Goal: Transaction & Acquisition: Book appointment/travel/reservation

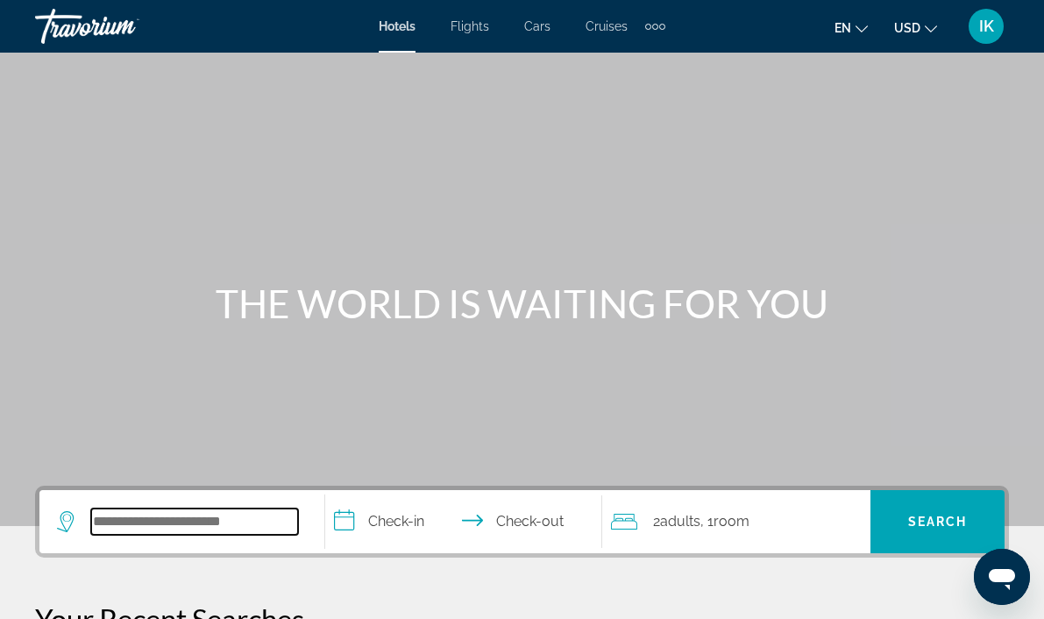
click at [138, 519] on input "Search widget" at bounding box center [194, 521] width 207 height 26
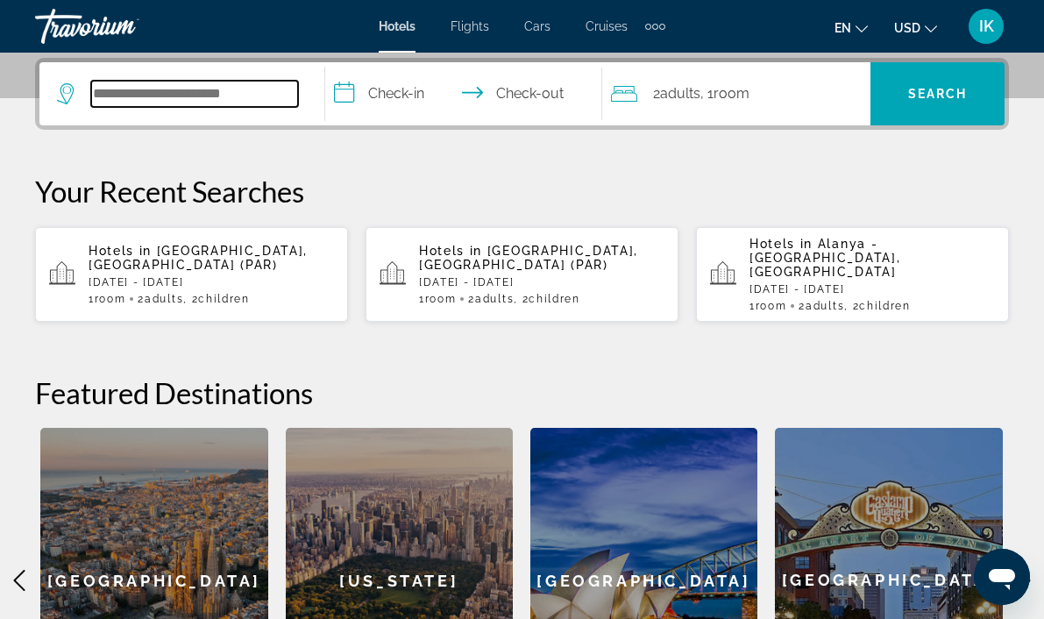
scroll to position [429, 0]
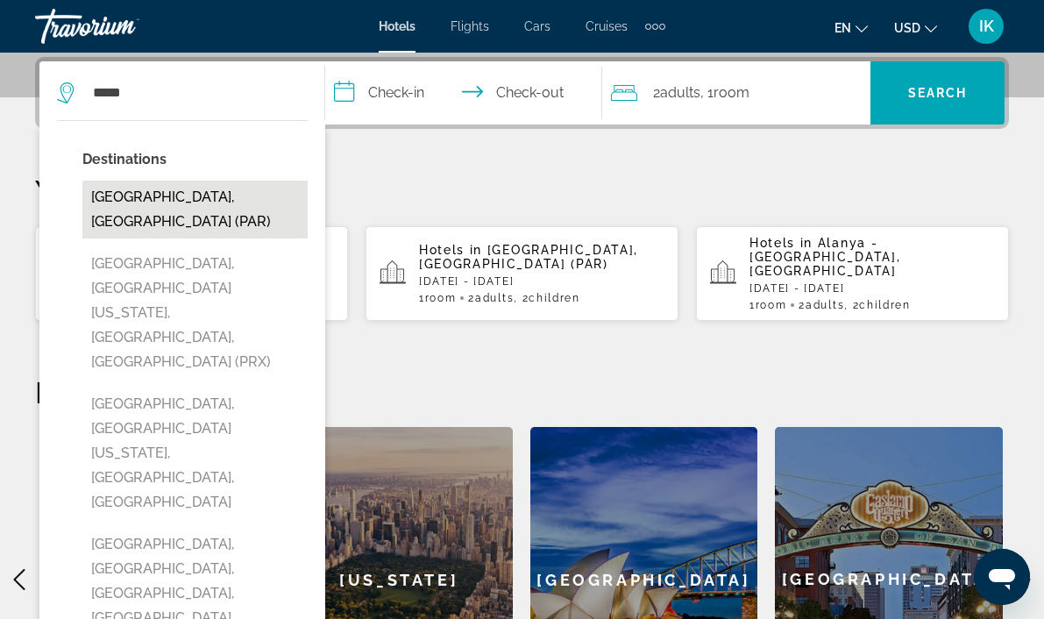
click at [192, 194] on button "[GEOGRAPHIC_DATA], [GEOGRAPHIC_DATA] (PAR)" at bounding box center [194, 210] width 225 height 58
type input "**********"
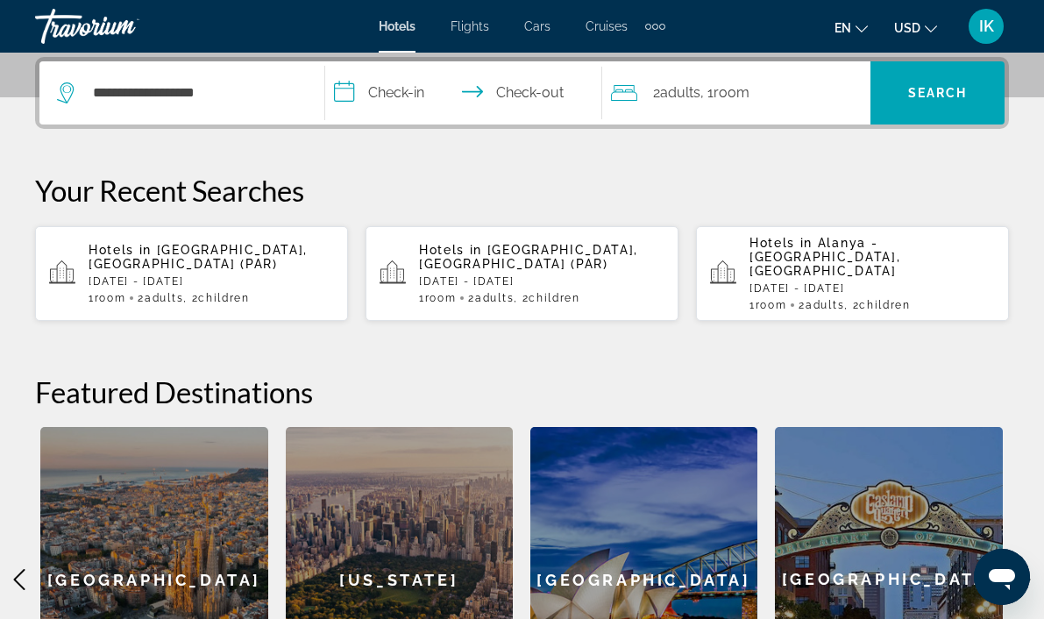
click at [415, 93] on input "**********" at bounding box center [467, 95] width 284 height 68
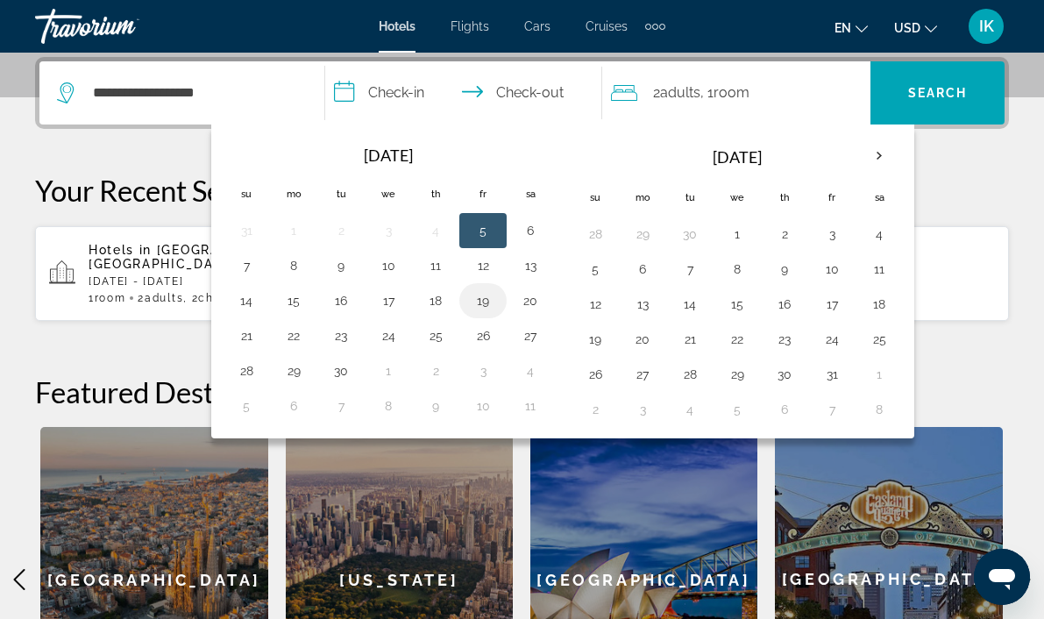
click at [482, 304] on button "19" at bounding box center [483, 300] width 28 height 25
click at [241, 335] on button "21" at bounding box center [246, 335] width 28 height 25
type input "**********"
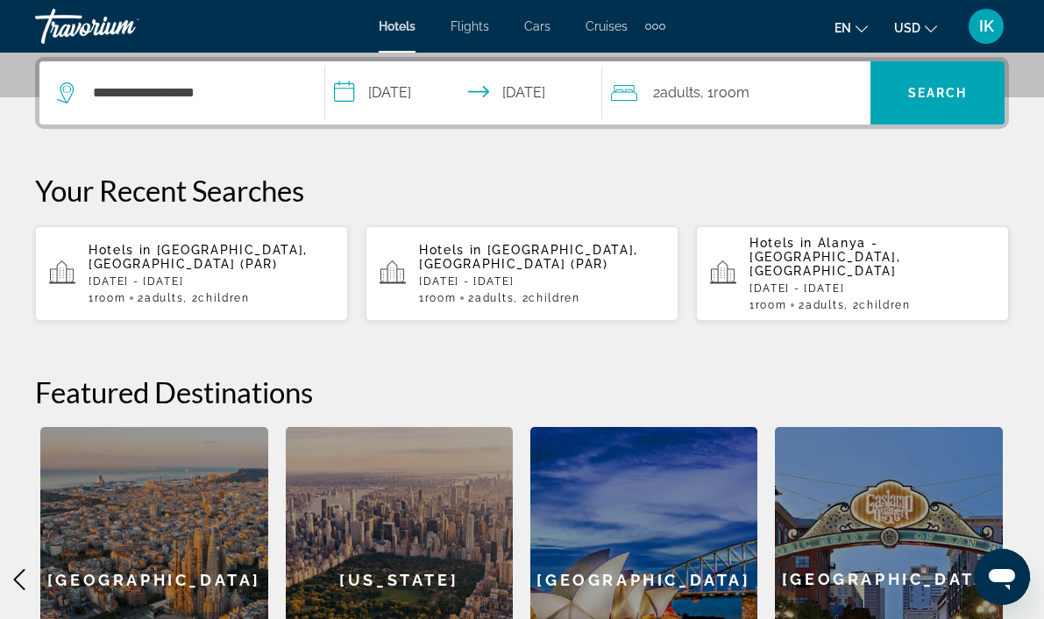
click at [781, 81] on div "2 Adult Adults , 1 Room rooms" at bounding box center [740, 93] width 259 height 25
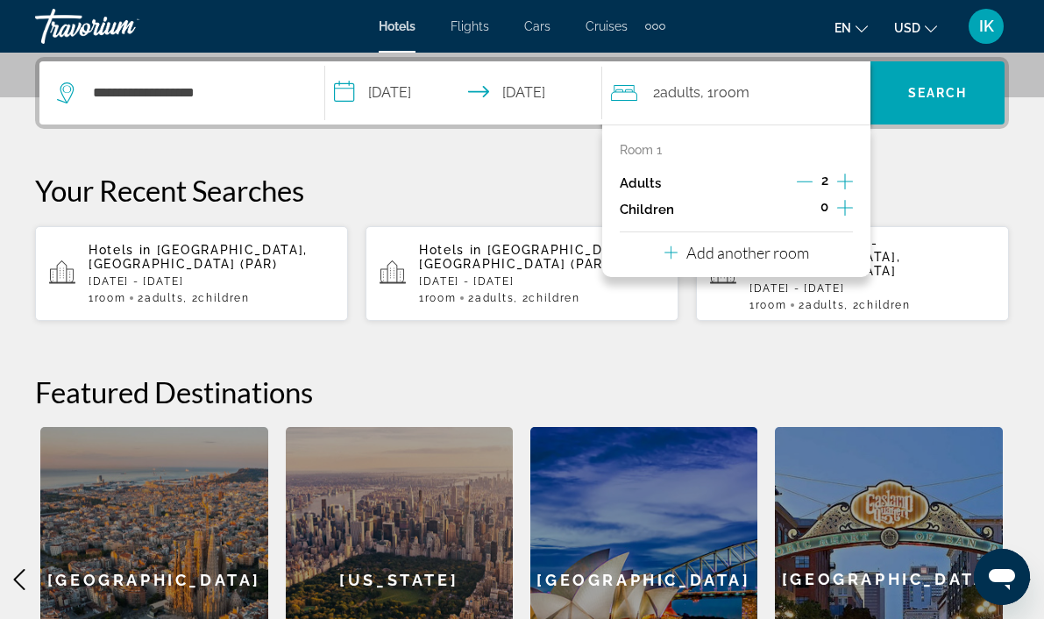
click at [845, 205] on icon "Increment children" at bounding box center [845, 207] width 16 height 21
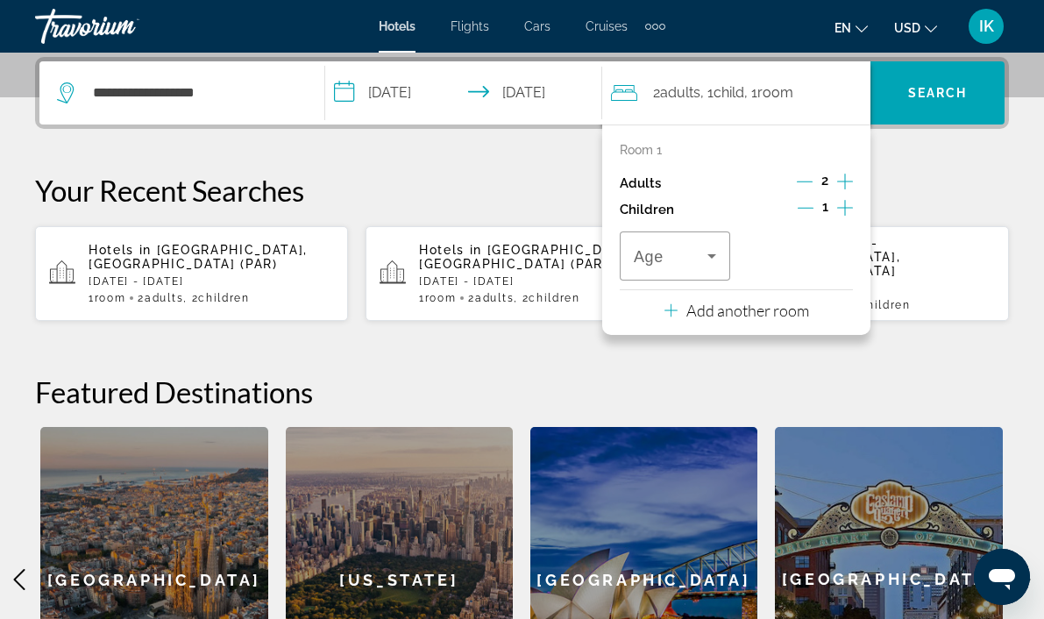
click at [845, 205] on icon "Increment children" at bounding box center [845, 207] width 16 height 21
click at [708, 260] on icon "Travelers: 2 adults, 2 children" at bounding box center [711, 255] width 21 height 21
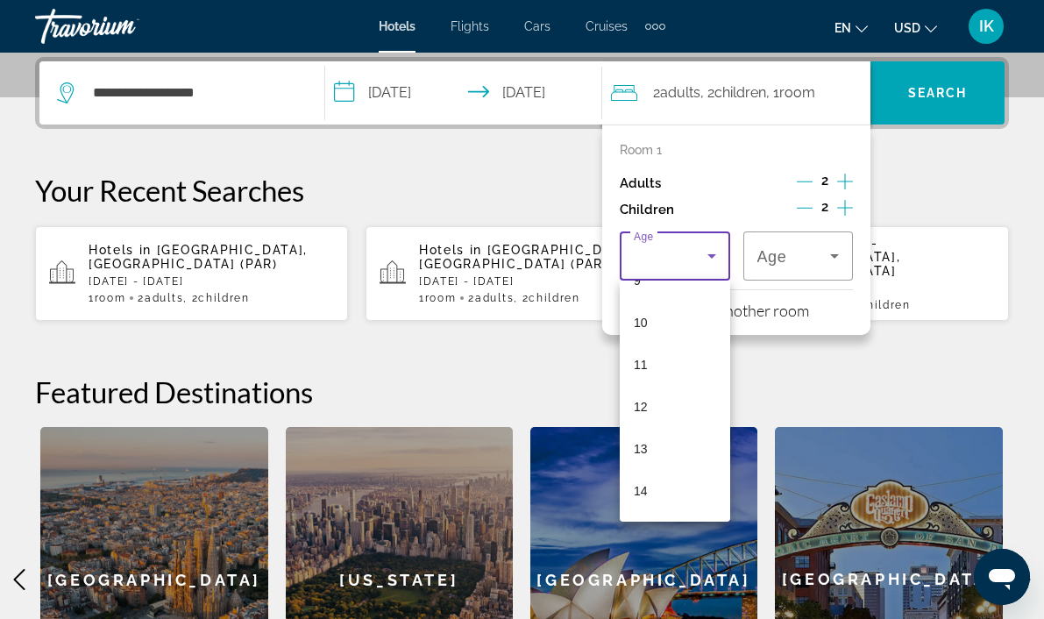
scroll to position [407, 0]
click at [656, 450] on mat-option "13" at bounding box center [675, 448] width 110 height 42
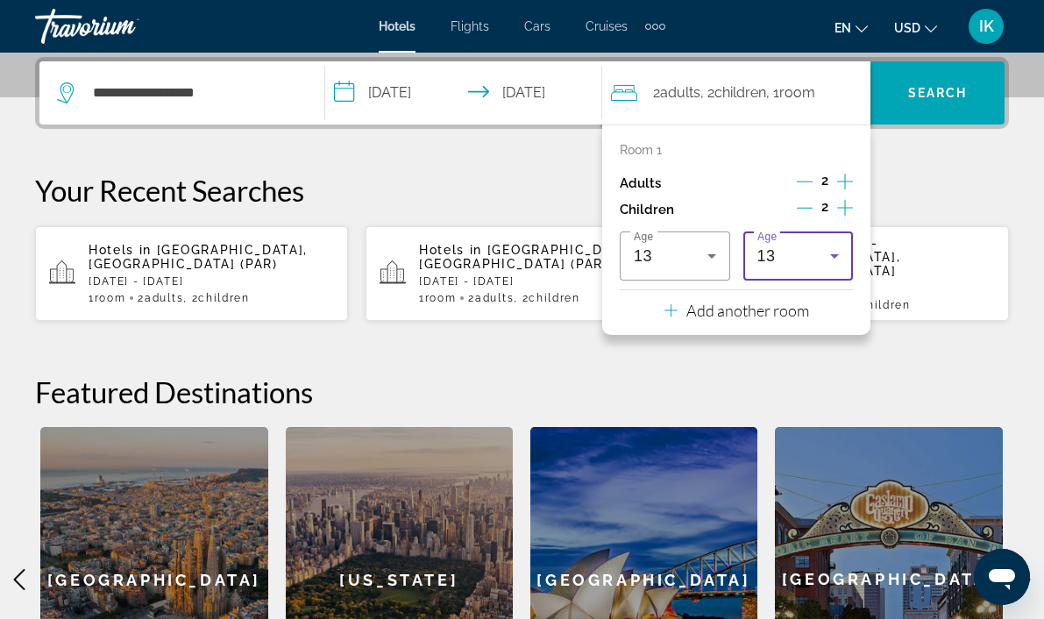
click at [830, 256] on icon "Travelers: 2 adults, 2 children" at bounding box center [834, 255] width 21 height 21
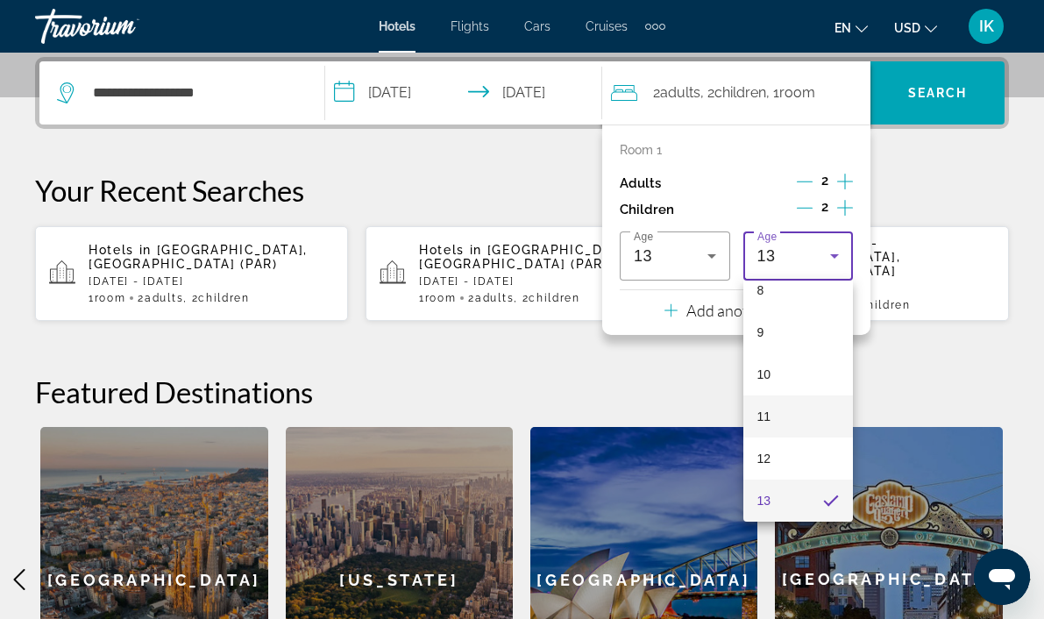
scroll to position [530, 0]
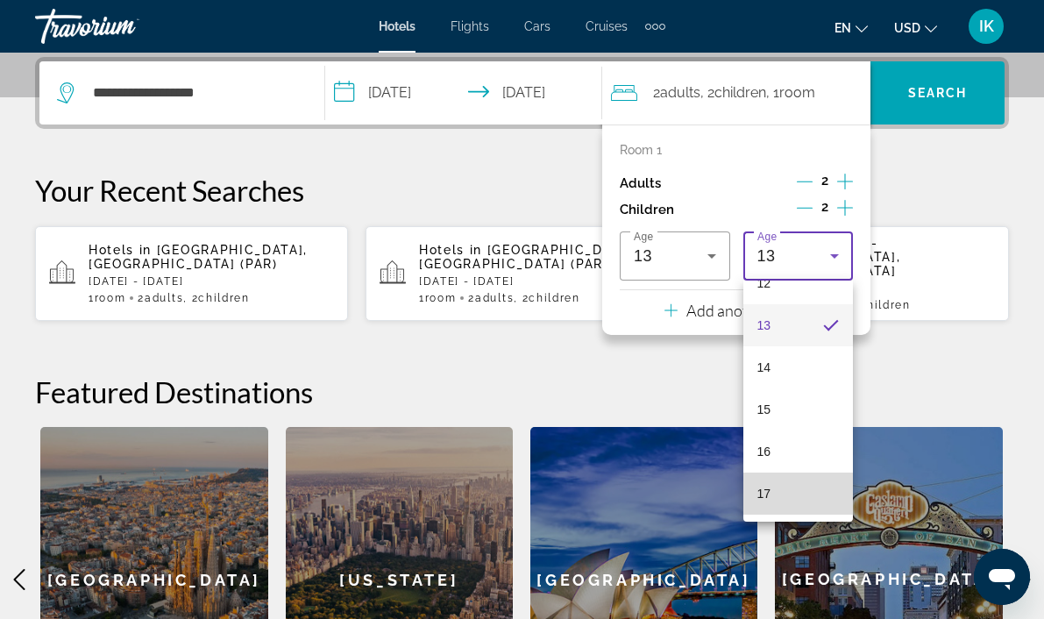
click at [778, 496] on mat-option "17" at bounding box center [798, 493] width 110 height 42
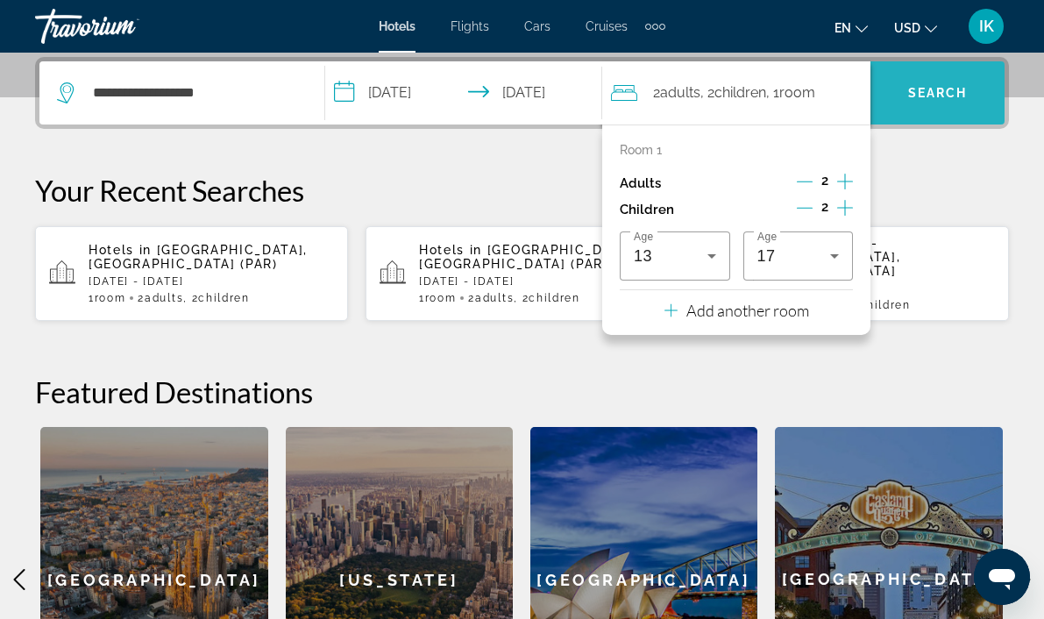
click at [947, 102] on span "Search widget" at bounding box center [937, 93] width 134 height 42
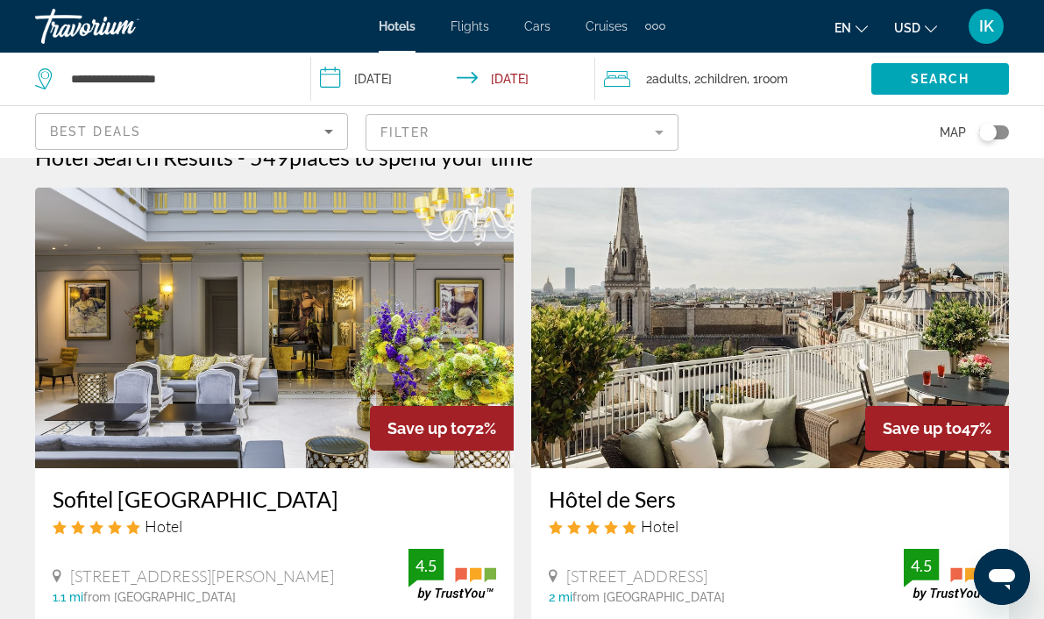
scroll to position [25, 0]
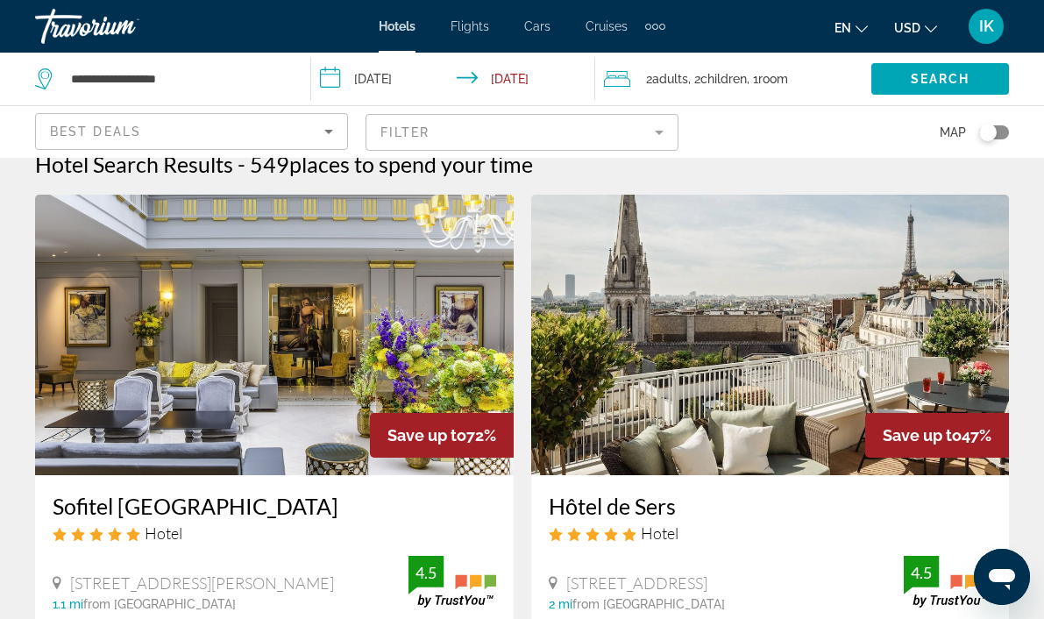
click at [924, 25] on button "USD USD ($) MXN (Mex$) CAD (Can$) GBP (£) EUR (€) AUD (A$) NZD (NZ$) CNY (CN¥)" at bounding box center [915, 27] width 43 height 25
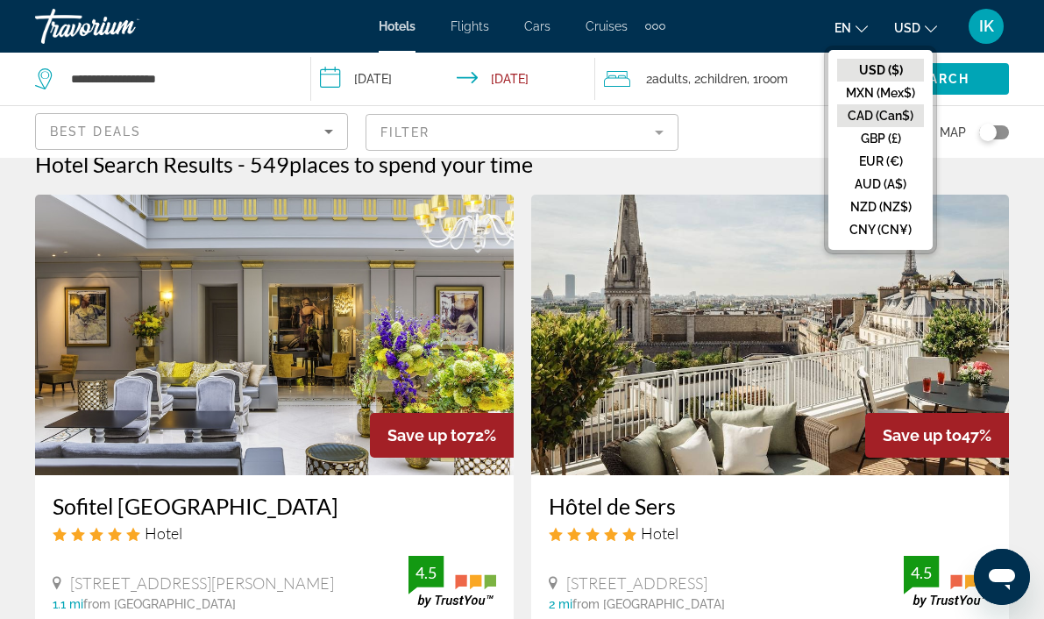
click at [884, 112] on button "CAD (Can$)" at bounding box center [880, 115] width 87 height 23
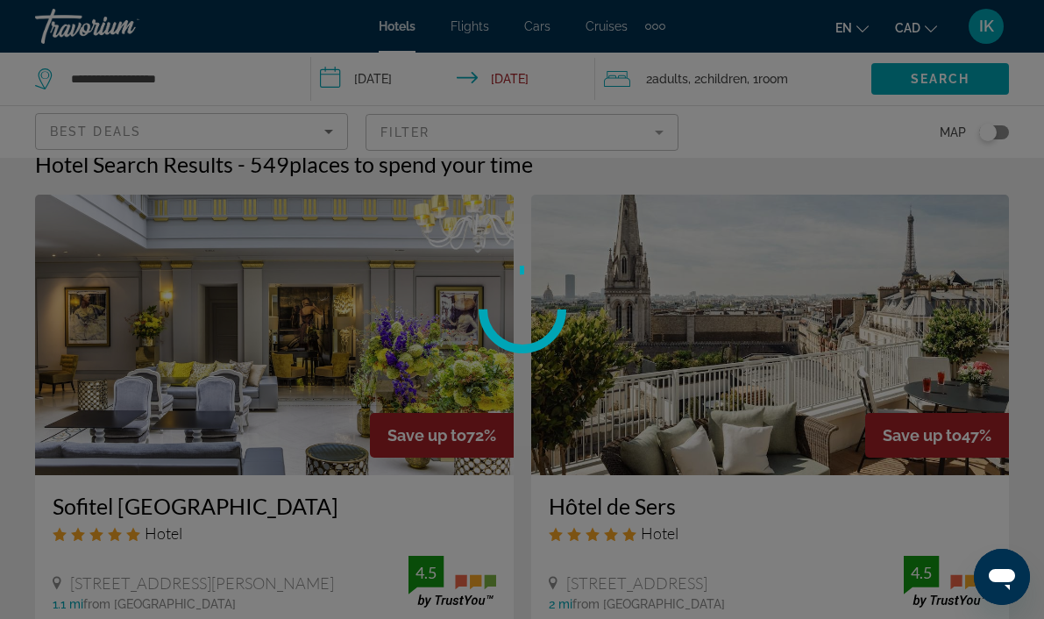
scroll to position [0, 0]
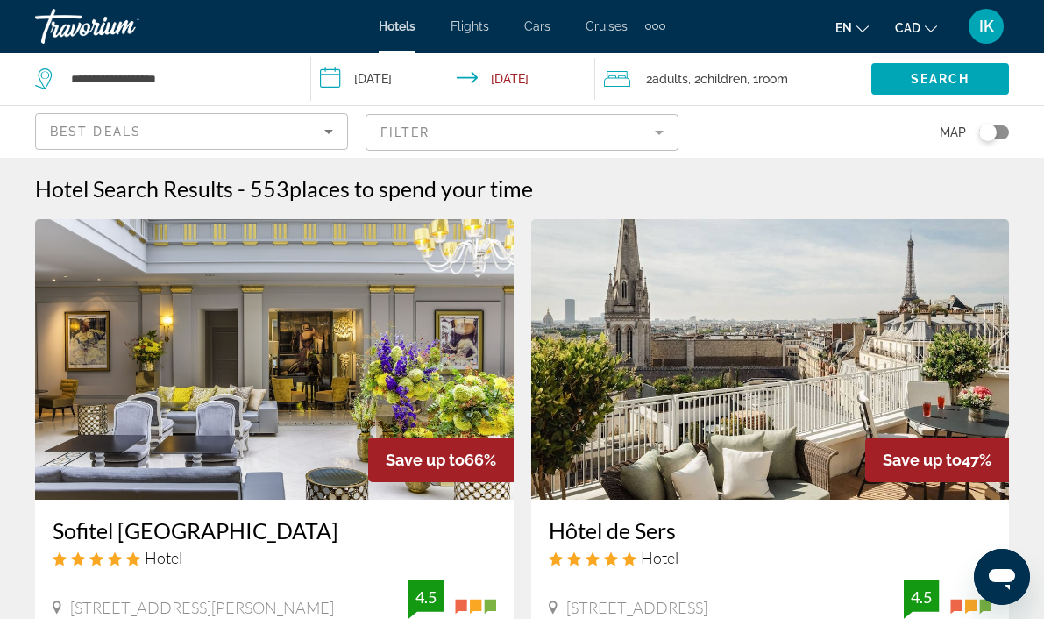
click at [607, 121] on mat-form-field "Filter" at bounding box center [521, 132] width 313 height 37
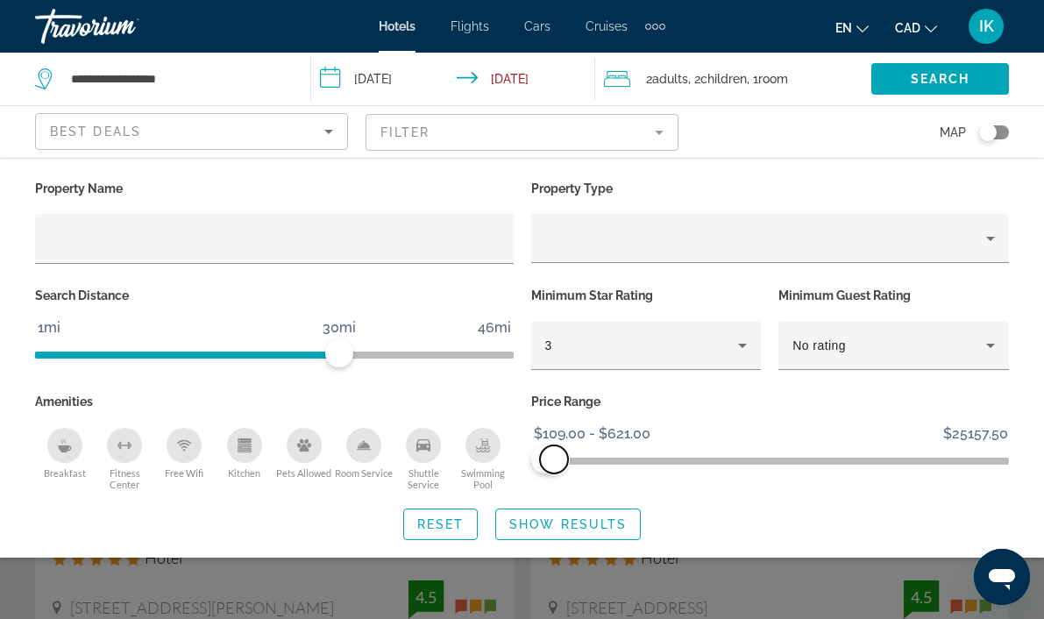
drag, startPoint x: 996, startPoint y: 460, endPoint x: 554, endPoint y: 464, distance: 441.7
click at [554, 464] on span "ngx-slider-max" at bounding box center [554, 459] width 28 height 28
click at [67, 450] on icon "Breakfast" at bounding box center [65, 445] width 14 height 14
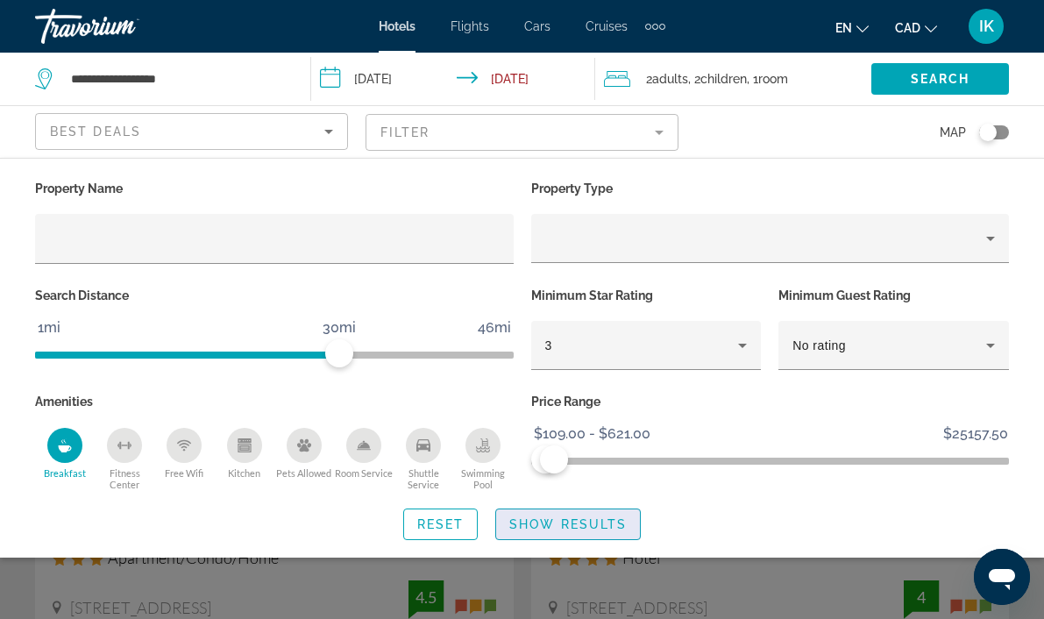
click at [598, 518] on span "Show Results" at bounding box center [567, 524] width 117 height 14
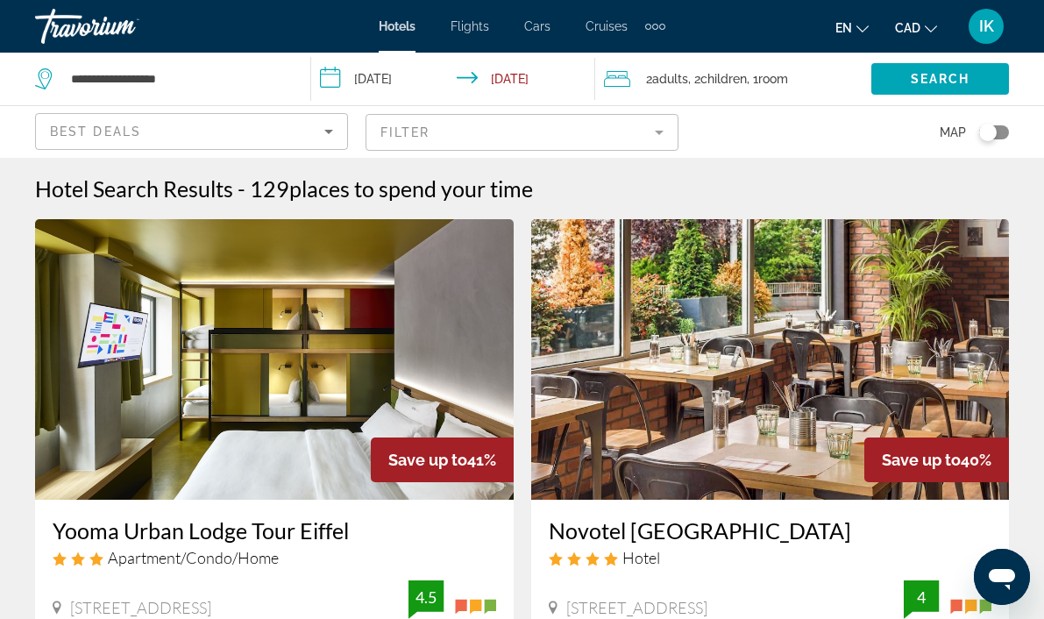
click at [315, 137] on div "Best Deals" at bounding box center [187, 131] width 274 height 21
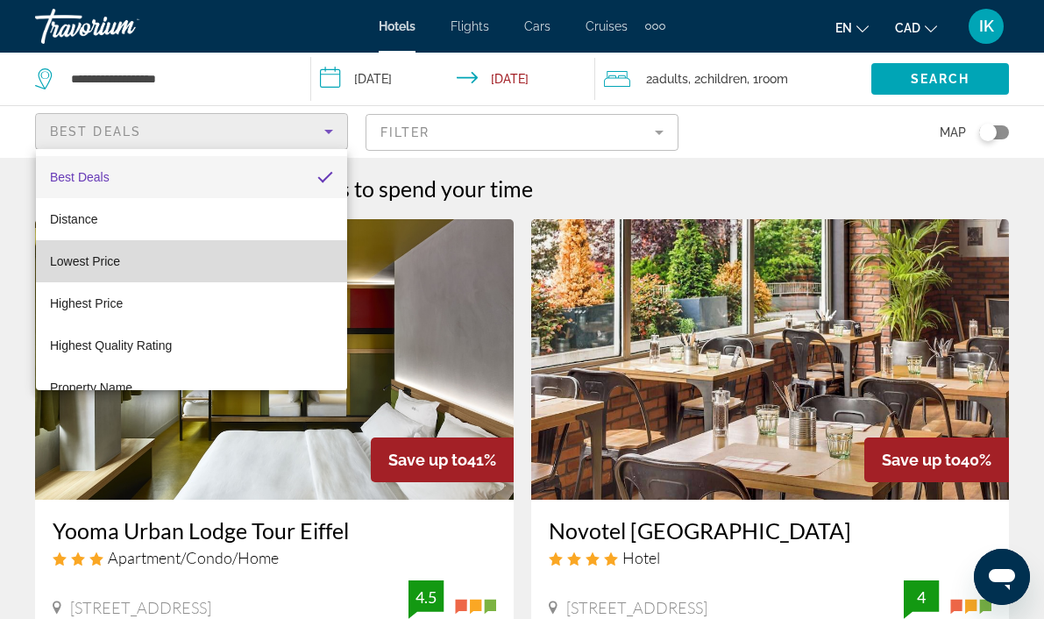
click at [117, 264] on span "Lowest Price" at bounding box center [85, 261] width 70 height 14
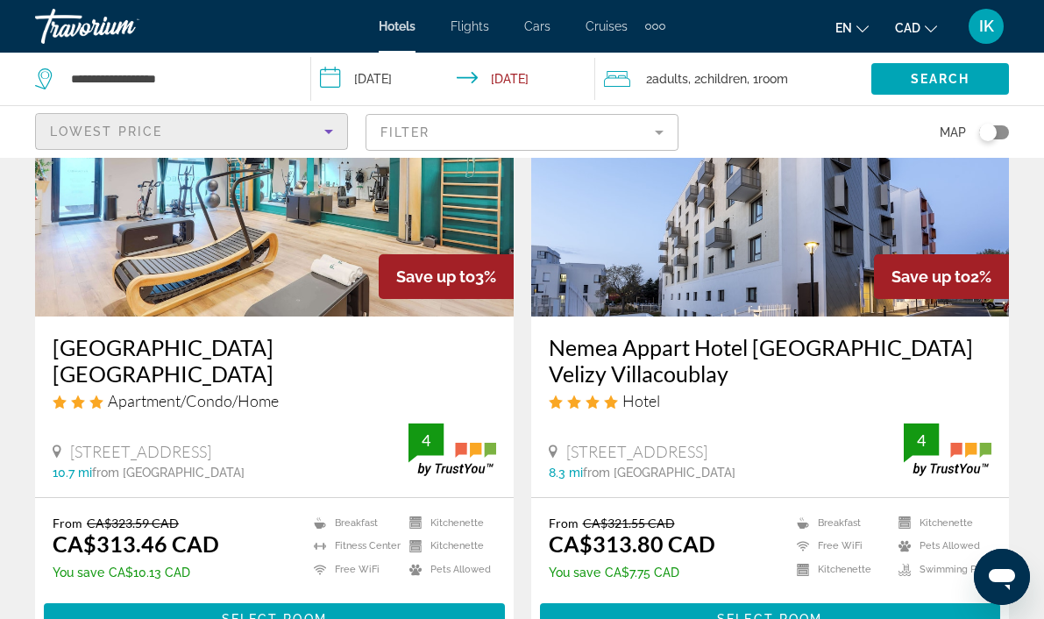
scroll to position [2120, 0]
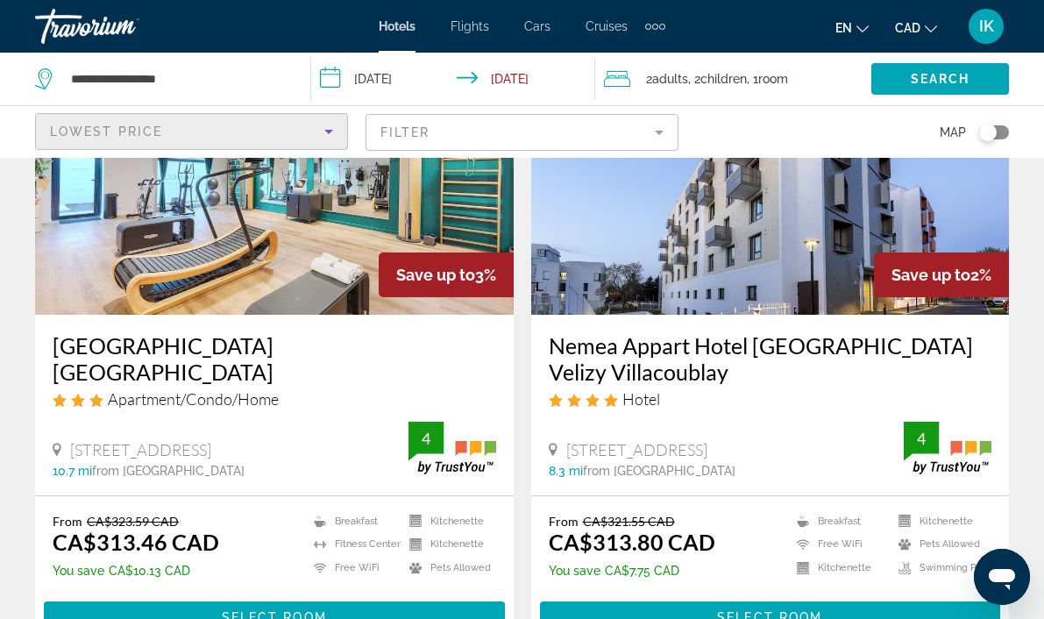
click at [748, 209] on img "Main content" at bounding box center [770, 174] width 478 height 280
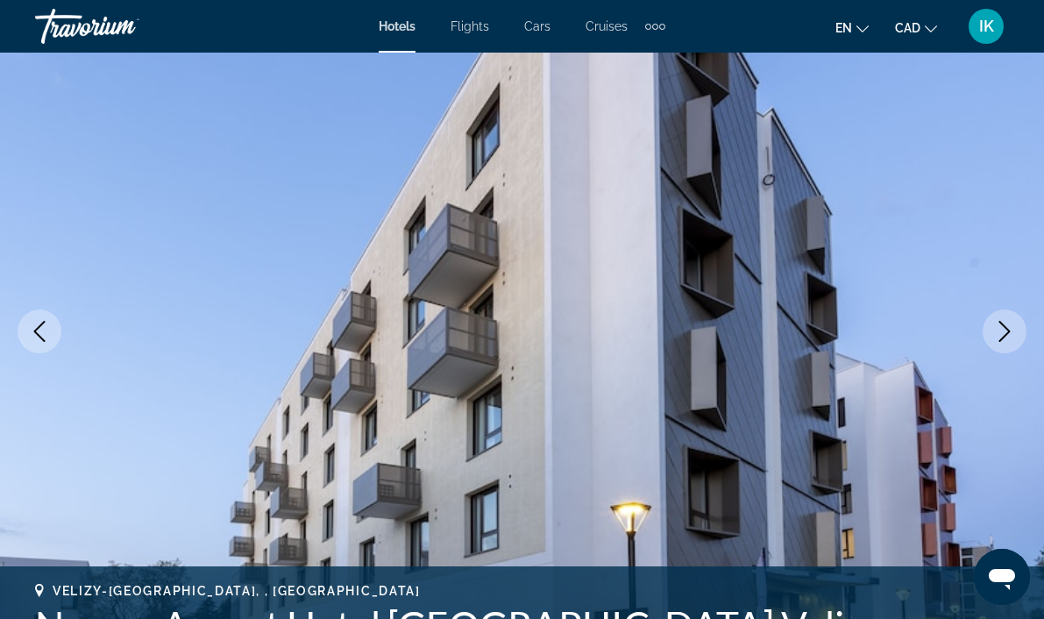
scroll to position [135, 0]
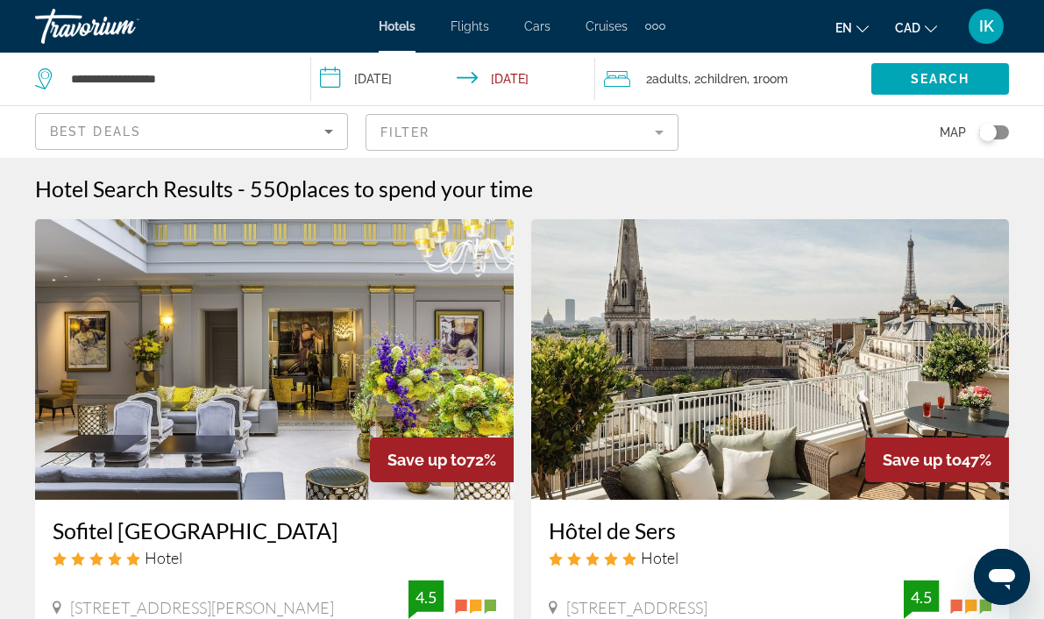
click at [621, 130] on mat-form-field "Filter" at bounding box center [521, 132] width 313 height 37
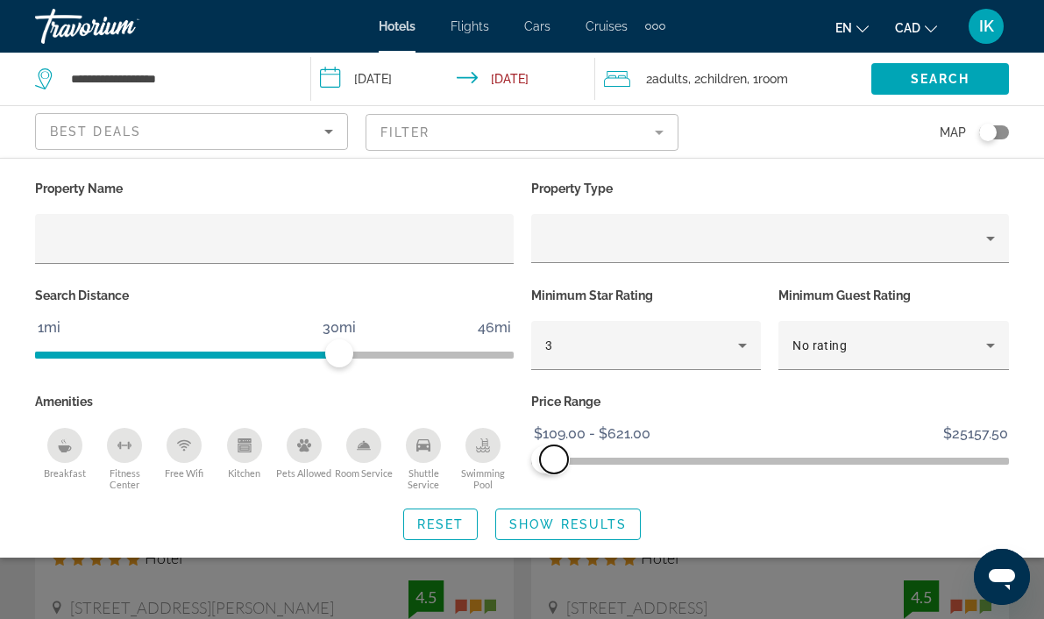
drag, startPoint x: 1003, startPoint y: 458, endPoint x: 554, endPoint y: 464, distance: 449.6
click at [554, 464] on span "ngx-slider-max" at bounding box center [554, 459] width 28 height 28
click at [604, 527] on span "Show Results" at bounding box center [567, 524] width 117 height 14
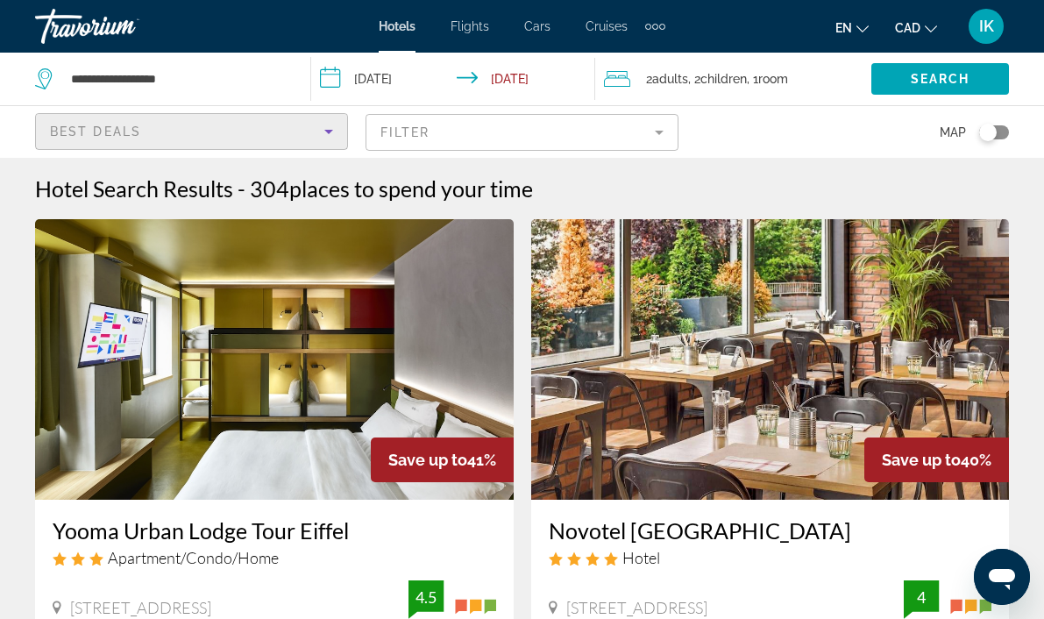
click at [300, 122] on div "Best Deals" at bounding box center [187, 131] width 274 height 21
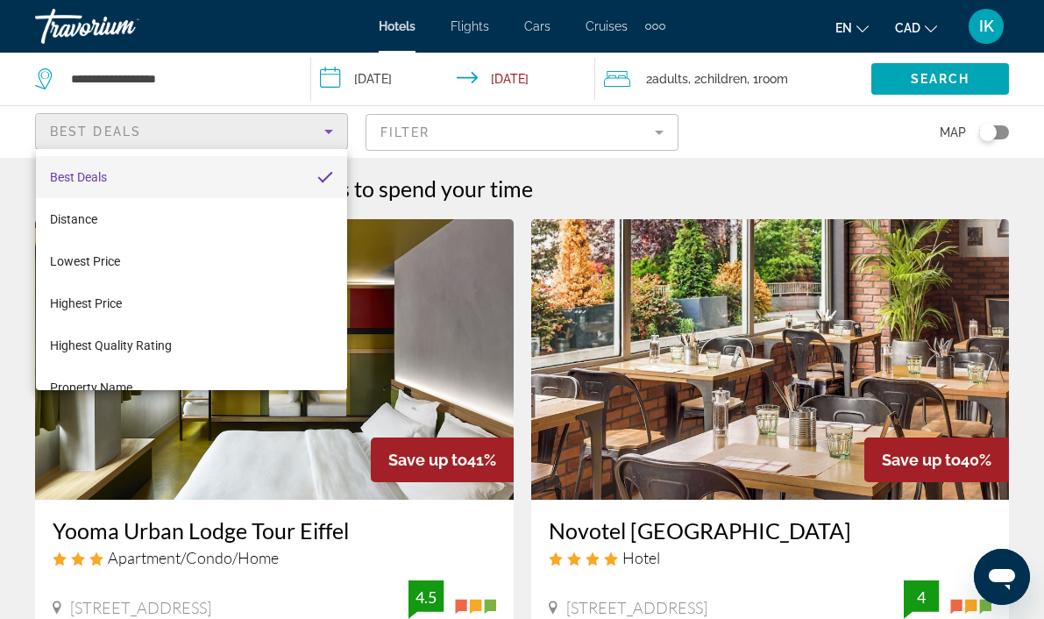
click at [420, 125] on div at bounding box center [522, 309] width 1044 height 619
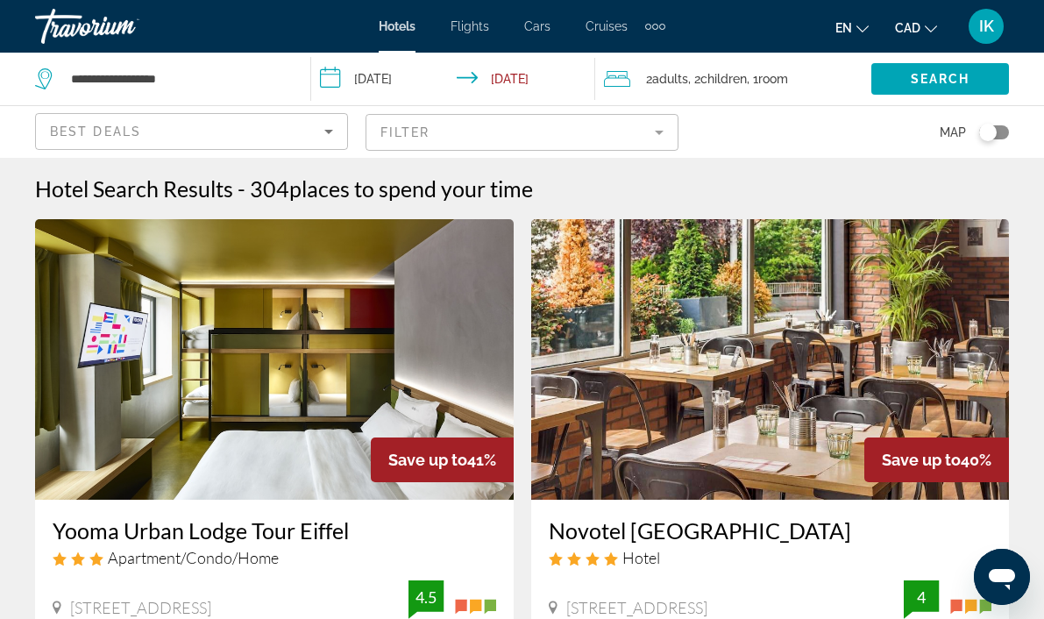
click at [578, 142] on mat-form-field "Filter" at bounding box center [521, 132] width 313 height 37
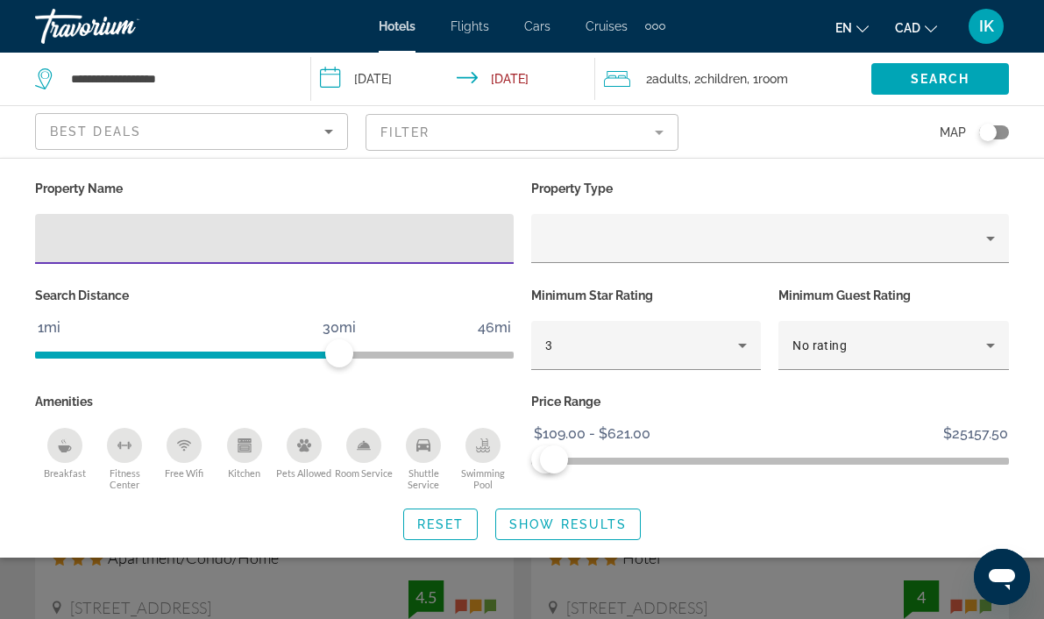
click at [60, 454] on div "Breakfast" at bounding box center [64, 445] width 35 height 35
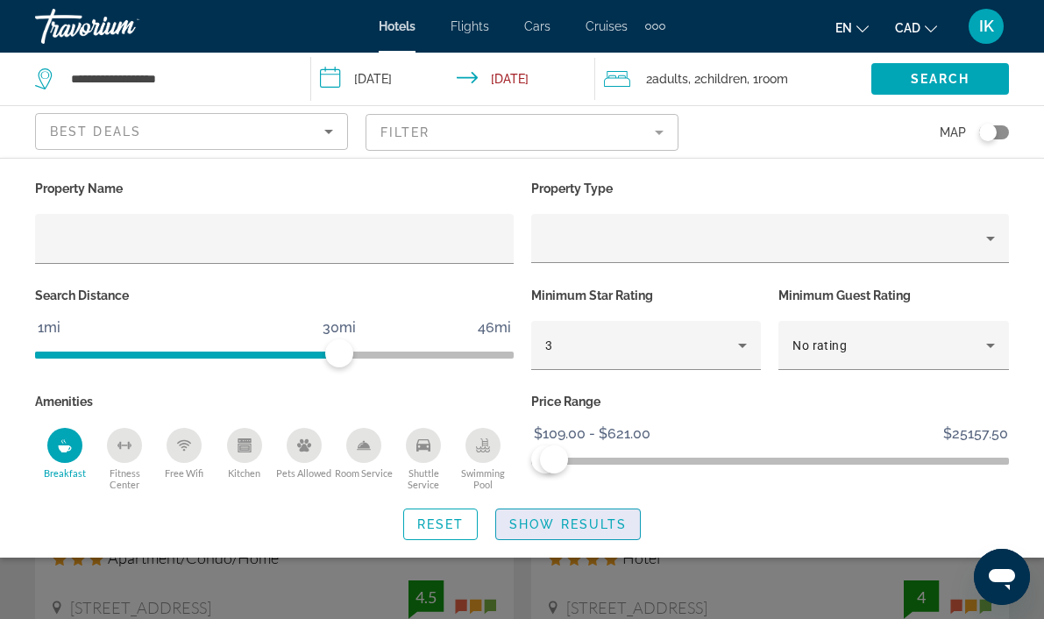
click at [588, 528] on span "Show Results" at bounding box center [567, 524] width 117 height 14
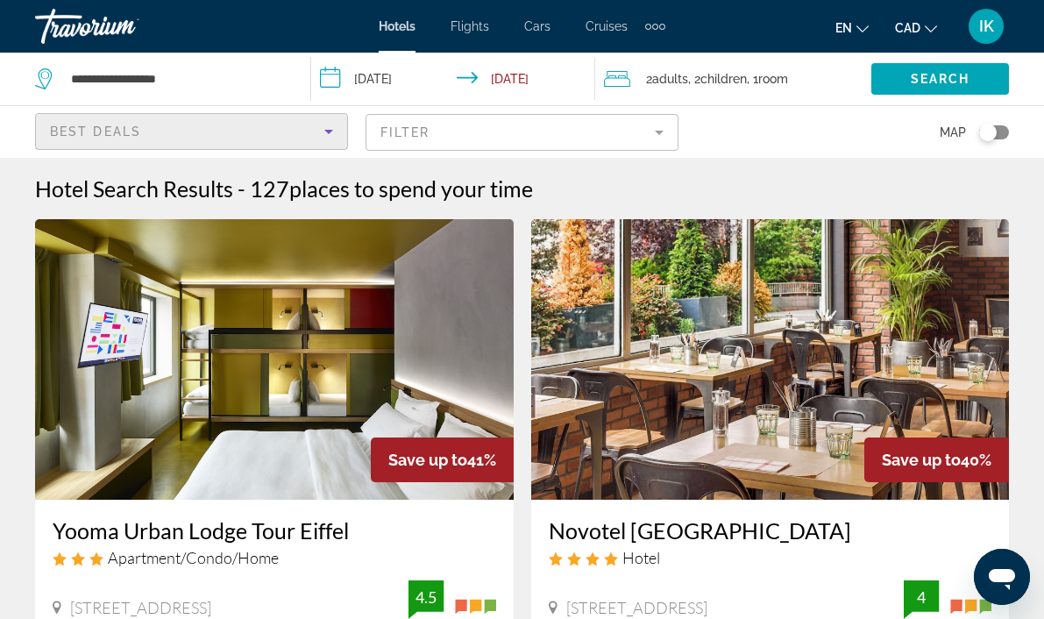
click at [321, 136] on icon "Sort by" at bounding box center [328, 131] width 21 height 21
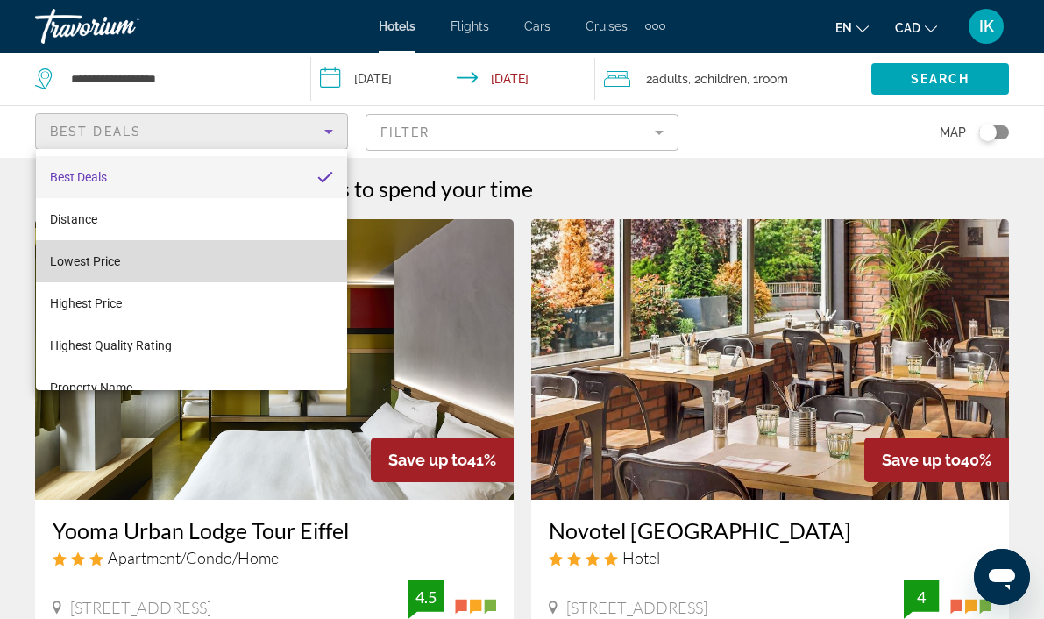
click at [143, 258] on mat-option "Lowest Price" at bounding box center [191, 261] width 311 height 42
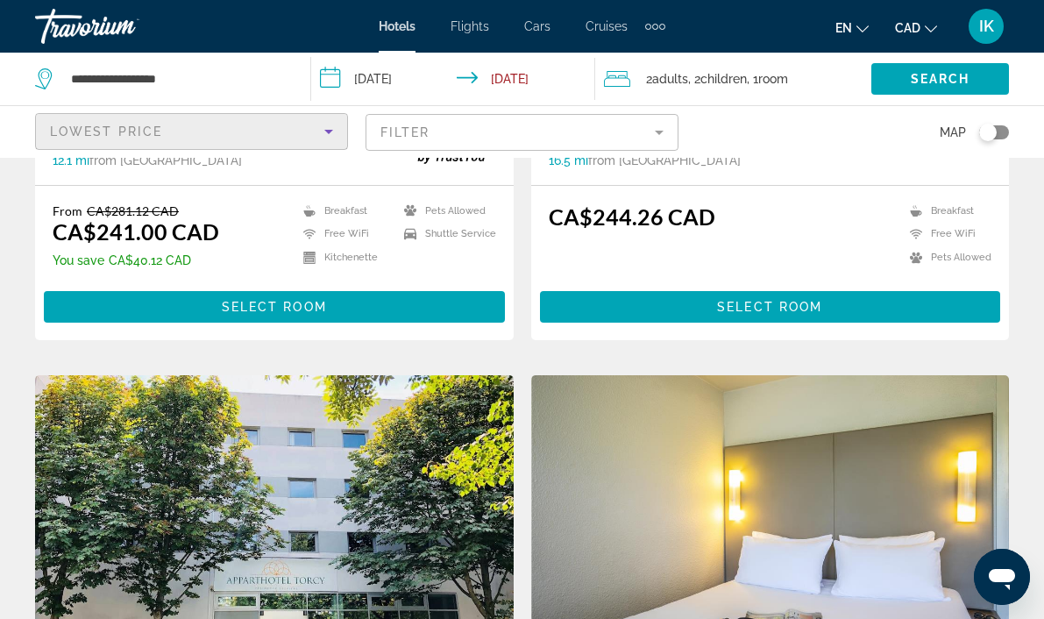
scroll to position [472, 0]
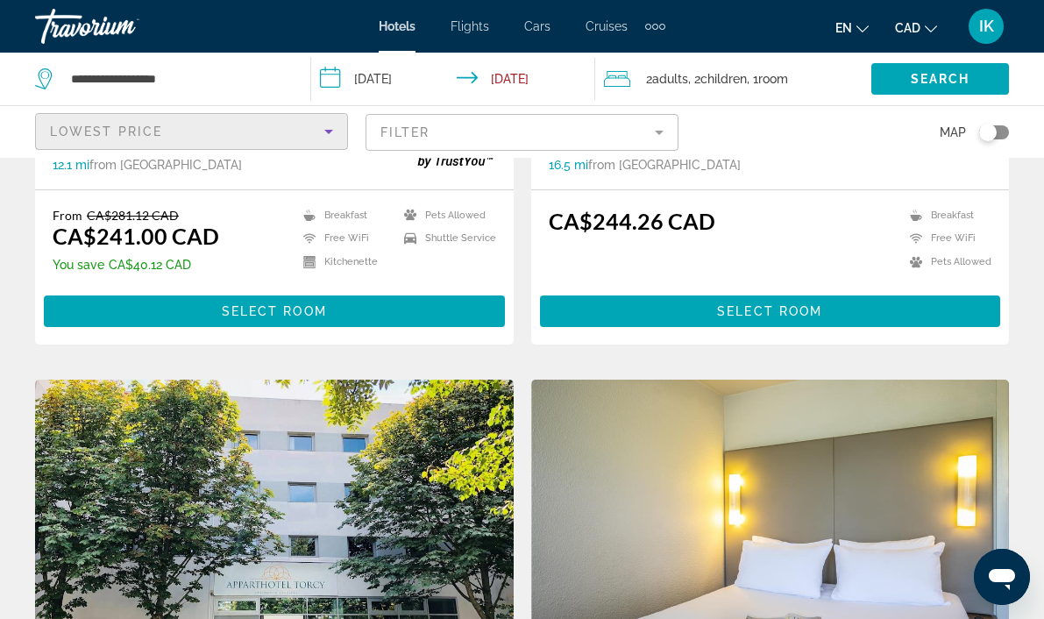
click at [448, 135] on mat-form-field "Filter" at bounding box center [521, 132] width 313 height 37
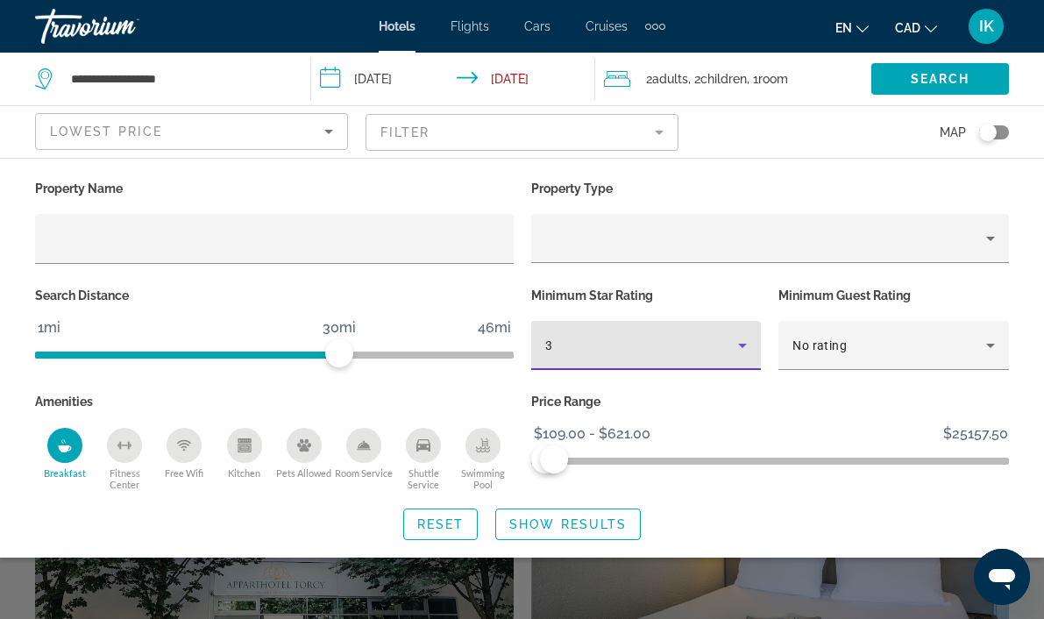
click at [735, 347] on icon "Hotel Filters" at bounding box center [742, 345] width 21 height 21
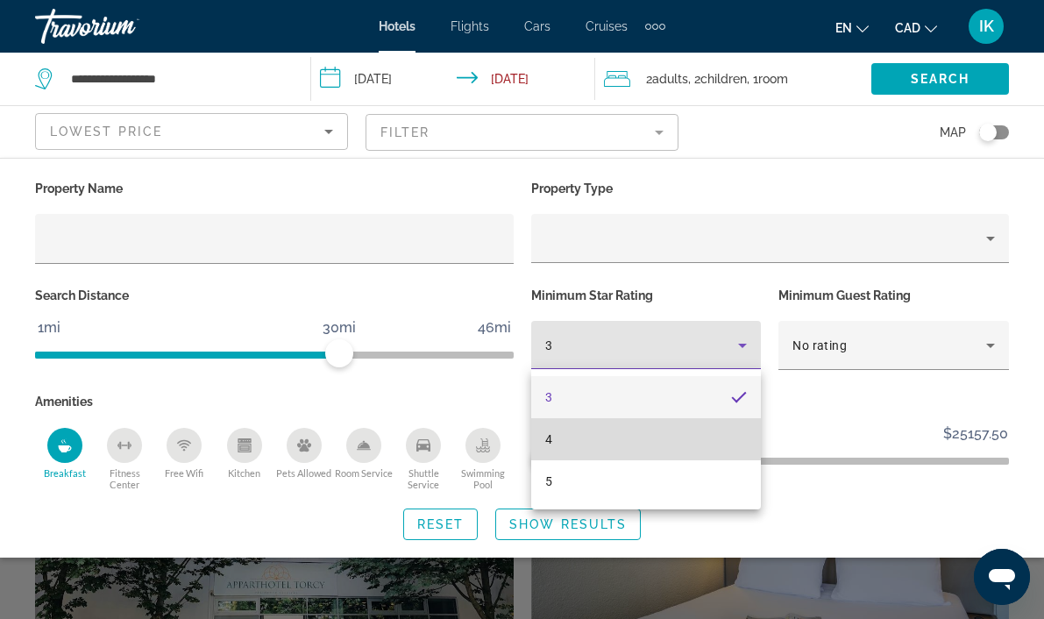
click at [578, 438] on mat-option "4" at bounding box center [646, 439] width 230 height 42
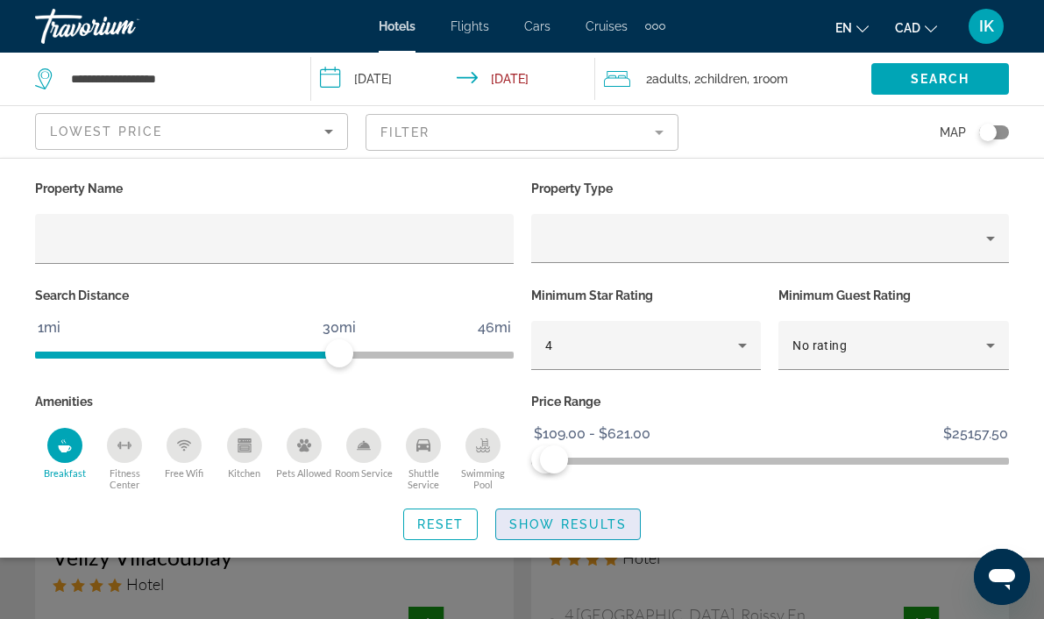
click at [604, 528] on span "Show Results" at bounding box center [567, 524] width 117 height 14
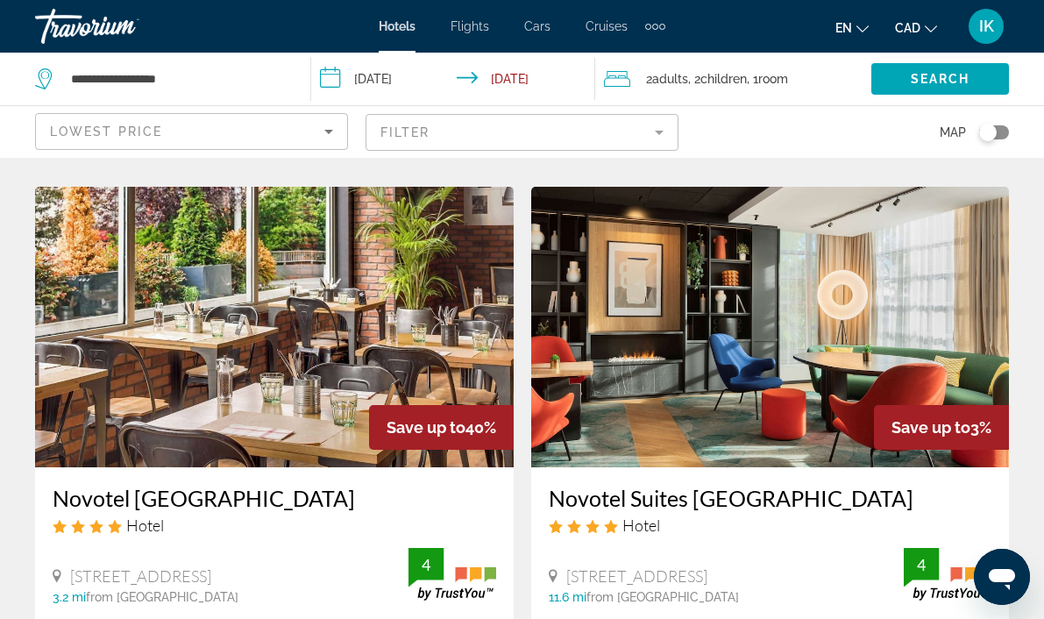
scroll to position [3258, 0]
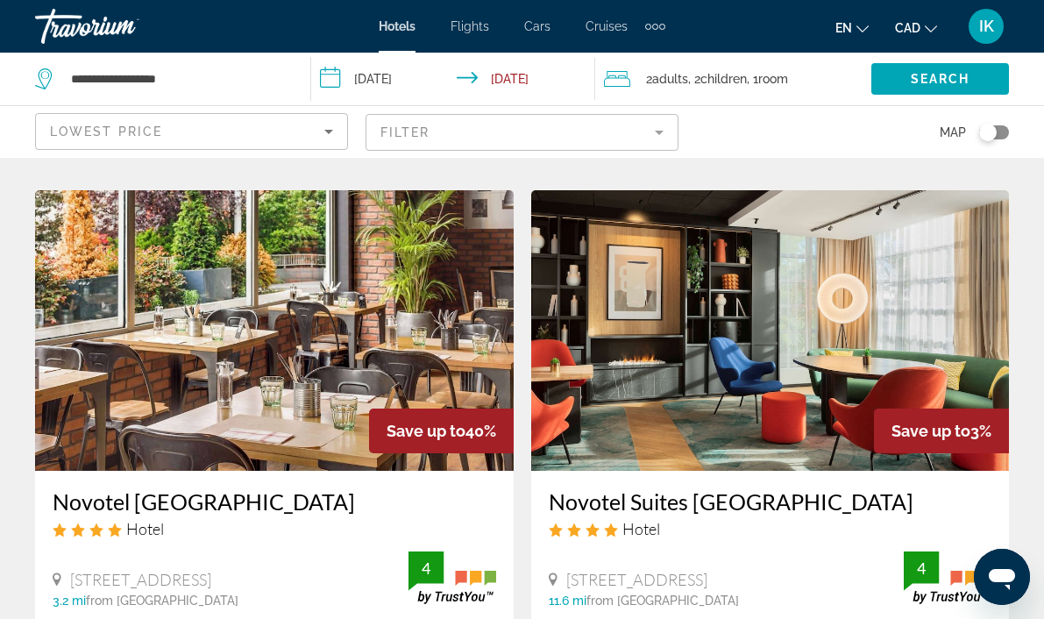
click at [259, 337] on img "Main content" at bounding box center [274, 330] width 478 height 280
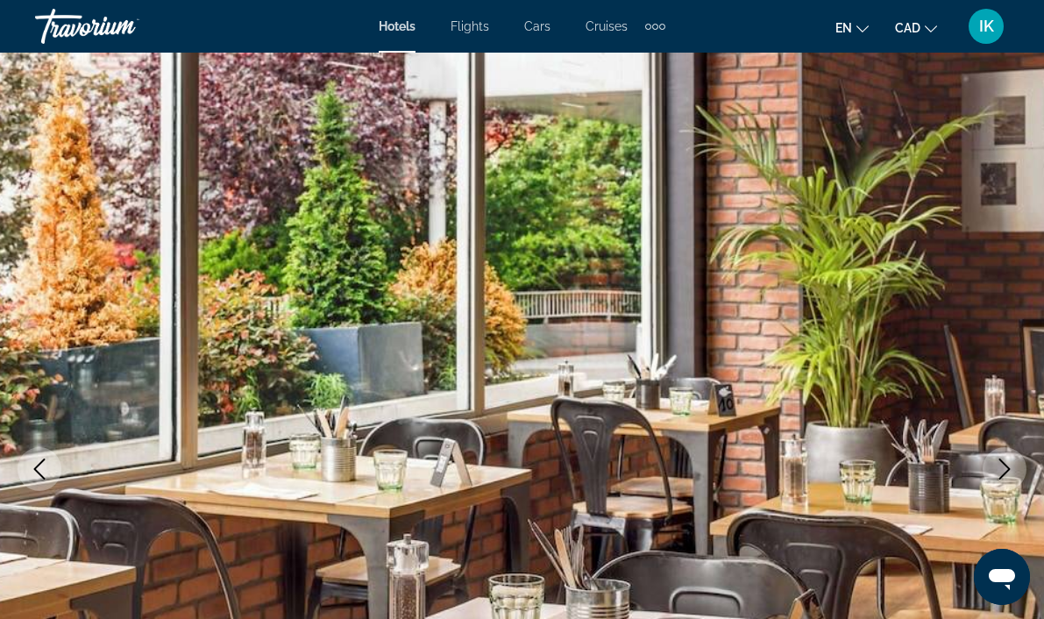
click at [1008, 463] on icon "Next image" at bounding box center [1004, 468] width 21 height 21
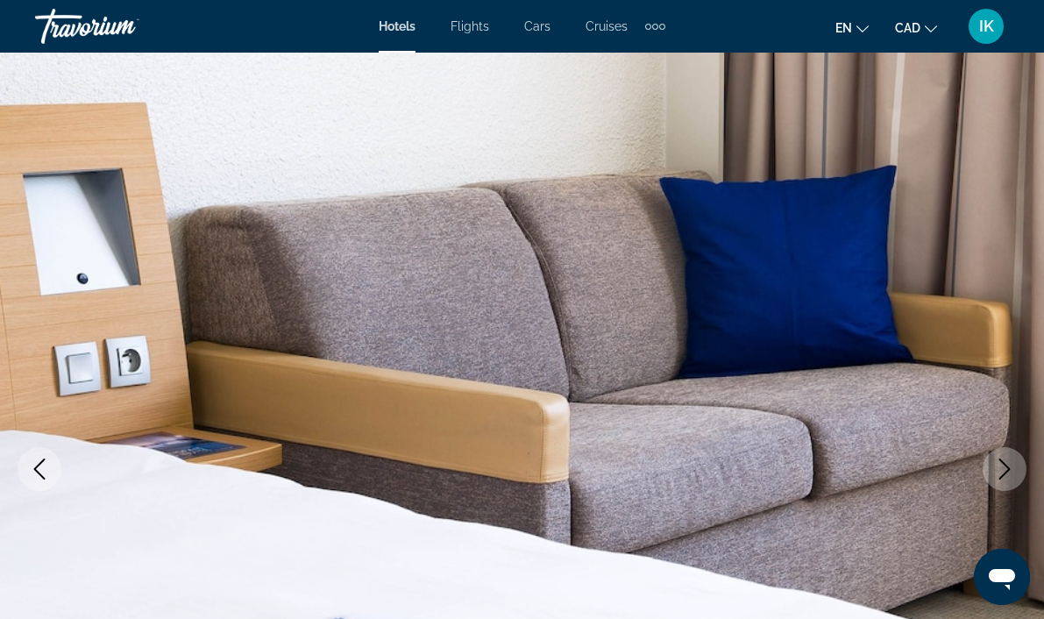
click at [1008, 463] on icon "Next image" at bounding box center [1004, 468] width 21 height 21
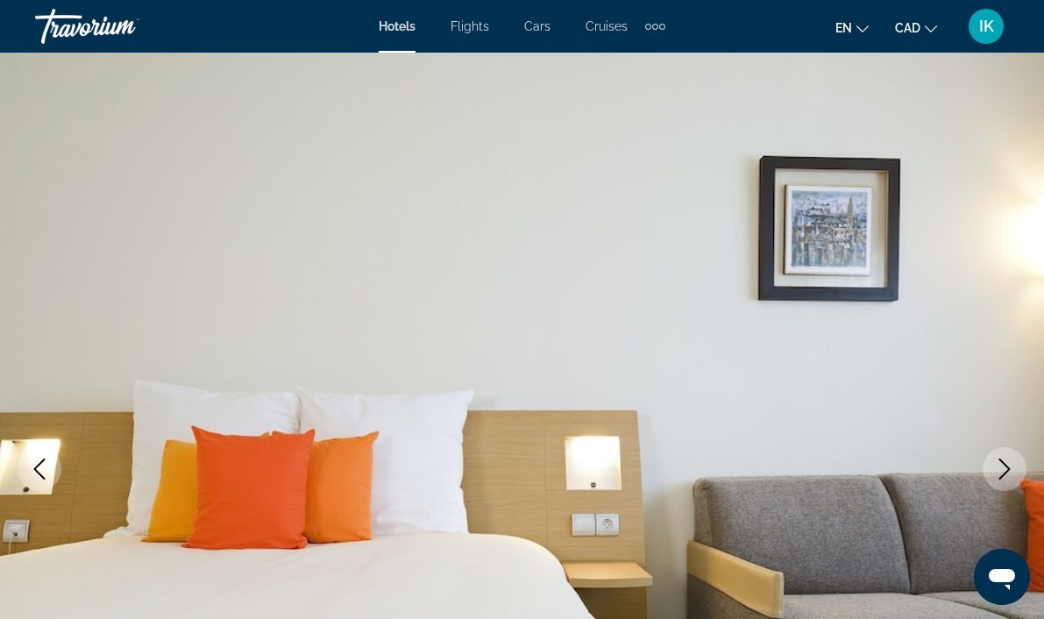
click at [1005, 471] on icon "Next image" at bounding box center [1004, 468] width 11 height 21
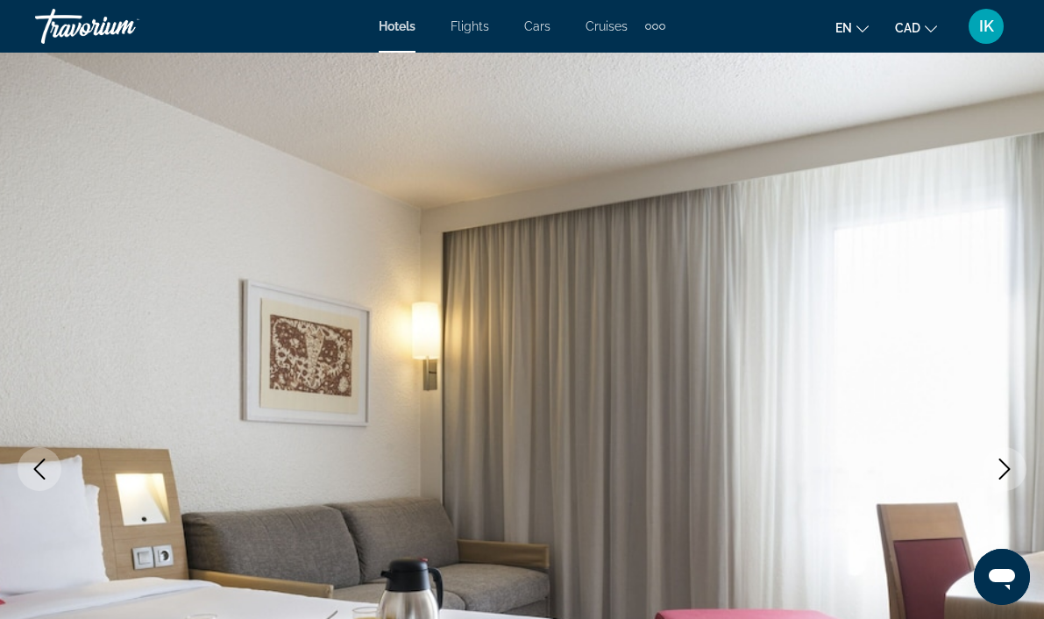
click at [1005, 471] on icon "Next image" at bounding box center [1004, 468] width 11 height 21
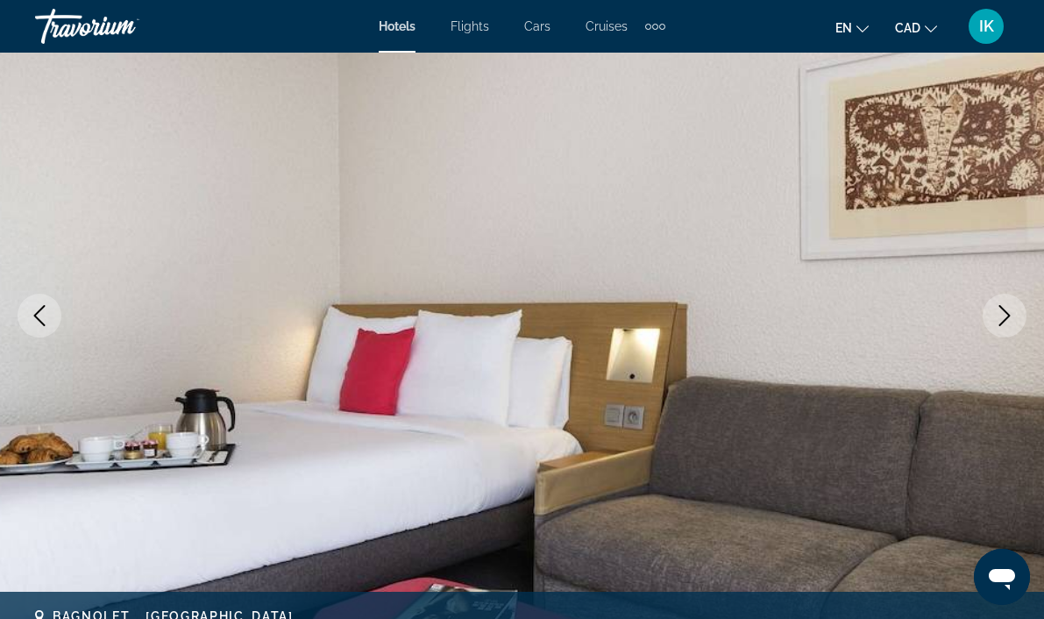
scroll to position [161, 0]
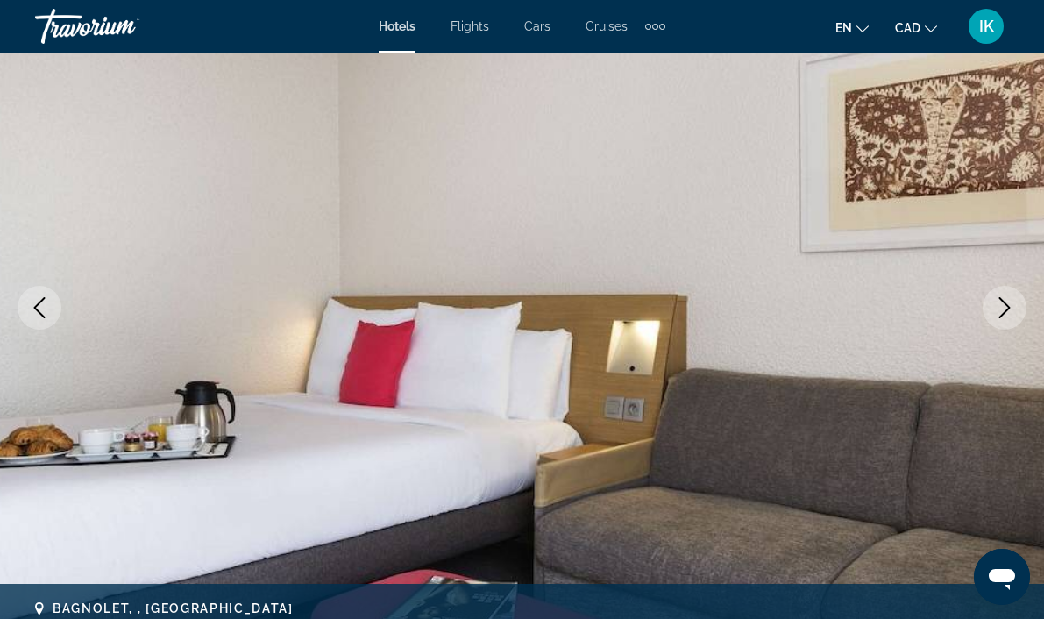
click at [1014, 322] on button "Next image" at bounding box center [1004, 308] width 44 height 44
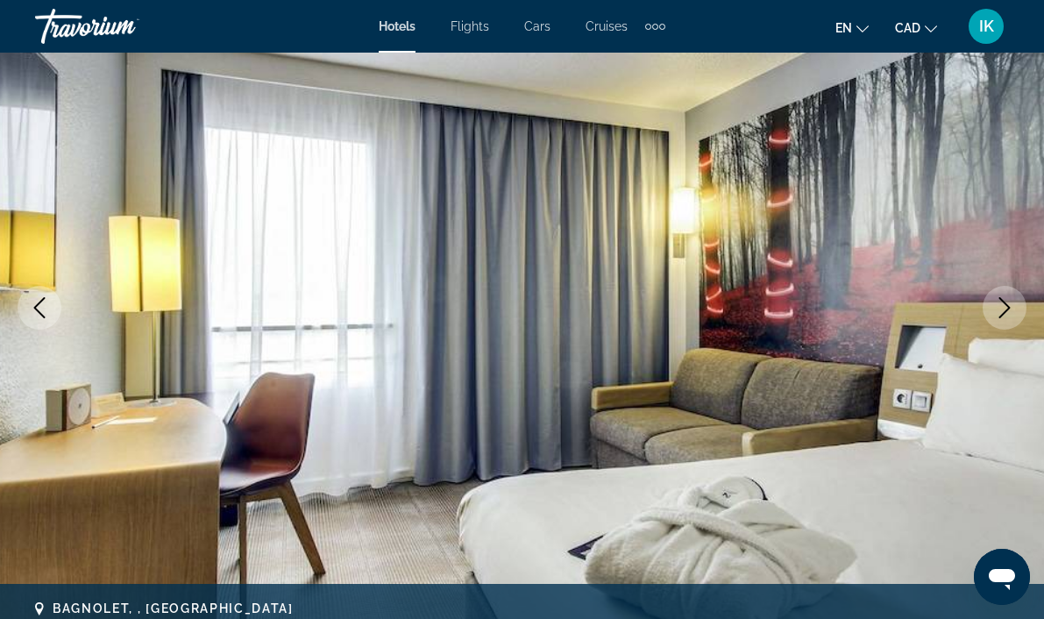
click at [1016, 325] on button "Next image" at bounding box center [1004, 308] width 44 height 44
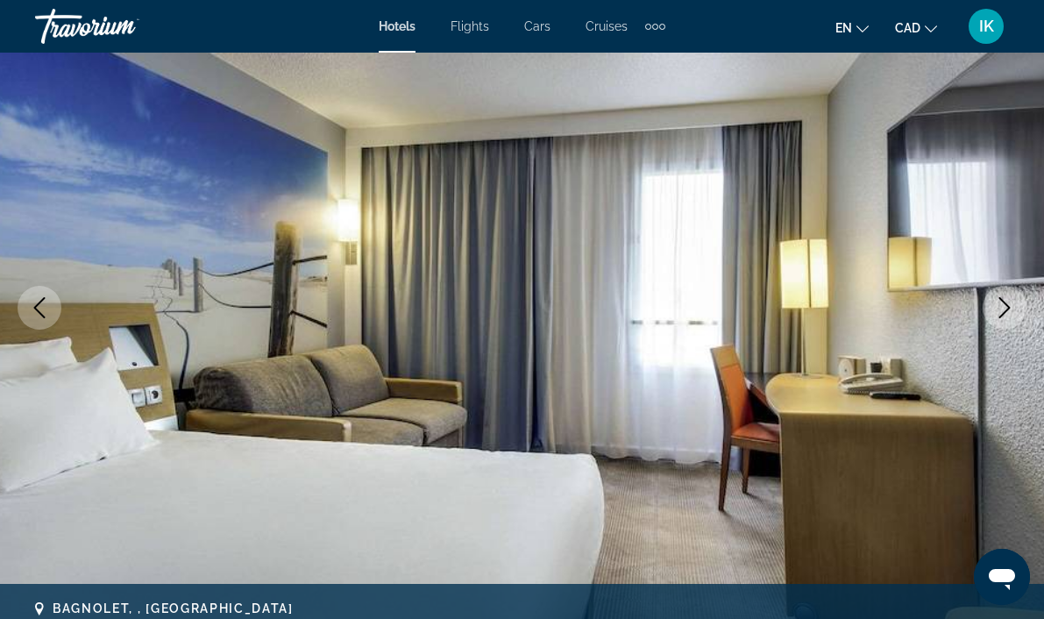
click at [1016, 326] on img "Main content" at bounding box center [522, 307] width 1044 height 833
click at [1010, 308] on icon "Next image" at bounding box center [1004, 307] width 21 height 21
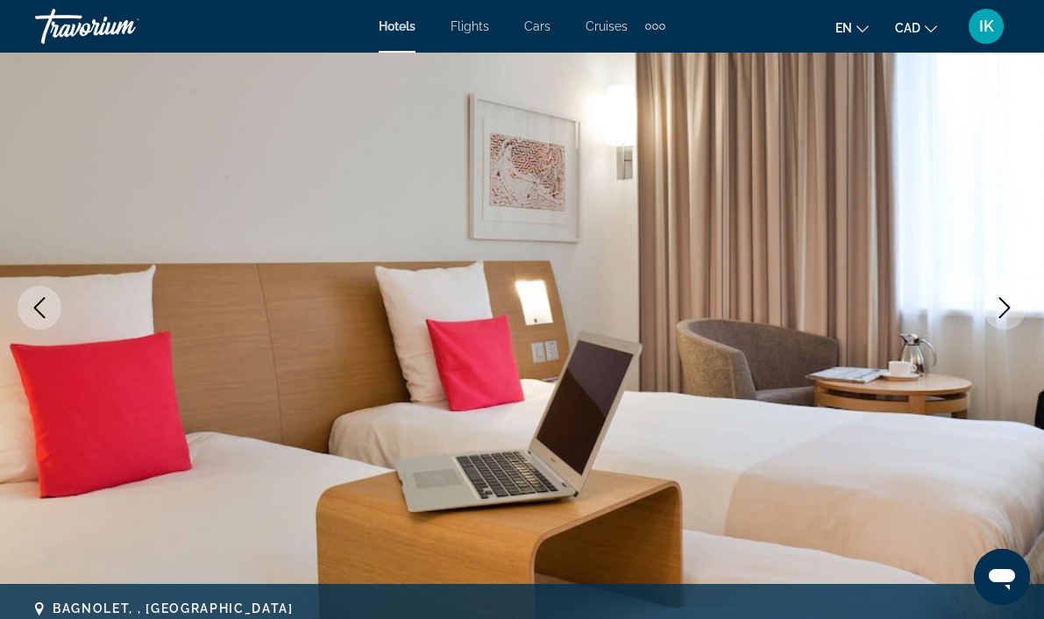
click at [1010, 308] on icon "Next image" at bounding box center [1004, 307] width 21 height 21
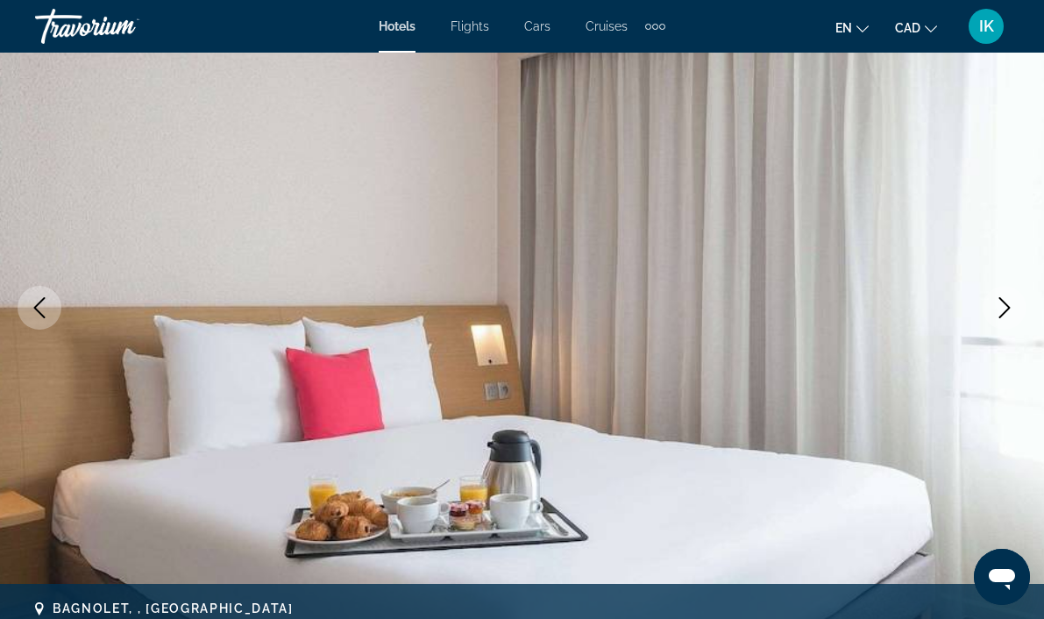
click at [1010, 308] on icon "Next image" at bounding box center [1004, 307] width 21 height 21
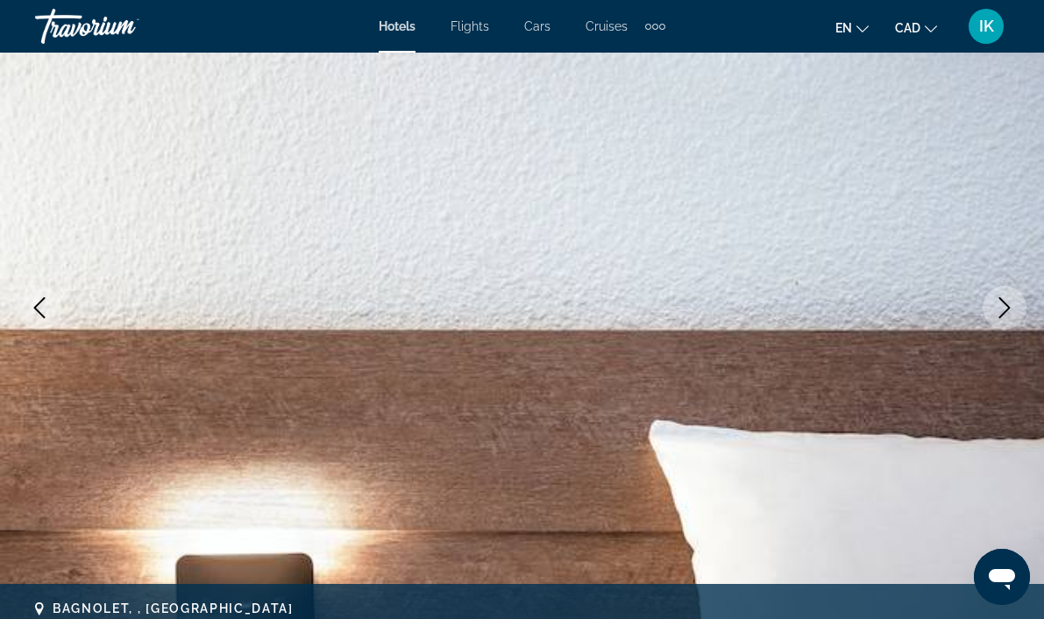
click at [1012, 308] on icon "Next image" at bounding box center [1004, 307] width 21 height 21
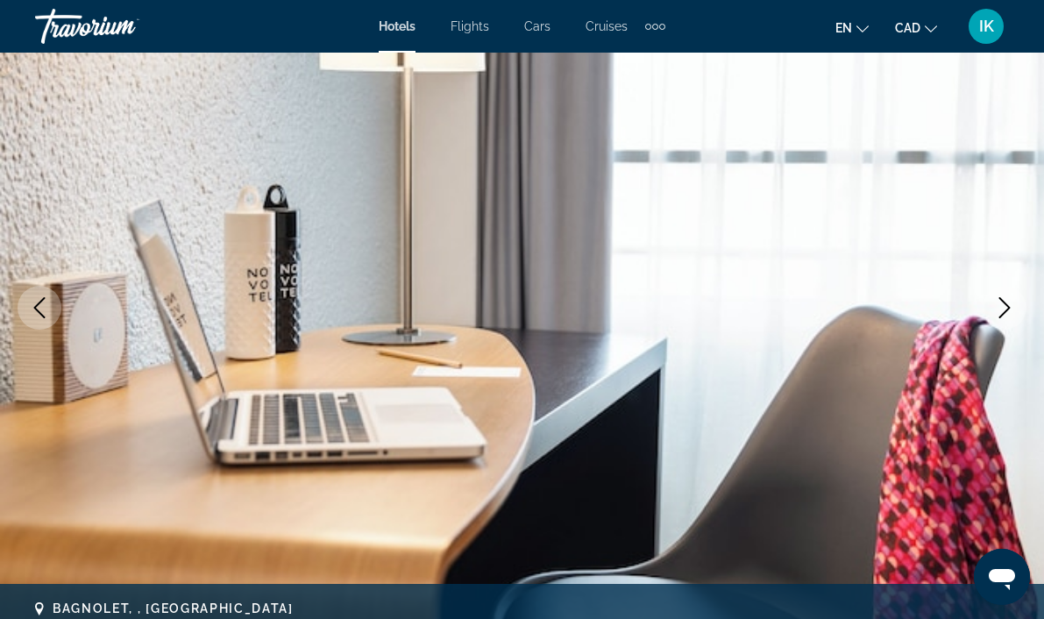
click at [1011, 308] on icon "Next image" at bounding box center [1004, 307] width 21 height 21
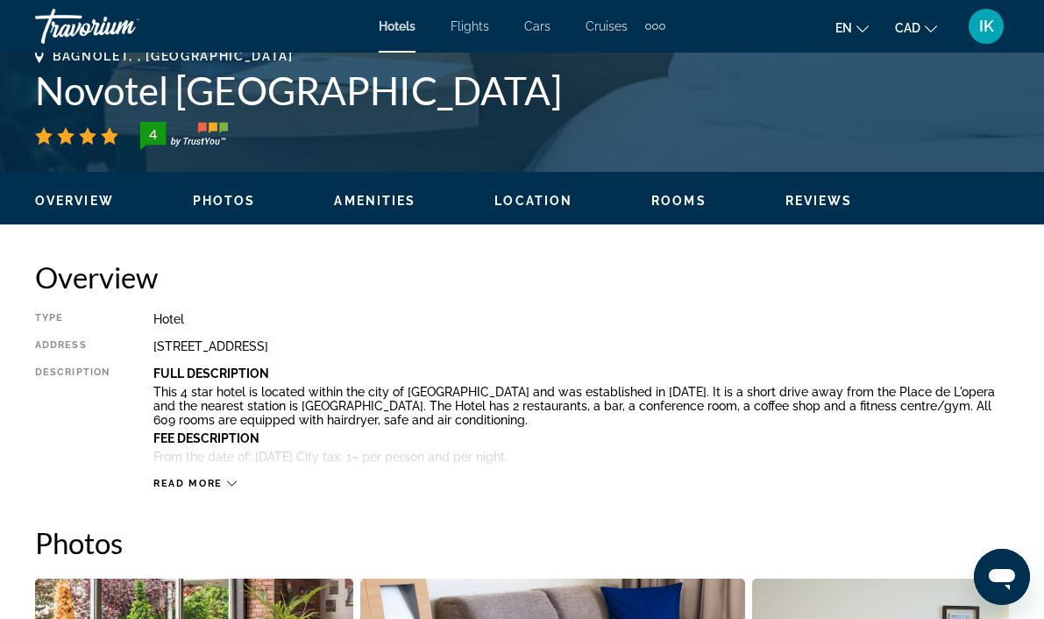
scroll to position [714, 0]
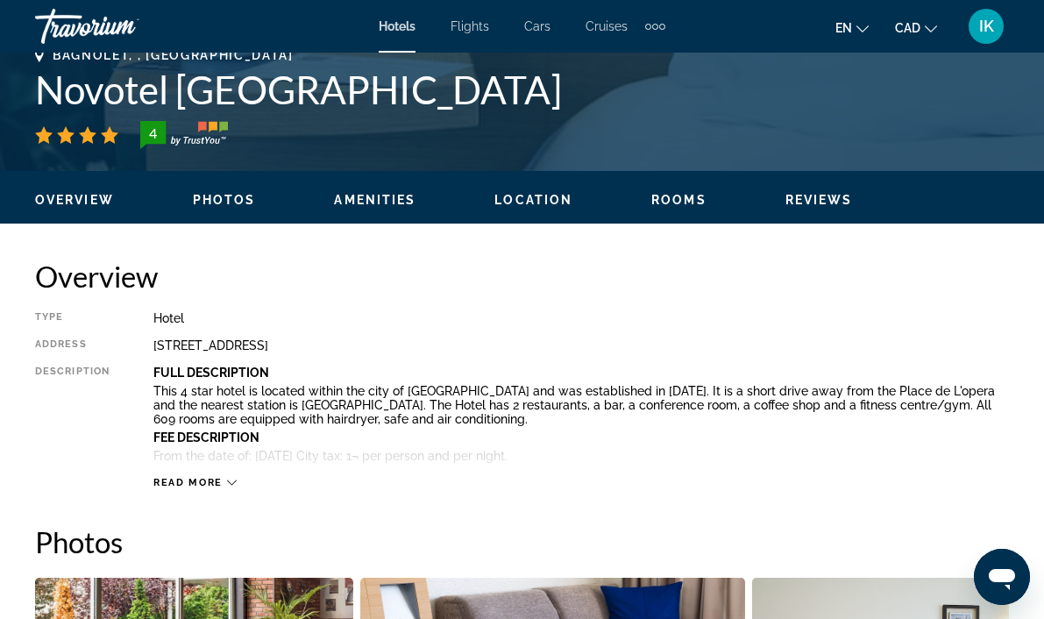
click at [212, 482] on span "Read more" at bounding box center [187, 482] width 69 height 11
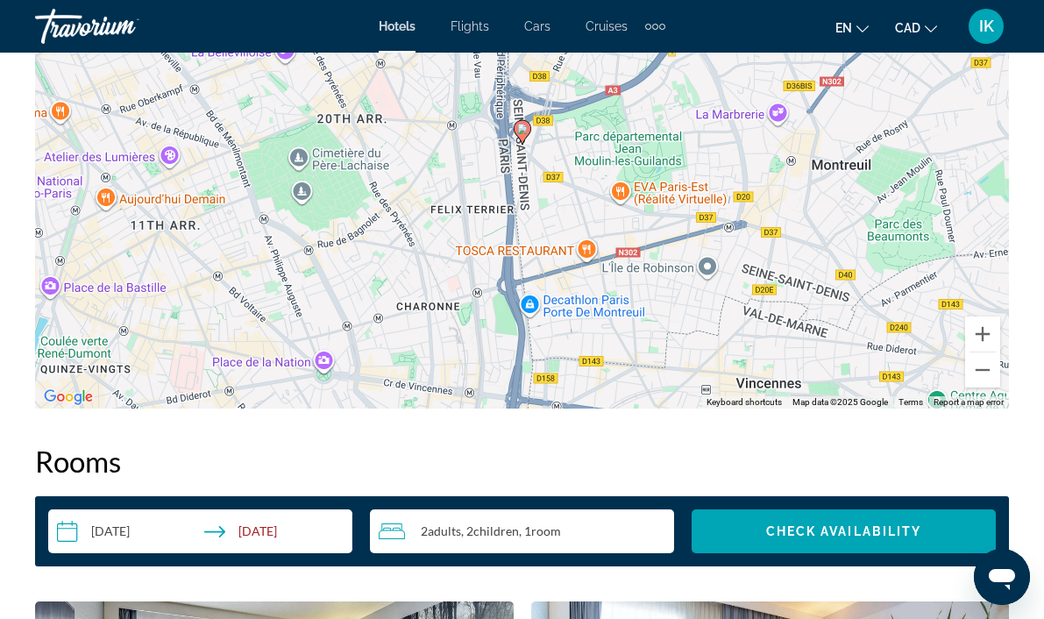
scroll to position [2154, 0]
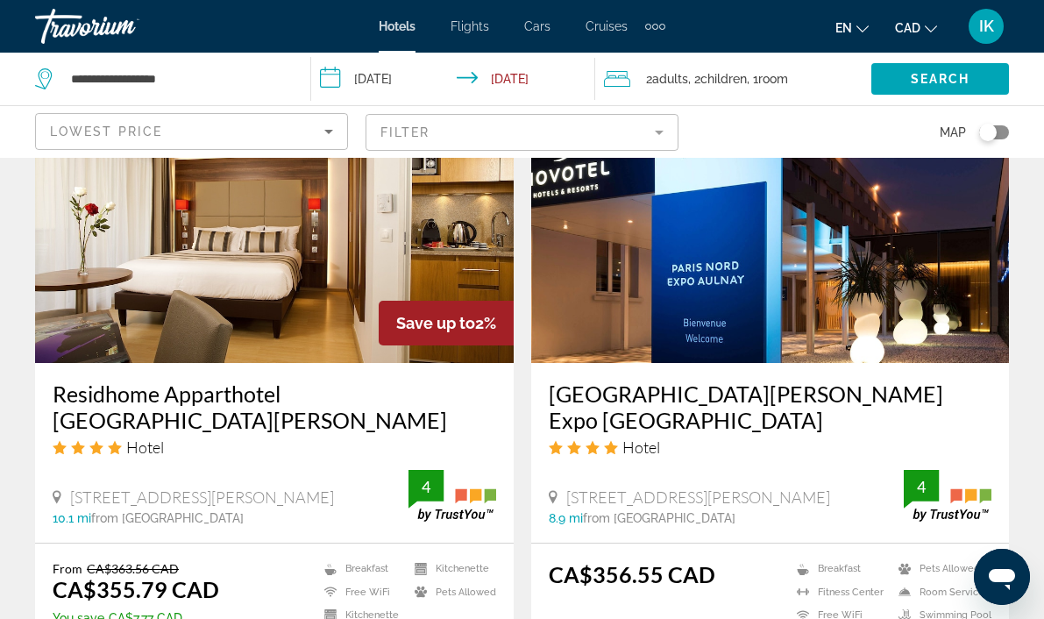
scroll to position [2706, 0]
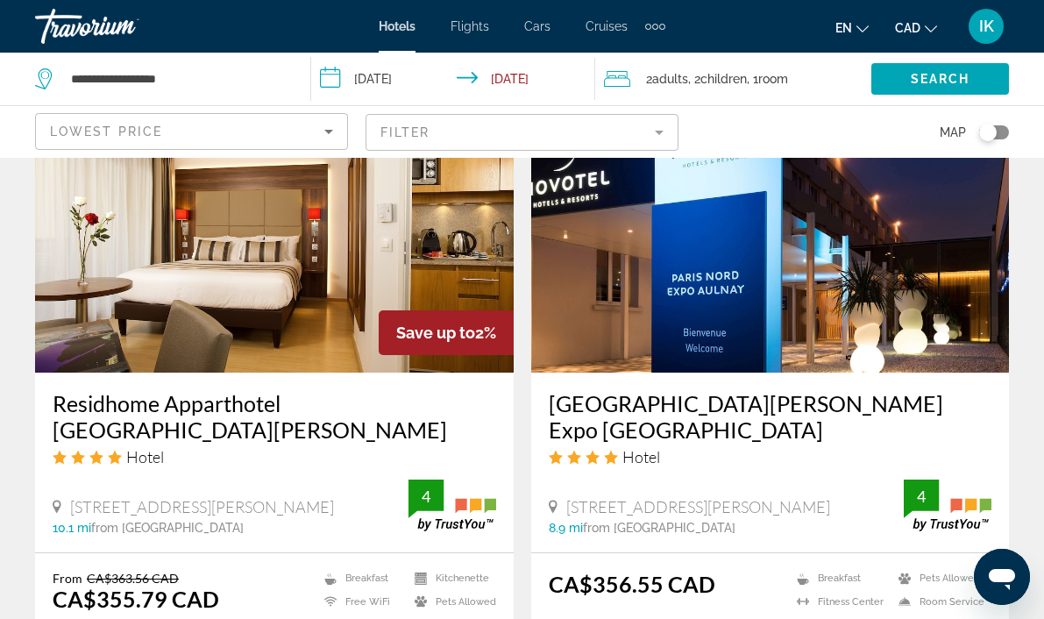
click at [659, 266] on img "Main content" at bounding box center [770, 232] width 478 height 280
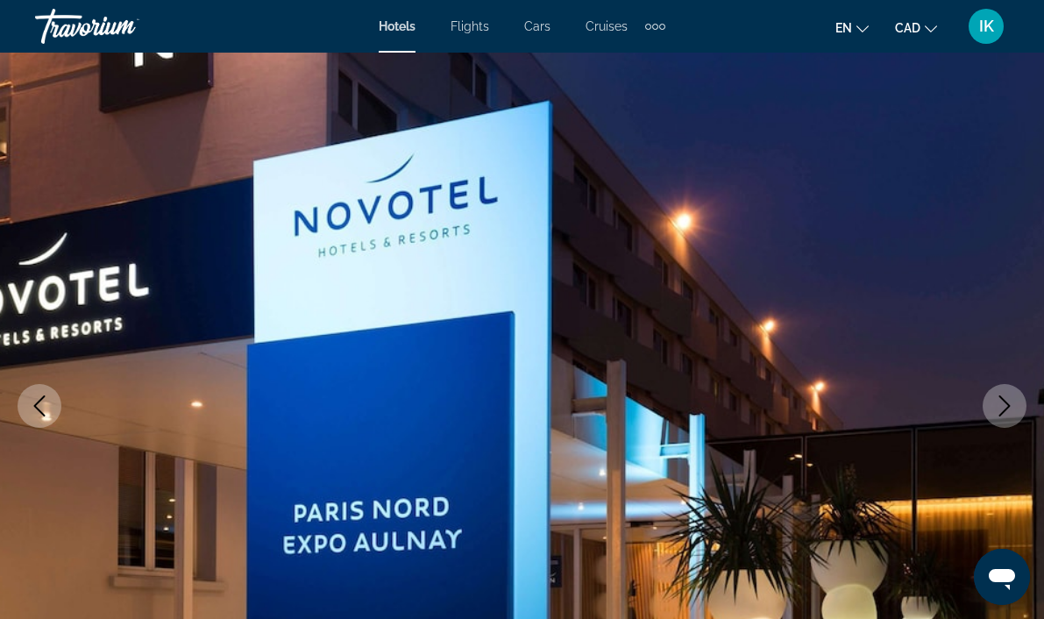
scroll to position [73, 0]
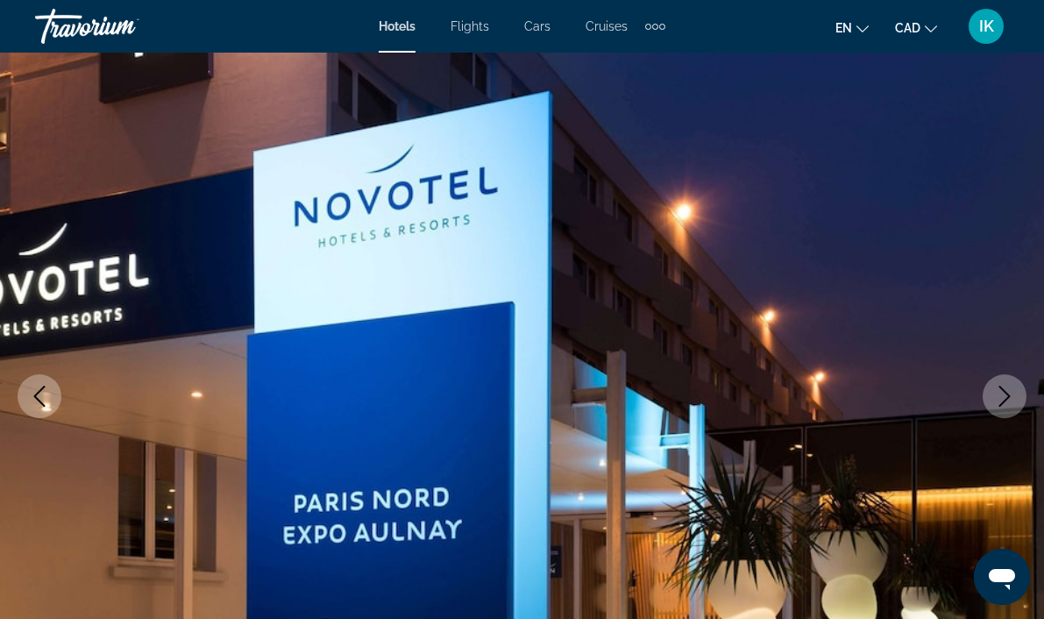
click at [1004, 395] on icon "Next image" at bounding box center [1004, 396] width 21 height 21
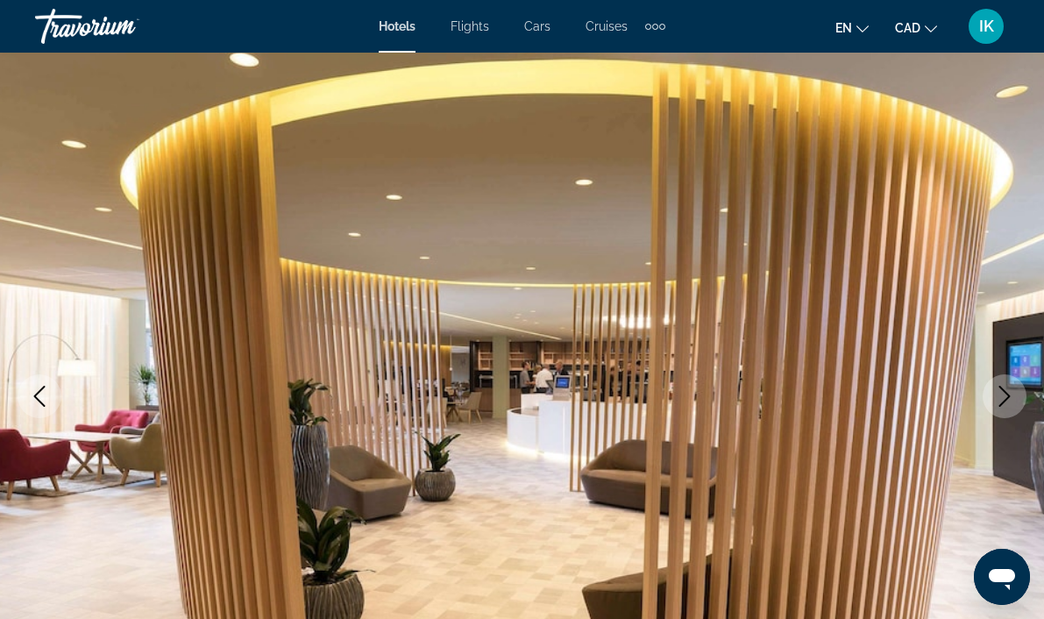
click at [1004, 395] on icon "Next image" at bounding box center [1004, 396] width 21 height 21
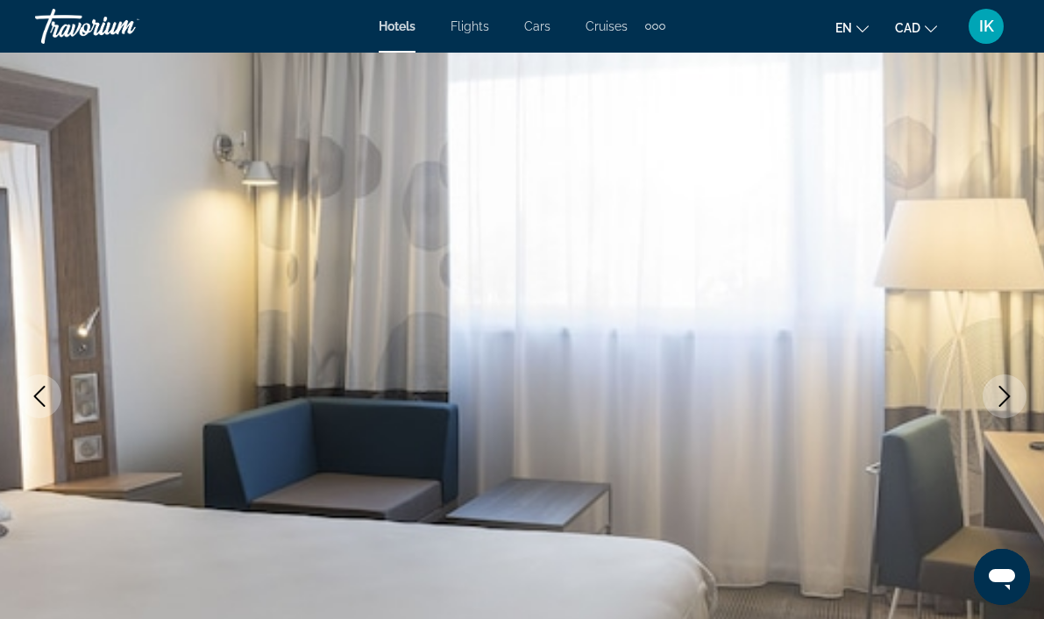
click at [1004, 395] on icon "Next image" at bounding box center [1004, 396] width 21 height 21
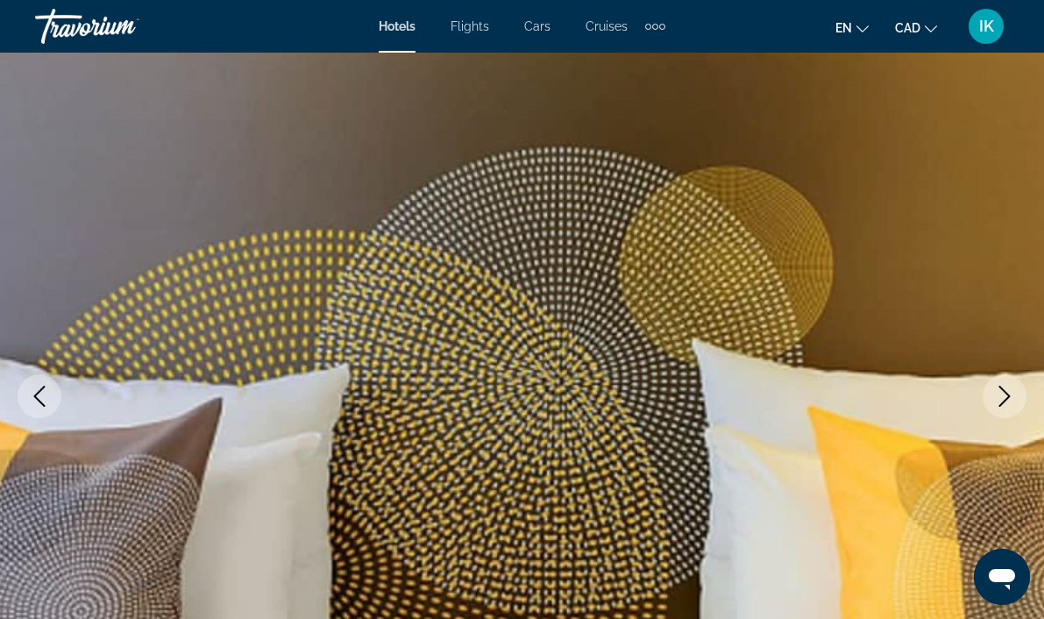
click at [1004, 395] on icon "Next image" at bounding box center [1004, 396] width 21 height 21
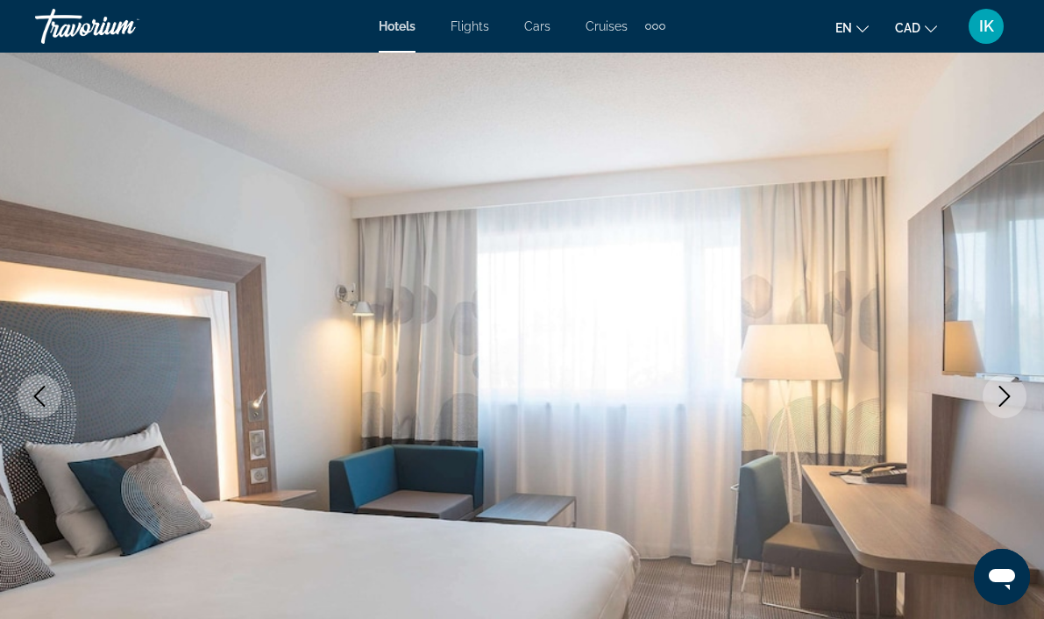
click at [1004, 395] on icon "Next image" at bounding box center [1004, 396] width 21 height 21
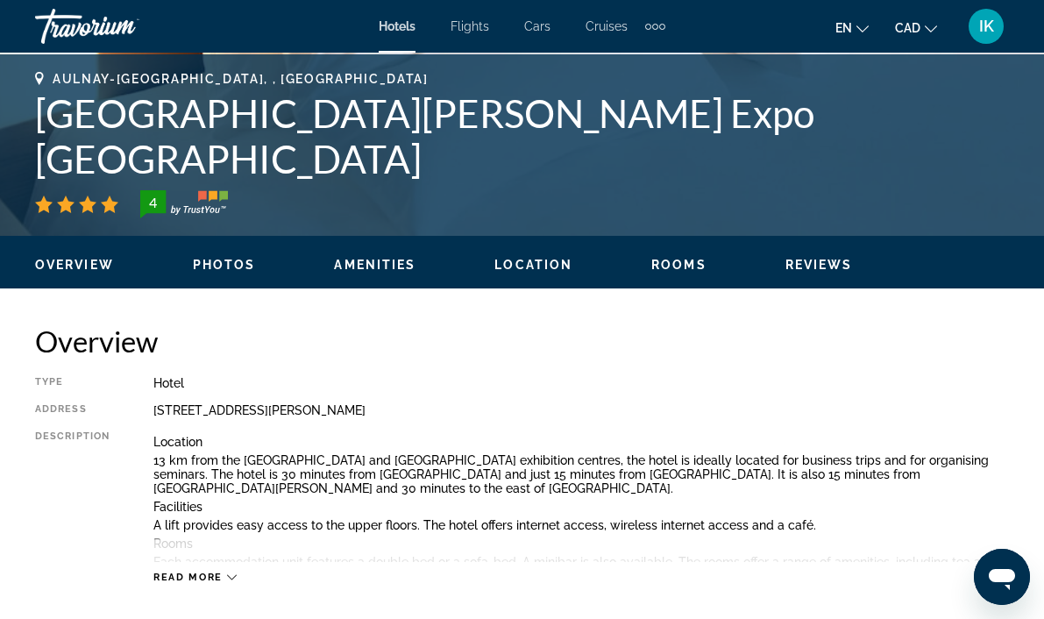
scroll to position [648, 0]
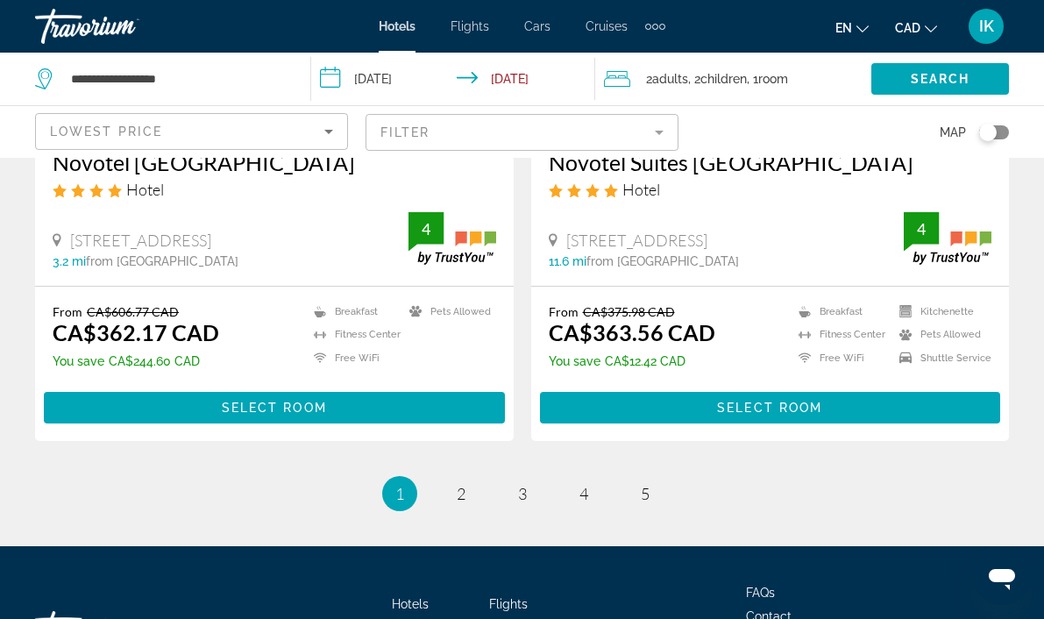
scroll to position [3599, 0]
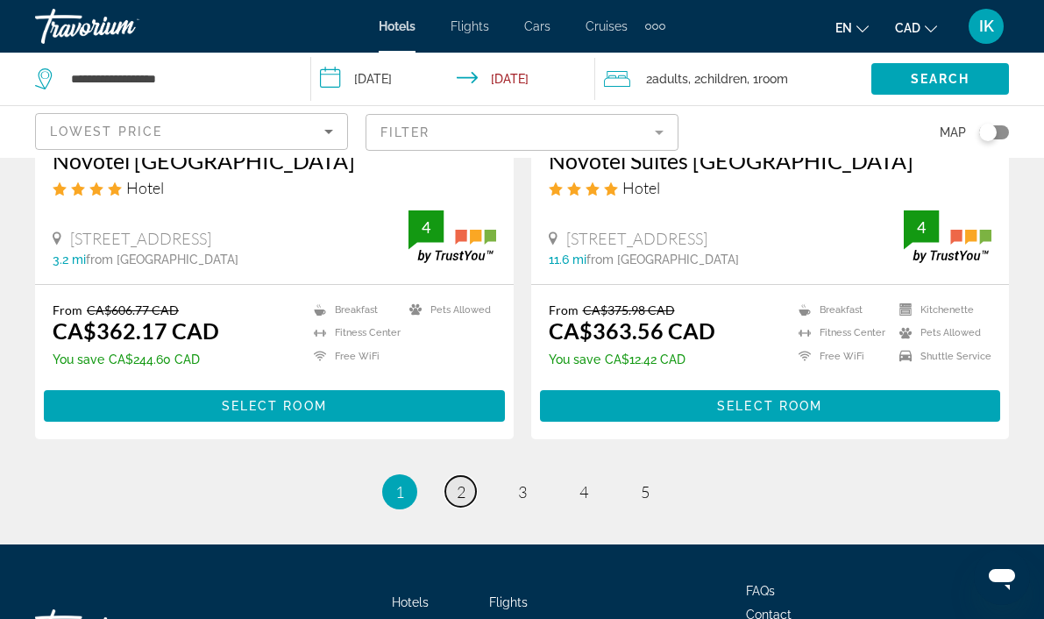
click at [455, 476] on link "page 2" at bounding box center [460, 491] width 31 height 31
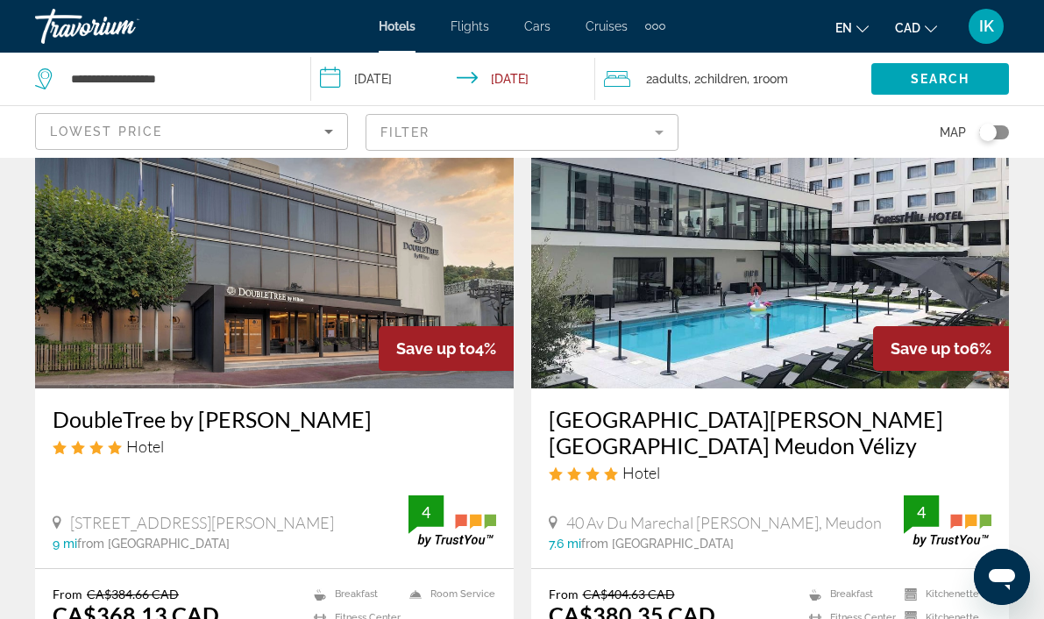
scroll to position [102, 0]
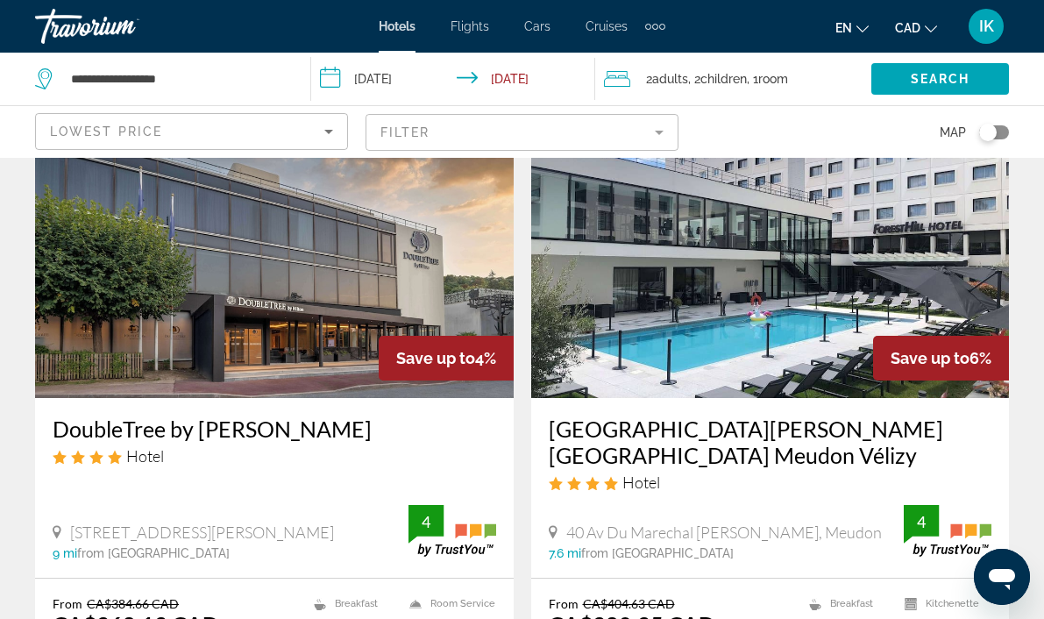
click at [347, 298] on img "Main content" at bounding box center [274, 257] width 478 height 280
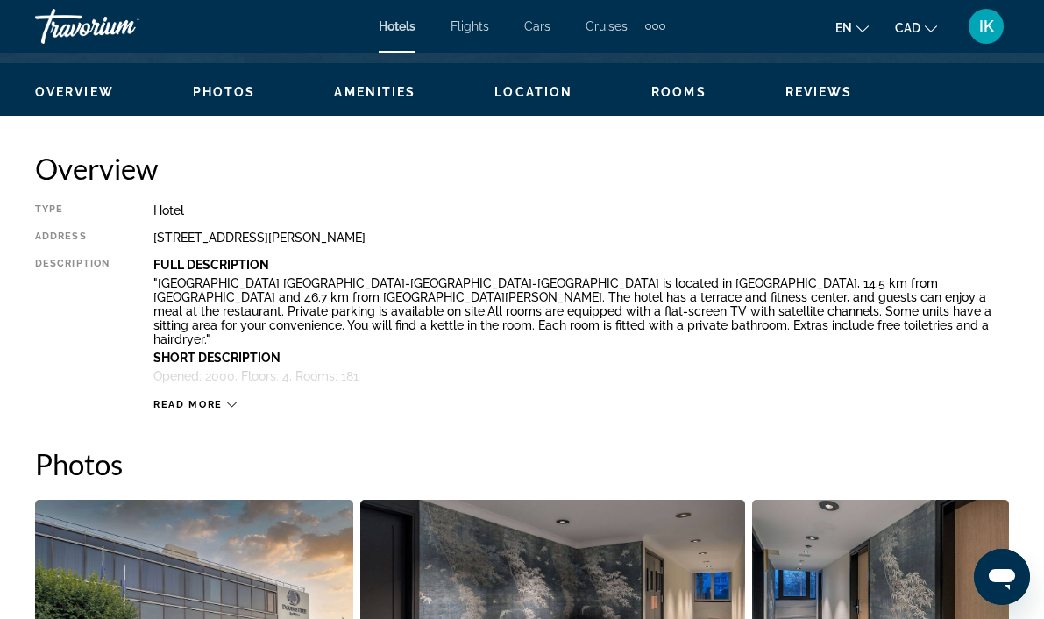
scroll to position [818, 0]
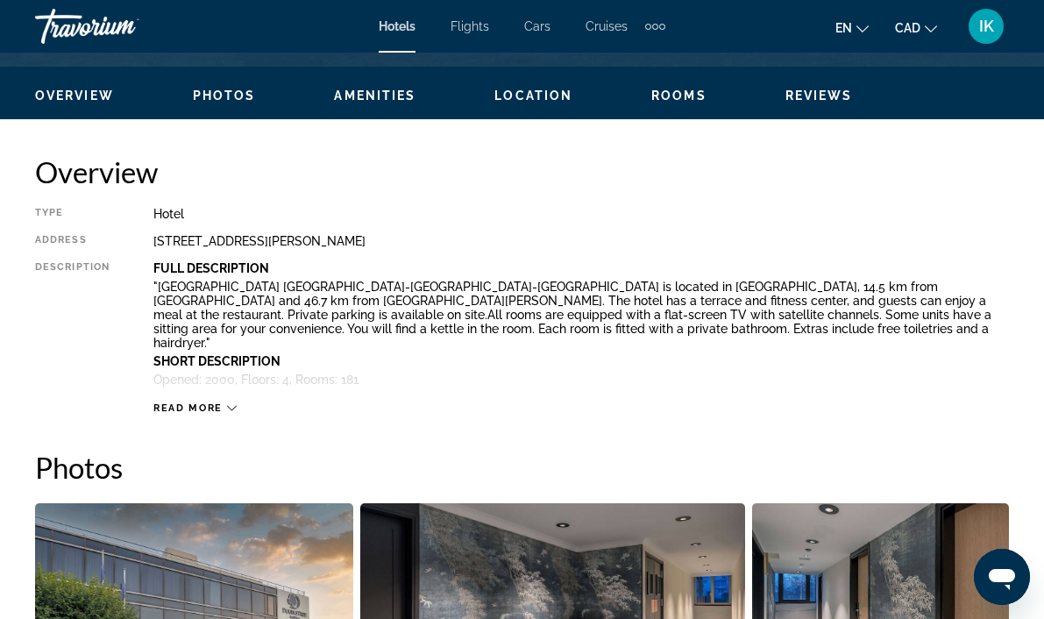
click at [237, 406] on div "Read more" at bounding box center [580, 390] width 855 height 48
click at [230, 401] on button "Read more" at bounding box center [194, 407] width 83 height 13
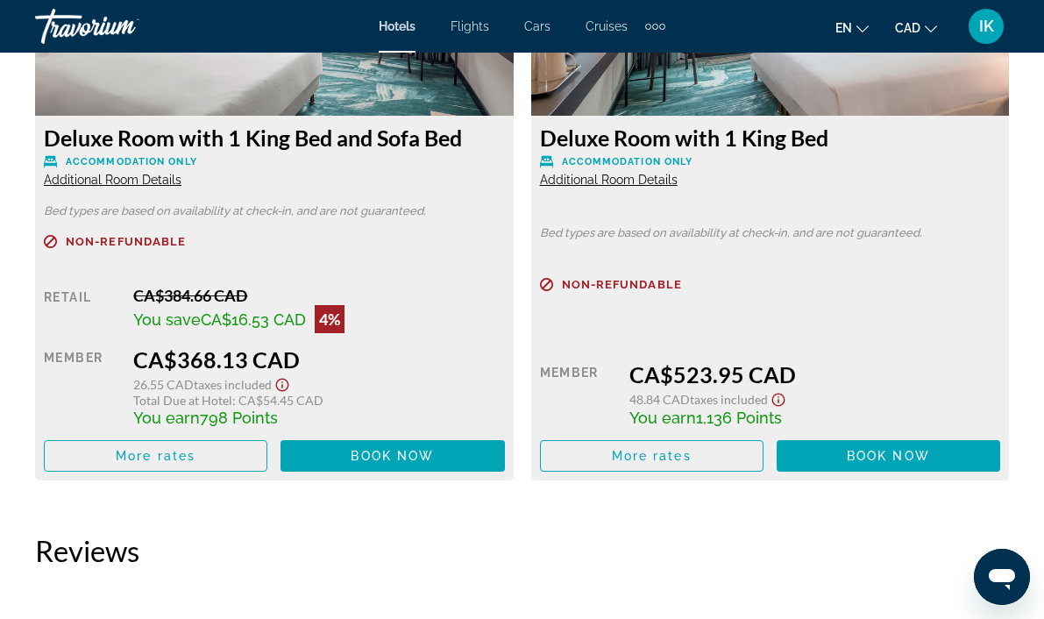
scroll to position [3196, 0]
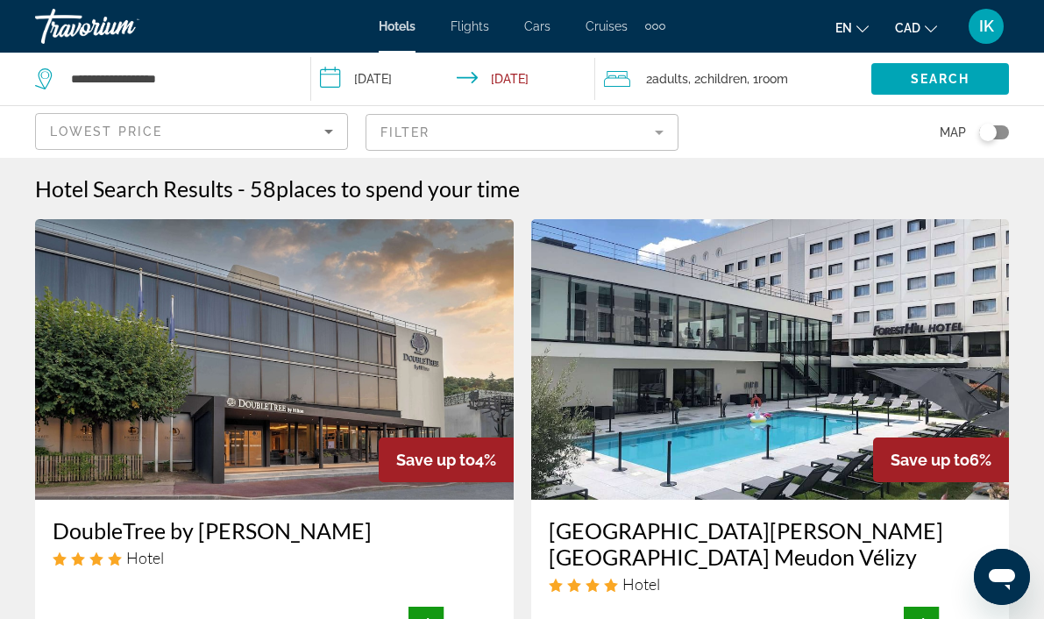
click at [704, 331] on img "Main content" at bounding box center [770, 359] width 478 height 280
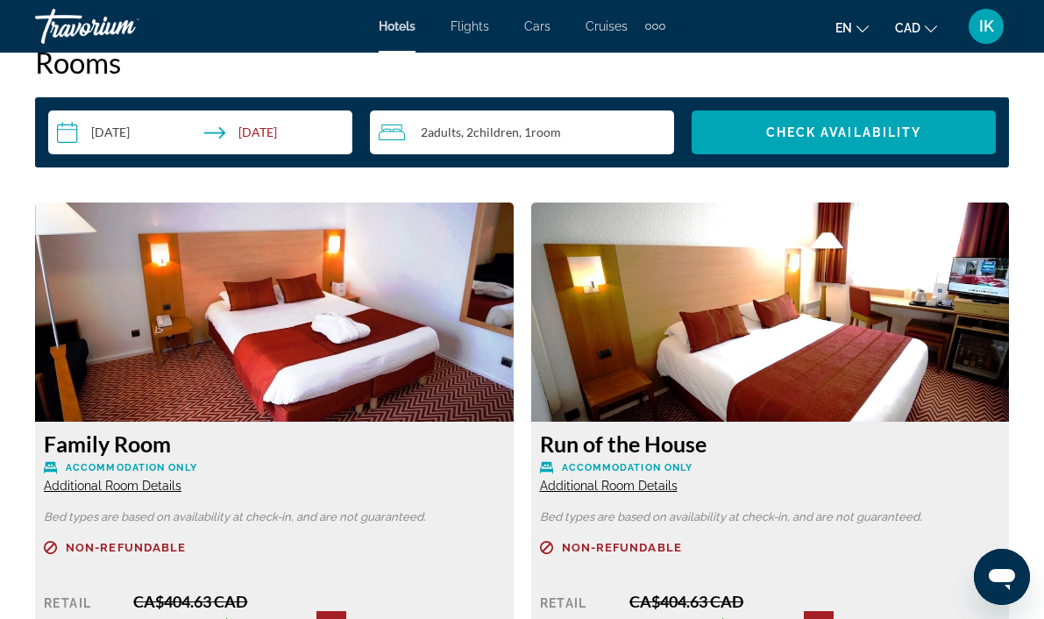
scroll to position [2489, 0]
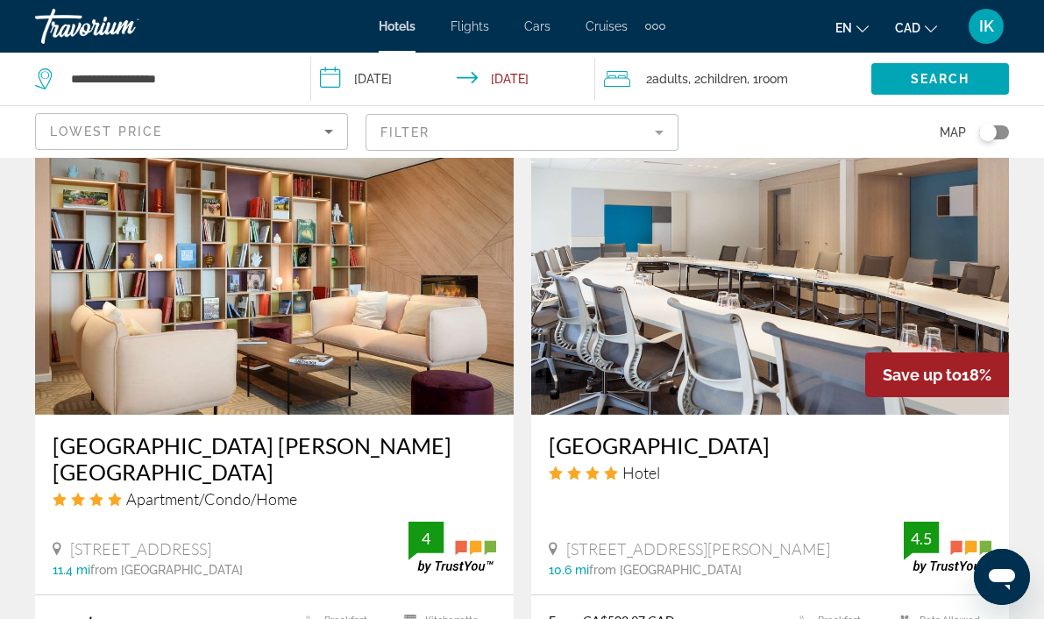
scroll to position [1372, 0]
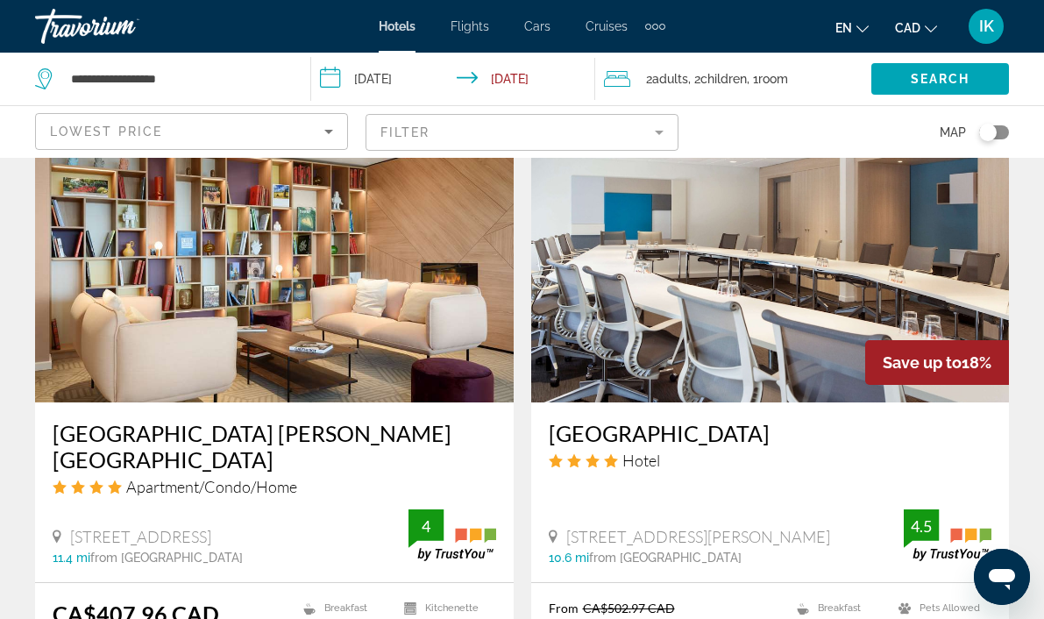
click at [313, 294] on img "Main content" at bounding box center [274, 262] width 478 height 280
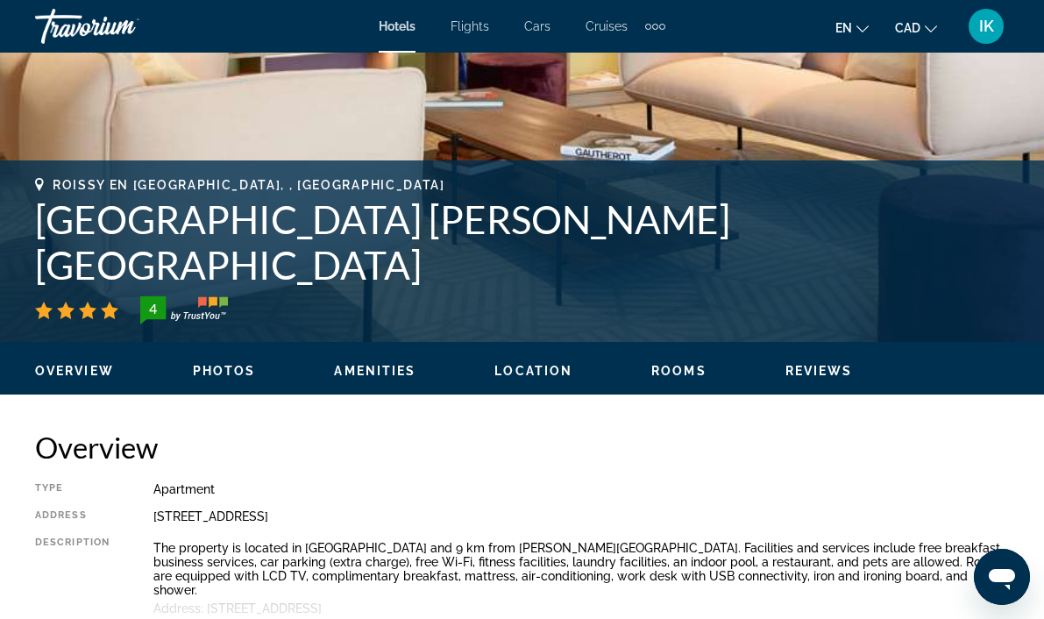
scroll to position [542, 0]
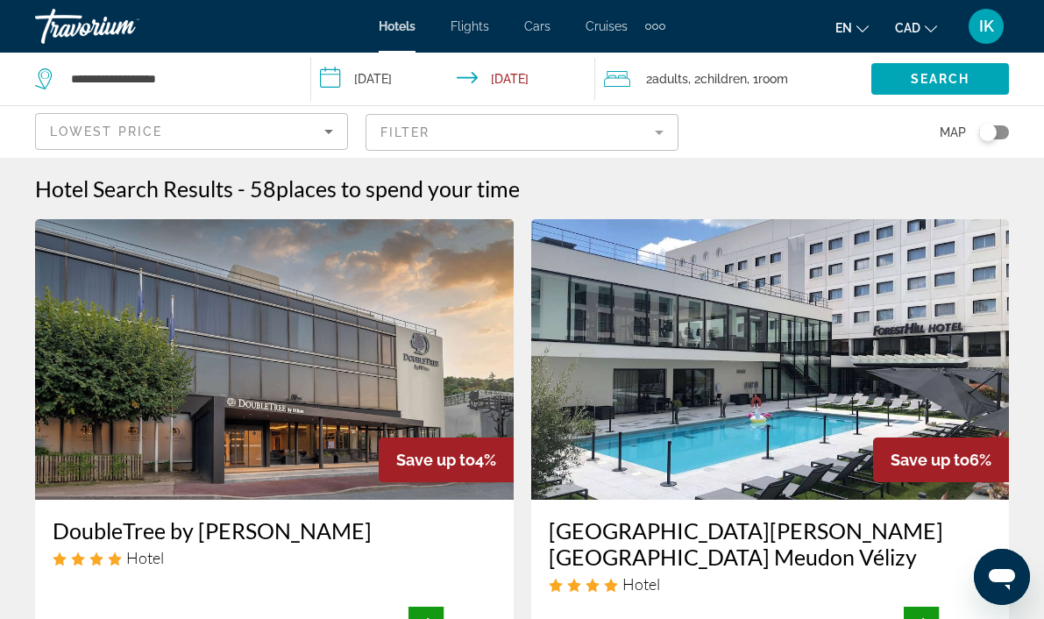
click at [414, 132] on mat-form-field "Filter" at bounding box center [521, 132] width 313 height 37
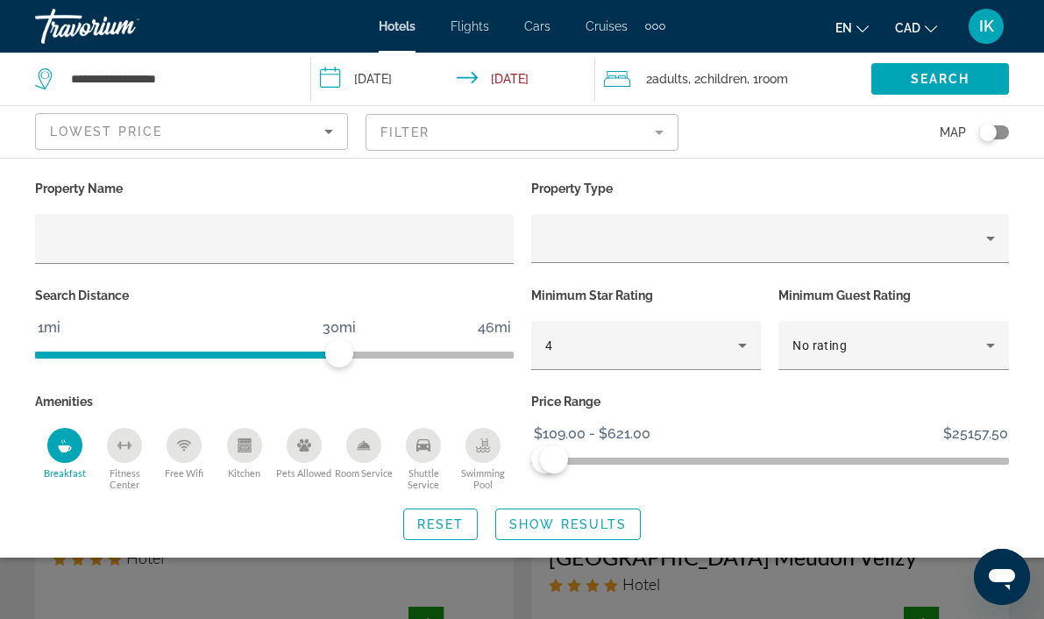
click at [64, 452] on div "Breakfast" at bounding box center [64, 445] width 35 height 35
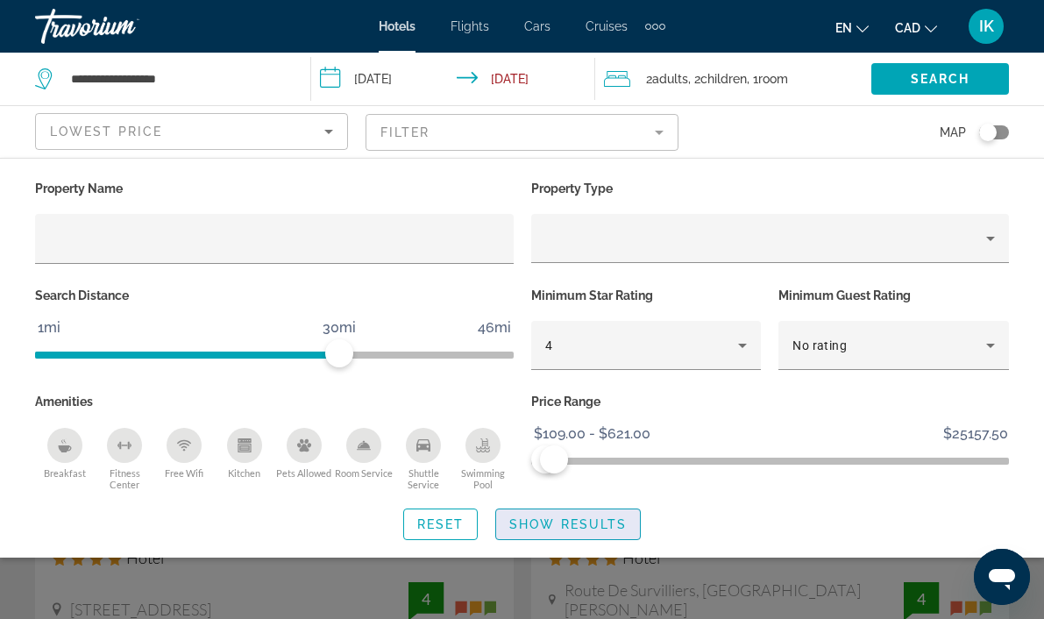
click at [578, 518] on span "Show Results" at bounding box center [567, 524] width 117 height 14
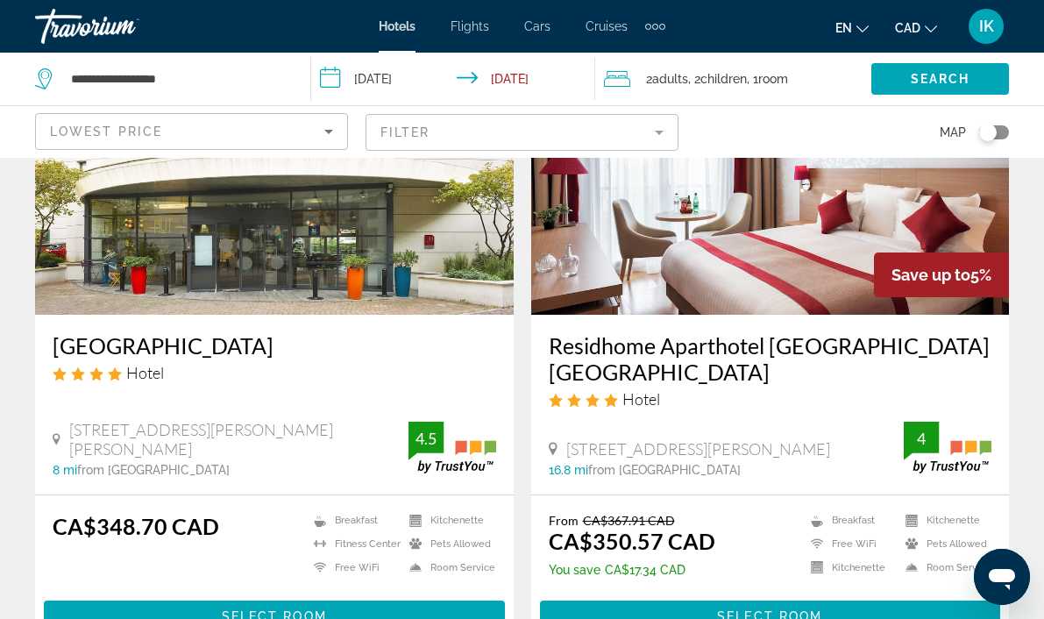
scroll to position [810, 0]
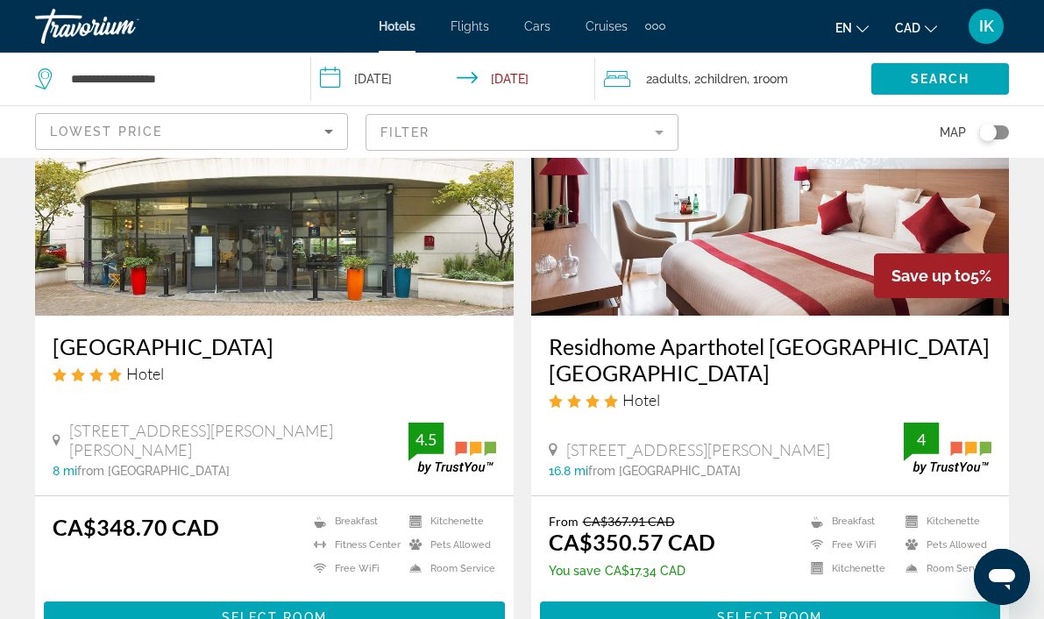
click at [344, 344] on h3 "[GEOGRAPHIC_DATA]" at bounding box center [274, 346] width 443 height 26
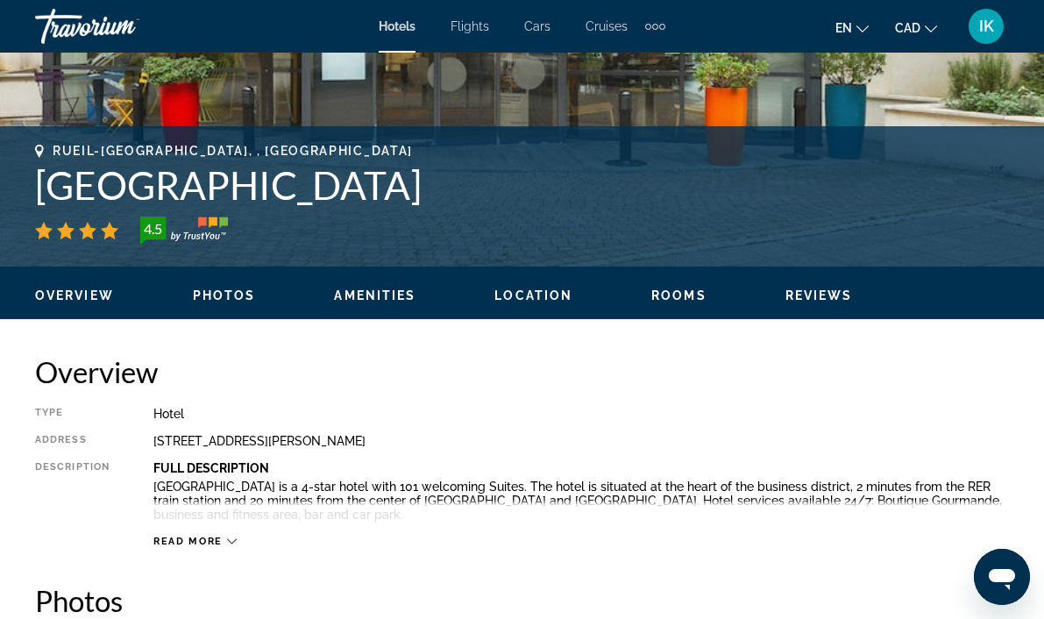
scroll to position [620, 0]
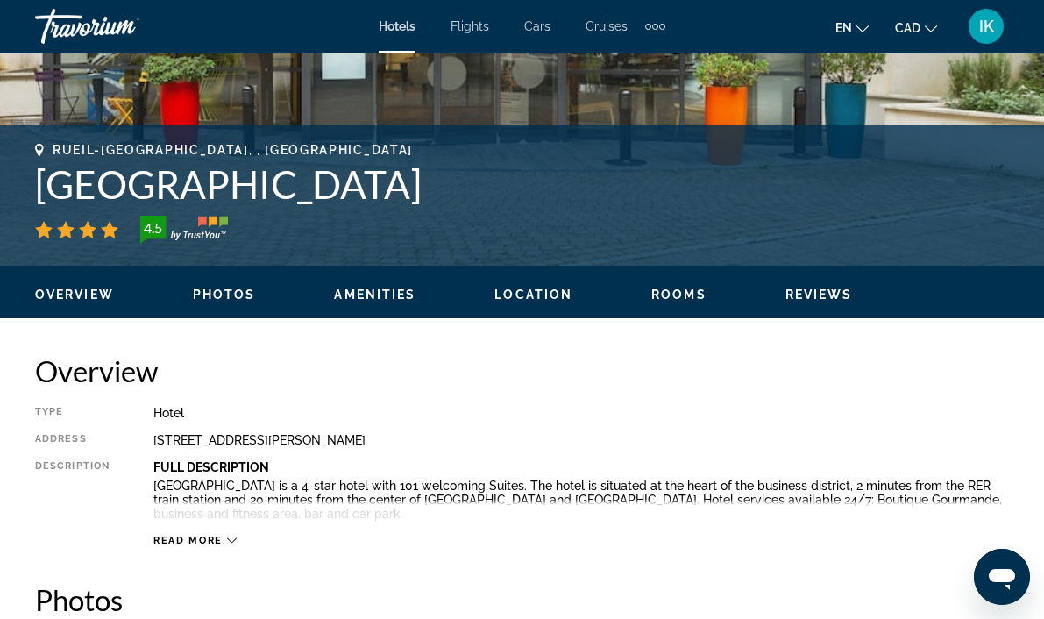
click at [229, 542] on icon "Main content" at bounding box center [232, 540] width 10 height 10
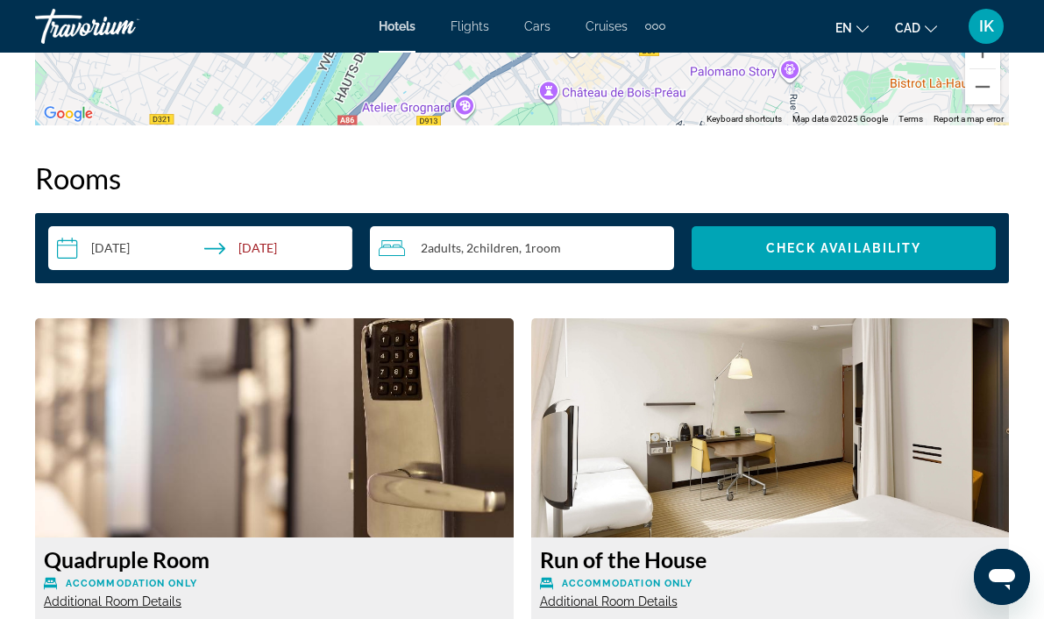
scroll to position [2387, 0]
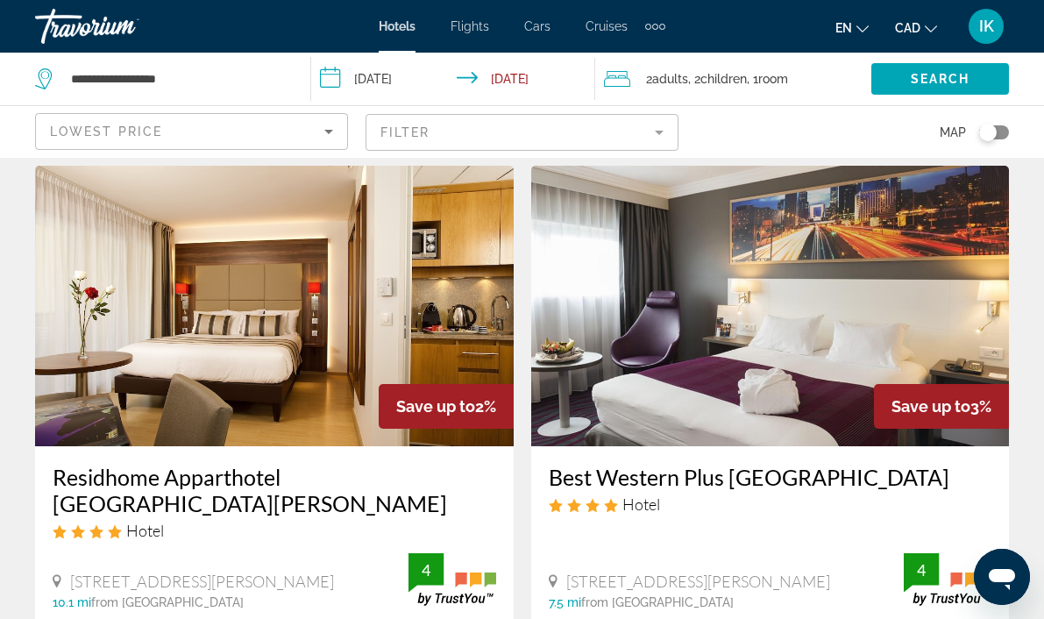
scroll to position [1336, 0]
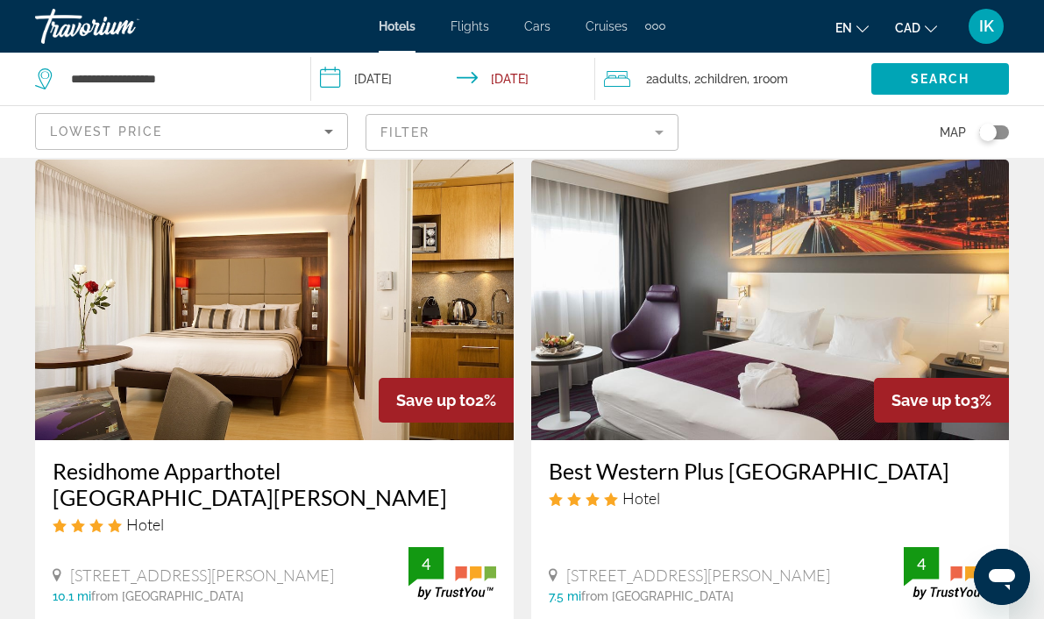
click at [698, 331] on img "Main content" at bounding box center [770, 299] width 478 height 280
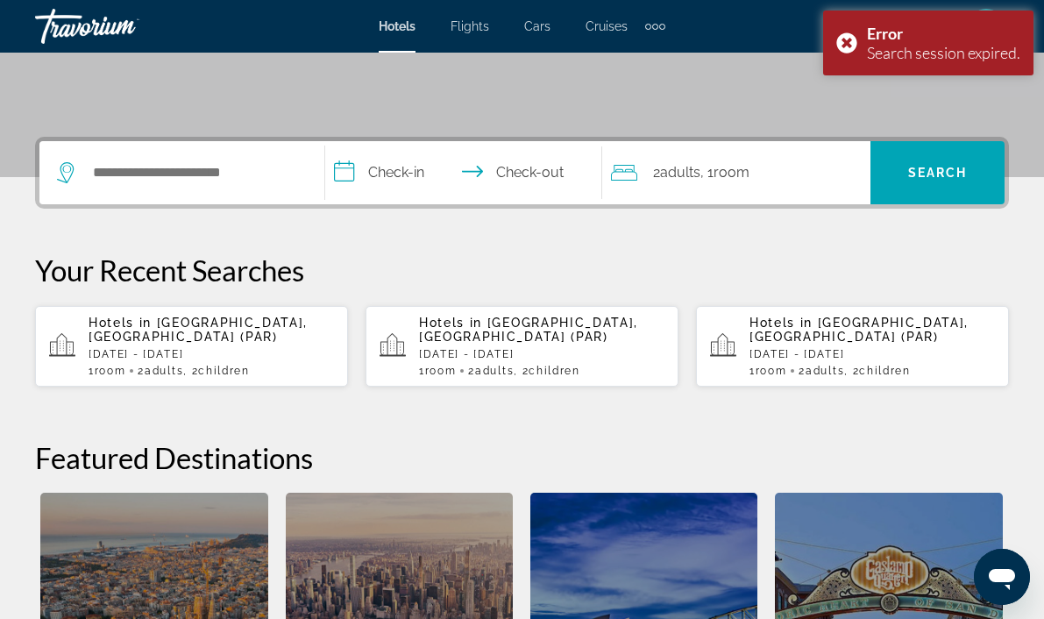
scroll to position [346, 0]
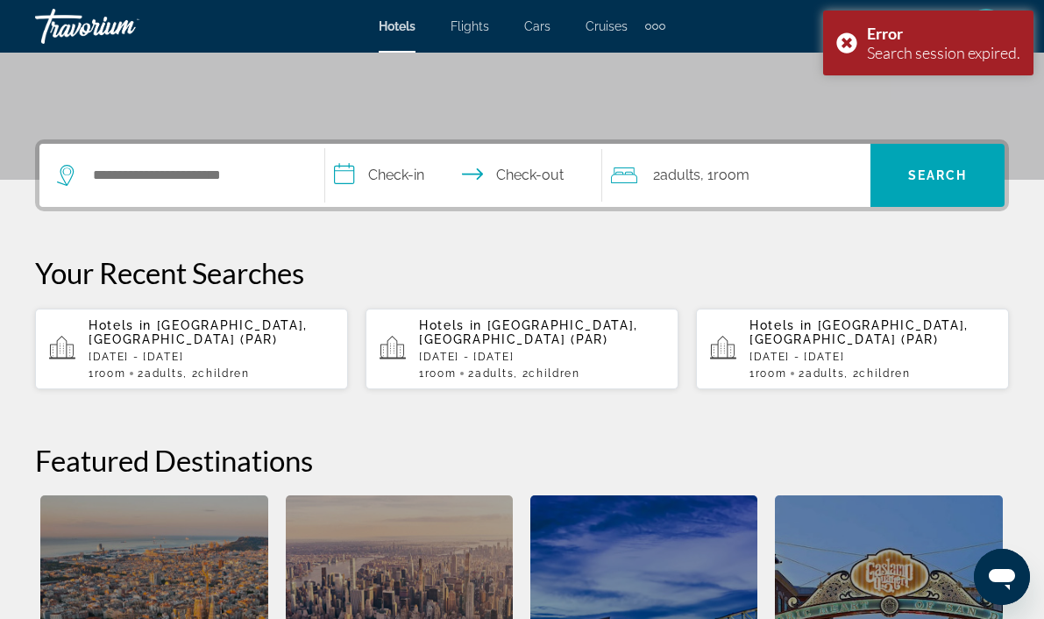
click at [230, 190] on div "Search widget" at bounding box center [182, 175] width 250 height 63
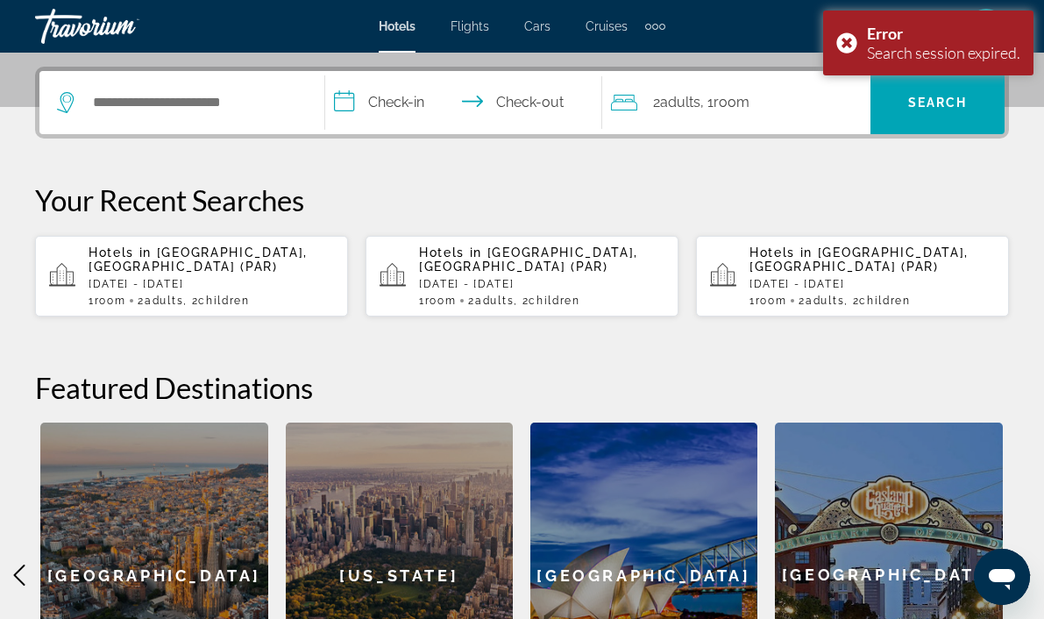
scroll to position [429, 0]
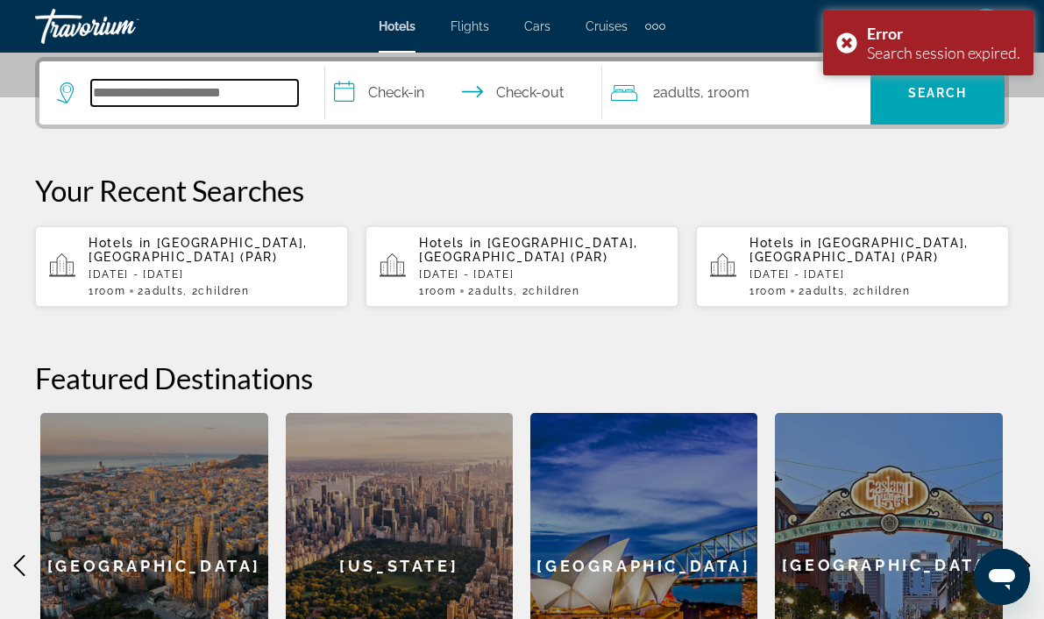
click at [262, 97] on input "Search widget" at bounding box center [194, 93] width 207 height 26
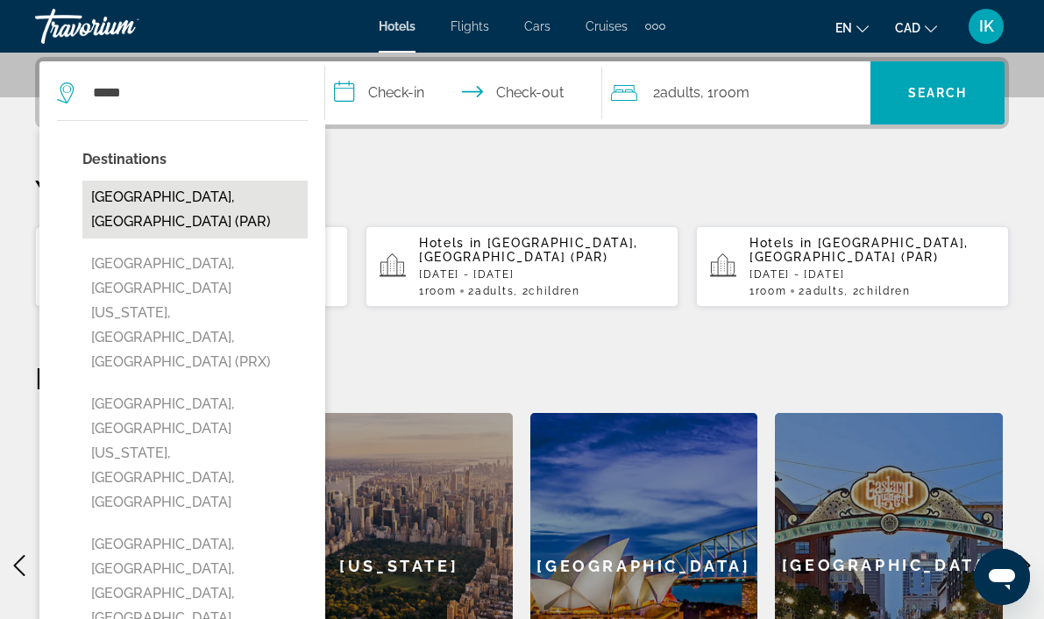
click at [181, 202] on button "[GEOGRAPHIC_DATA], [GEOGRAPHIC_DATA] (PAR)" at bounding box center [194, 210] width 225 height 58
type input "**********"
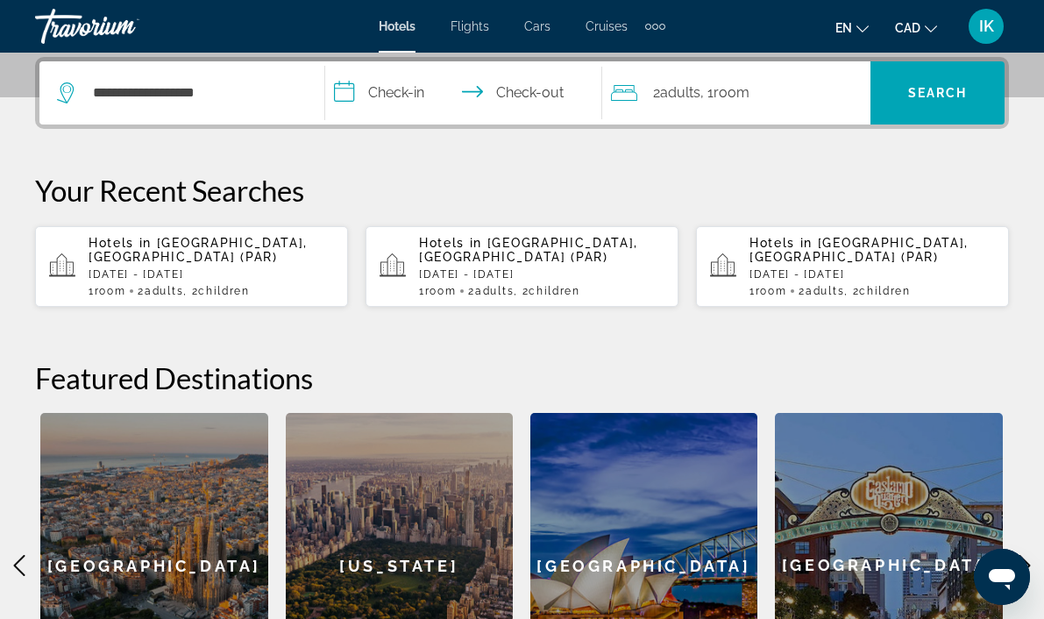
click at [389, 105] on input "**********" at bounding box center [467, 95] width 284 height 68
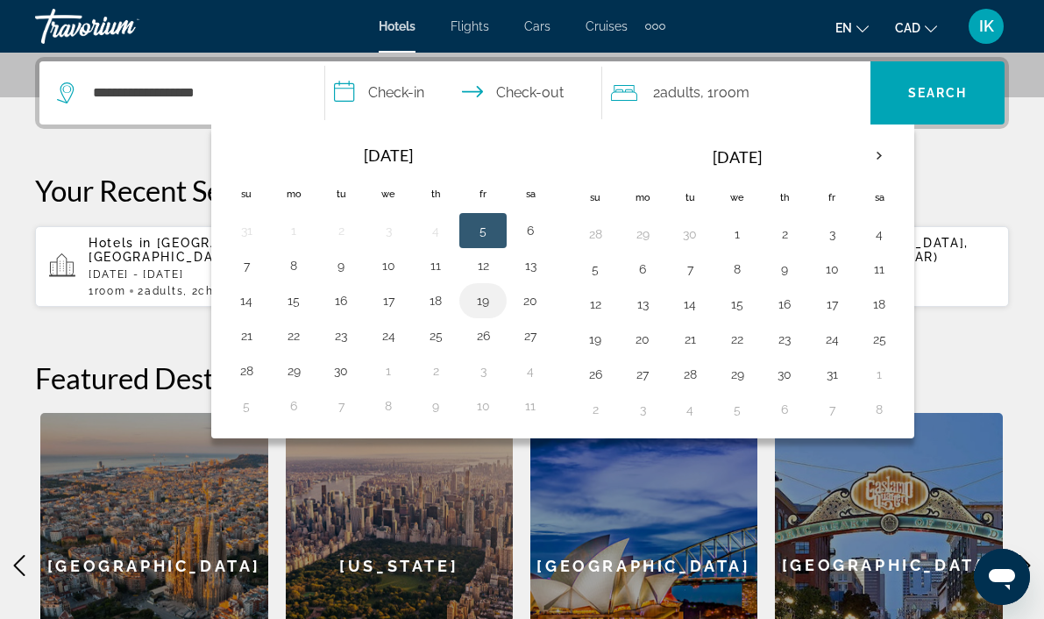
click at [484, 301] on button "19" at bounding box center [483, 300] width 28 height 25
click at [239, 338] on button "21" at bounding box center [246, 335] width 28 height 25
type input "**********"
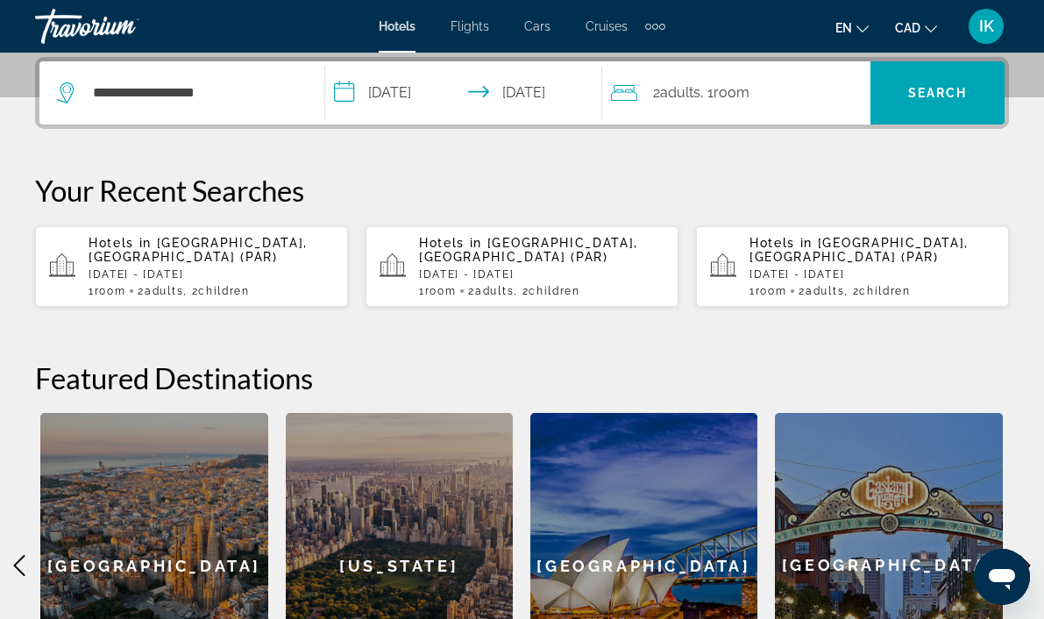
click at [691, 89] on span "Adults" at bounding box center [680, 92] width 40 height 17
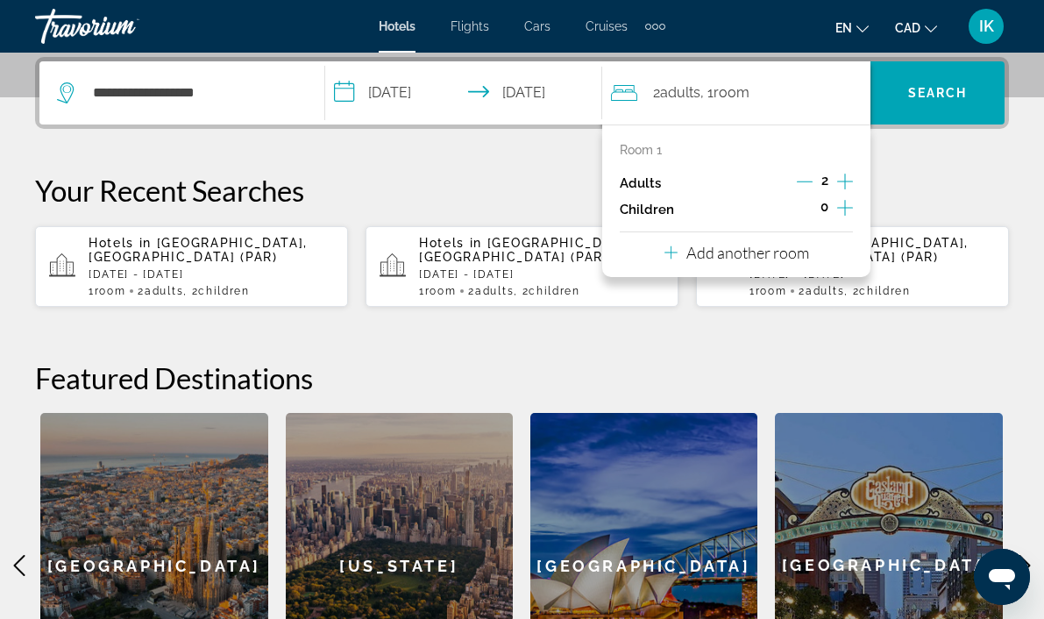
click at [844, 208] on icon "Increment children" at bounding box center [845, 208] width 16 height 16
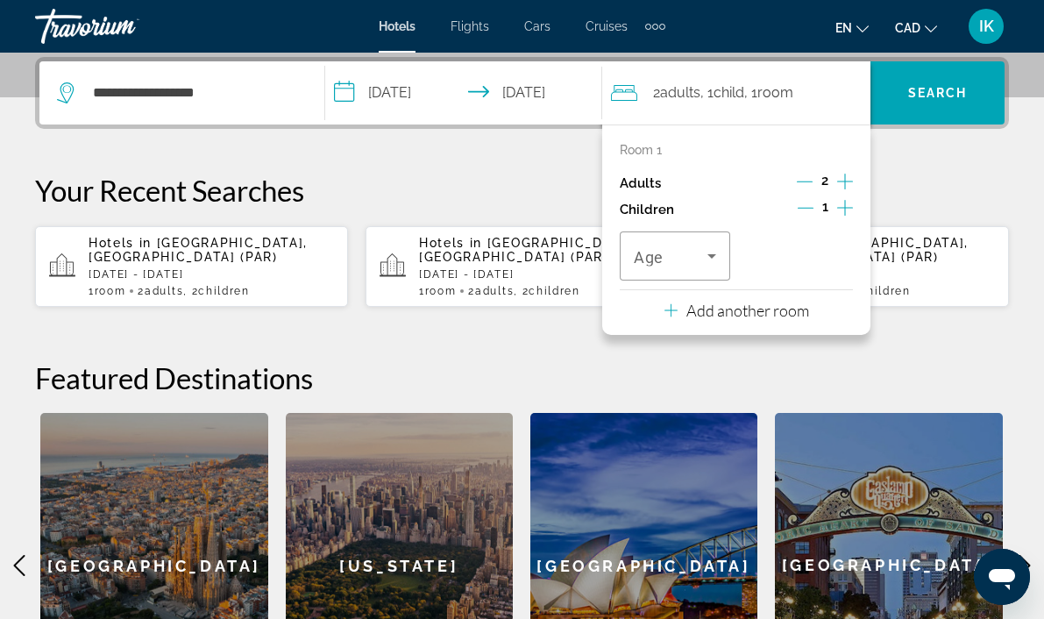
click at [845, 207] on icon "Increment children" at bounding box center [845, 208] width 16 height 16
click at [707, 271] on div "Travelers: 2 adults, 2 children" at bounding box center [675, 255] width 82 height 49
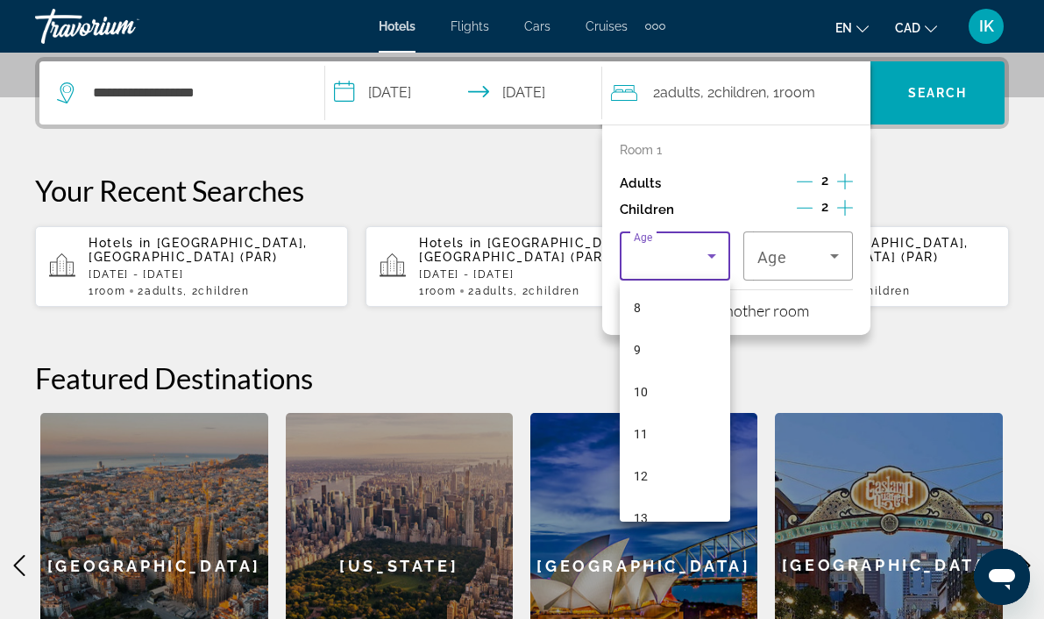
scroll to position [353, 0]
click at [670, 500] on mat-option "13" at bounding box center [675, 502] width 110 height 42
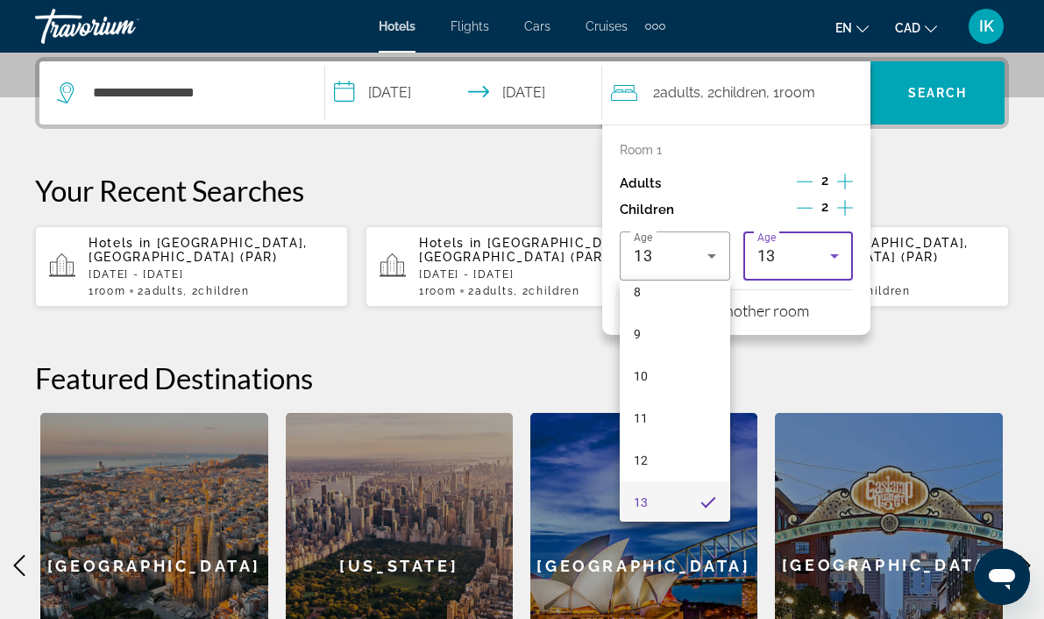
scroll to position [355, 0]
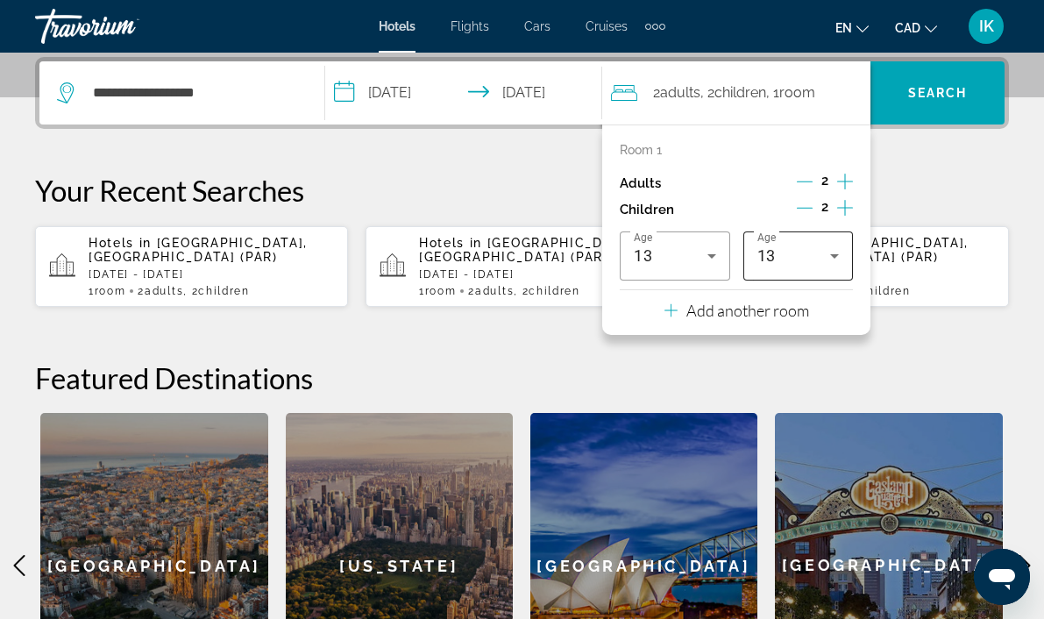
click at [826, 270] on div "13" at bounding box center [798, 255] width 82 height 49
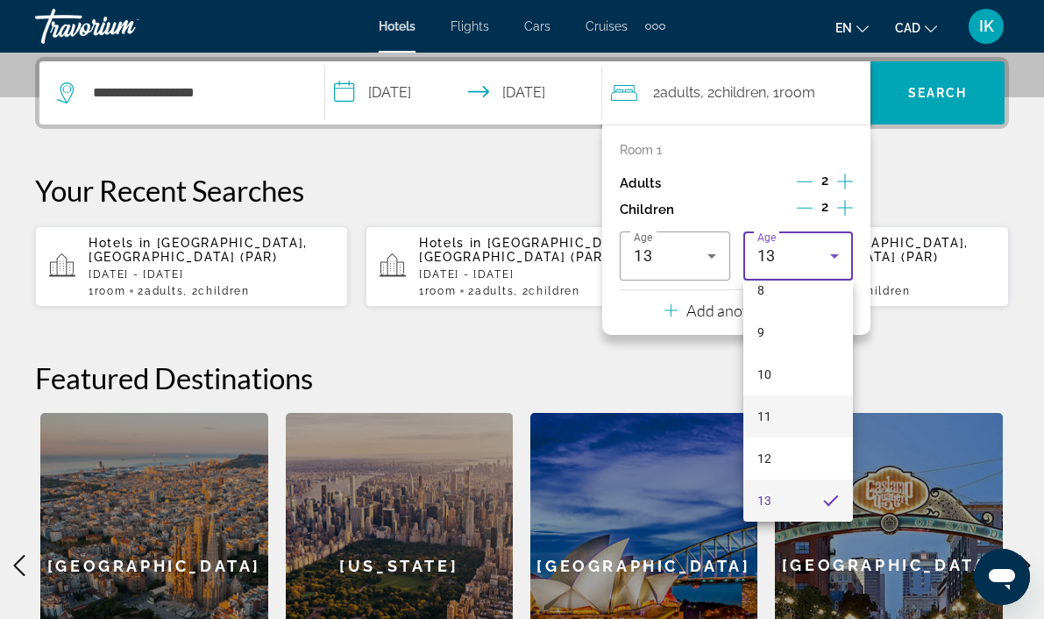
scroll to position [530, 0]
click at [771, 496] on mat-option "17" at bounding box center [798, 493] width 110 height 42
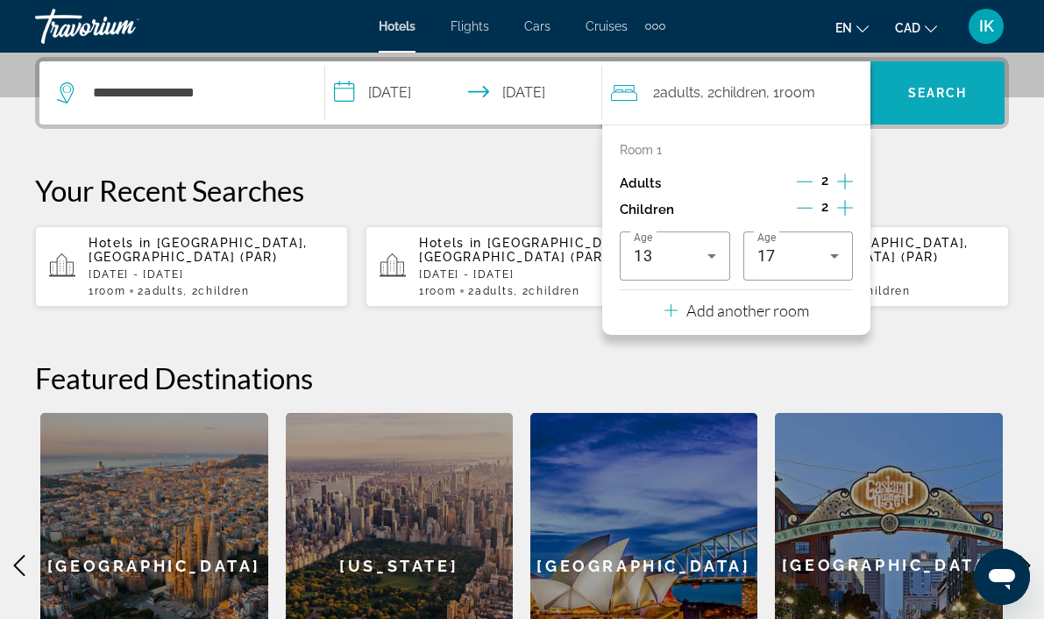
click at [924, 96] on span "Search" at bounding box center [938, 93] width 60 height 14
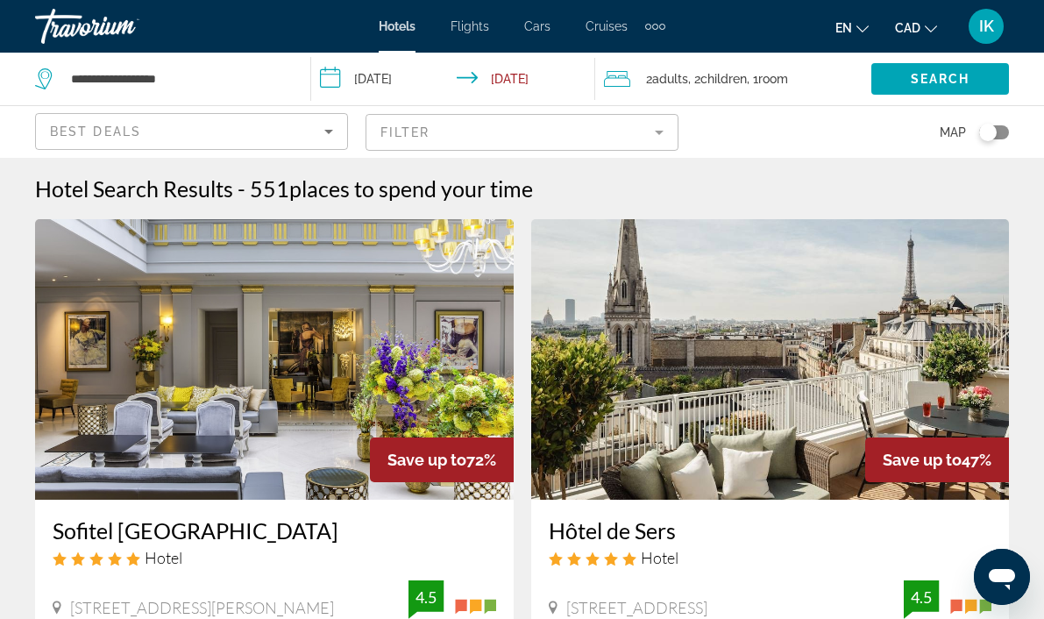
click at [652, 132] on mat-form-field "Filter" at bounding box center [521, 132] width 313 height 37
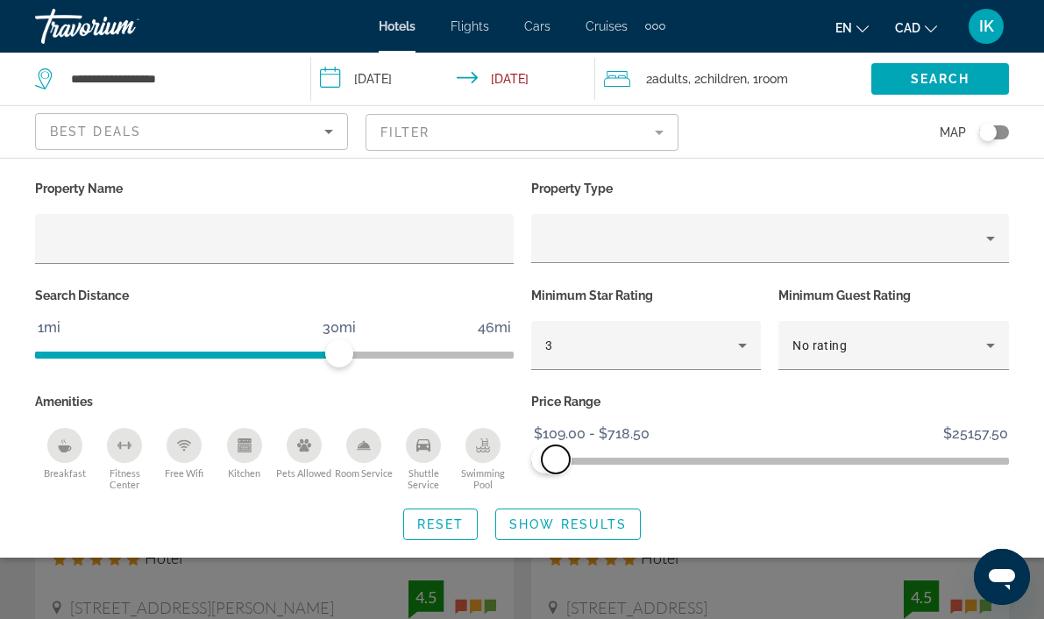
drag, startPoint x: 995, startPoint y: 456, endPoint x: 556, endPoint y: 468, distance: 438.3
click at [556, 468] on span "ngx-slider-max" at bounding box center [556, 459] width 28 height 28
click at [556, 467] on span "ngx-slider-max" at bounding box center [554, 459] width 28 height 28
click at [554, 467] on span "ngx-slider-max" at bounding box center [554, 459] width 28 height 28
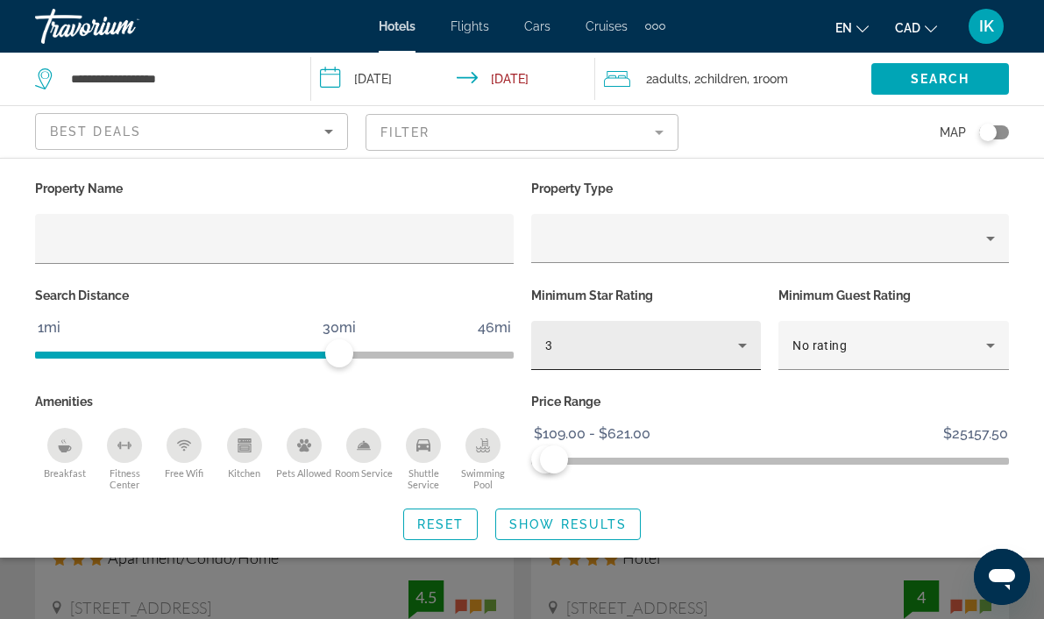
click at [687, 332] on div "3" at bounding box center [646, 345] width 202 height 49
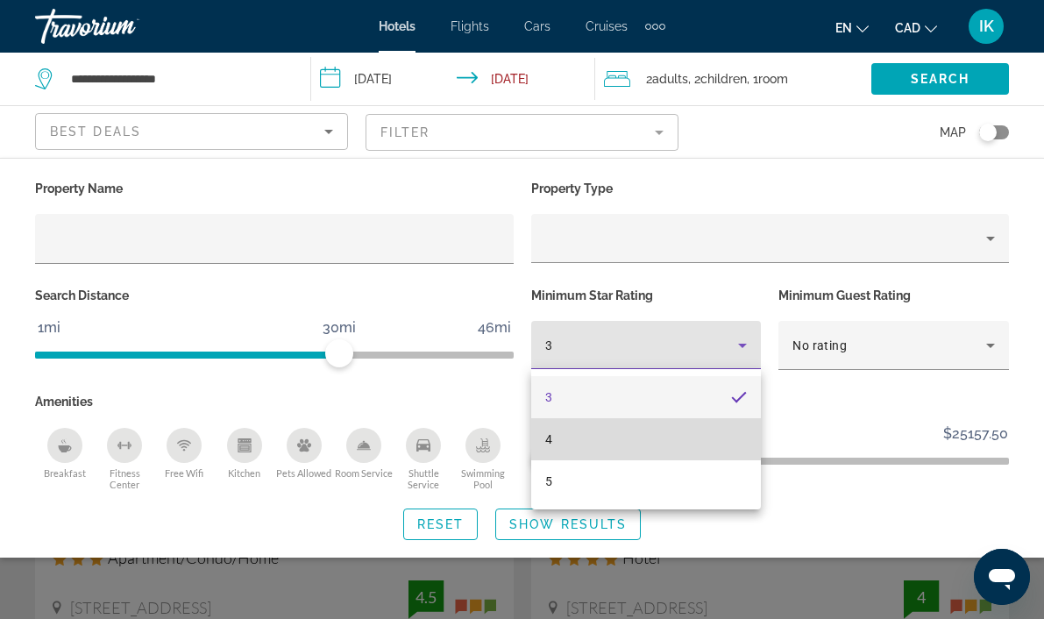
click at [586, 438] on mat-option "4" at bounding box center [646, 439] width 230 height 42
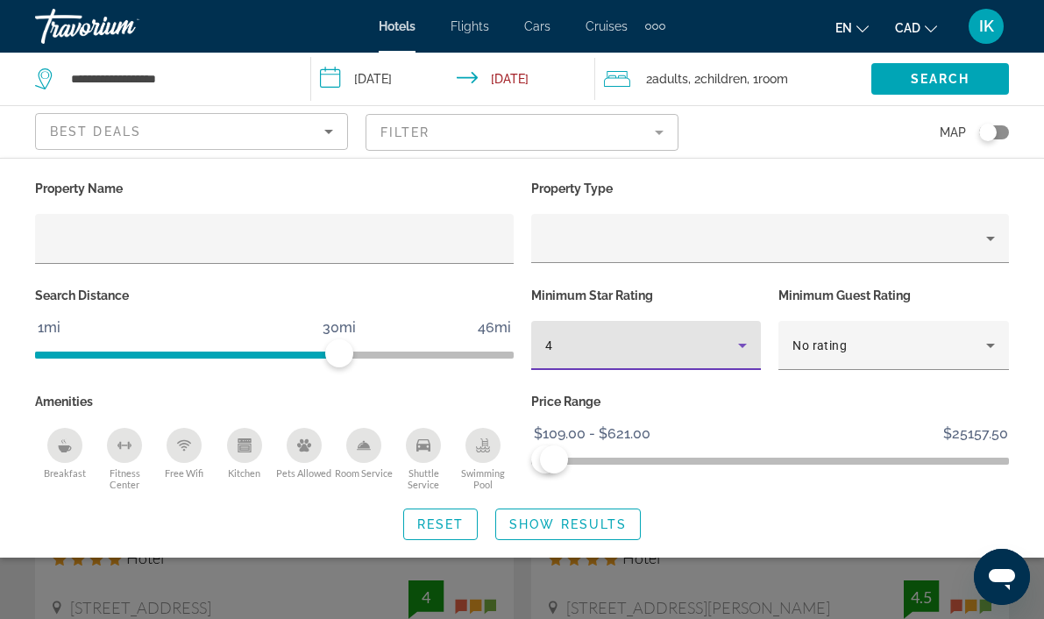
click at [337, 132] on icon "Sort by" at bounding box center [328, 131] width 21 height 21
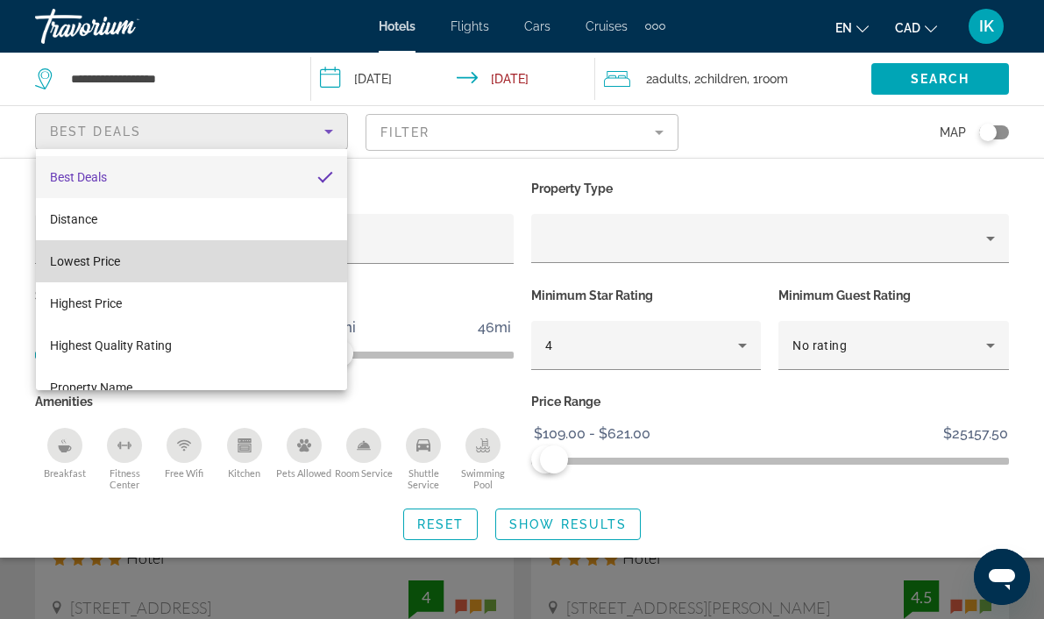
click at [143, 260] on mat-option "Lowest Price" at bounding box center [191, 261] width 311 height 42
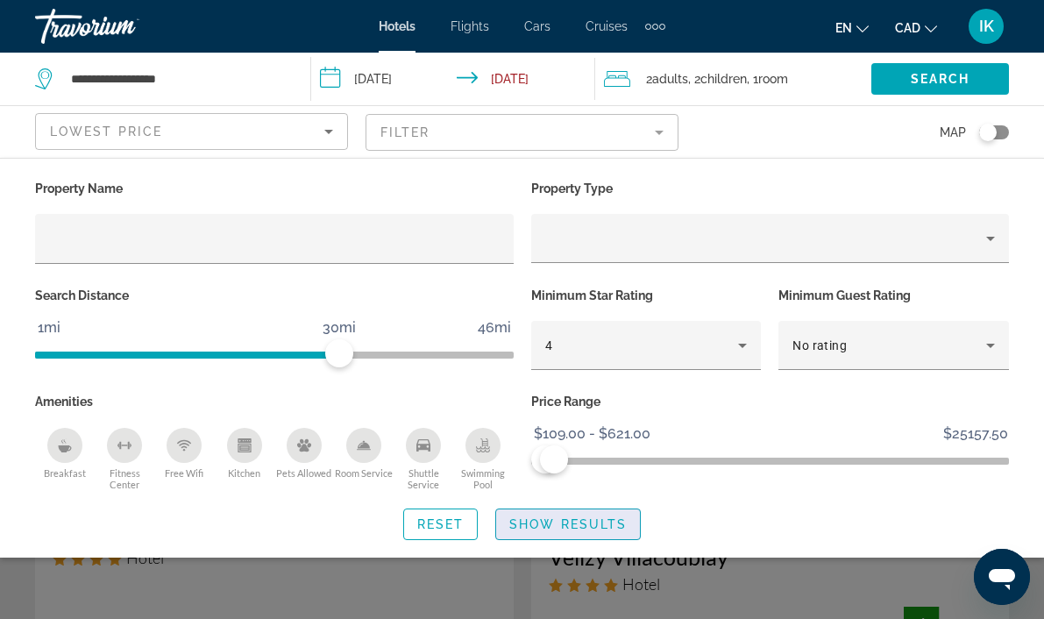
click at [565, 513] on span "Search widget" at bounding box center [568, 524] width 144 height 42
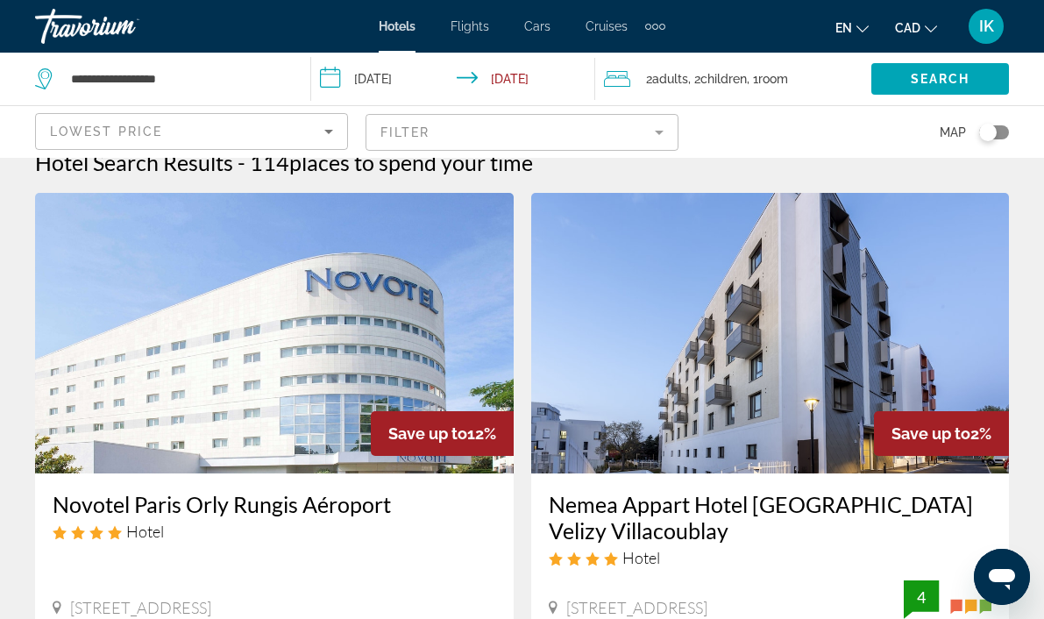
scroll to position [23, 0]
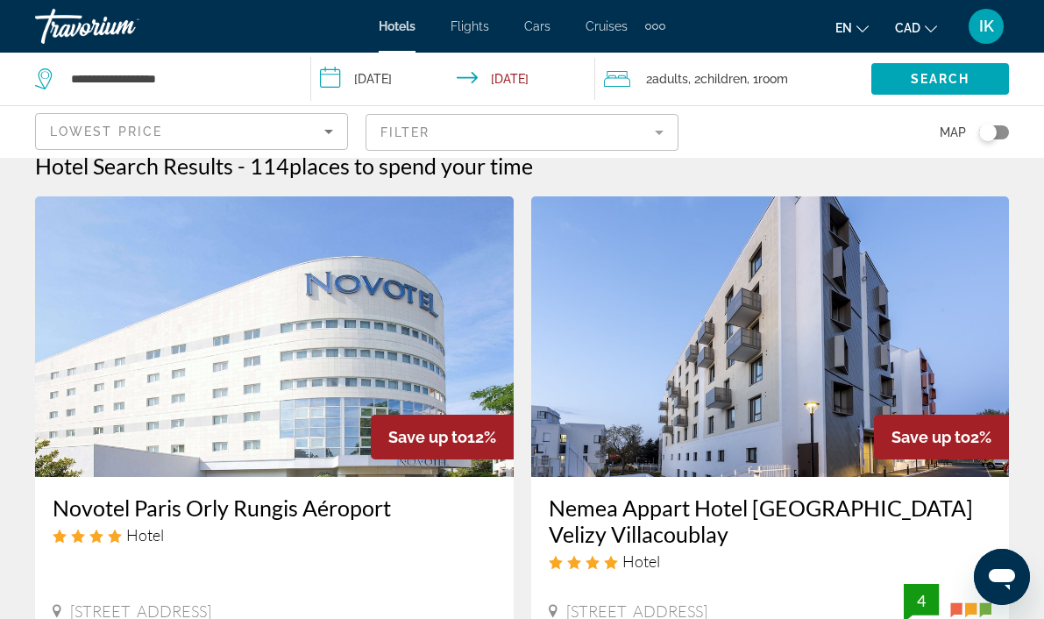
click at [331, 391] on img "Main content" at bounding box center [274, 336] width 478 height 280
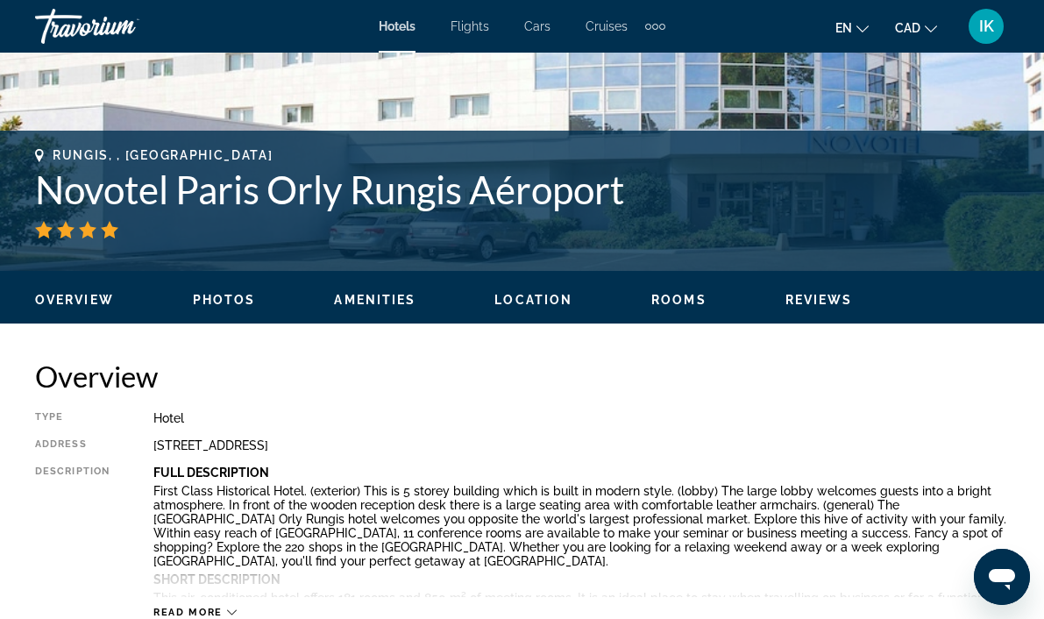
scroll to position [621, 0]
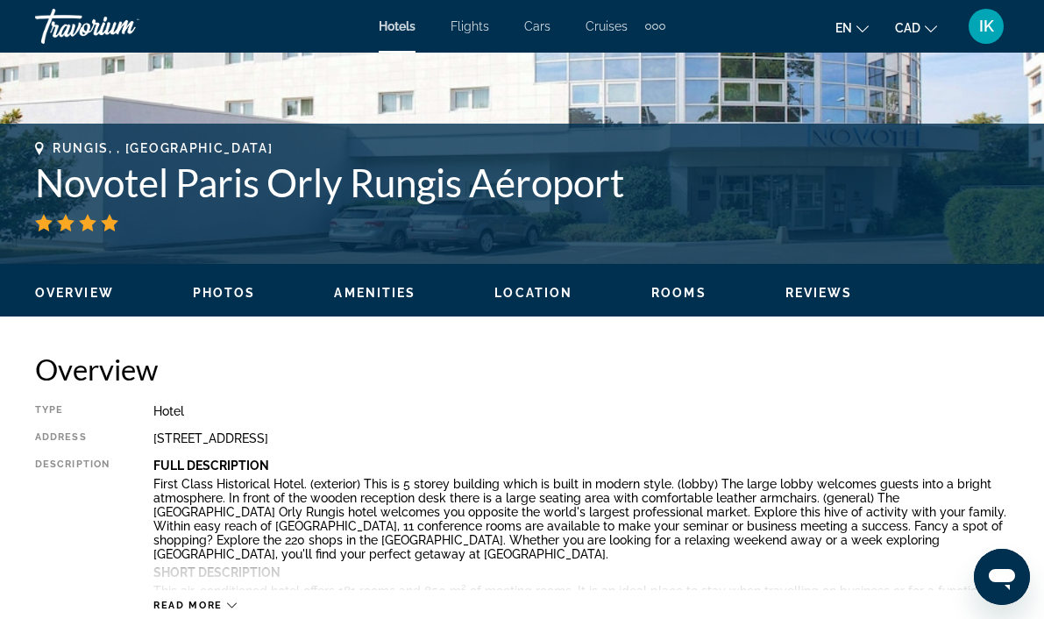
click at [796, 259] on div "Rungis, , [GEOGRAPHIC_DATA] Novotel Paris Orly Rungis Aéroport Address [STREET_…" at bounding box center [522, 194] width 1044 height 140
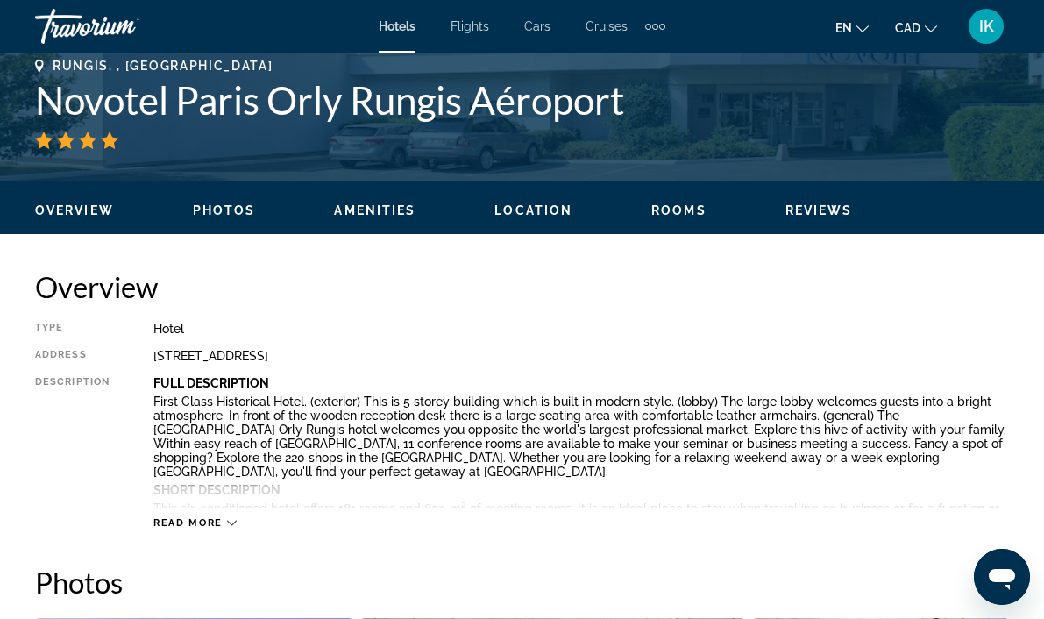
scroll to position [735, 0]
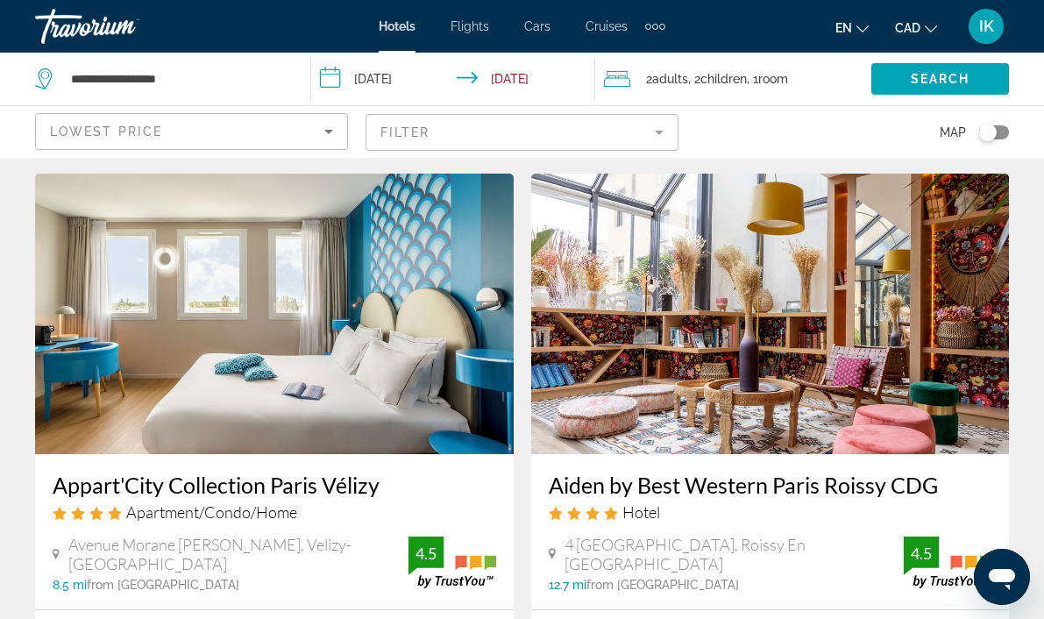
scroll to position [695, 0]
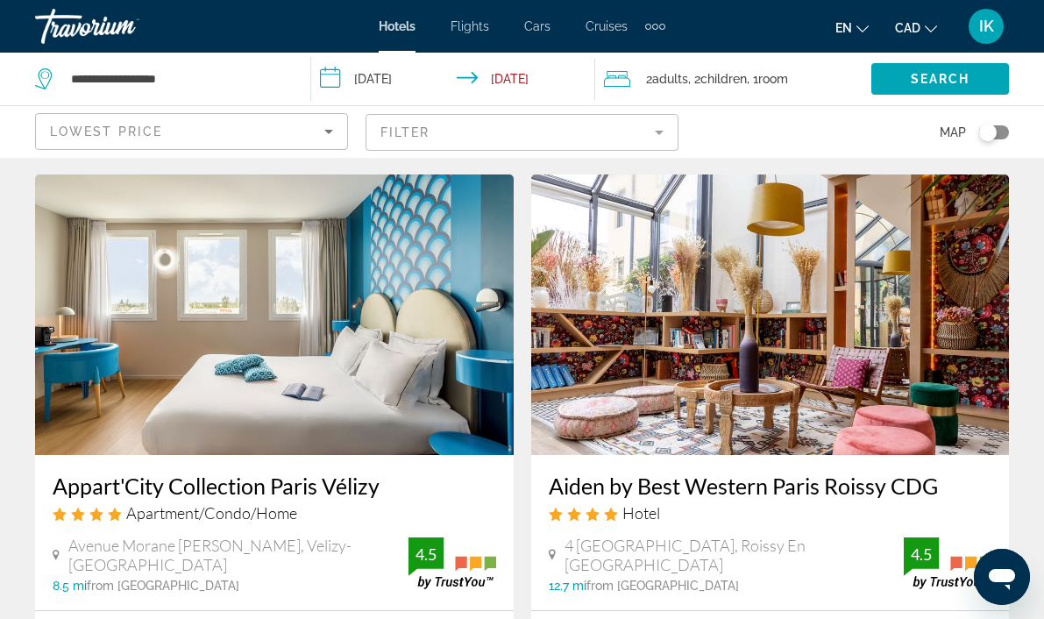
click at [326, 351] on img "Main content" at bounding box center [274, 314] width 478 height 280
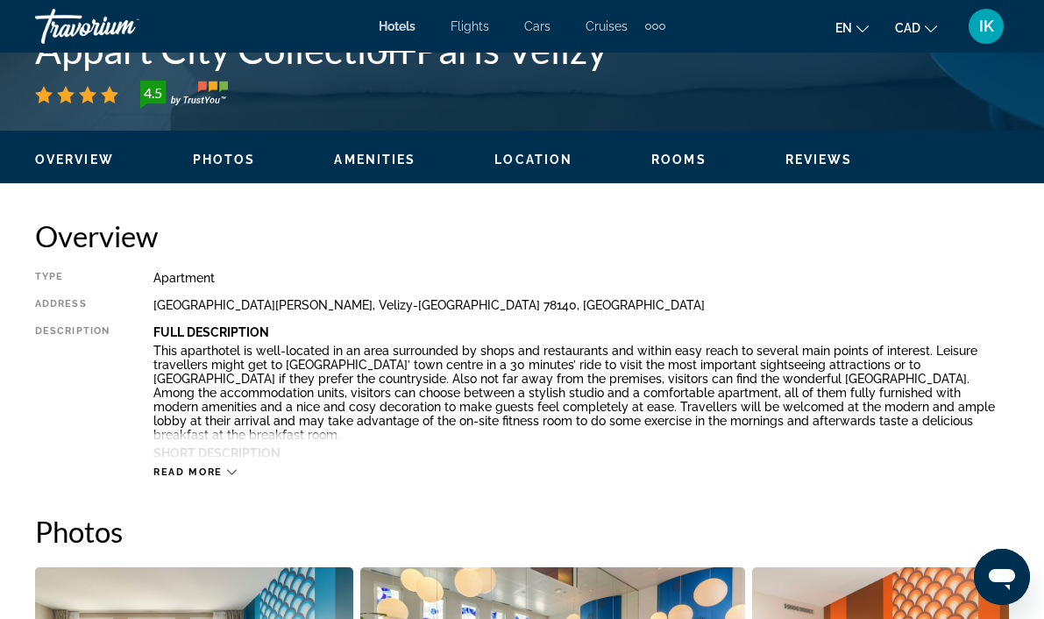
scroll to position [781, 0]
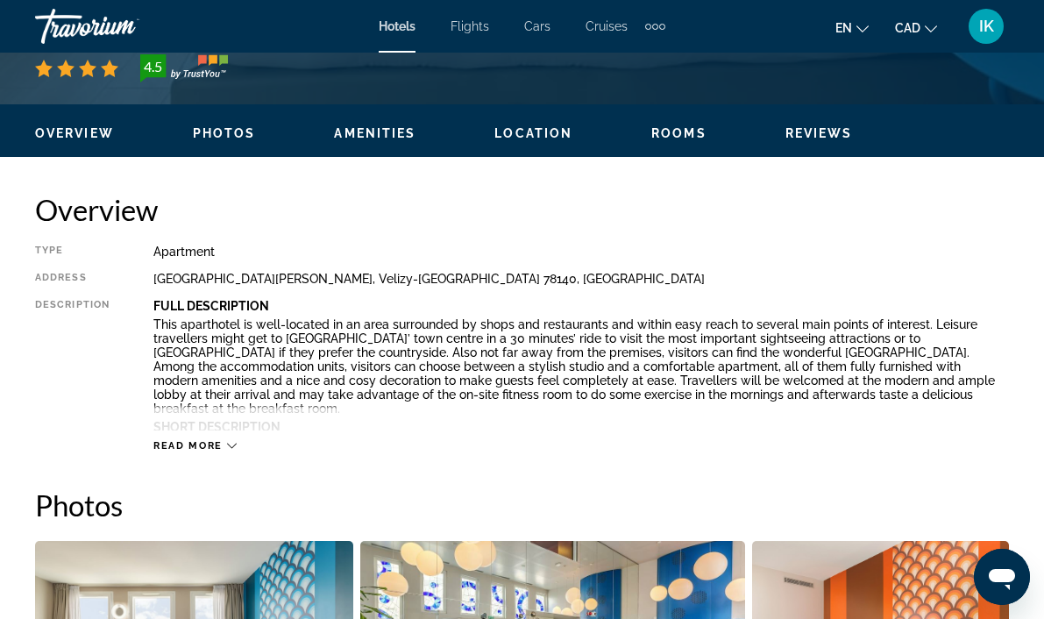
click at [225, 448] on div "Read more" at bounding box center [194, 445] width 83 height 11
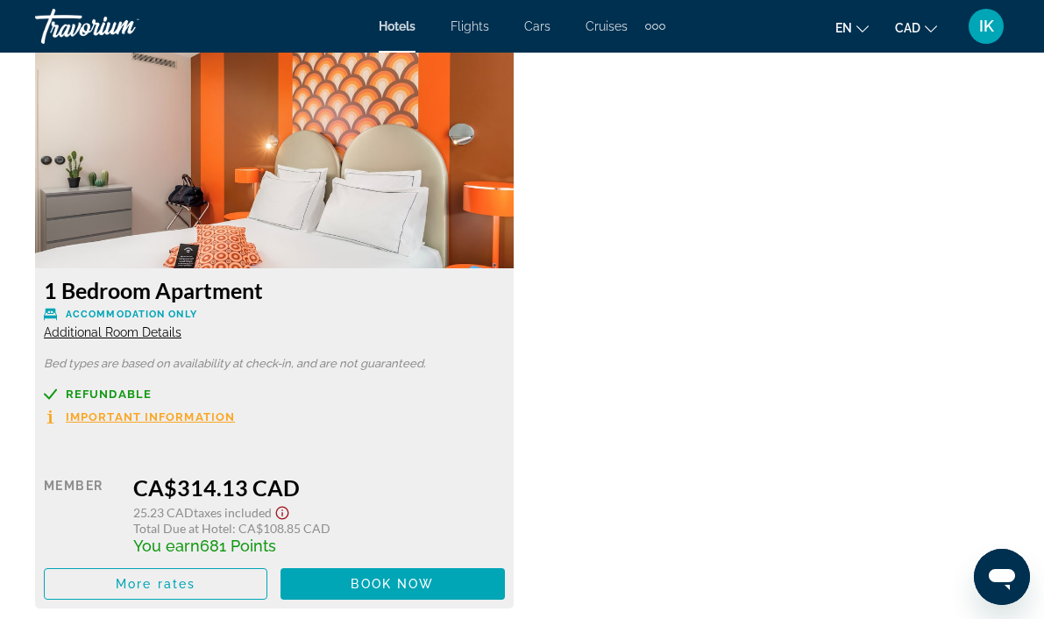
scroll to position [3145, 0]
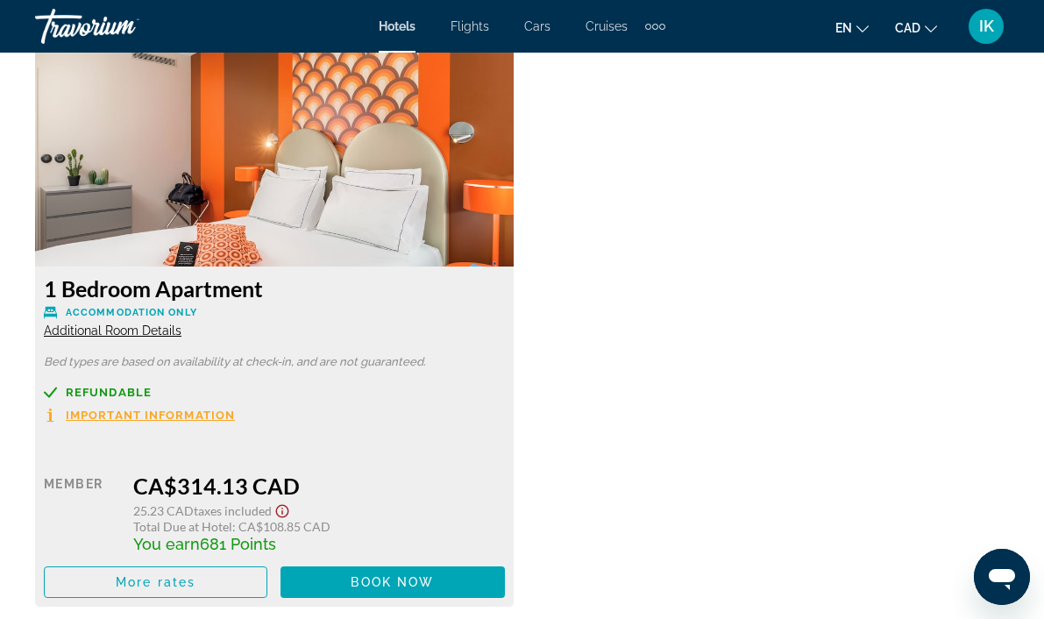
click at [114, 323] on span "Additional Room Details" at bounding box center [113, 330] width 138 height 14
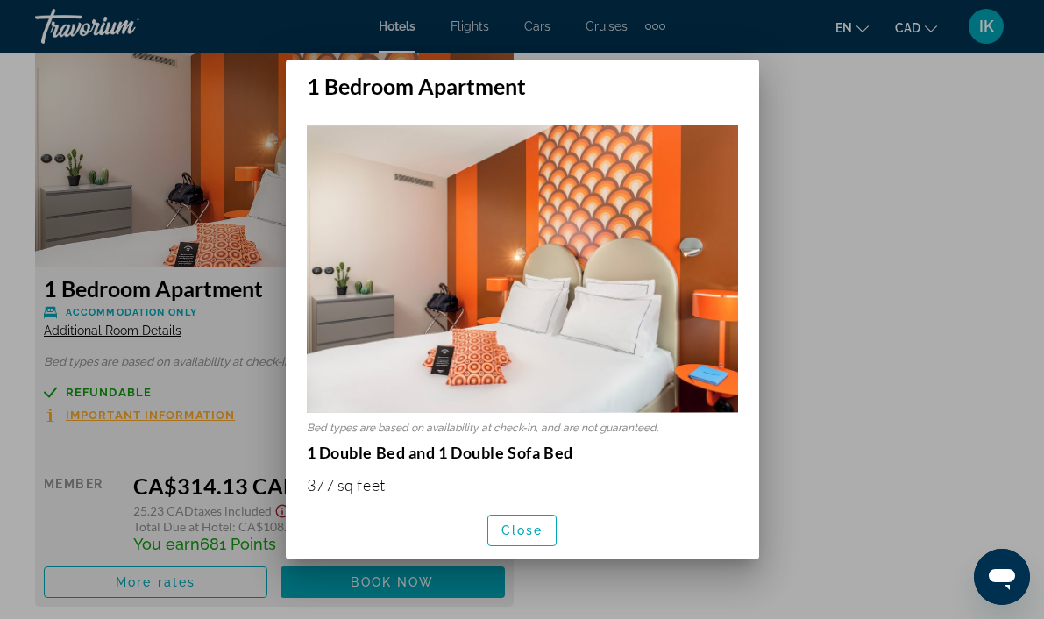
scroll to position [0, 0]
click at [509, 535] on span "Close" at bounding box center [522, 530] width 42 height 14
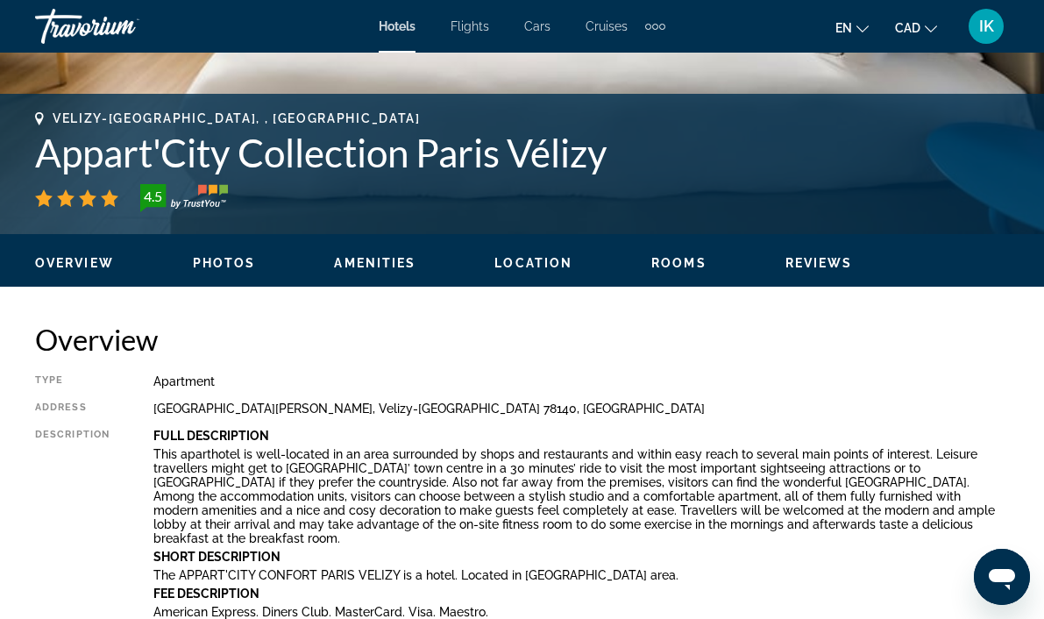
scroll to position [652, 0]
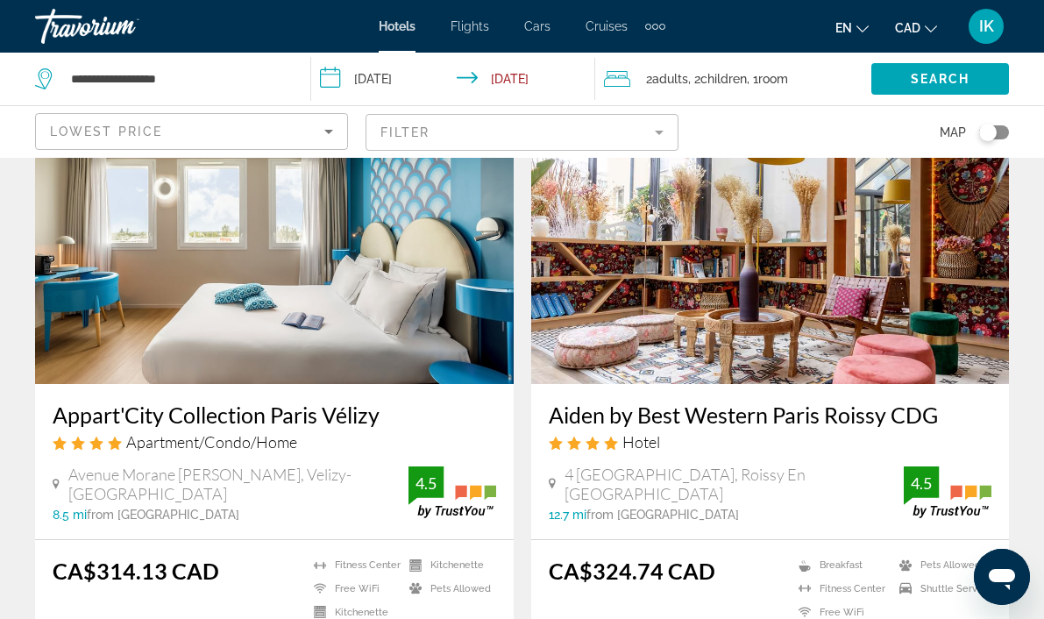
scroll to position [771, 0]
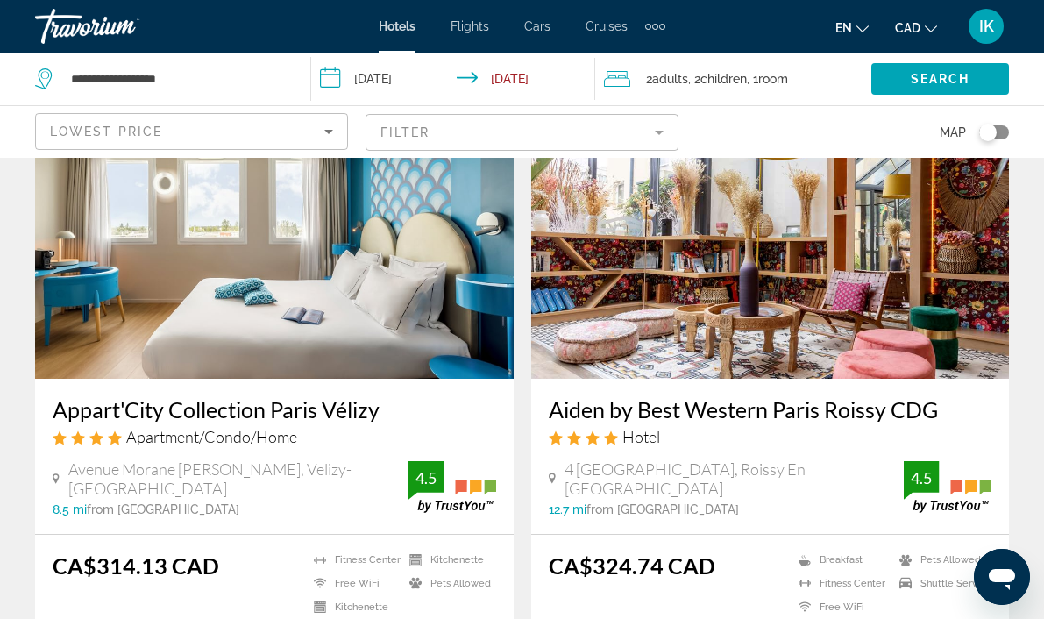
click at [713, 400] on h3 "Aiden by Best Western Paris Roissy CDG" at bounding box center [770, 409] width 443 height 26
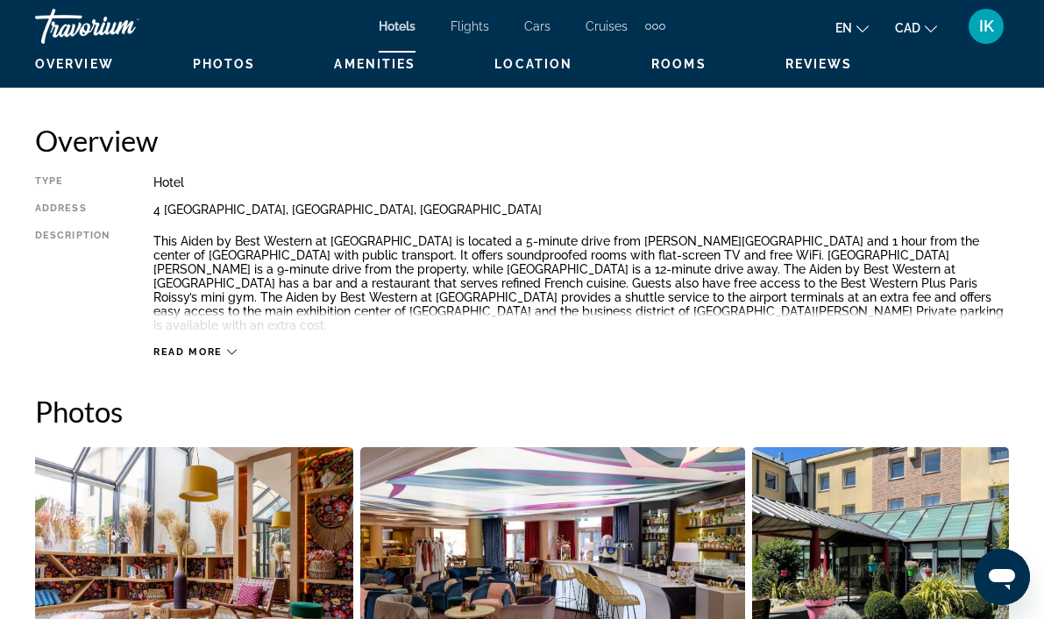
scroll to position [853, 0]
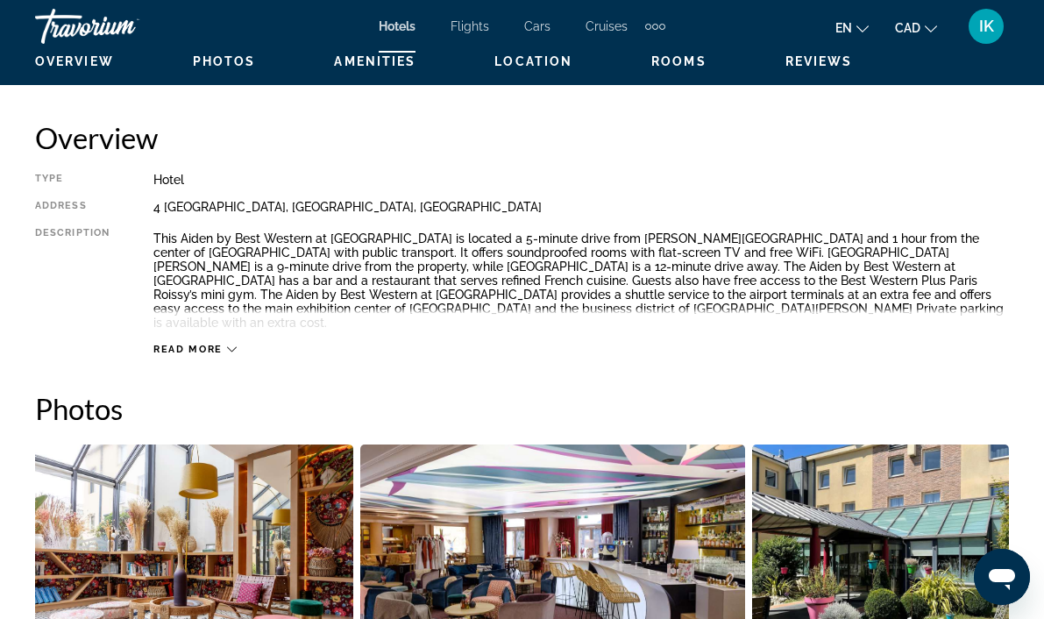
click at [205, 344] on span "Read more" at bounding box center [187, 349] width 69 height 11
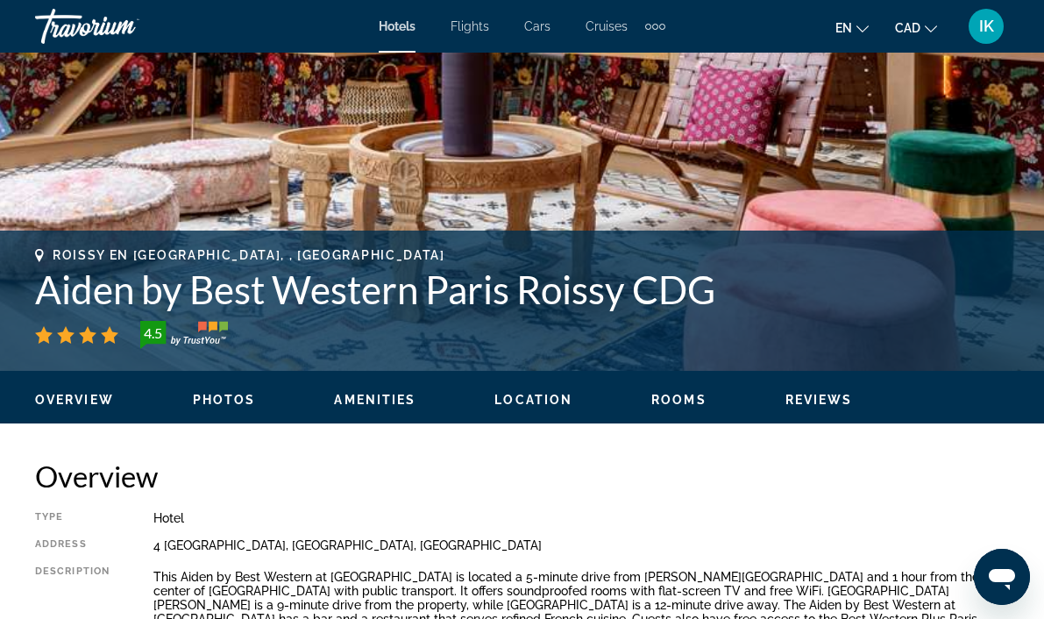
scroll to position [483, 0]
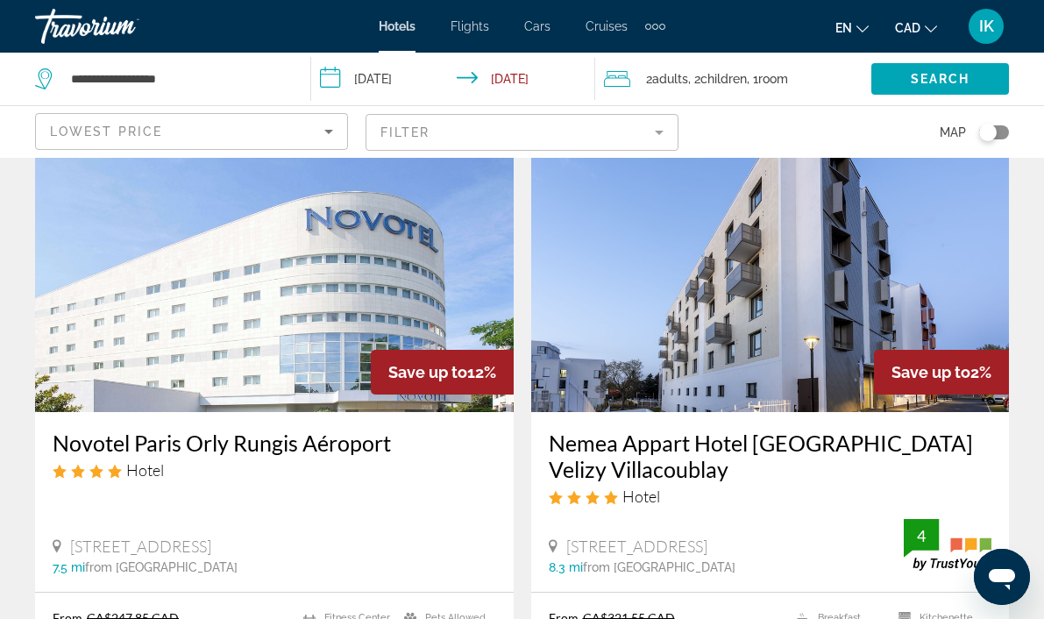
scroll to position [114, 0]
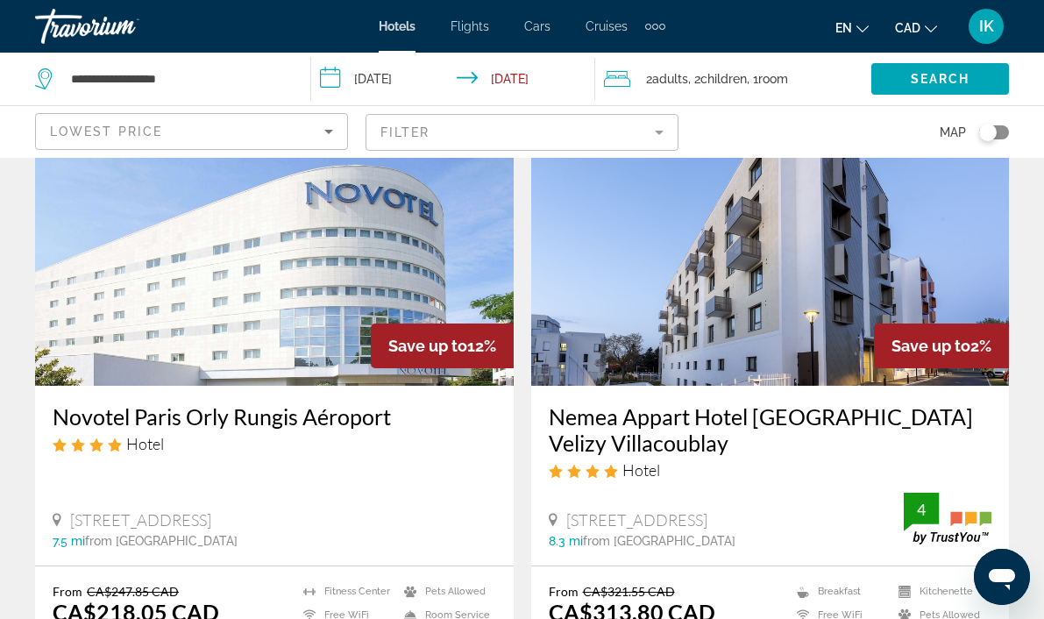
click at [738, 289] on img "Main content" at bounding box center [770, 245] width 478 height 280
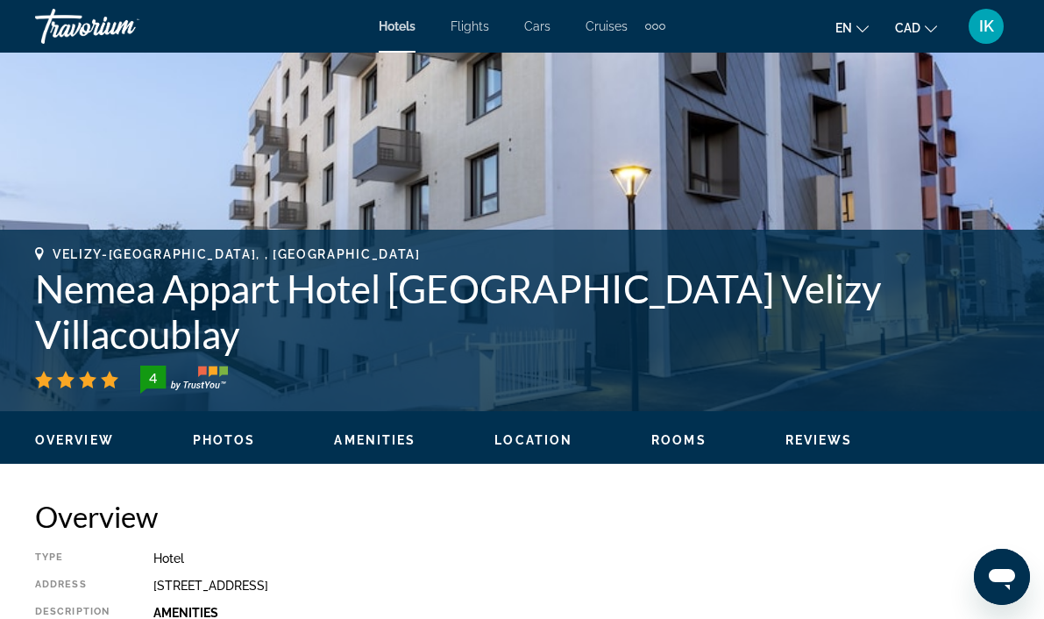
scroll to position [689, 0]
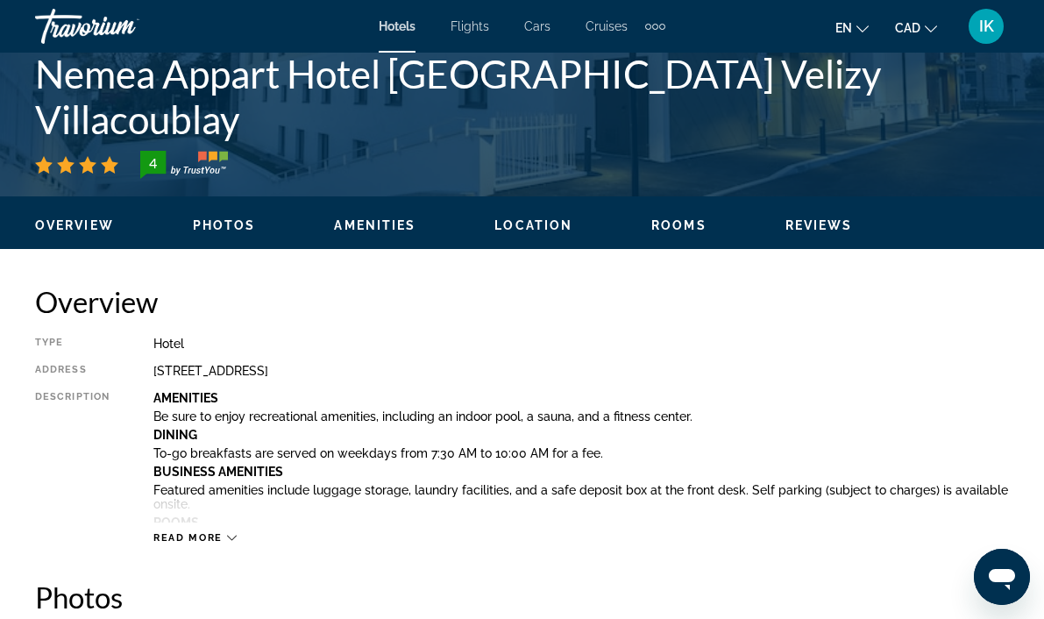
click at [219, 538] on span "Read more" at bounding box center [187, 537] width 69 height 11
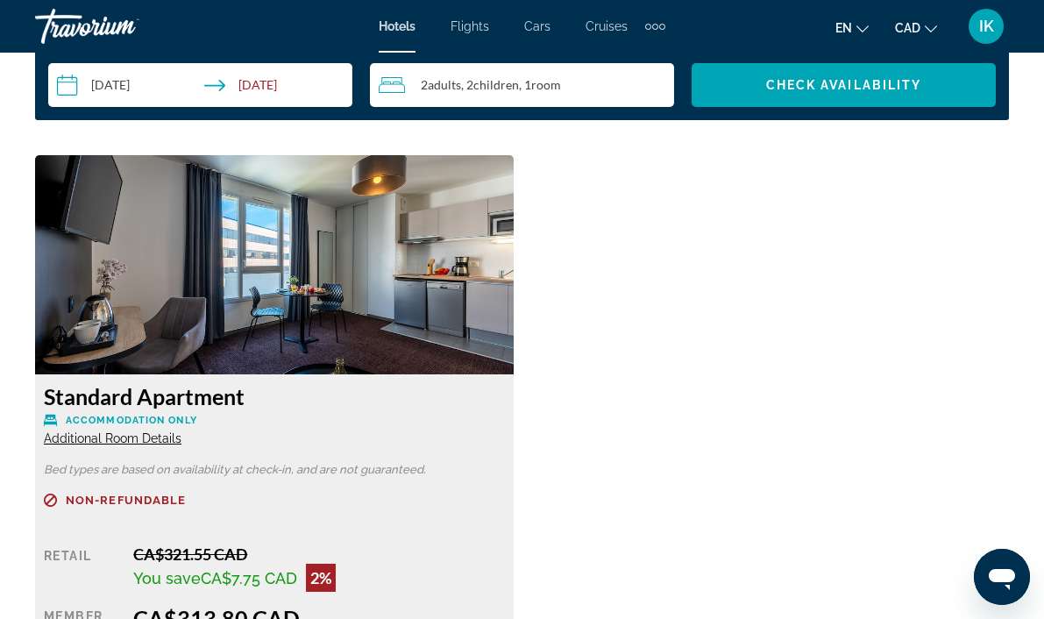
scroll to position [3569, 0]
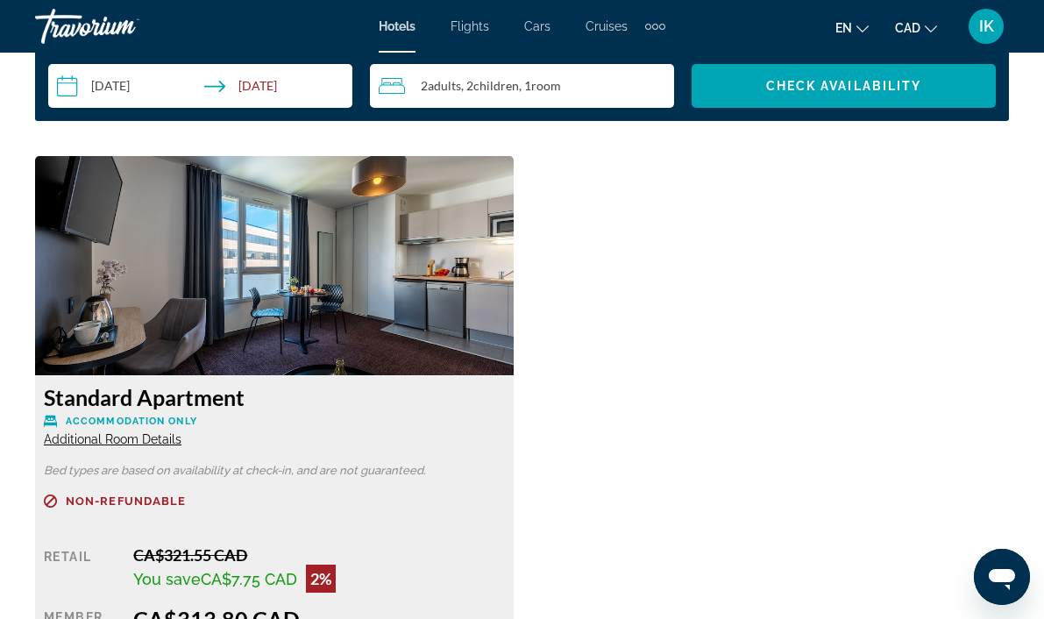
click at [143, 432] on span "Additional Room Details" at bounding box center [113, 439] width 138 height 14
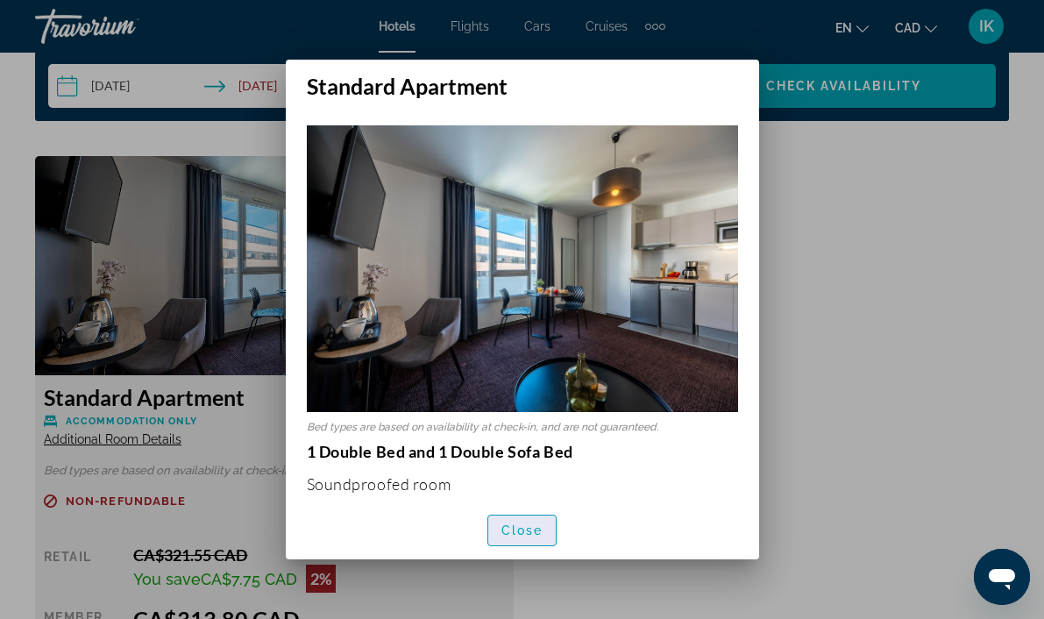
click at [528, 523] on span "Close" at bounding box center [522, 530] width 42 height 14
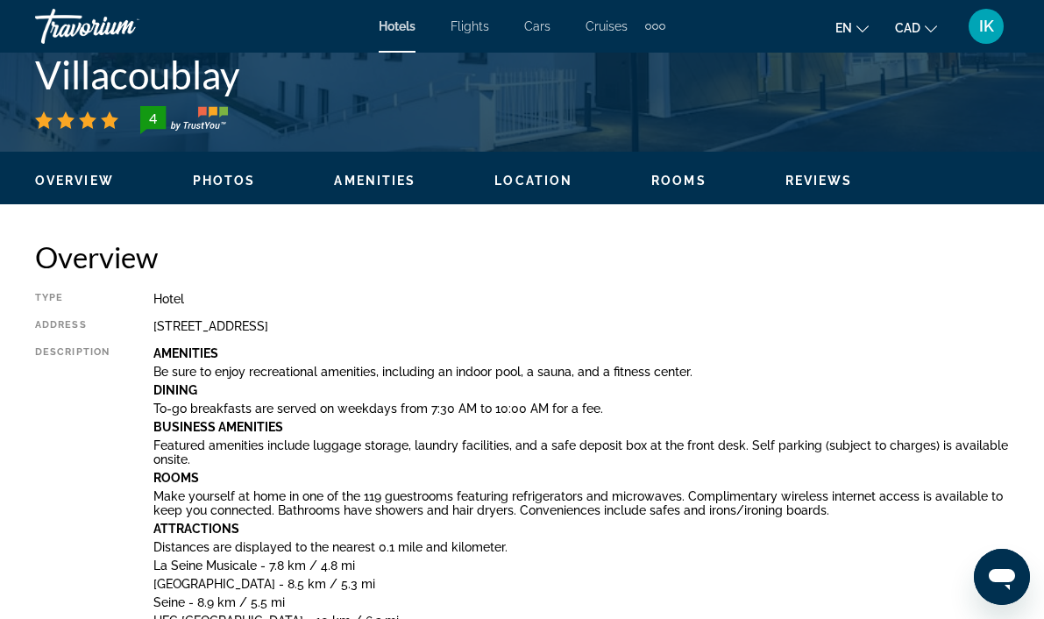
scroll to position [734, 0]
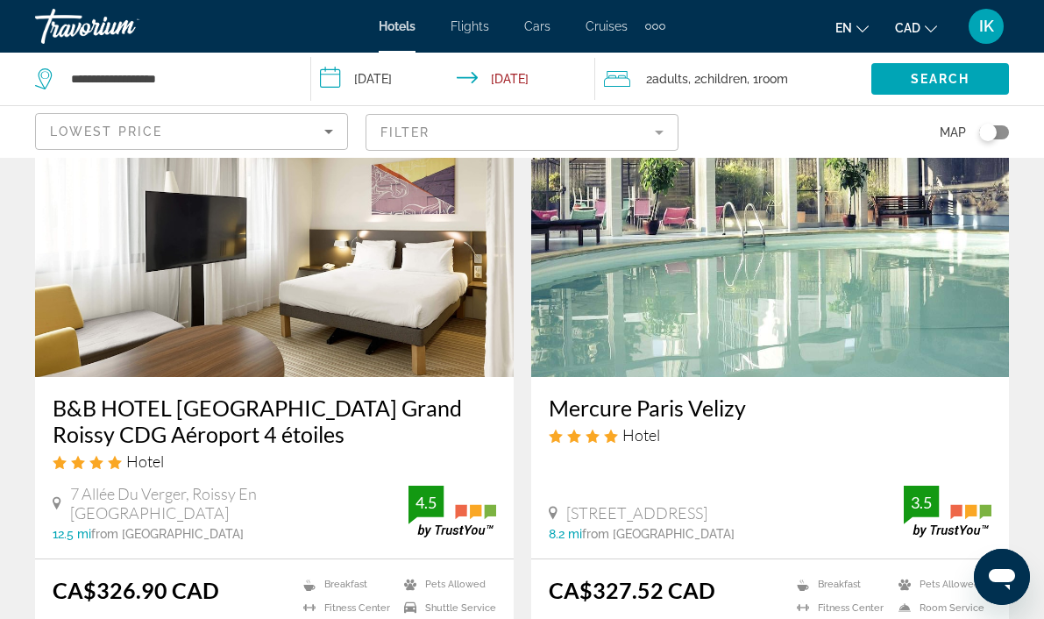
scroll to position [1383, 0]
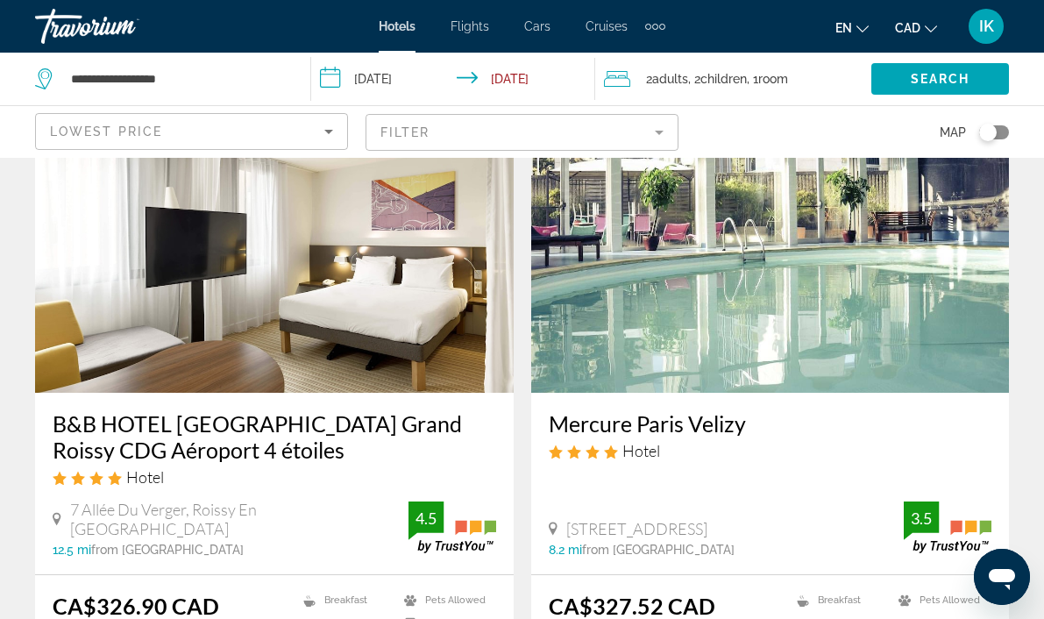
click at [149, 443] on h3 "B&B HOTEL [GEOGRAPHIC_DATA] Grand Roissy CDG Aéroport 4 étoiles" at bounding box center [274, 436] width 443 height 53
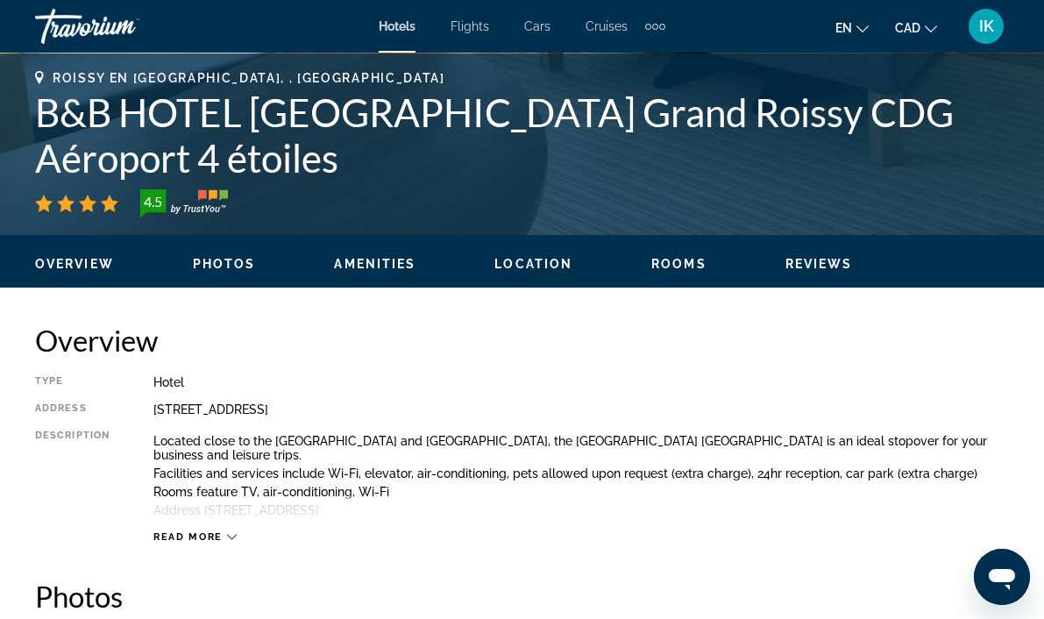
scroll to position [703, 0]
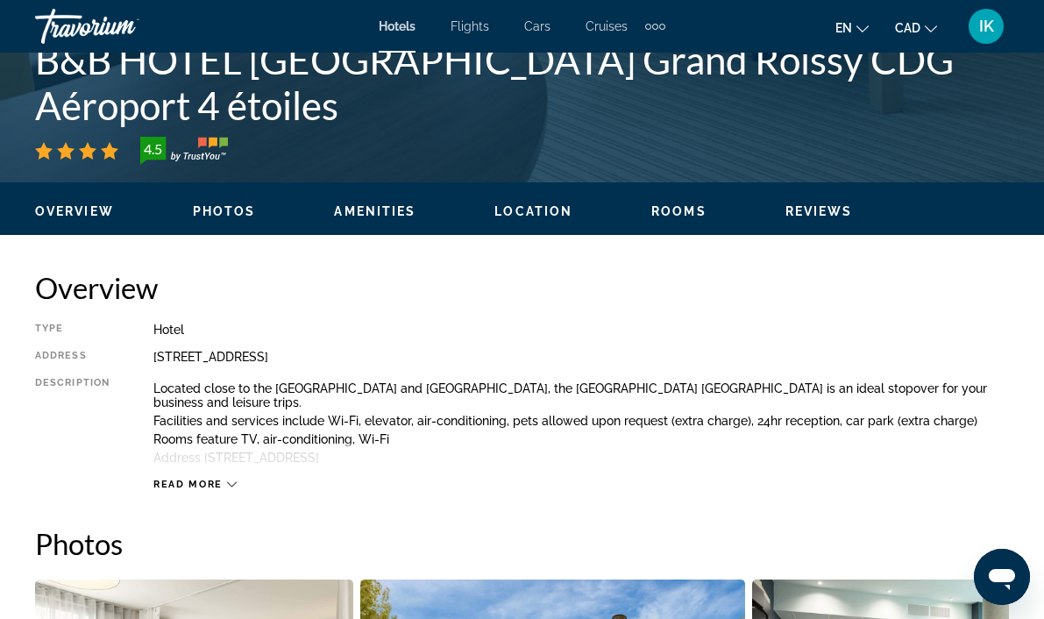
click at [185, 472] on div "Read more" at bounding box center [580, 467] width 855 height 48
click at [220, 489] on span "Read more" at bounding box center [187, 483] width 69 height 11
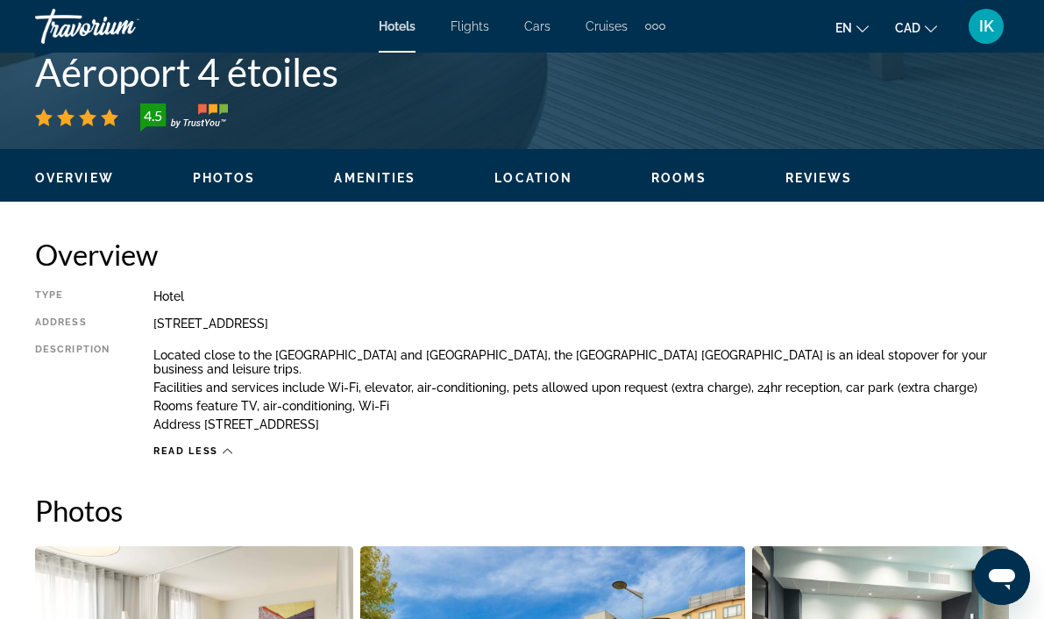
scroll to position [734, 0]
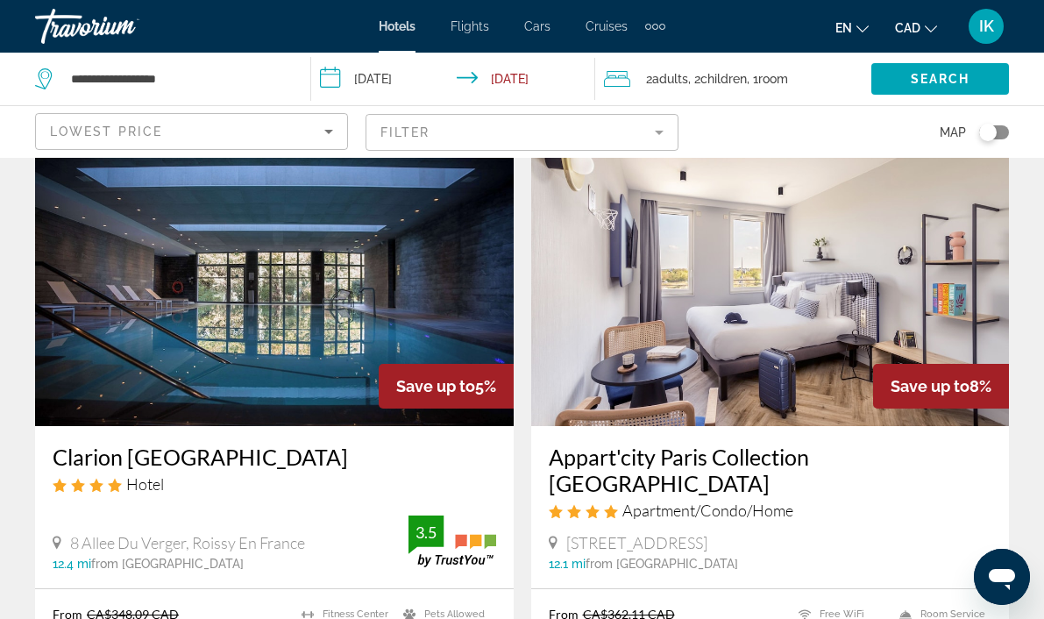
scroll to position [2006, 0]
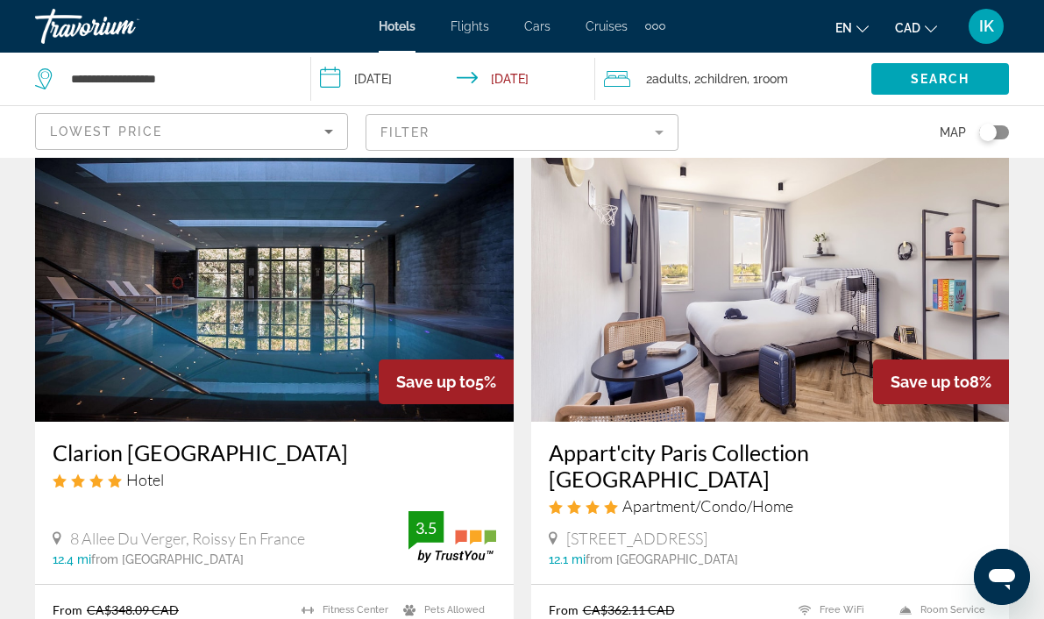
click at [124, 322] on img "Main content" at bounding box center [274, 281] width 478 height 280
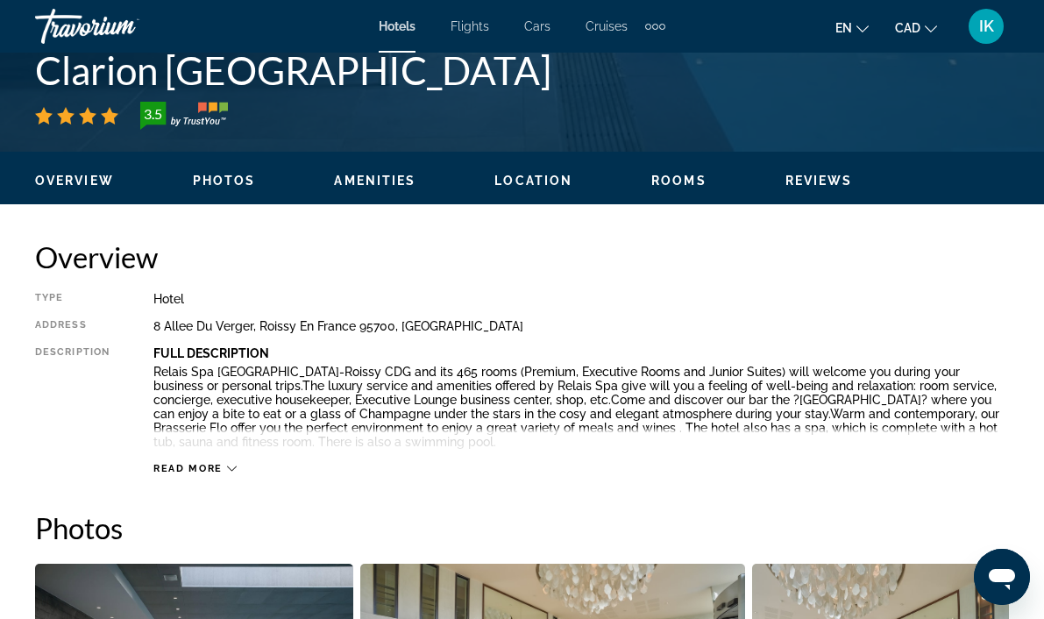
scroll to position [545, 0]
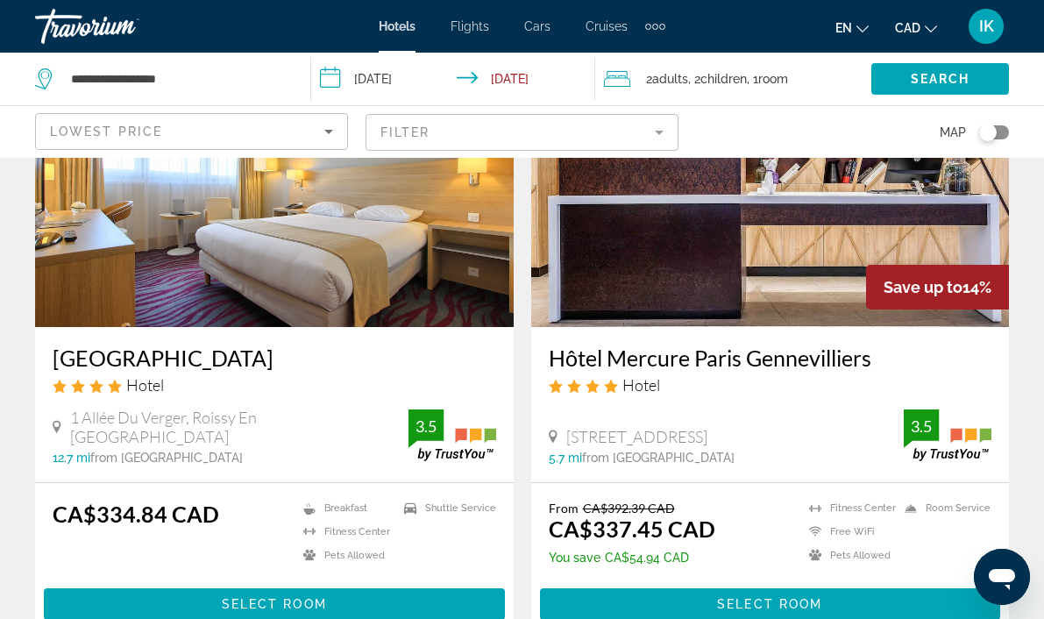
scroll to position [2716, 0]
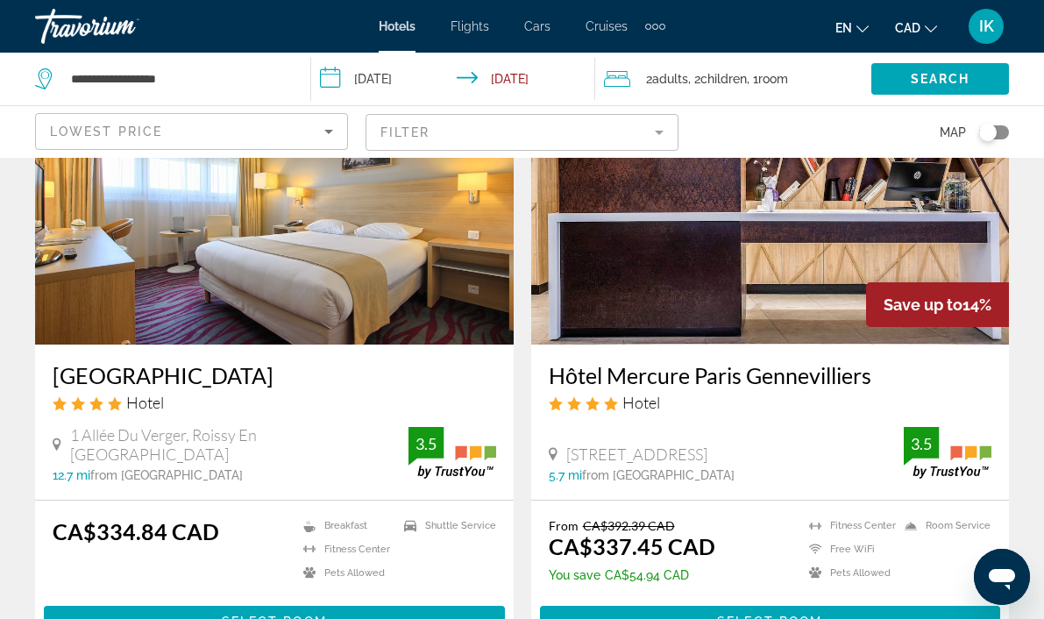
click at [655, 296] on img "Main content" at bounding box center [770, 204] width 478 height 280
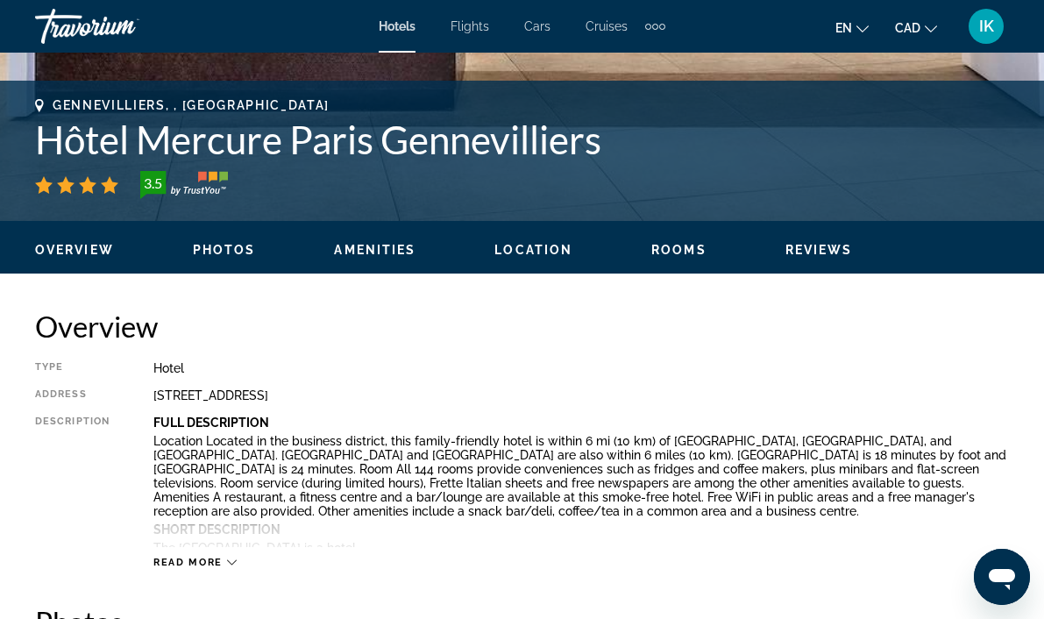
scroll to position [710, 0]
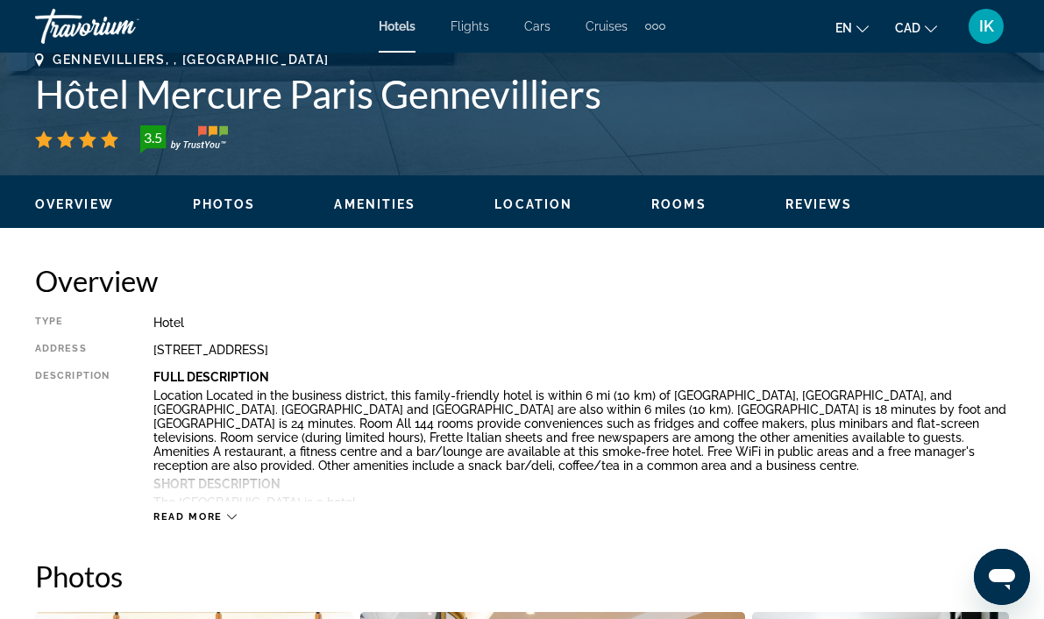
click at [202, 521] on span "Read more" at bounding box center [187, 516] width 69 height 11
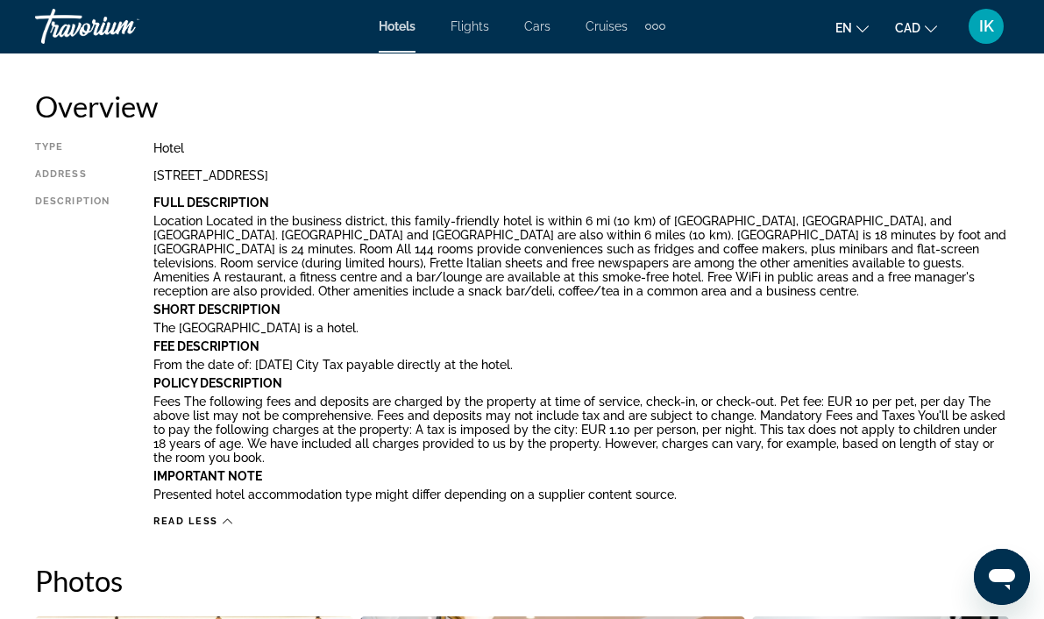
scroll to position [885, 0]
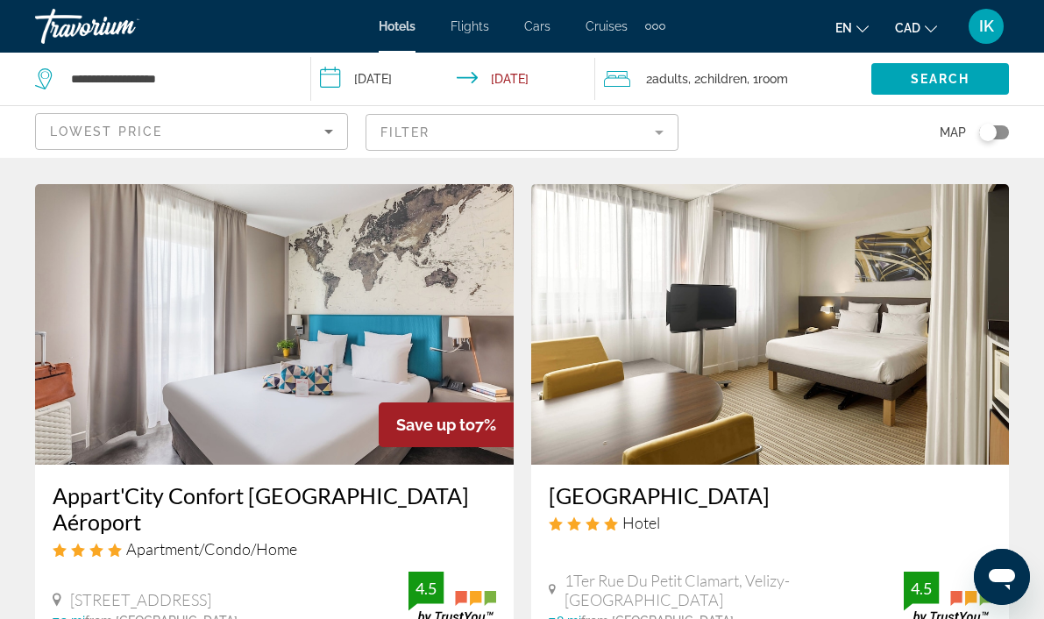
scroll to position [3221, 0]
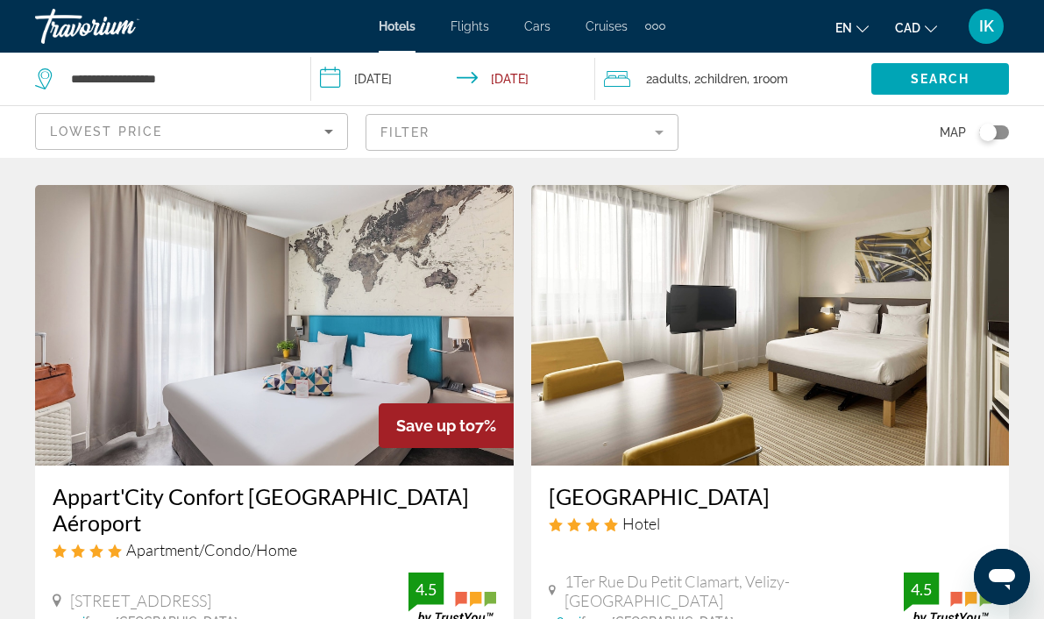
click at [293, 400] on img "Main content" at bounding box center [274, 325] width 478 height 280
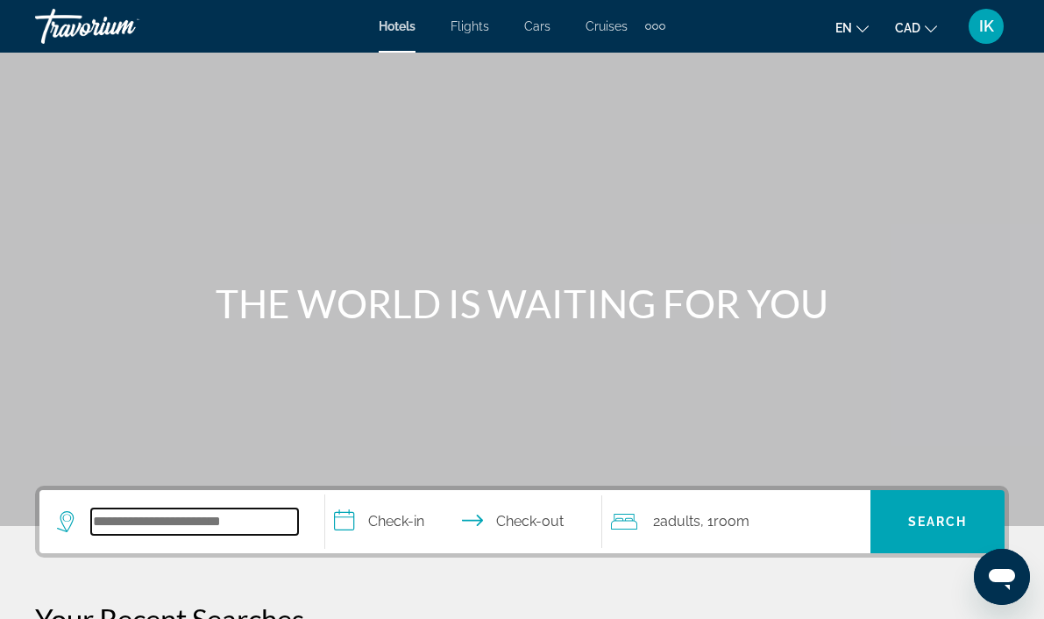
click at [174, 522] on input "Search widget" at bounding box center [194, 521] width 207 height 26
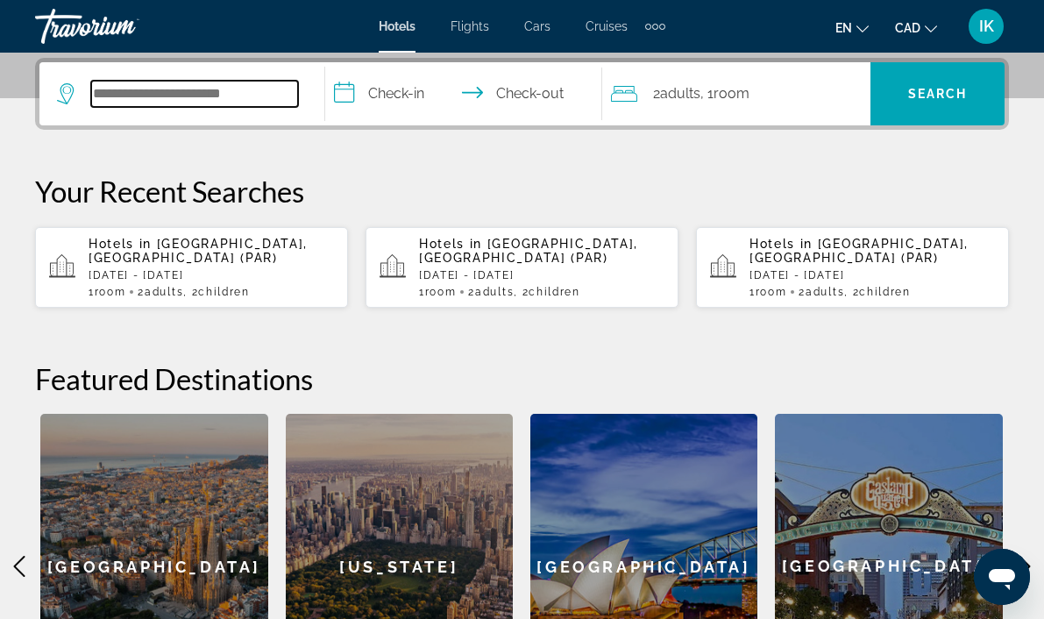
scroll to position [429, 0]
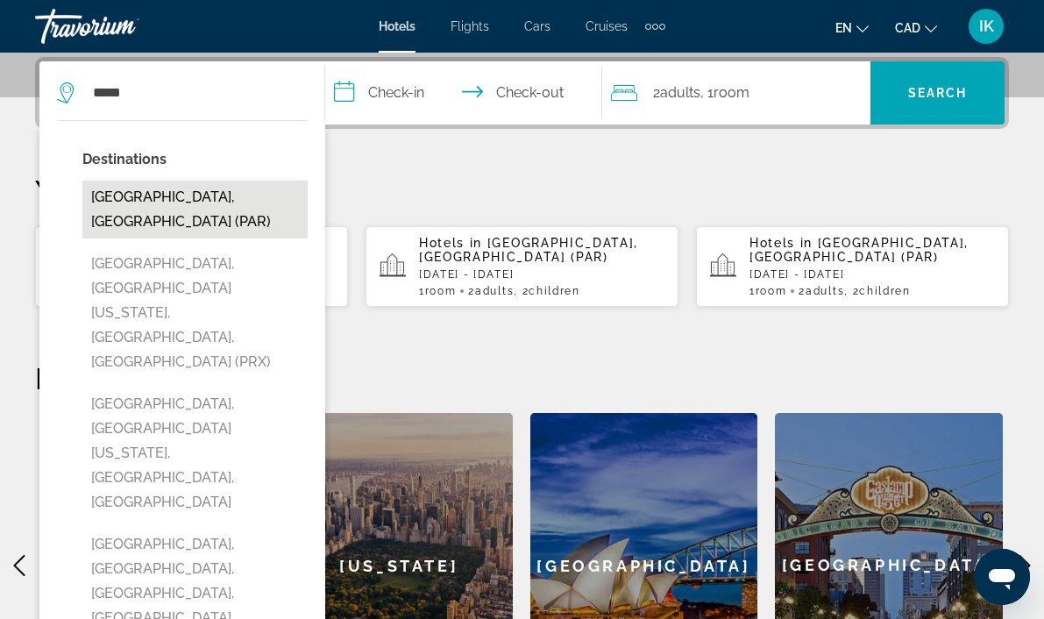
click at [124, 208] on button "[GEOGRAPHIC_DATA], [GEOGRAPHIC_DATA] (PAR)" at bounding box center [194, 210] width 225 height 58
type input "**********"
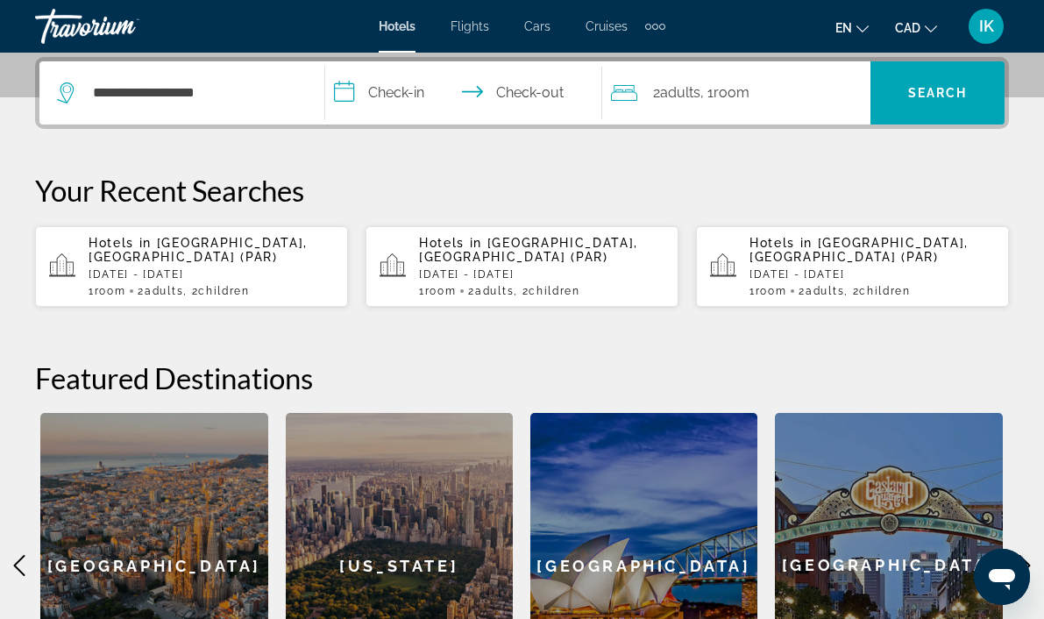
click at [414, 94] on input "**********" at bounding box center [467, 95] width 284 height 68
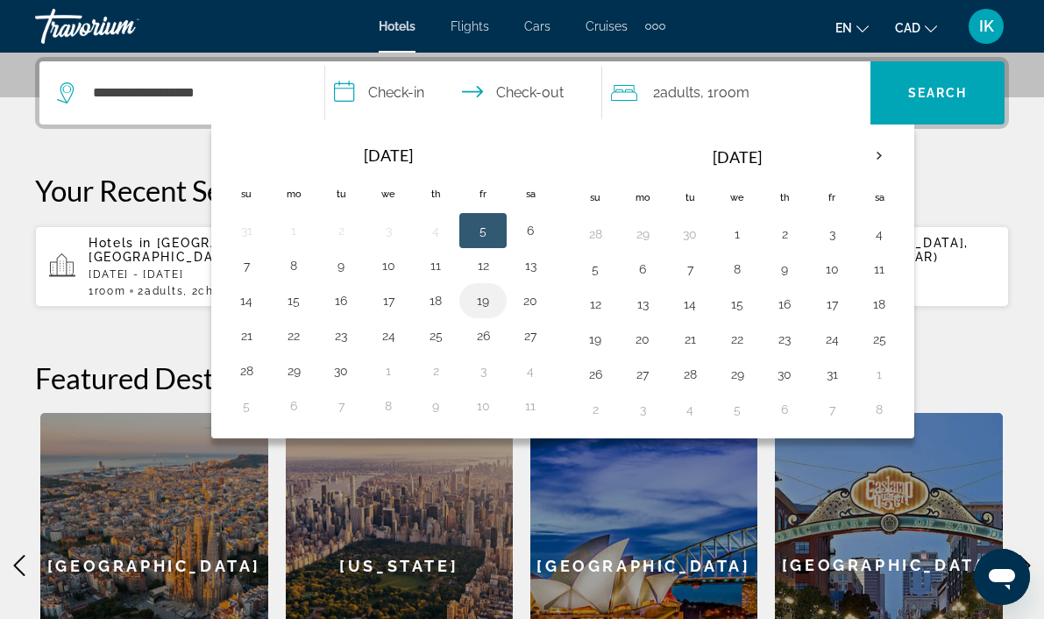
click at [477, 294] on button "19" at bounding box center [483, 300] width 28 height 25
click at [245, 334] on button "21" at bounding box center [246, 335] width 28 height 25
type input "**********"
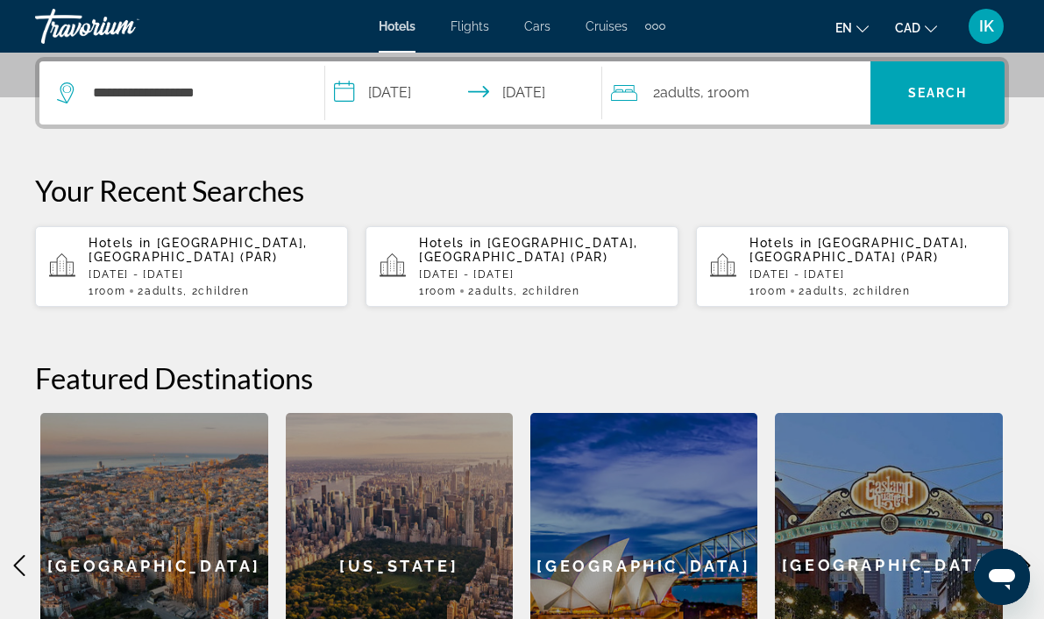
click at [728, 101] on span ", 1 Room rooms" at bounding box center [724, 93] width 49 height 25
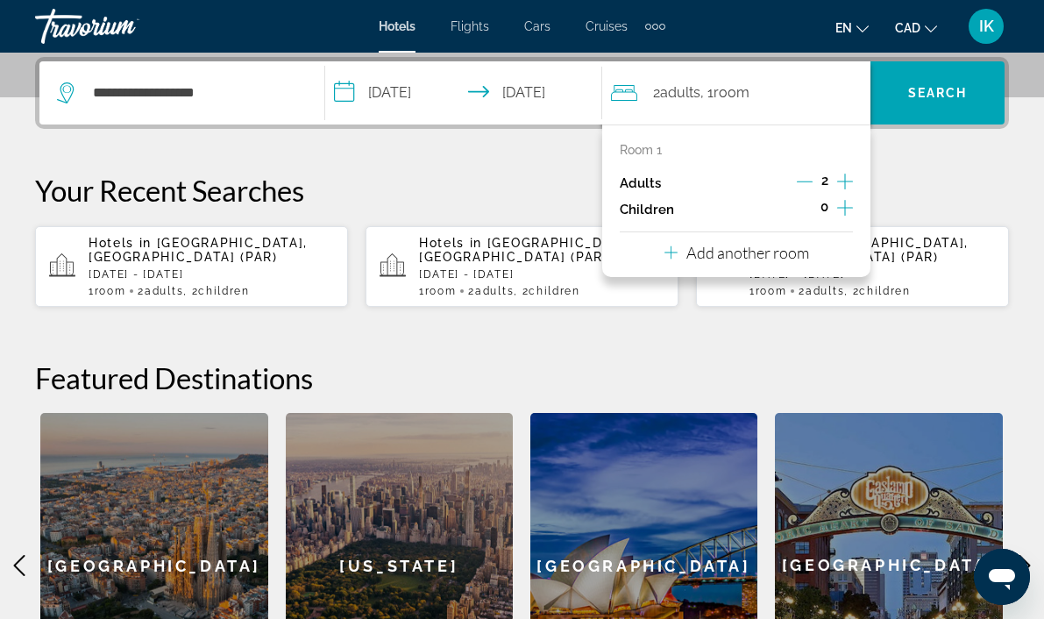
click at [840, 203] on icon "Increment children" at bounding box center [845, 207] width 16 height 21
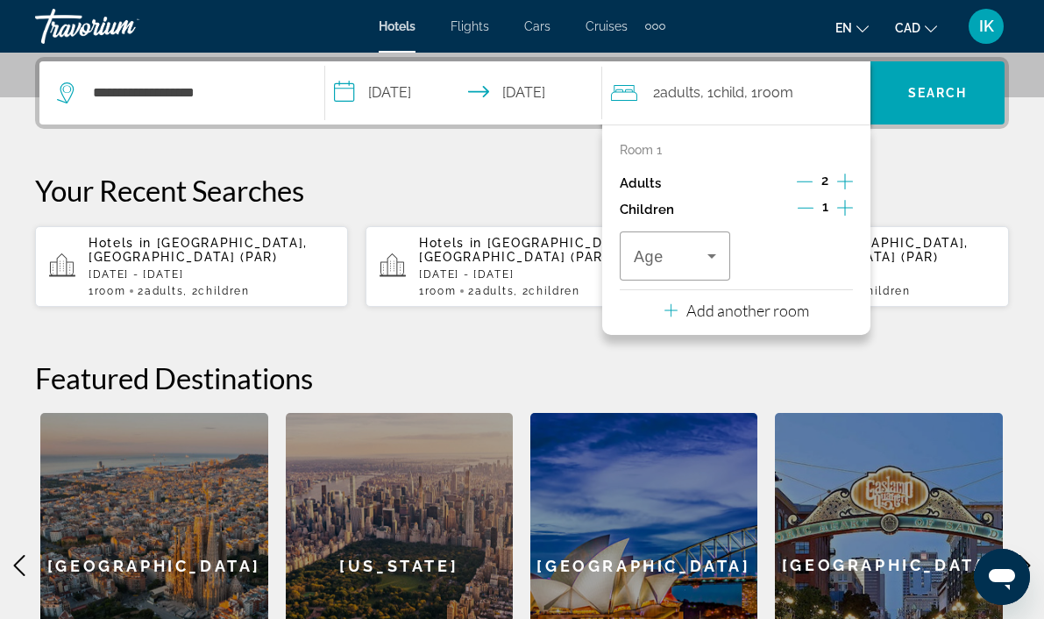
click at [840, 203] on icon "Increment children" at bounding box center [845, 207] width 16 height 21
click at [698, 263] on span "Travelers: 2 adults, 2 children" at bounding box center [671, 255] width 74 height 21
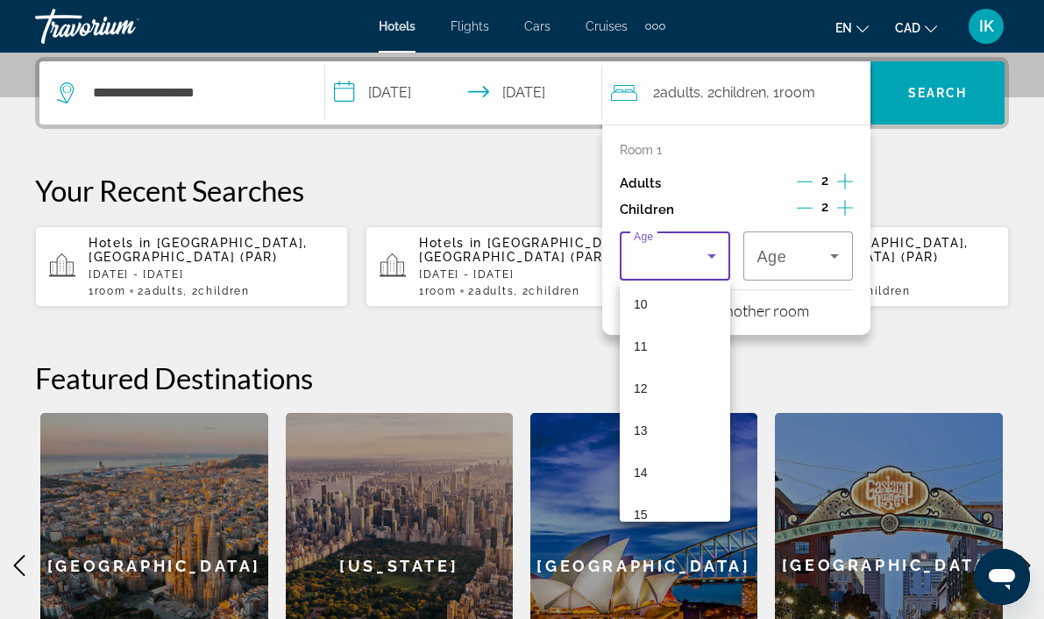
scroll to position [428, 0]
click at [669, 423] on mat-option "13" at bounding box center [675, 428] width 110 height 42
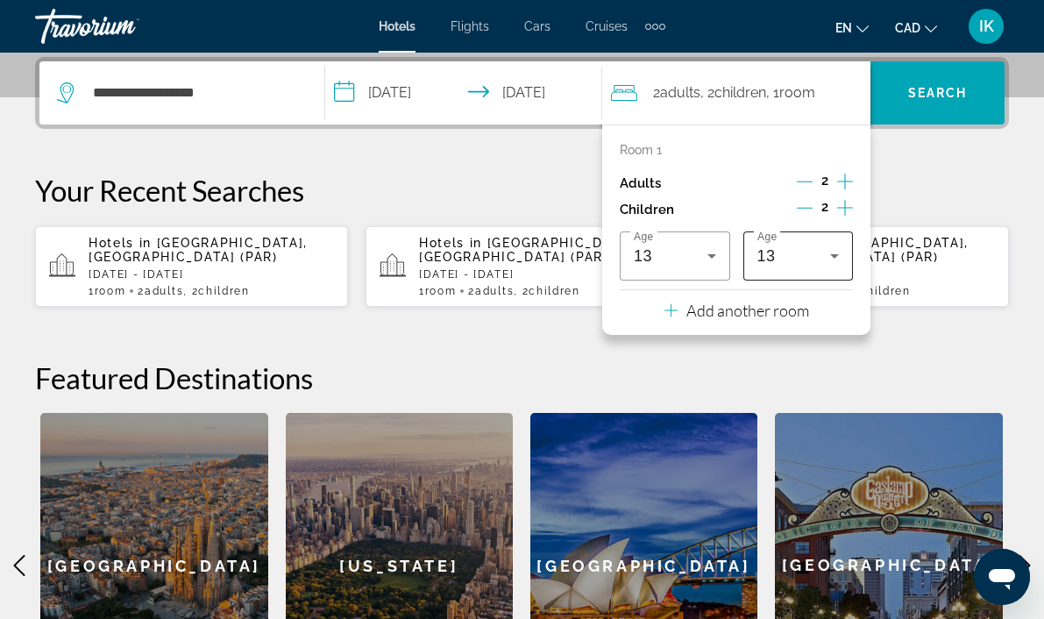
click at [829, 272] on div "13" at bounding box center [798, 255] width 82 height 49
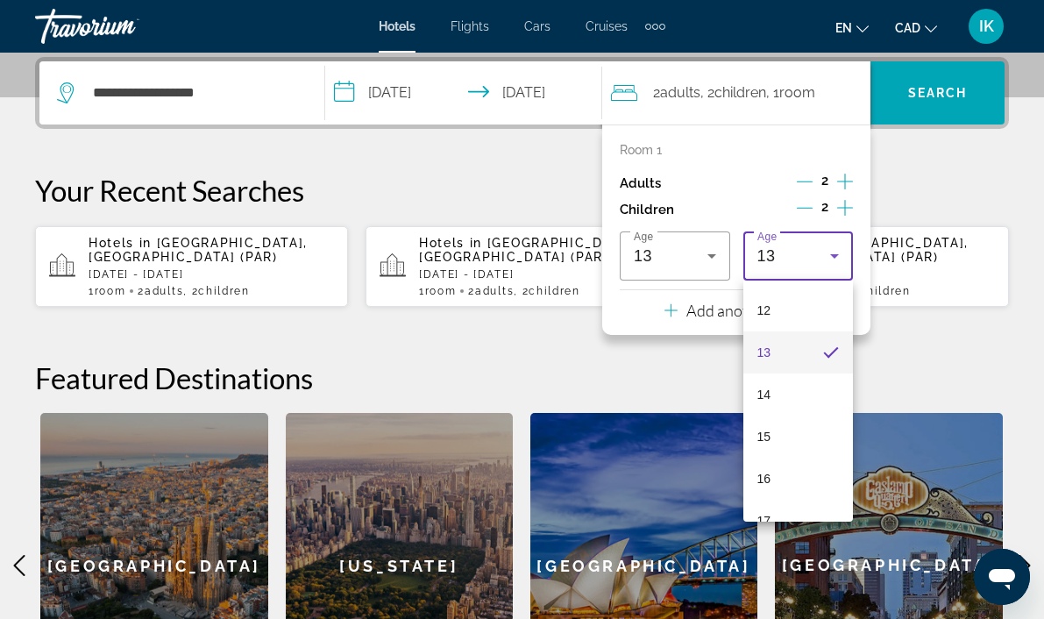
scroll to position [530, 0]
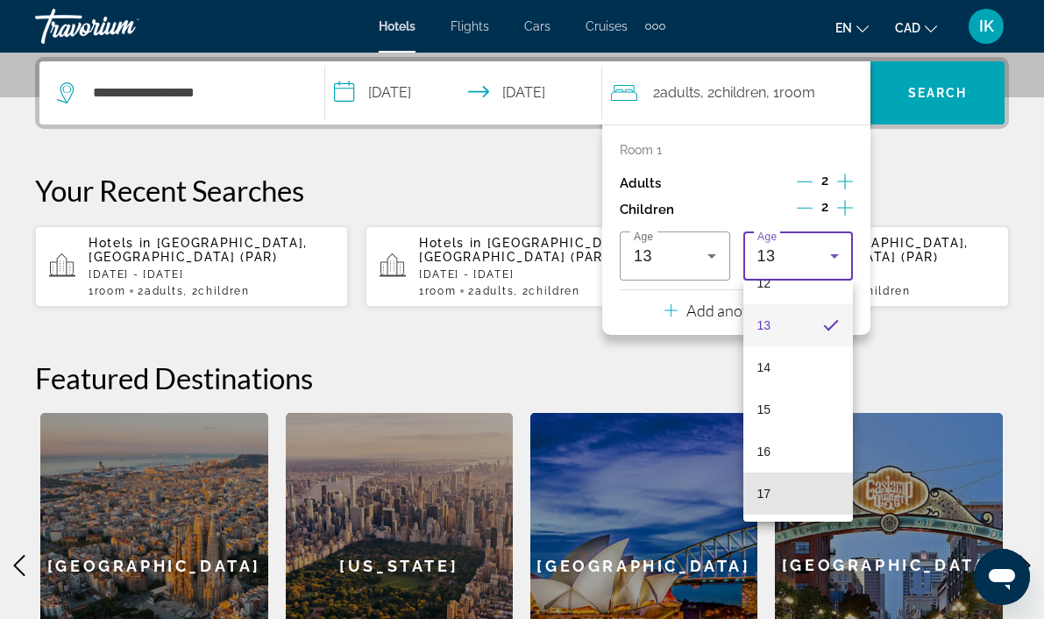
click at [779, 494] on mat-option "17" at bounding box center [798, 493] width 110 height 42
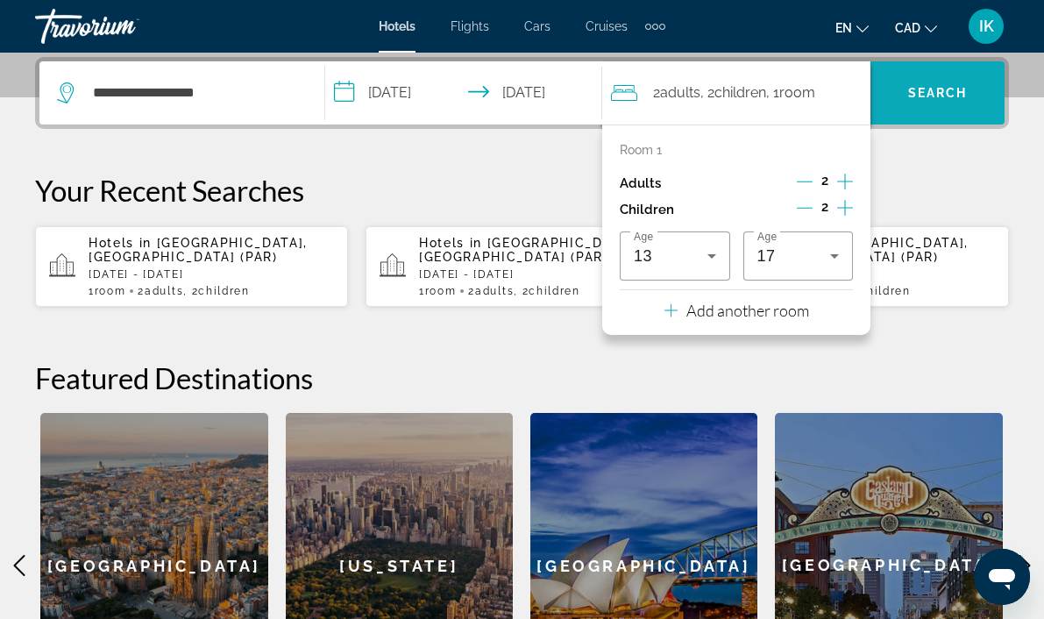
click at [927, 104] on span "Search widget" at bounding box center [937, 93] width 134 height 42
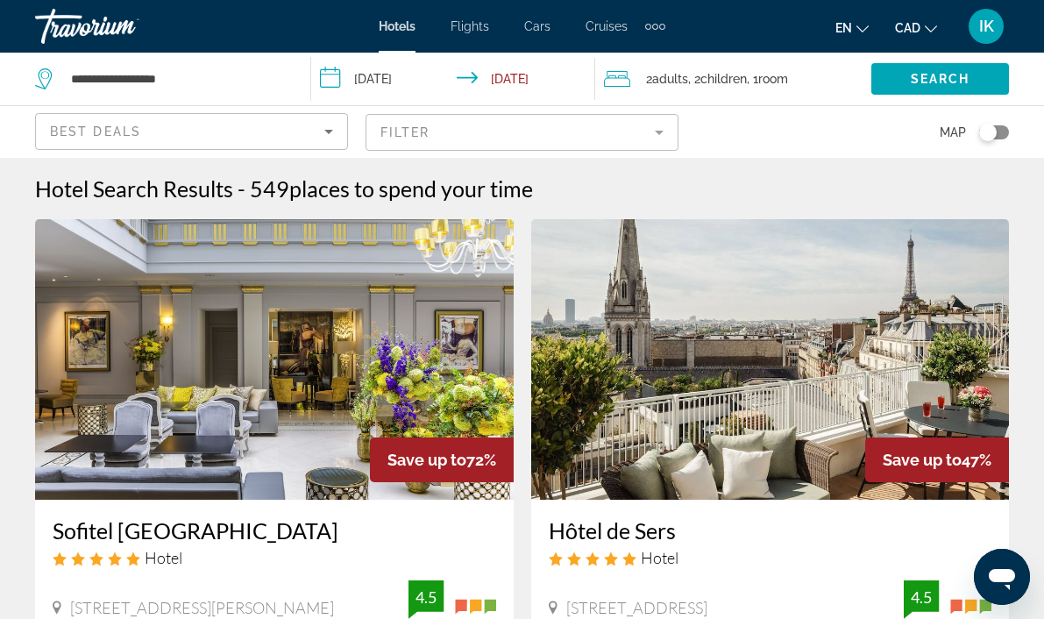
click at [622, 115] on mat-form-field "Filter" at bounding box center [521, 132] width 313 height 37
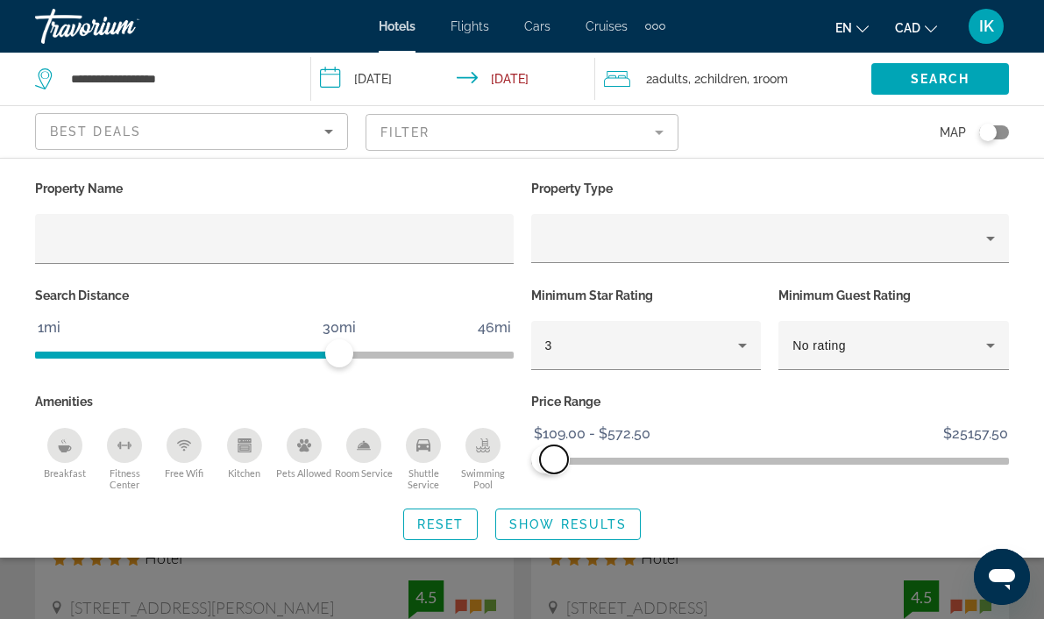
drag, startPoint x: 1002, startPoint y: 457, endPoint x: 553, endPoint y: 488, distance: 449.8
click at [553, 488] on div "Price Range $109.00 $25157.50 $109.00 $572.50 $109.00 - $572.50" at bounding box center [770, 440] width 496 height 102
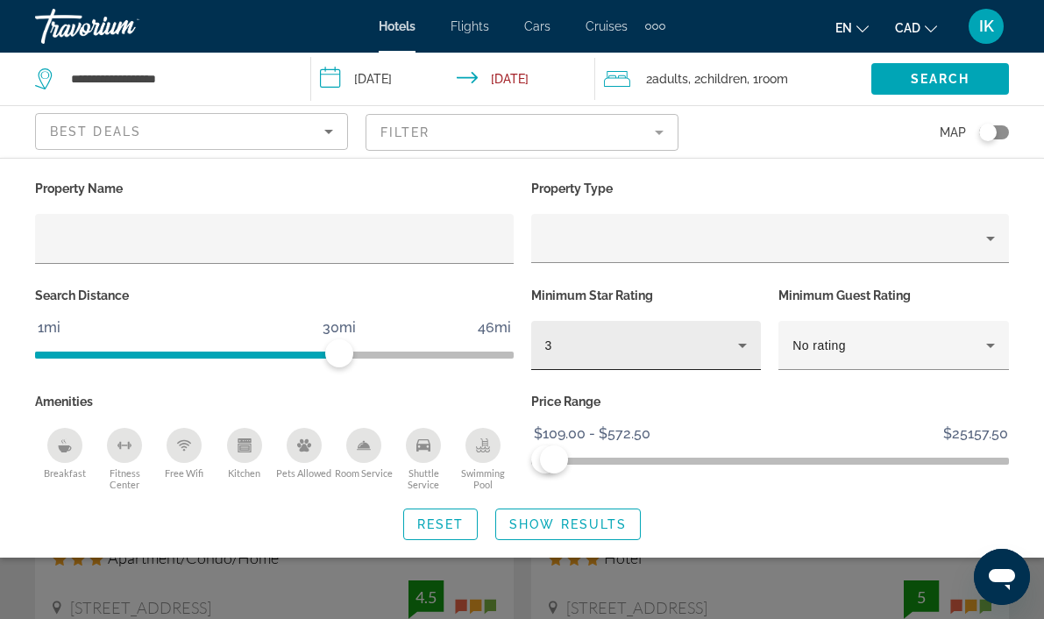
click at [688, 365] on div "3" at bounding box center [646, 345] width 202 height 49
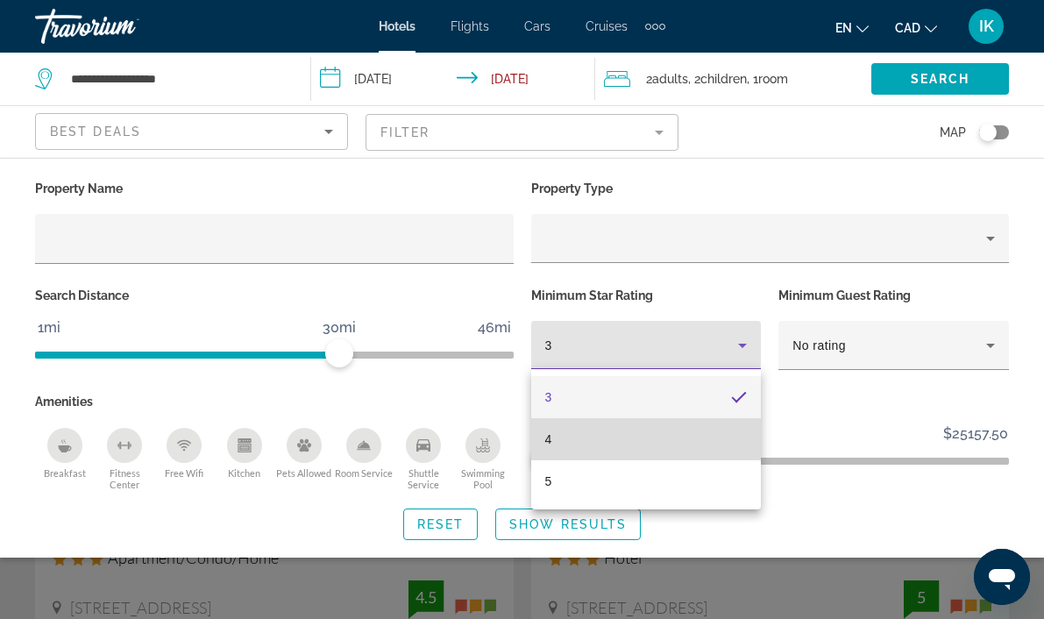
click at [566, 444] on mat-option "4" at bounding box center [646, 439] width 230 height 42
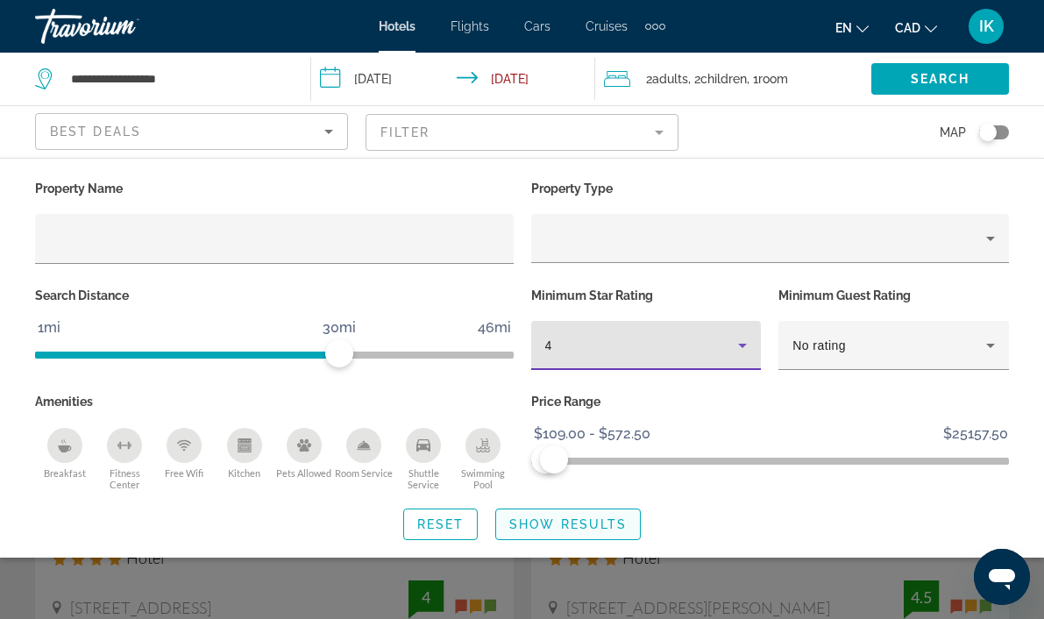
click at [573, 521] on span "Show Results" at bounding box center [567, 524] width 117 height 14
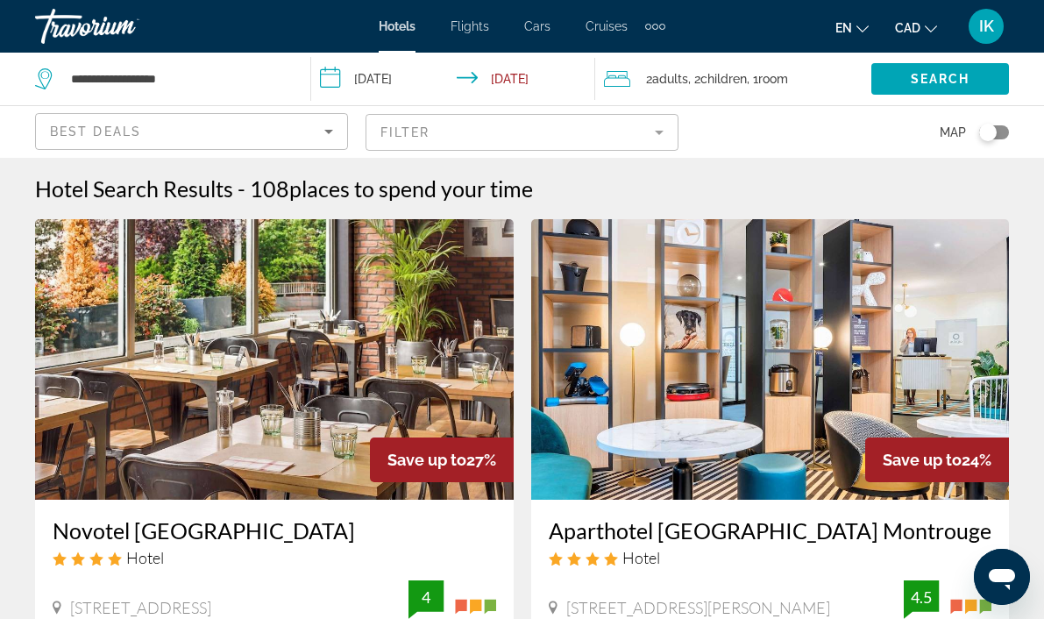
click at [619, 141] on mat-form-field "Filter" at bounding box center [521, 132] width 313 height 37
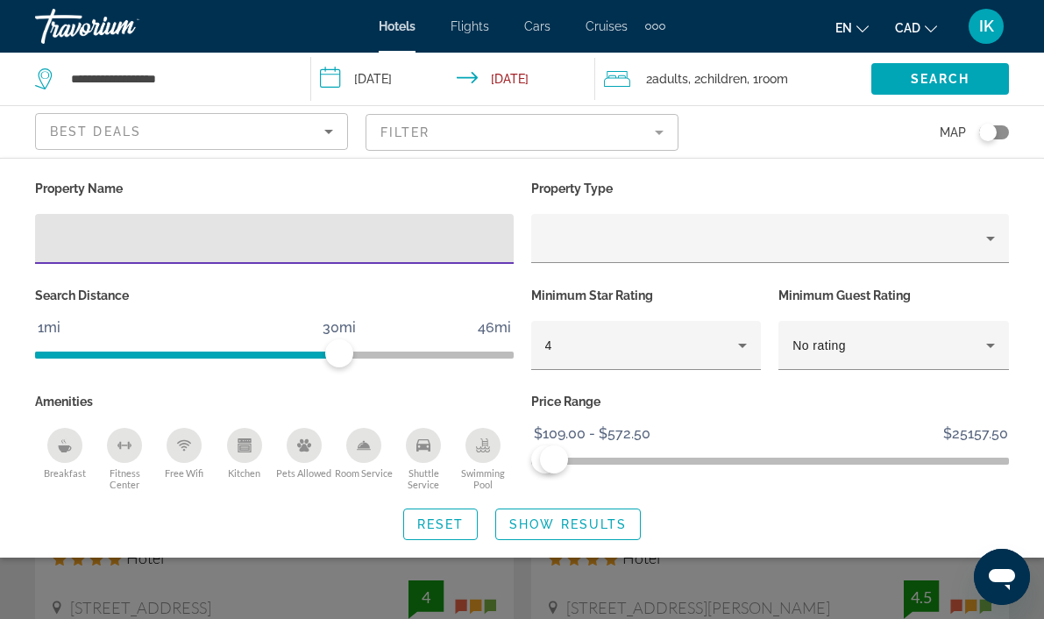
click at [310, 137] on div "Best Deals" at bounding box center [187, 131] width 274 height 21
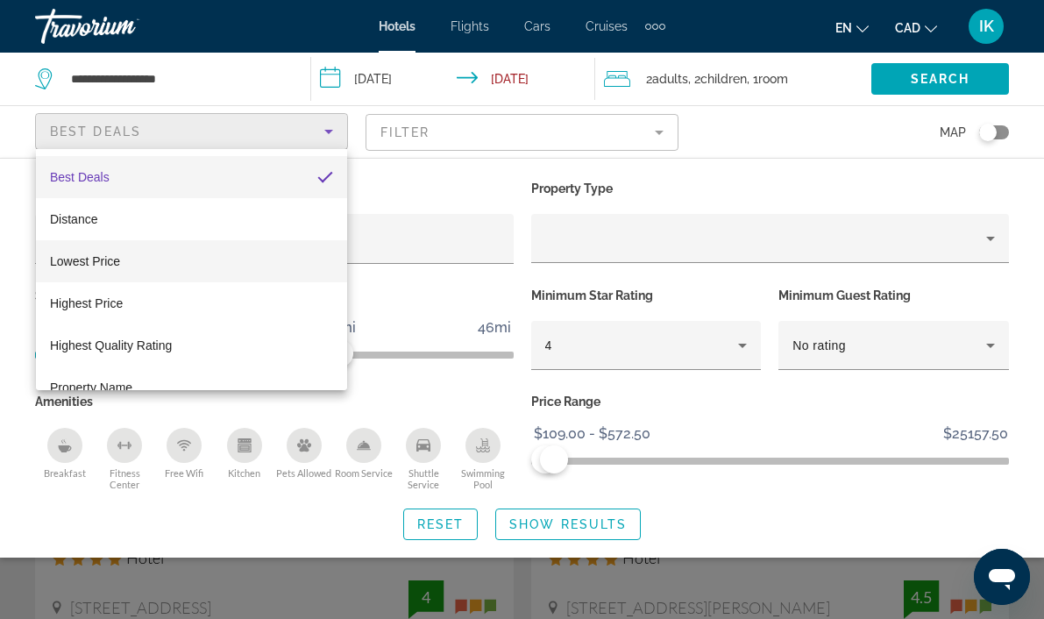
click at [138, 271] on mat-option "Lowest Price" at bounding box center [191, 261] width 311 height 42
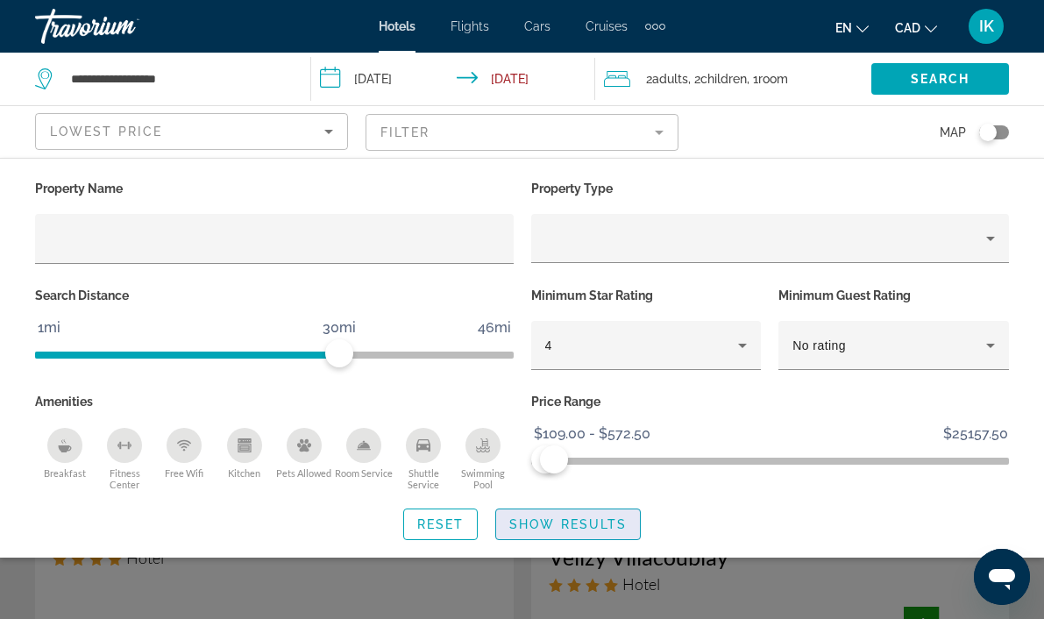
click at [588, 525] on span "Show Results" at bounding box center [567, 524] width 117 height 14
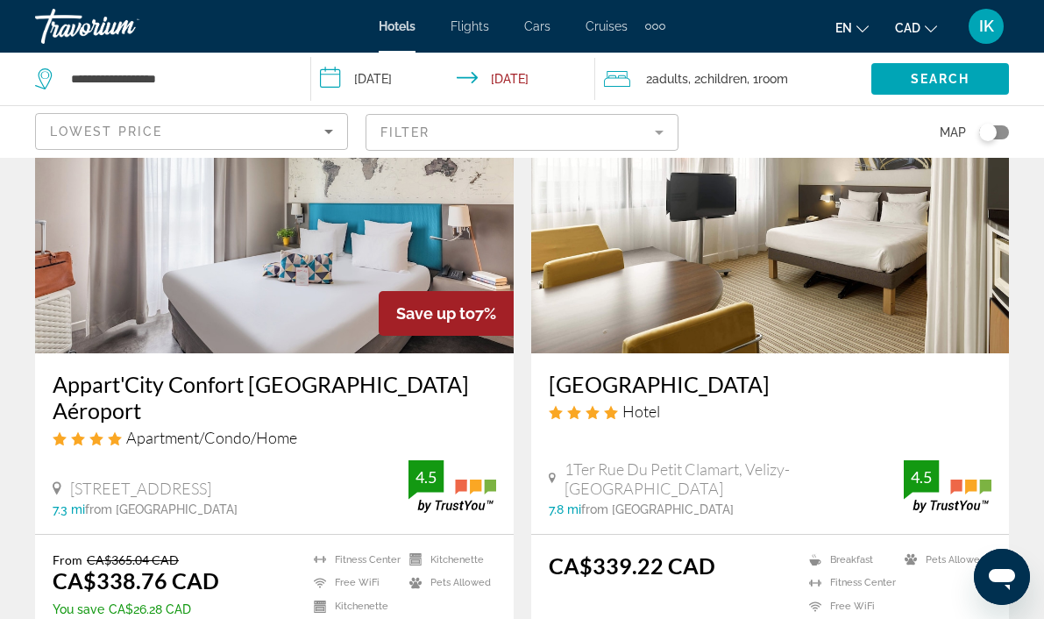
scroll to position [3324, 0]
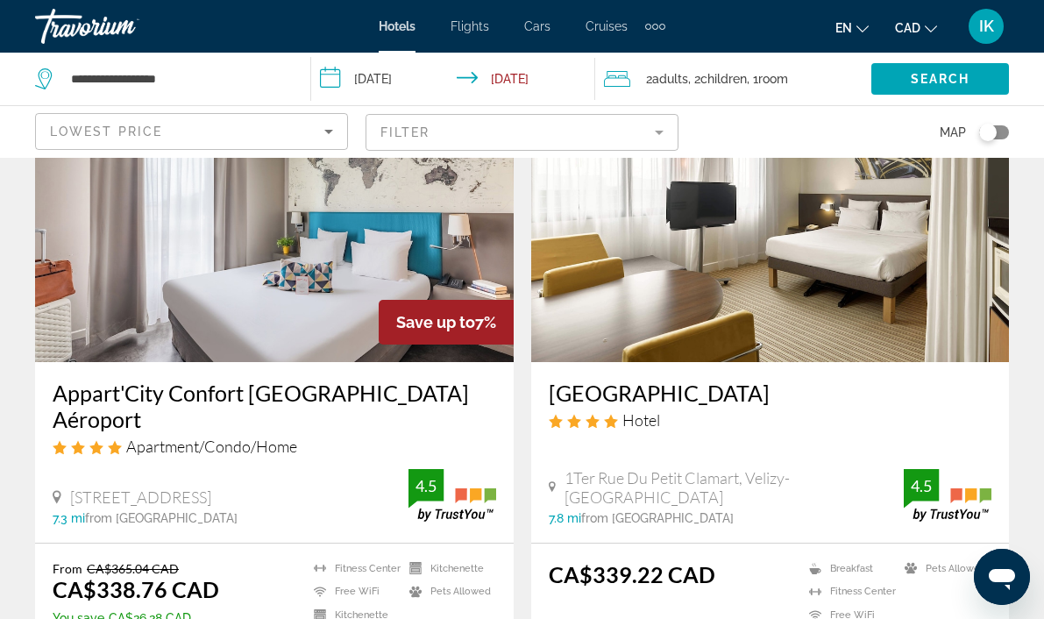
click at [248, 288] on img "Main content" at bounding box center [274, 221] width 478 height 280
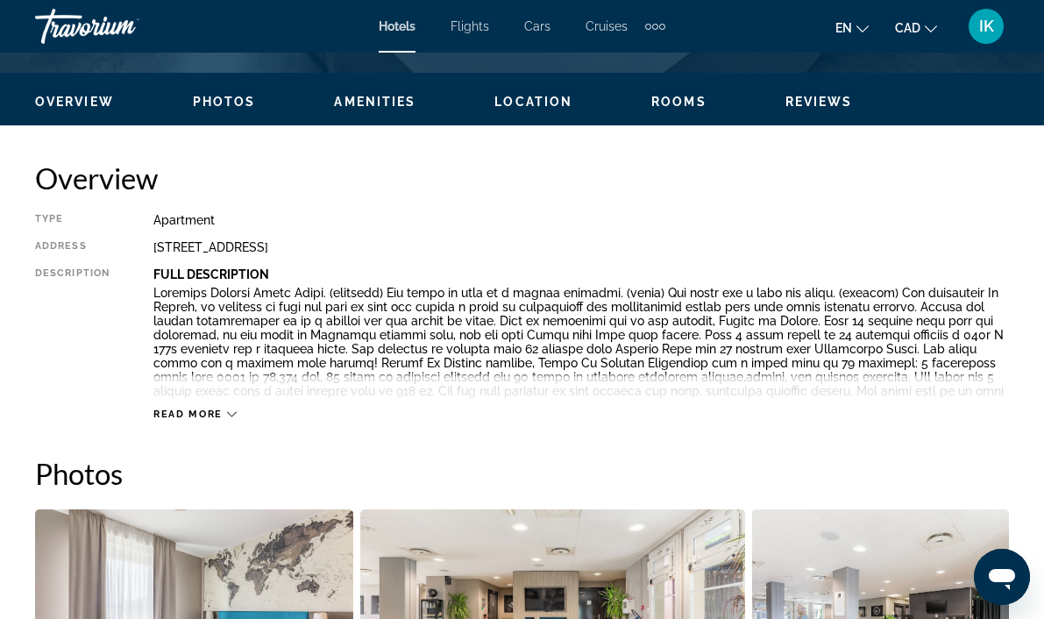
scroll to position [851, 0]
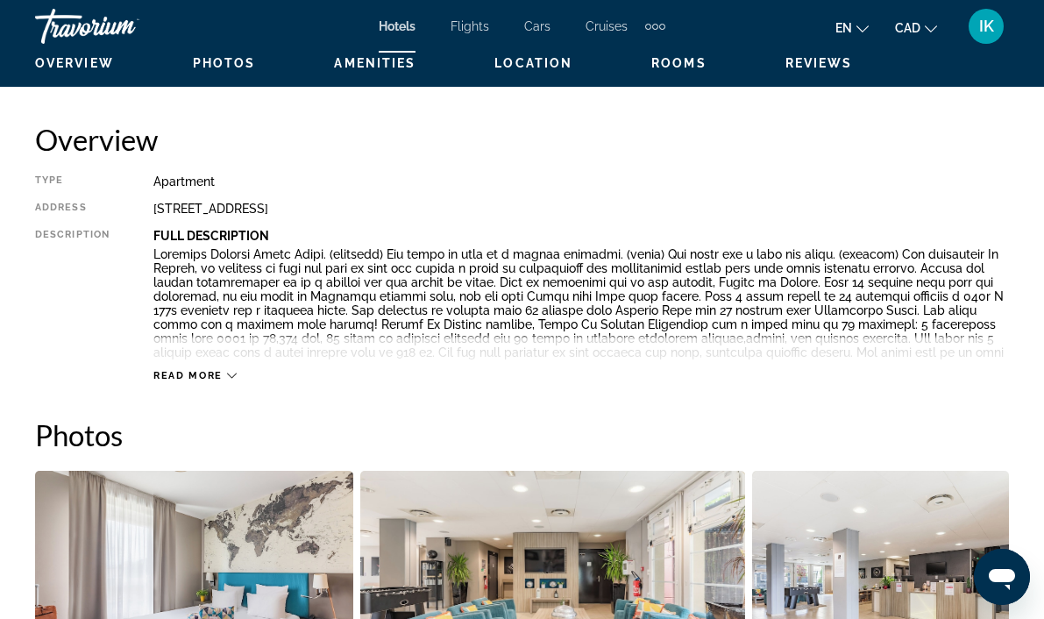
click at [186, 369] on button "Read more" at bounding box center [194, 375] width 83 height 13
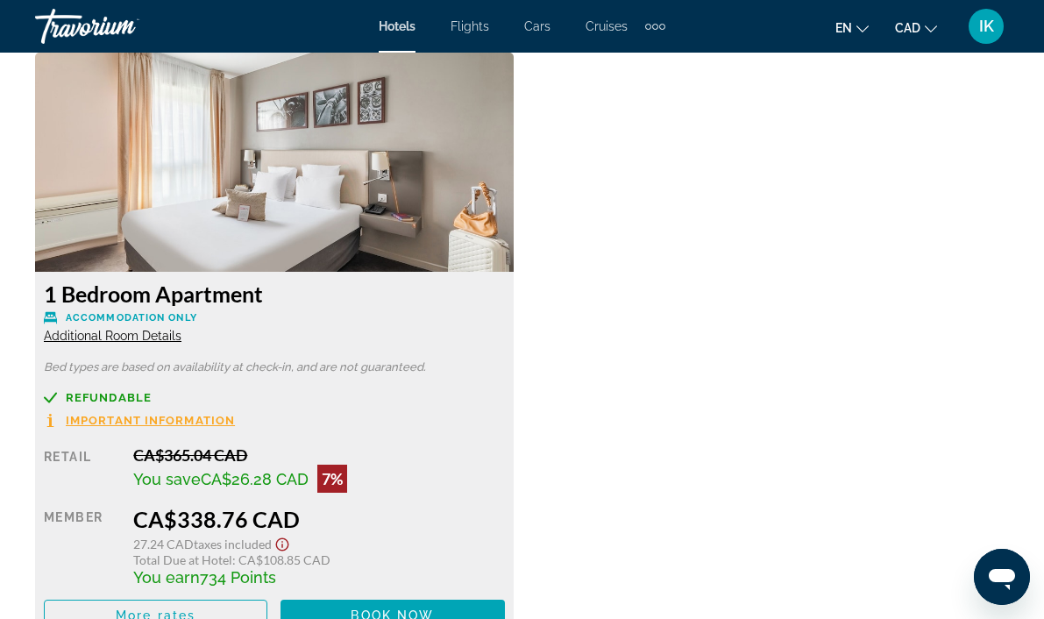
scroll to position [3136, 0]
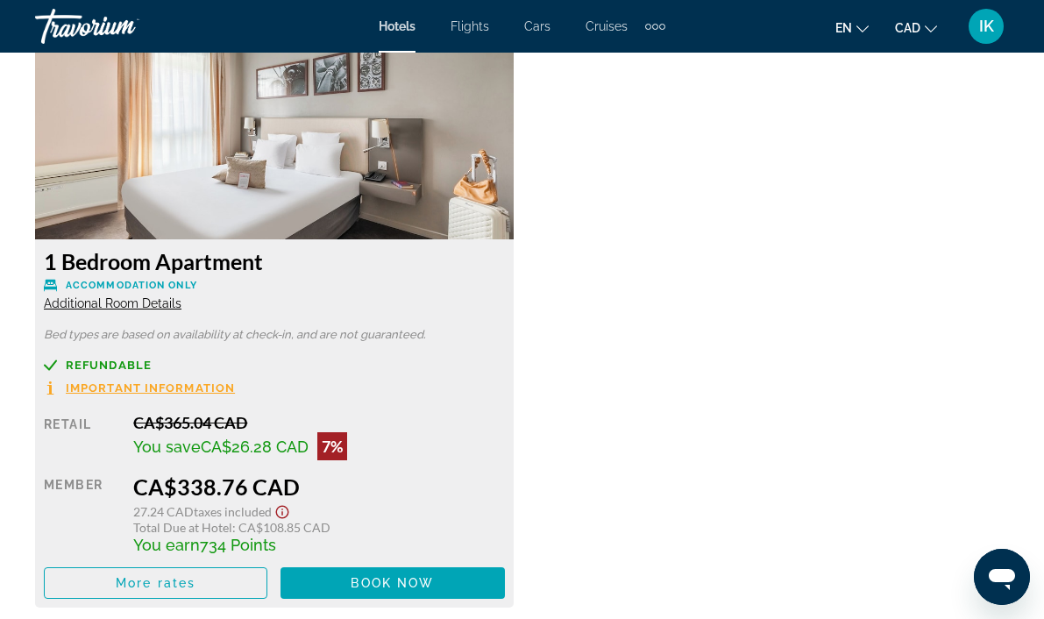
click at [152, 299] on span "Additional Room Details" at bounding box center [113, 303] width 138 height 14
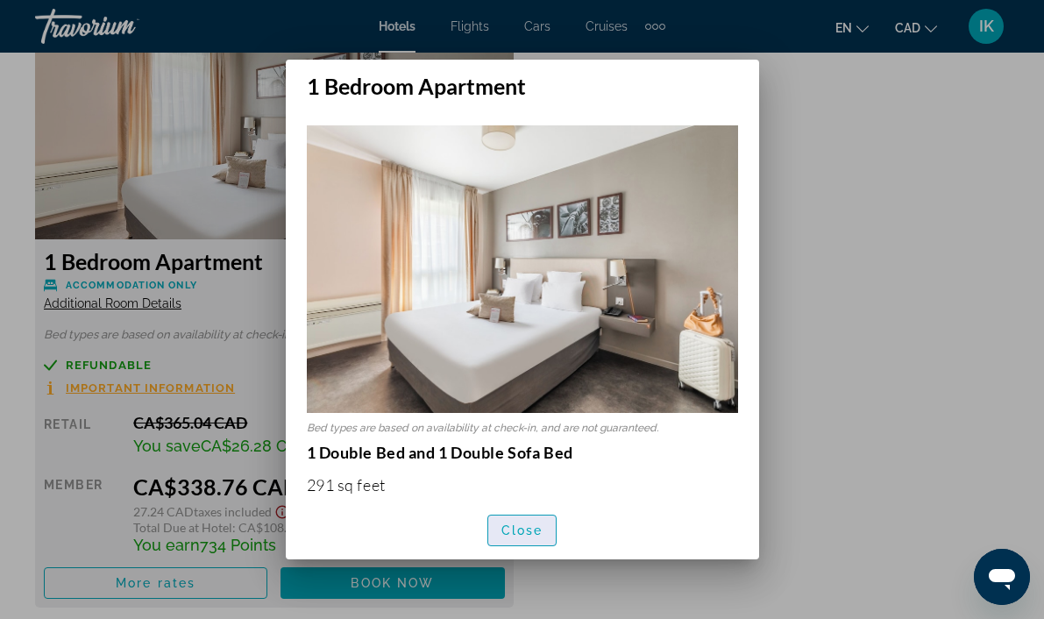
click at [525, 534] on span "Close" at bounding box center [522, 530] width 42 height 14
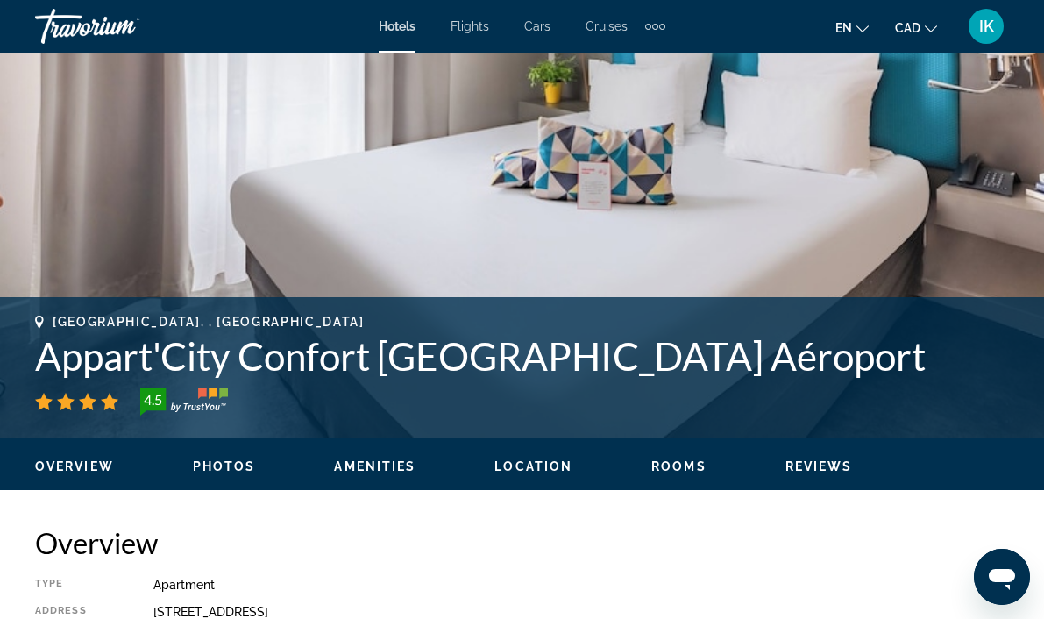
scroll to position [446, 0]
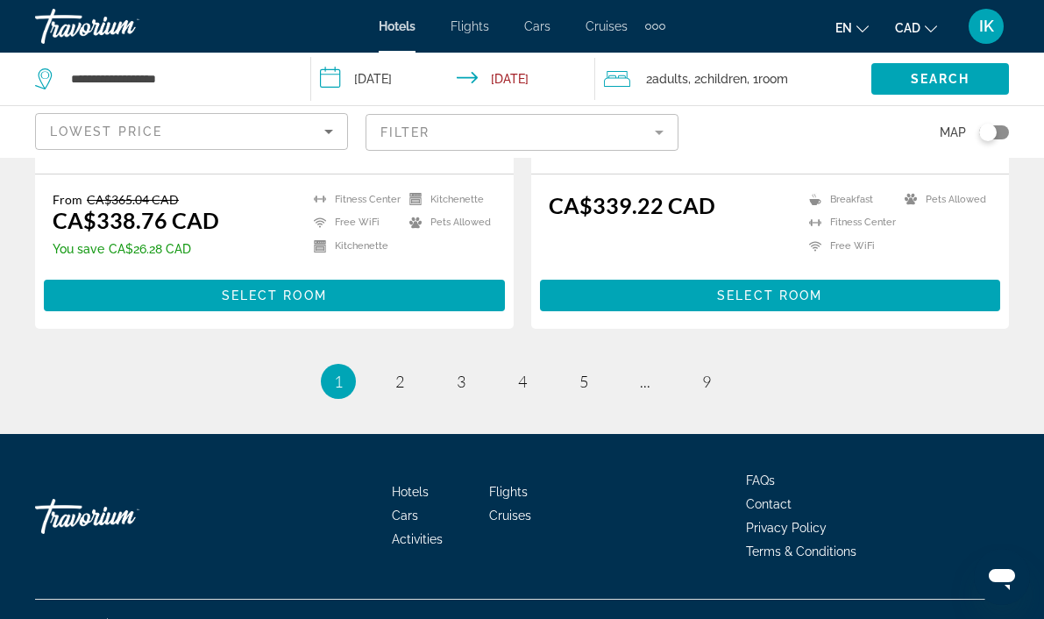
scroll to position [3660, 0]
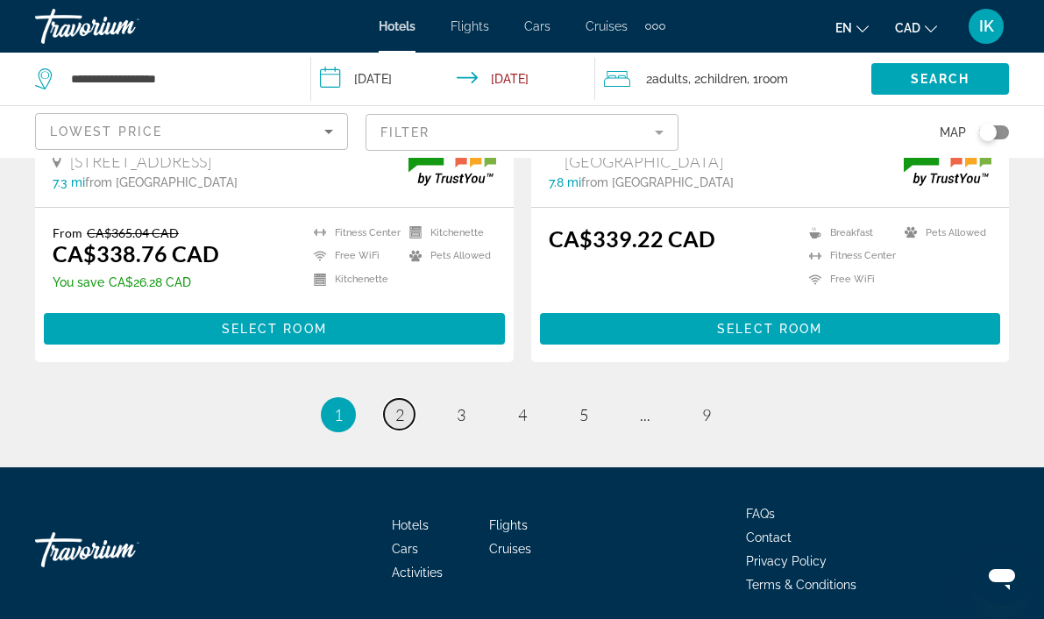
click at [395, 405] on span "2" at bounding box center [399, 414] width 9 height 19
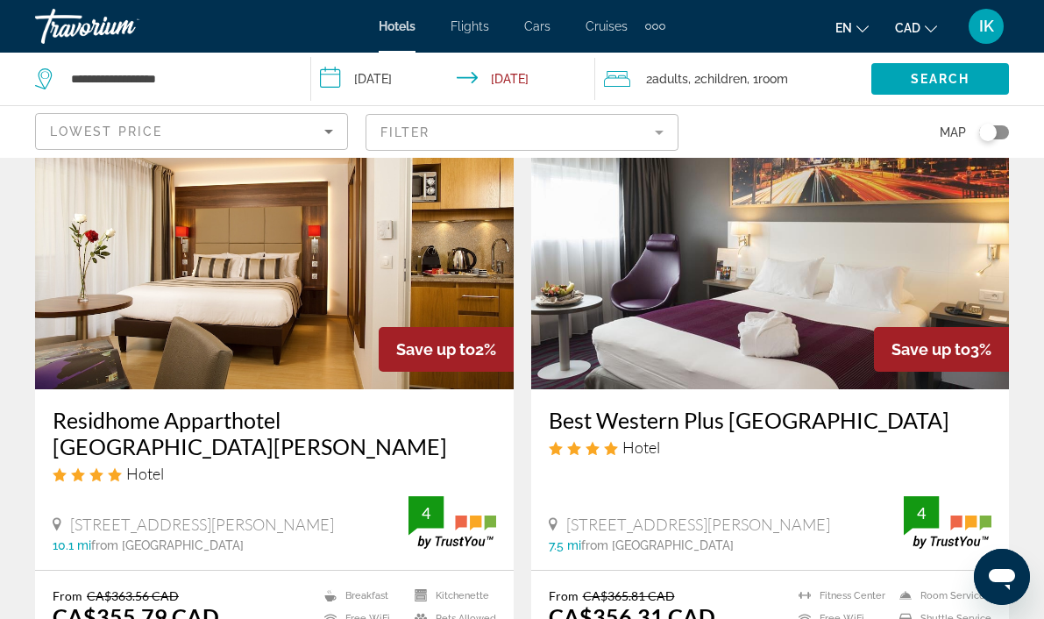
scroll to position [1367, 0]
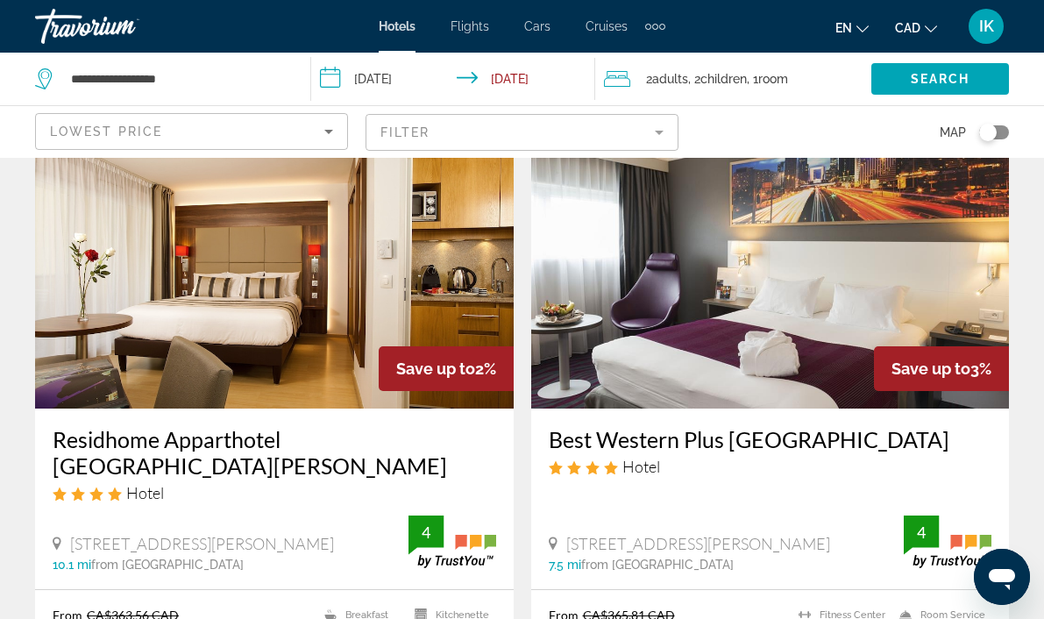
click at [770, 280] on img "Main content" at bounding box center [770, 268] width 478 height 280
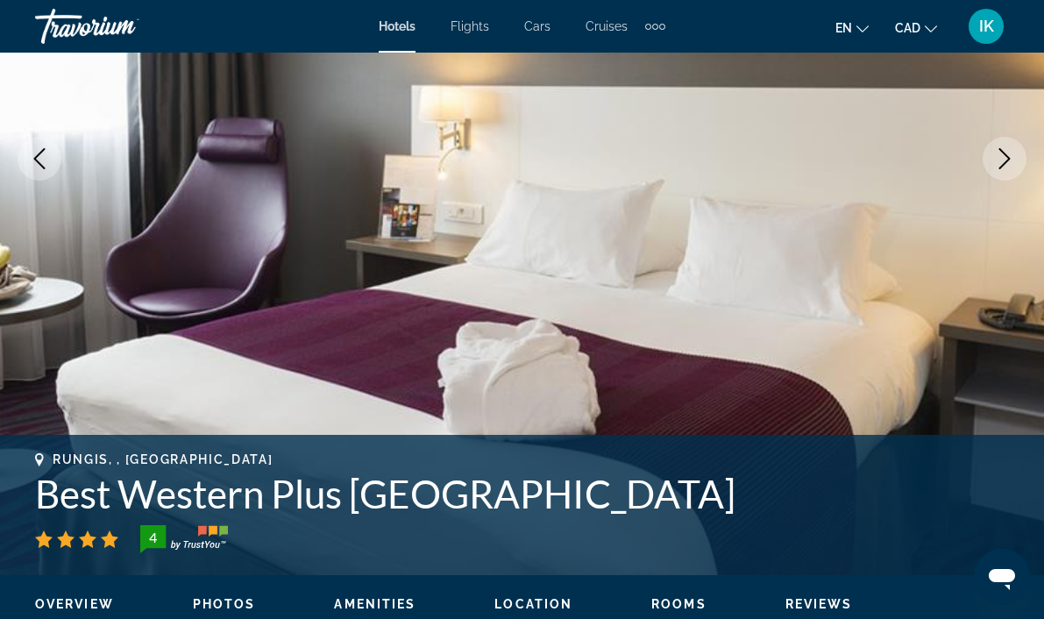
scroll to position [692, 0]
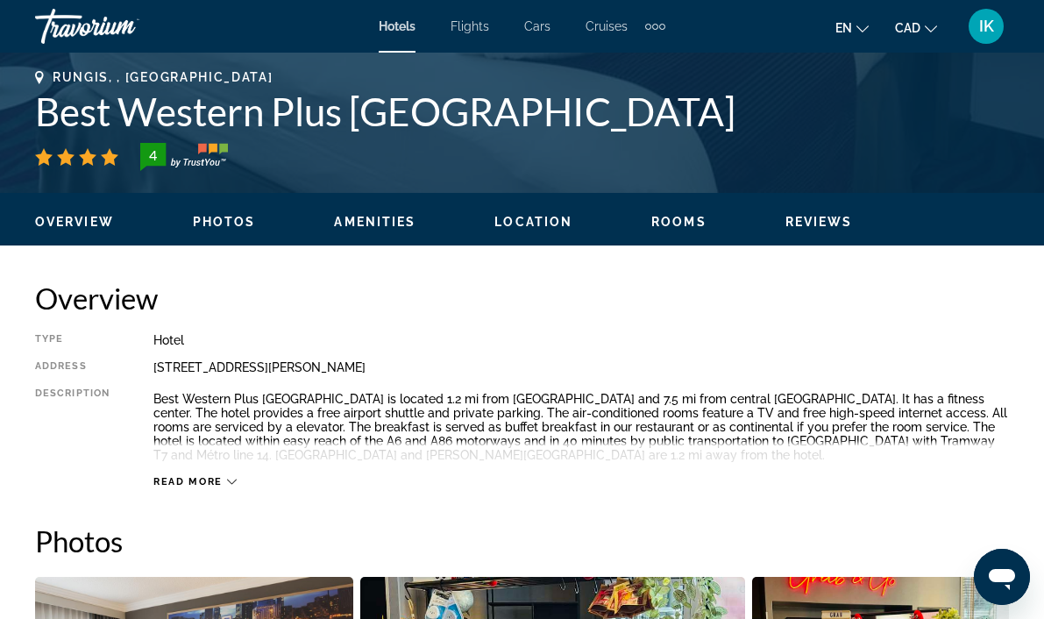
click at [207, 478] on span "Read more" at bounding box center [187, 481] width 69 height 11
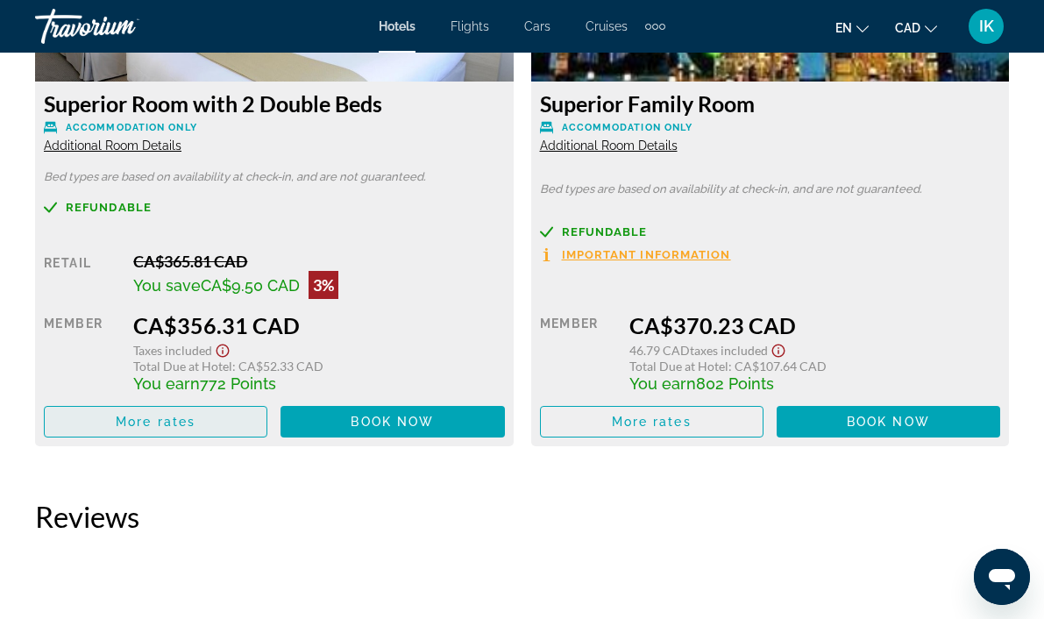
scroll to position [2871, 0]
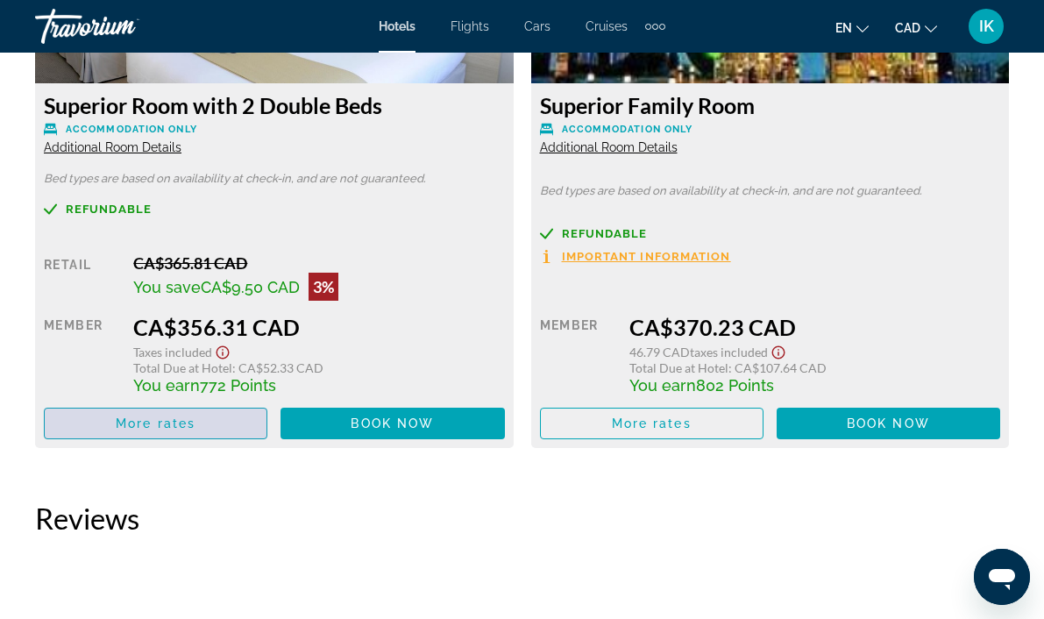
click at [205, 418] on span "Main content" at bounding box center [156, 423] width 222 height 42
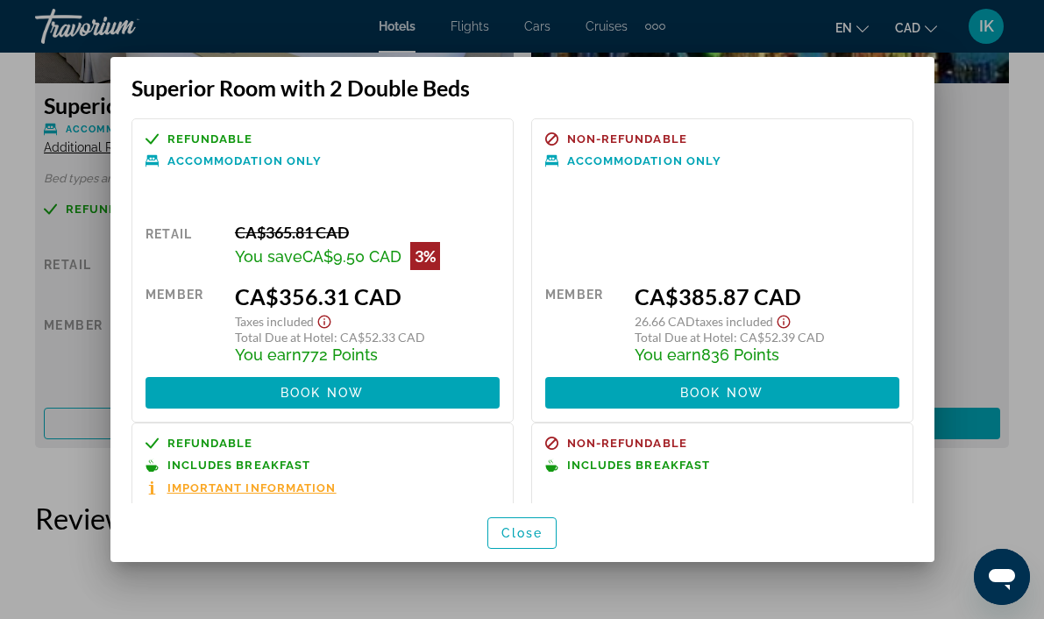
click at [199, 484] on span "Important Information" at bounding box center [251, 487] width 169 height 11
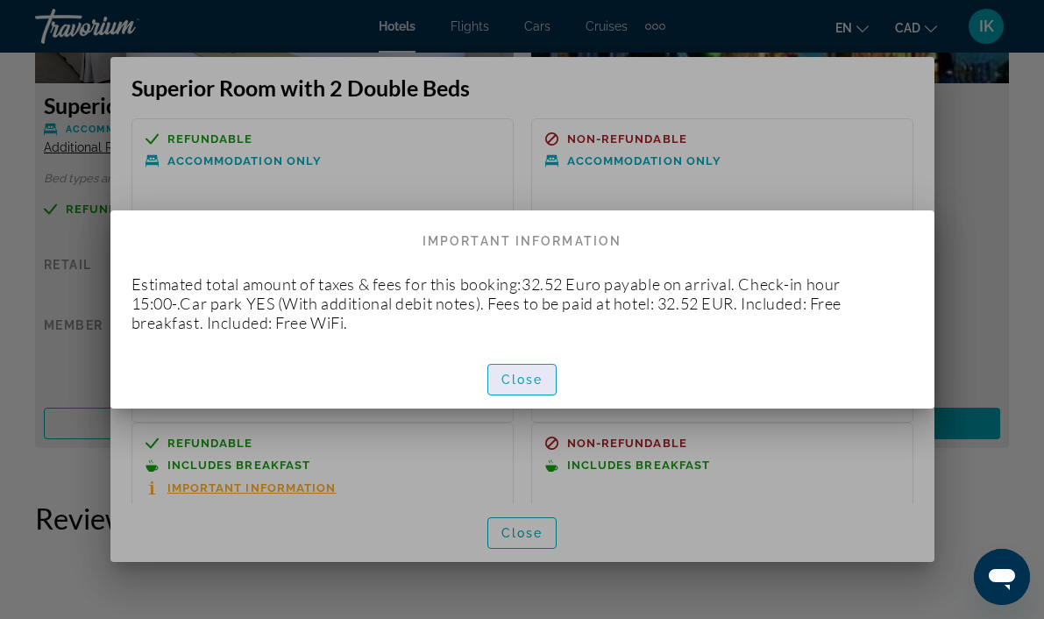
click at [510, 379] on span "Close" at bounding box center [522, 379] width 42 height 14
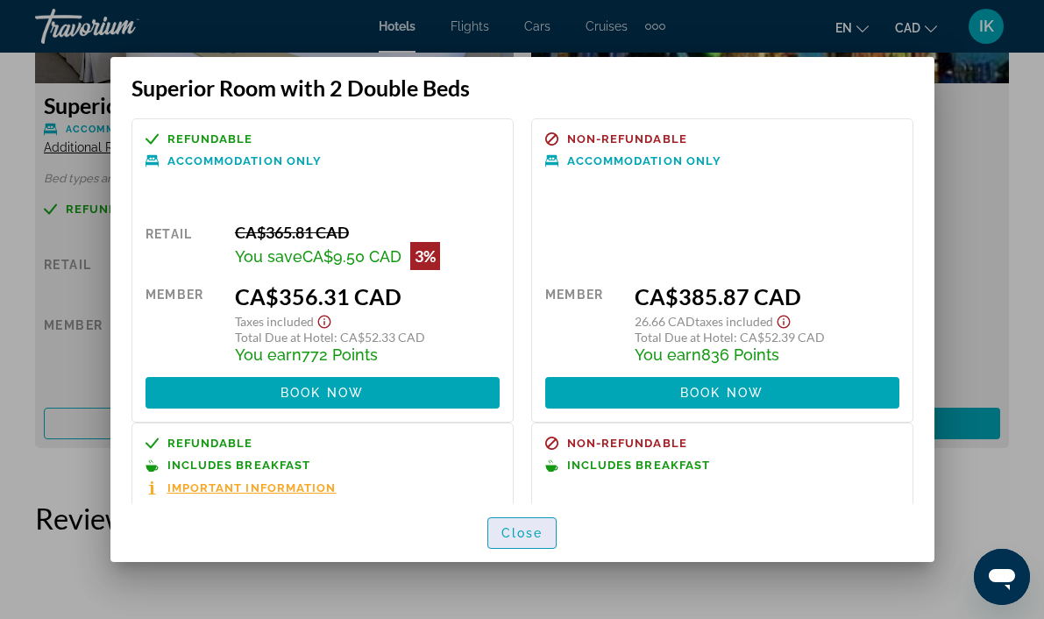
click at [527, 524] on span "button" at bounding box center [522, 533] width 68 height 42
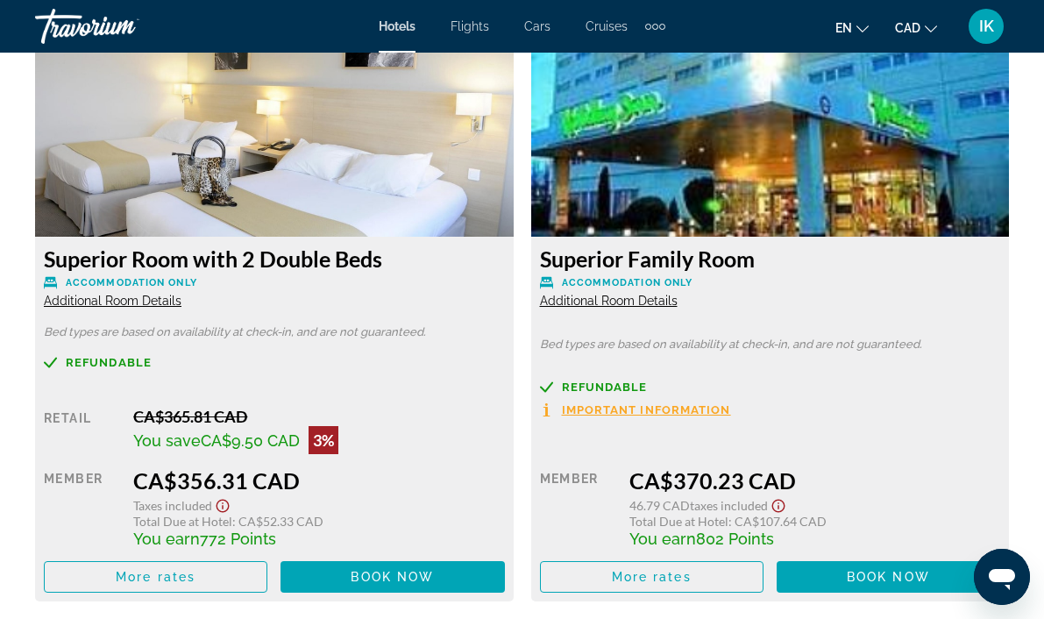
scroll to position [2719, 0]
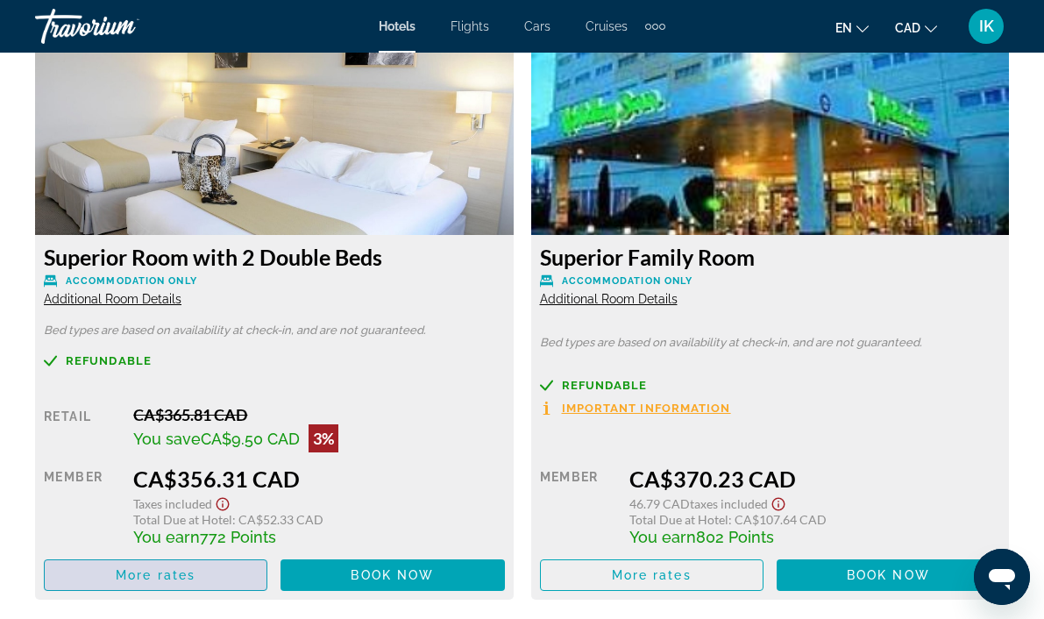
click at [161, 578] on span "More rates" at bounding box center [156, 575] width 80 height 14
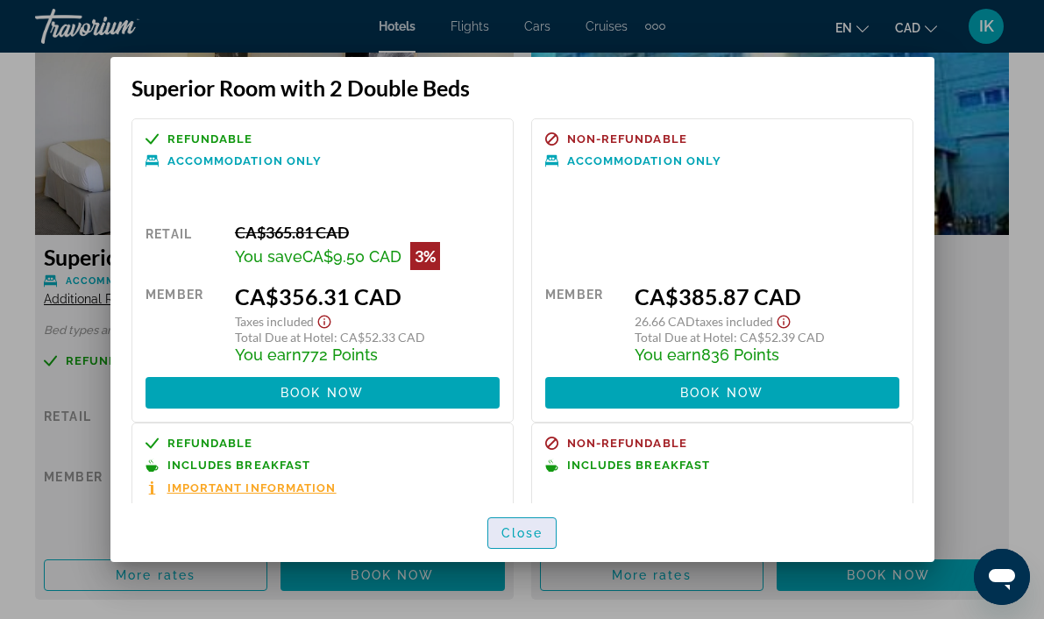
click at [542, 533] on span "Close" at bounding box center [522, 533] width 42 height 14
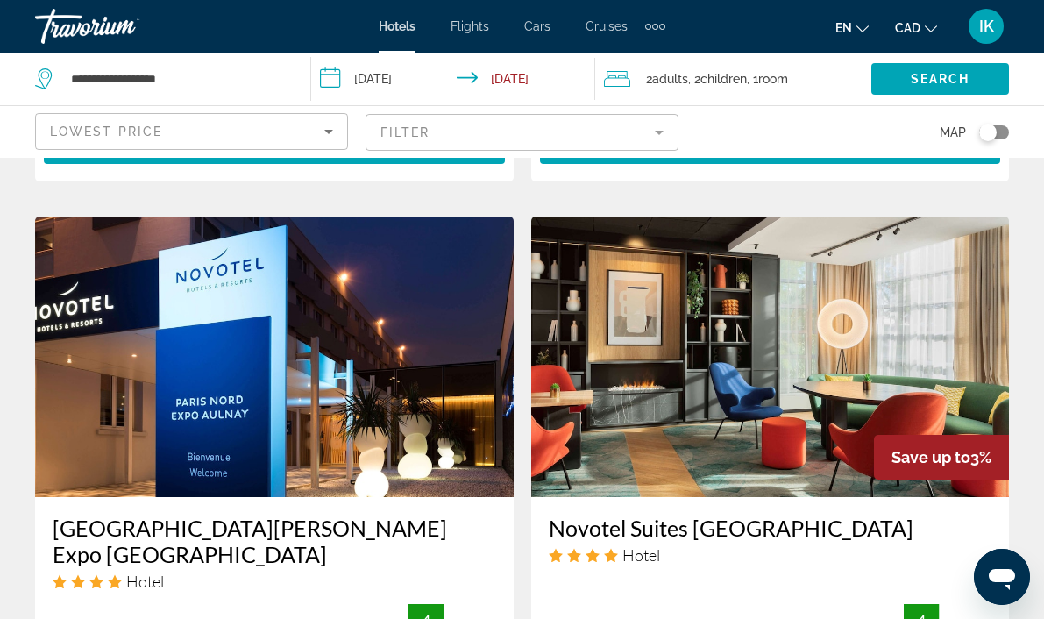
scroll to position [1940, 0]
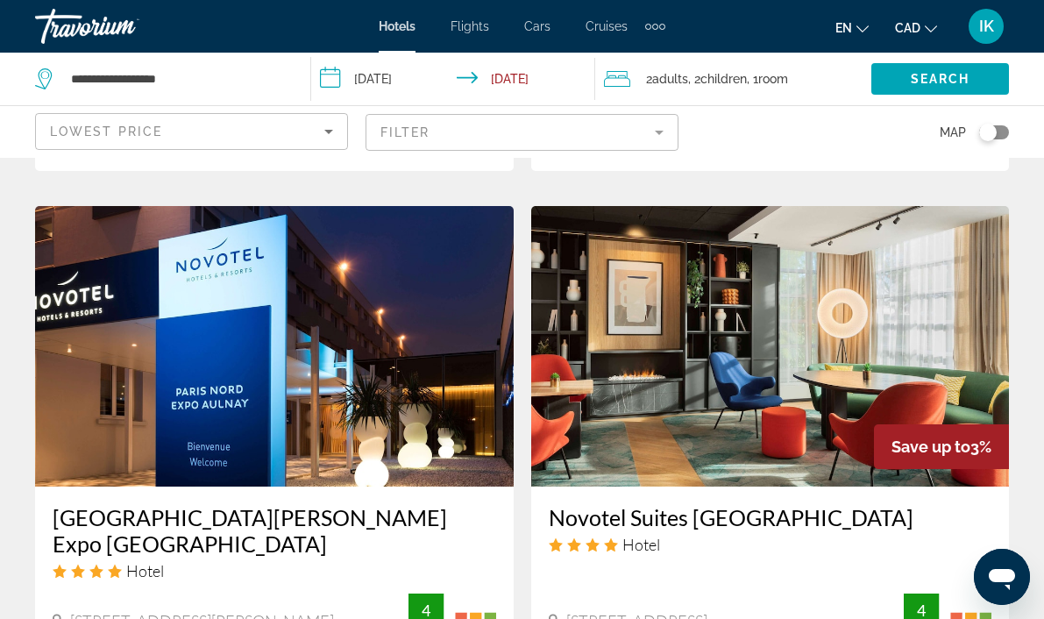
click at [654, 504] on h3 "Novotel Suites [GEOGRAPHIC_DATA]" at bounding box center [770, 517] width 443 height 26
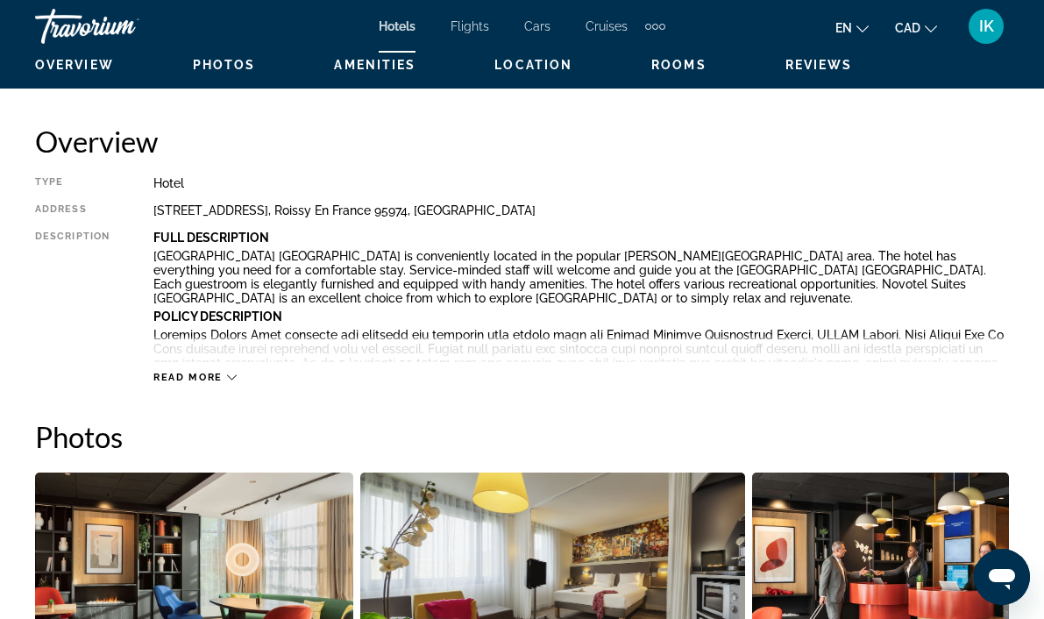
scroll to position [840, 0]
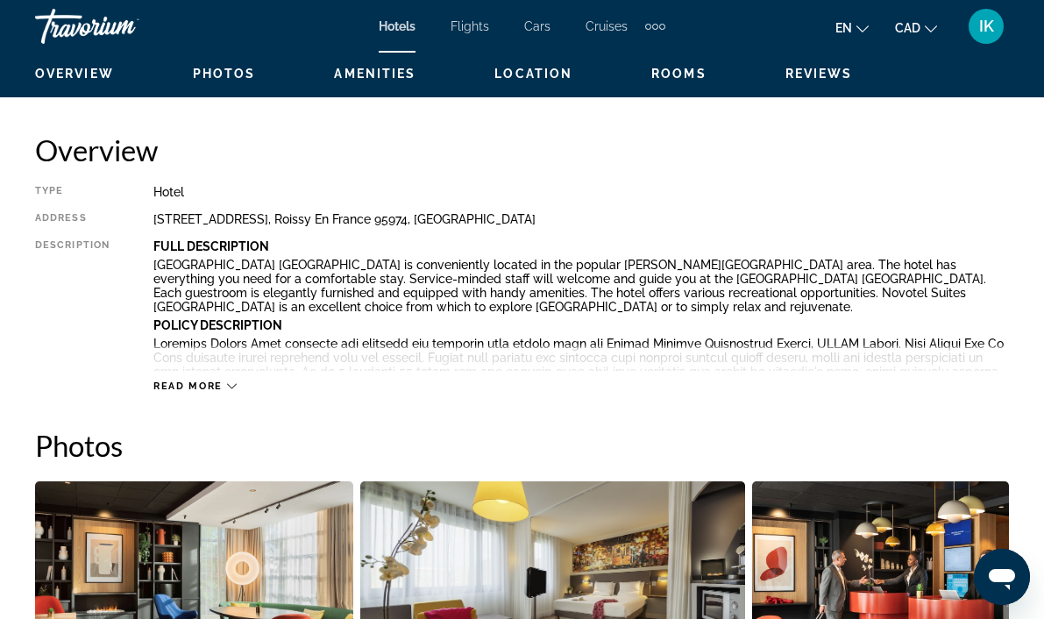
click at [223, 385] on div "Read more" at bounding box center [194, 385] width 83 height 11
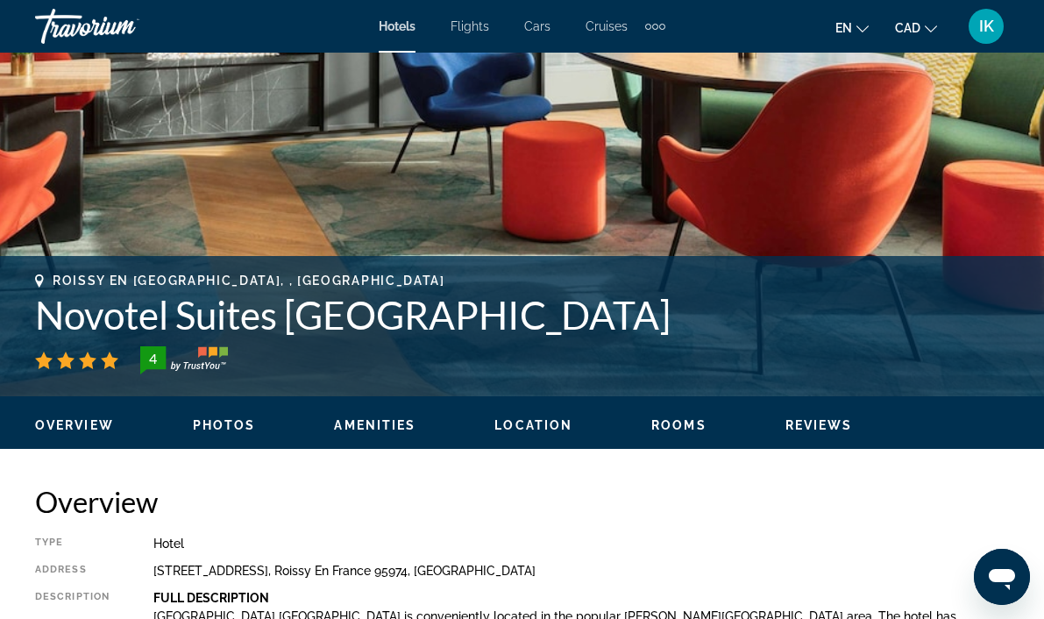
scroll to position [474, 0]
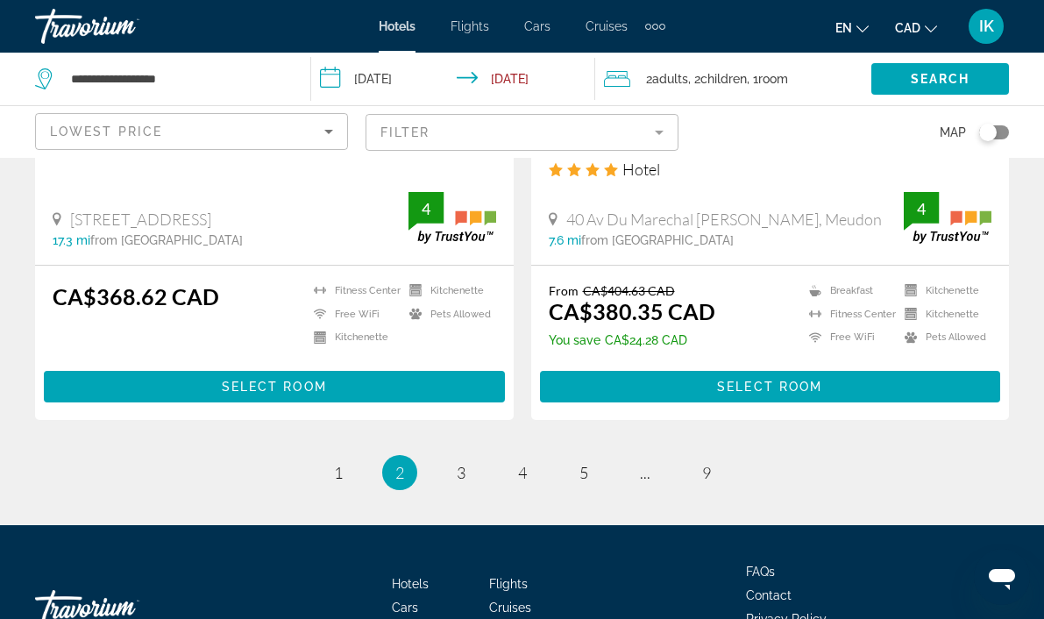
scroll to position [3633, 0]
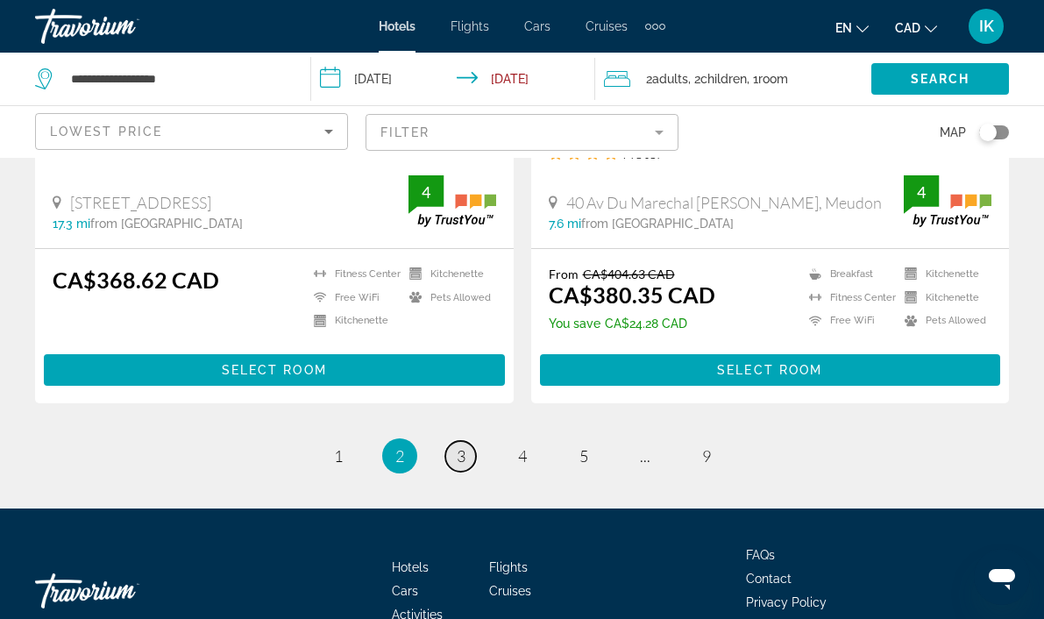
click at [454, 441] on link "page 3" at bounding box center [460, 456] width 31 height 31
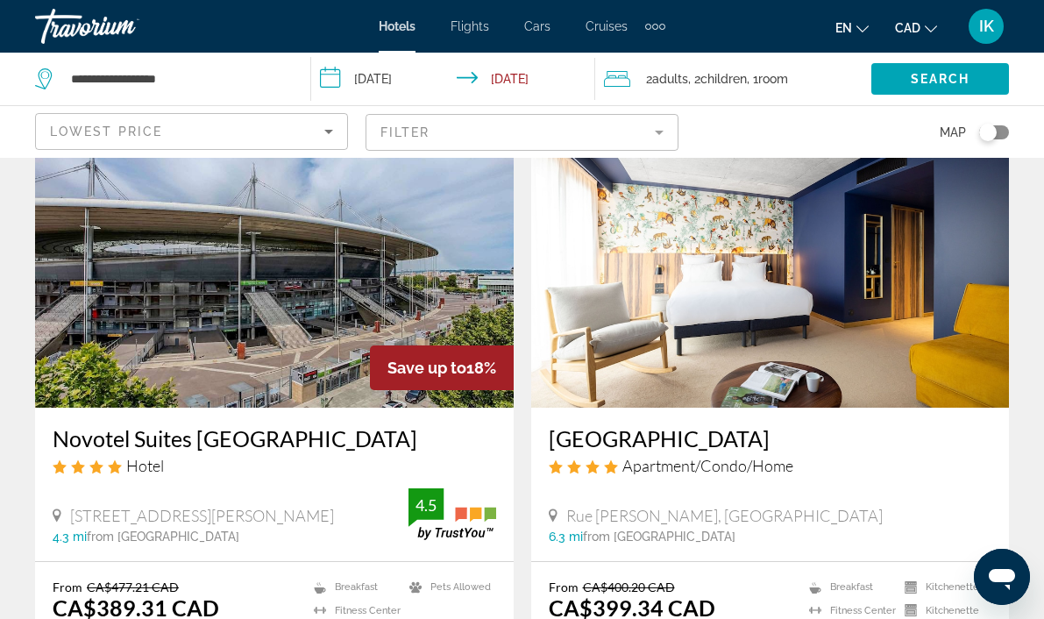
scroll to position [87, 0]
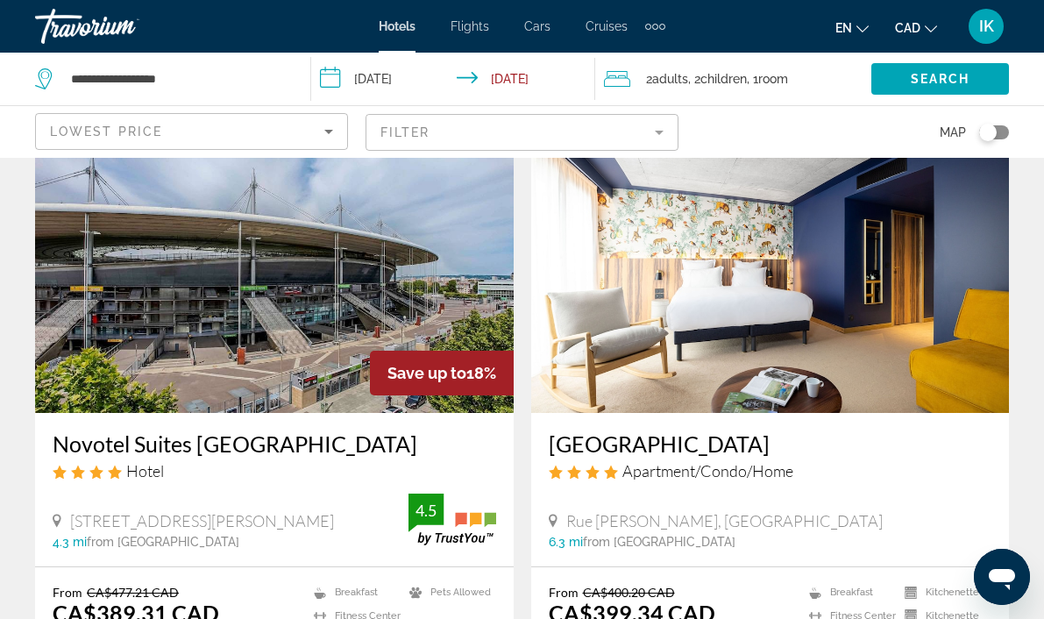
click at [316, 273] on img "Main content" at bounding box center [274, 272] width 478 height 280
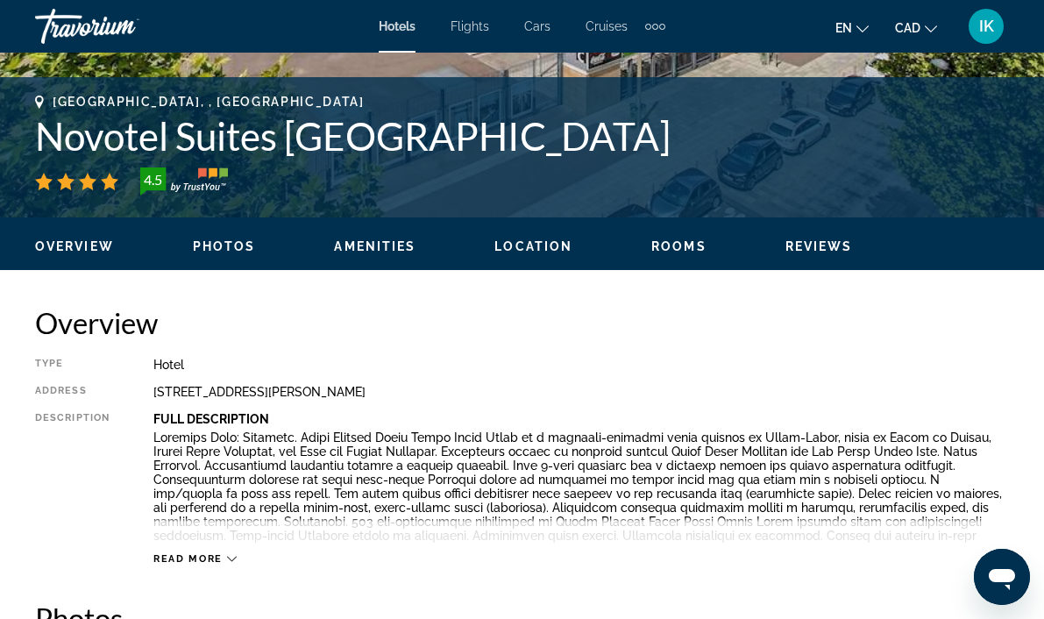
scroll to position [704, 0]
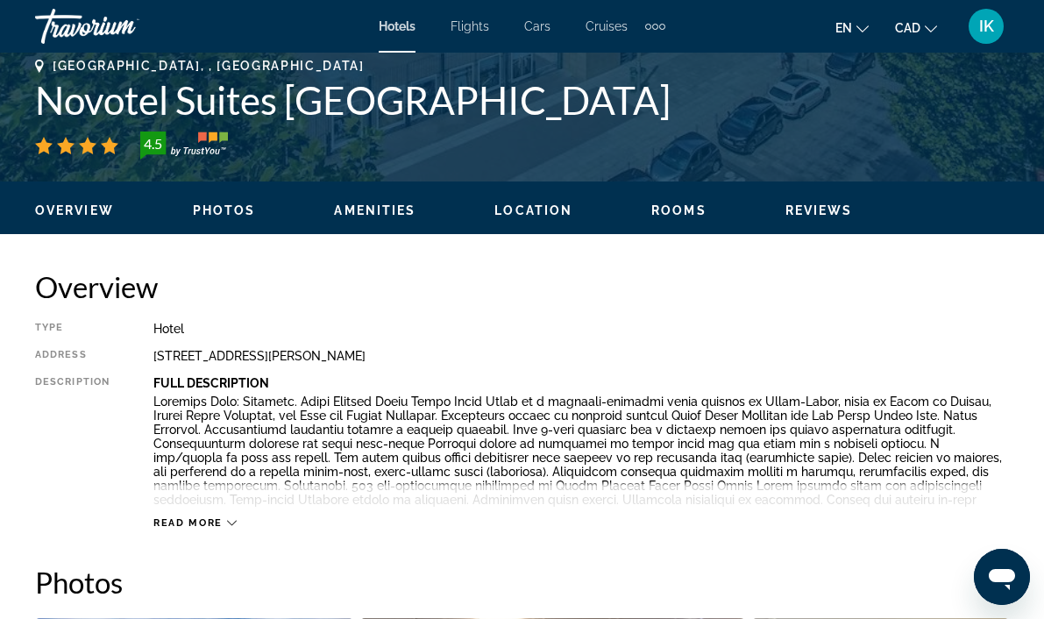
click at [213, 519] on span "Read more" at bounding box center [187, 522] width 69 height 11
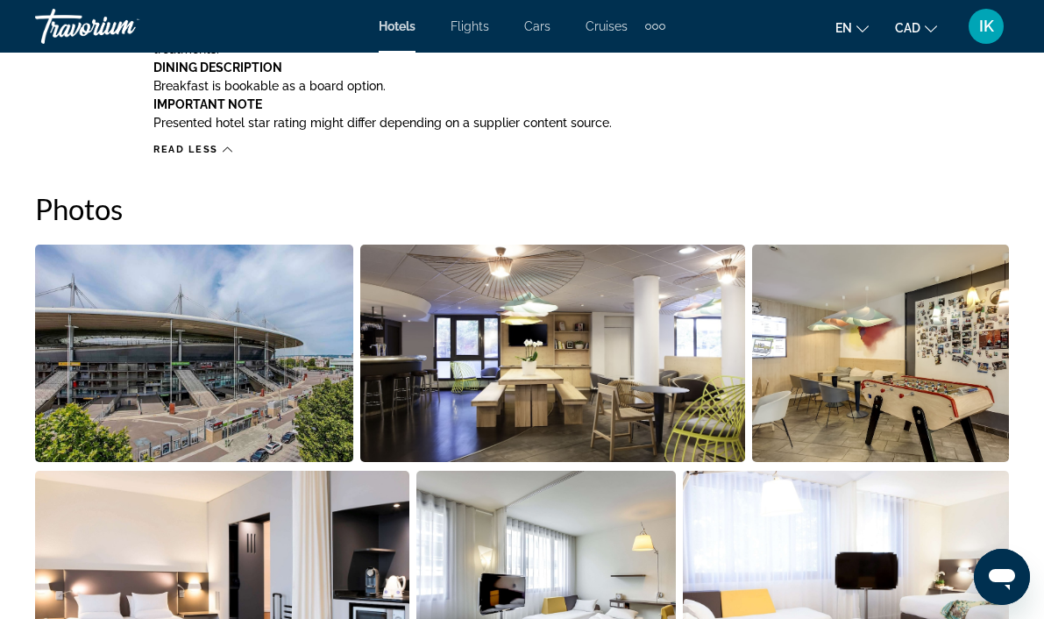
scroll to position [1554, 0]
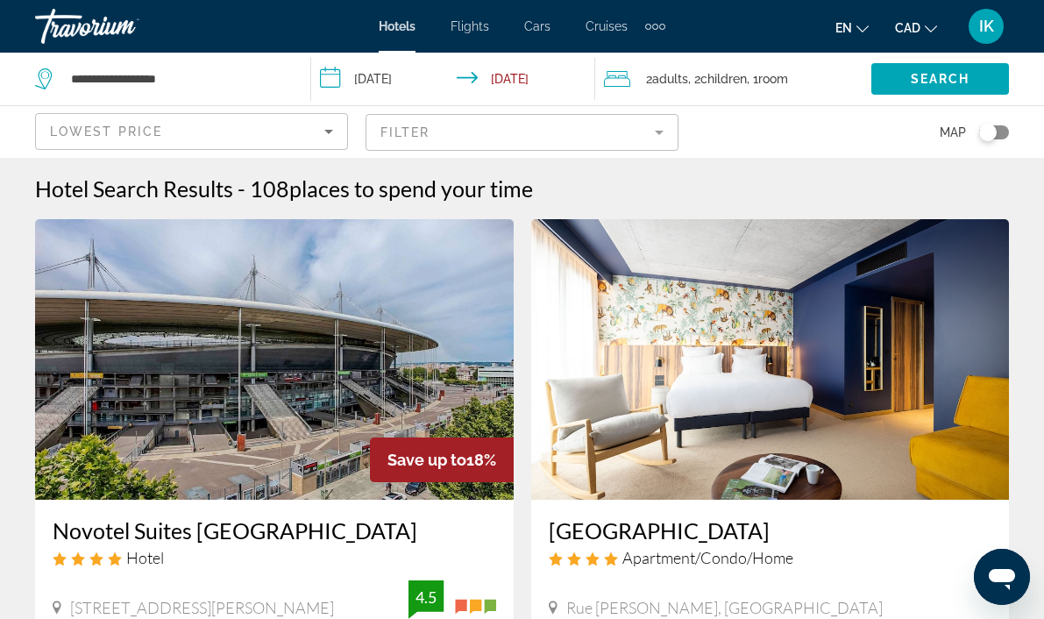
click at [642, 131] on mat-form-field "Filter" at bounding box center [521, 132] width 313 height 37
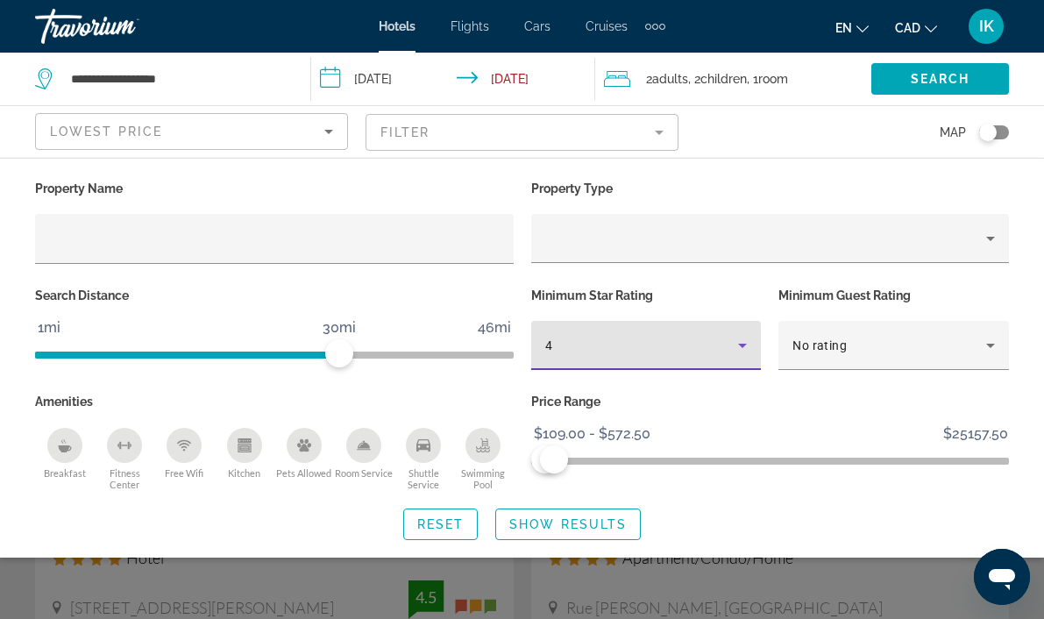
click at [637, 337] on div "4" at bounding box center [642, 345] width 194 height 21
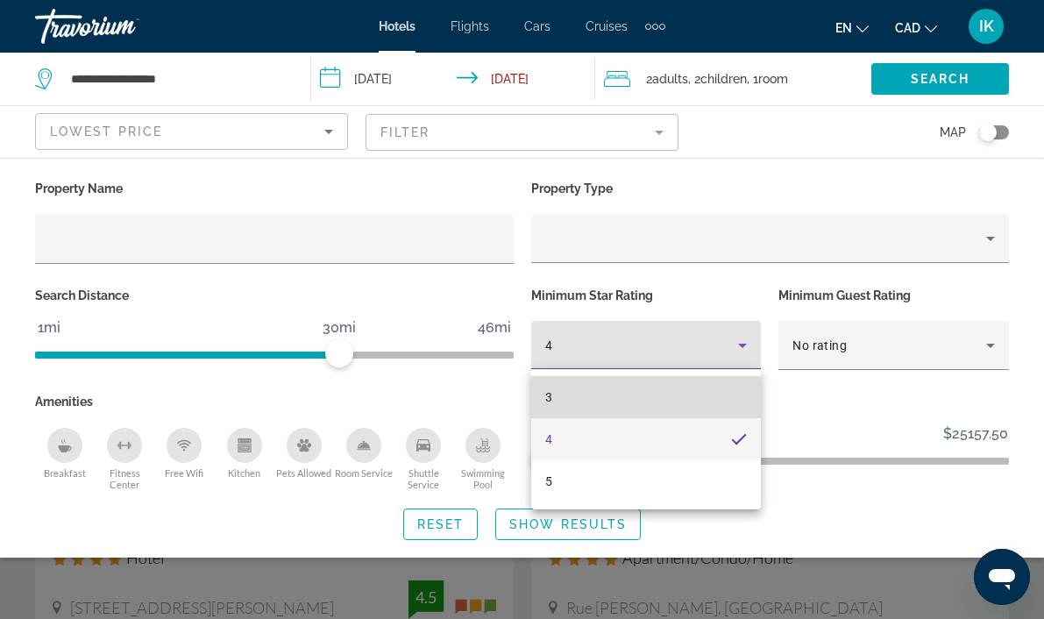
click at [581, 403] on mat-option "3" at bounding box center [646, 397] width 230 height 42
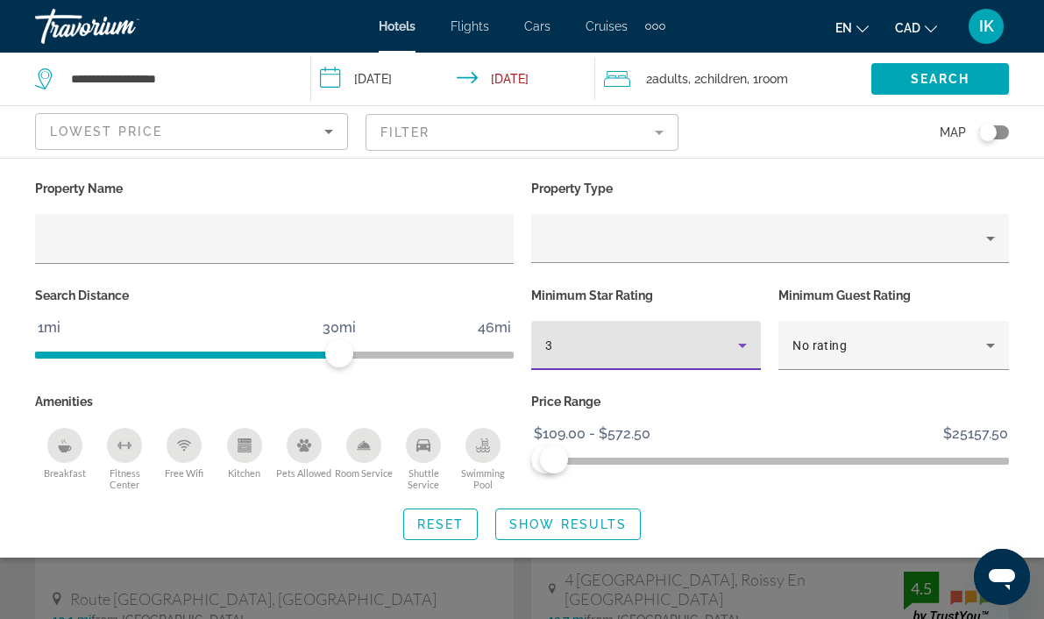
scroll to position [17, 0]
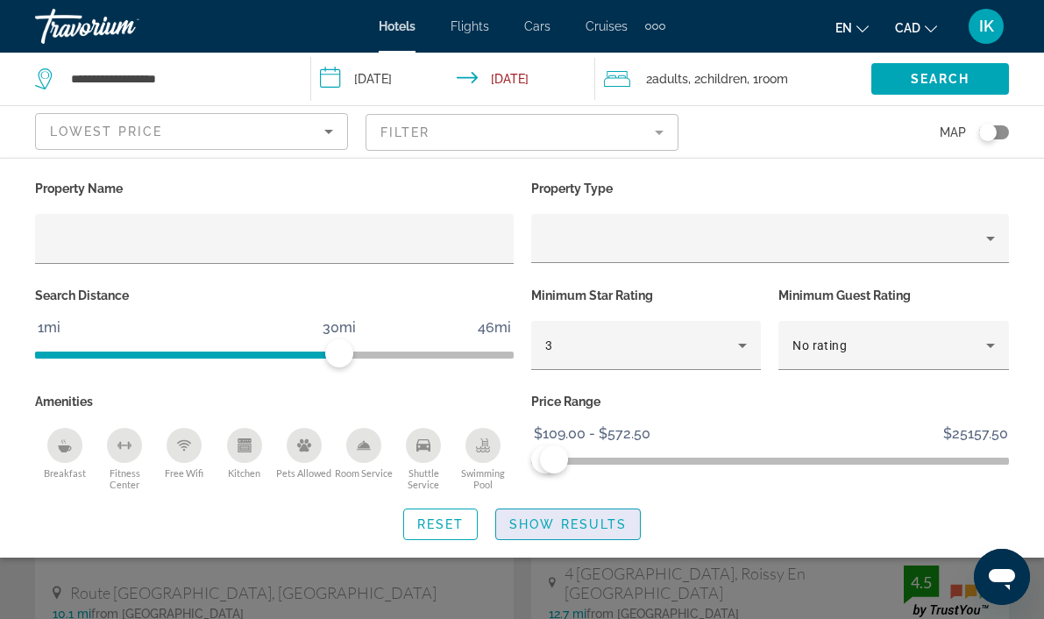
click at [538, 521] on span "Show Results" at bounding box center [567, 524] width 117 height 14
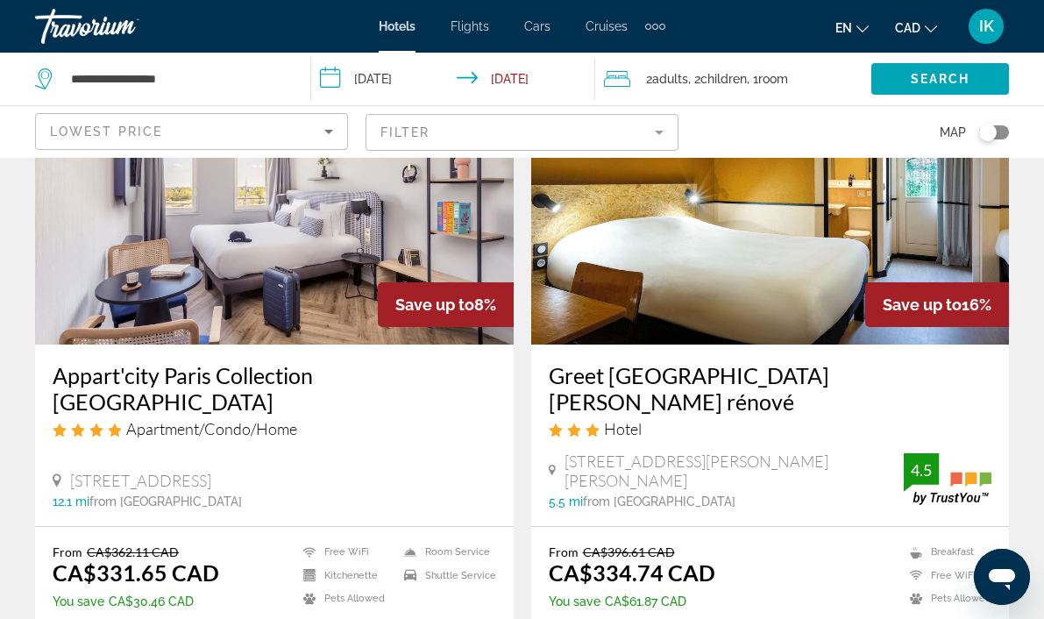
scroll to position [3330, 0]
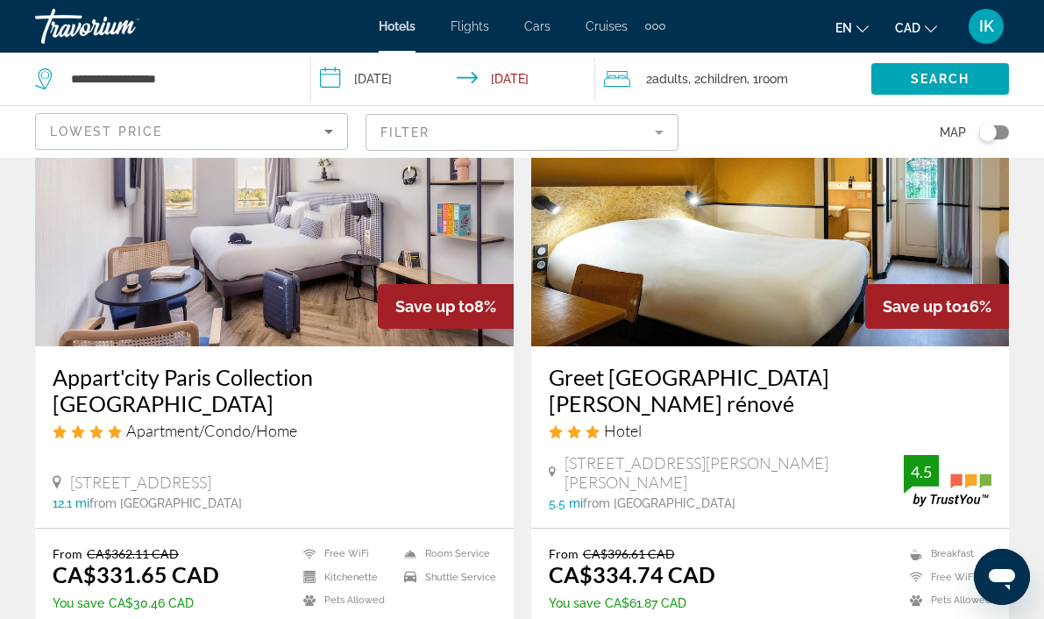
click at [729, 269] on img "Main content" at bounding box center [770, 206] width 478 height 280
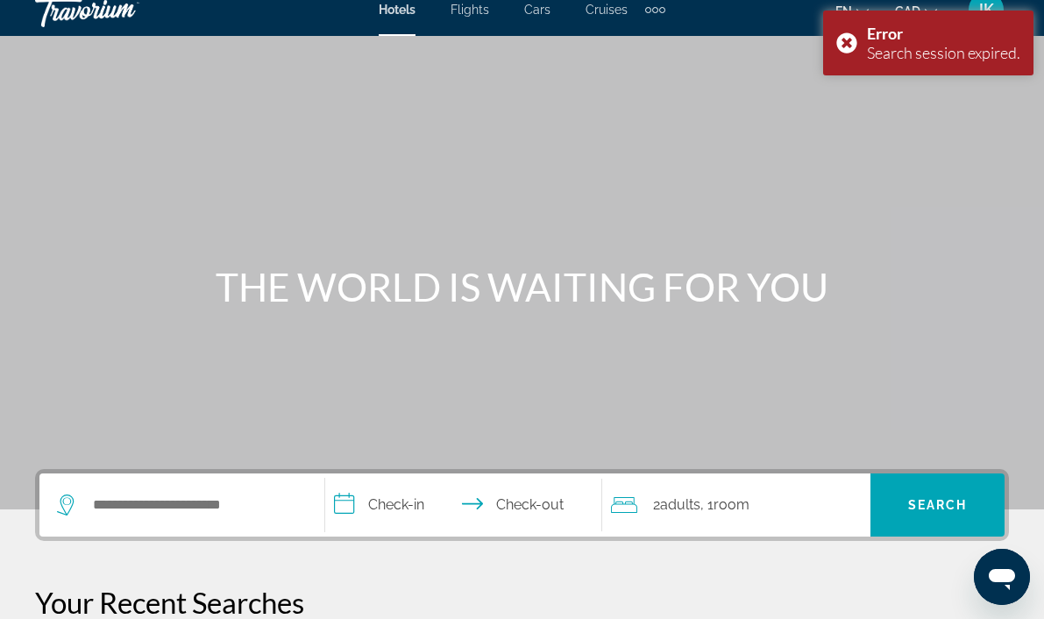
scroll to position [4, 0]
